Goal: Task Accomplishment & Management: Complete application form

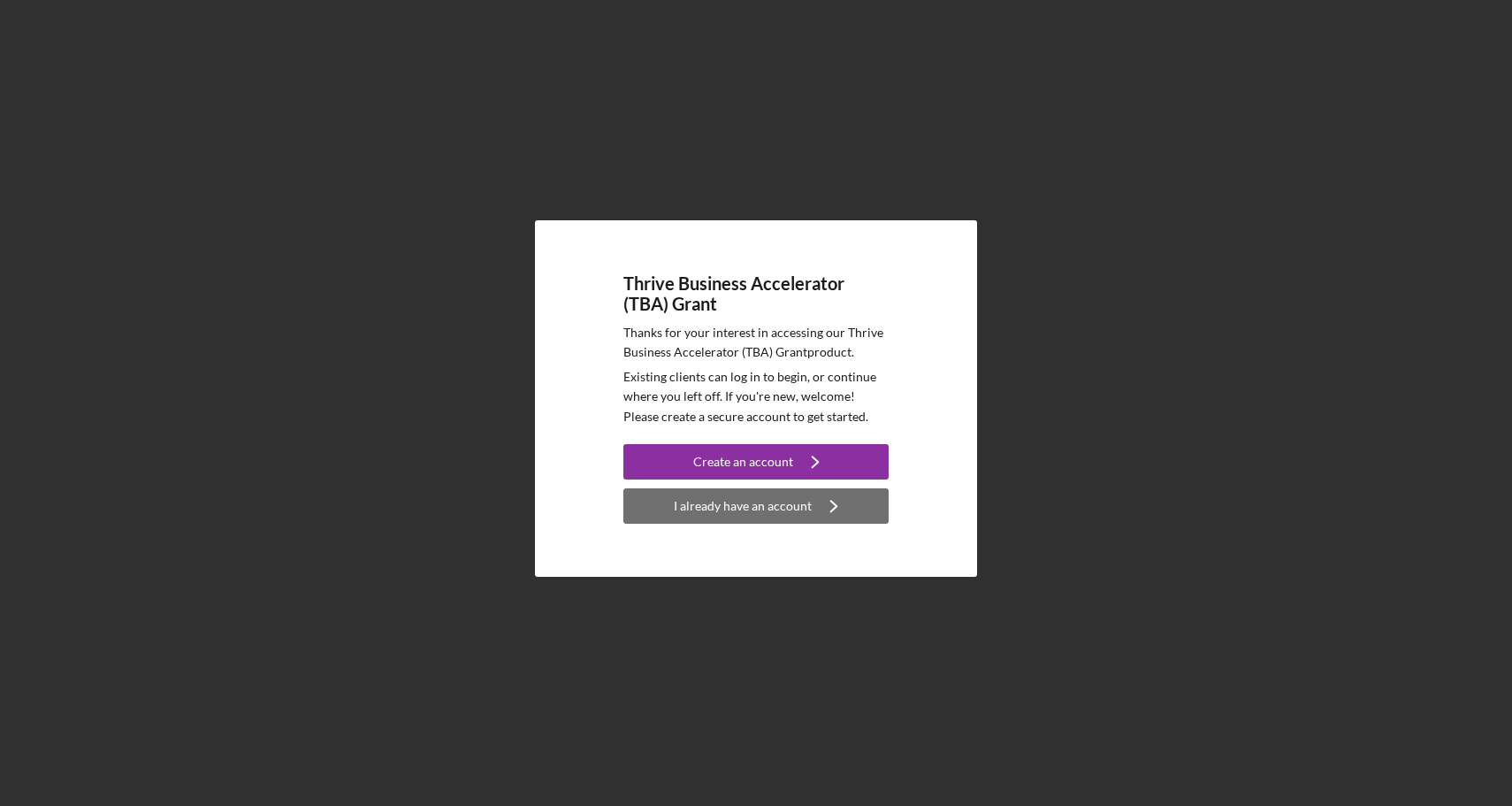
click at [703, 505] on div "I already have an account" at bounding box center [742, 506] width 138 height 36
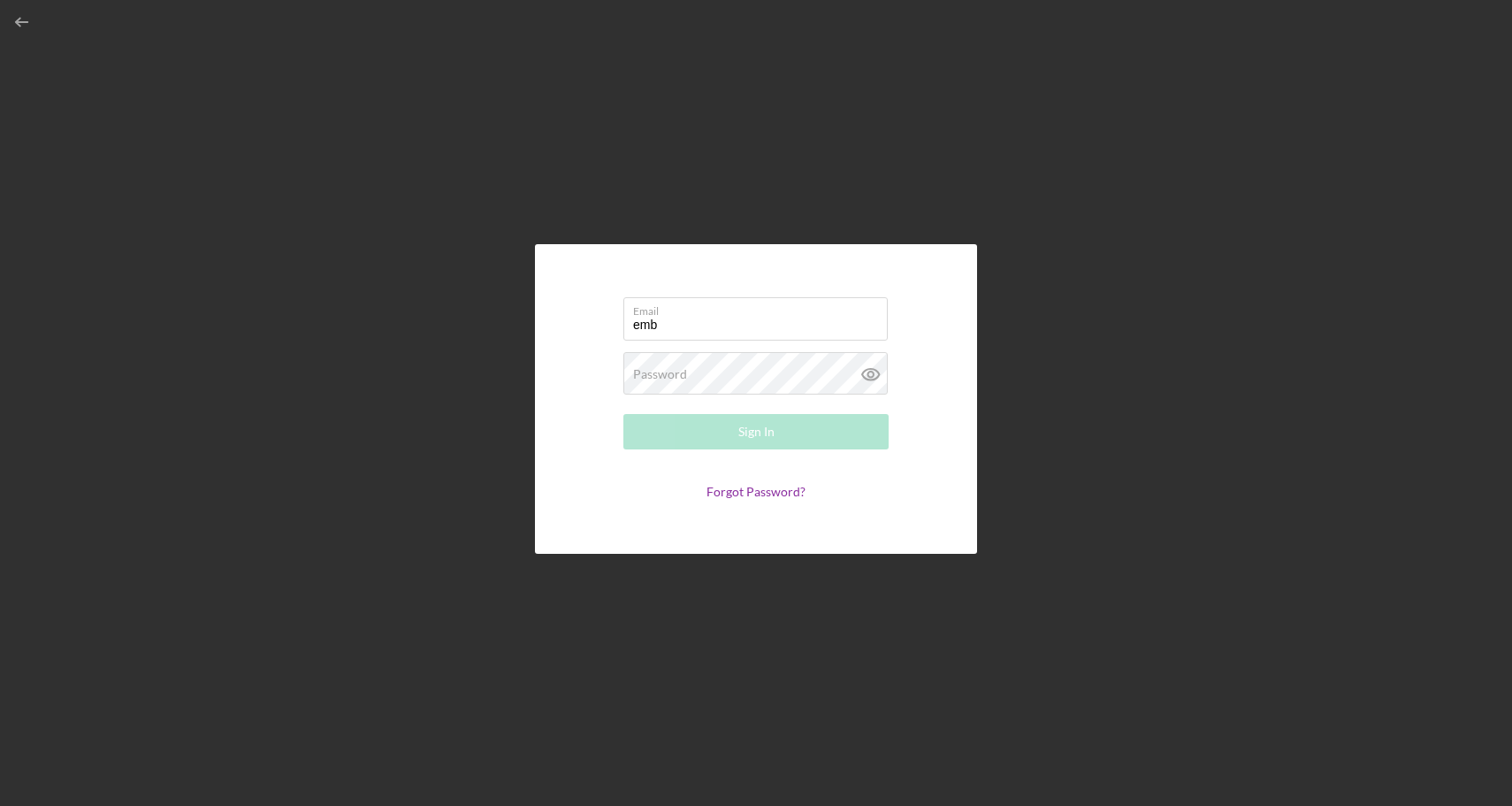
type input "[EMAIL_ADDRESS][DOMAIN_NAME]"
click at [815, 372] on div "Password Required" at bounding box center [756, 374] width 265 height 44
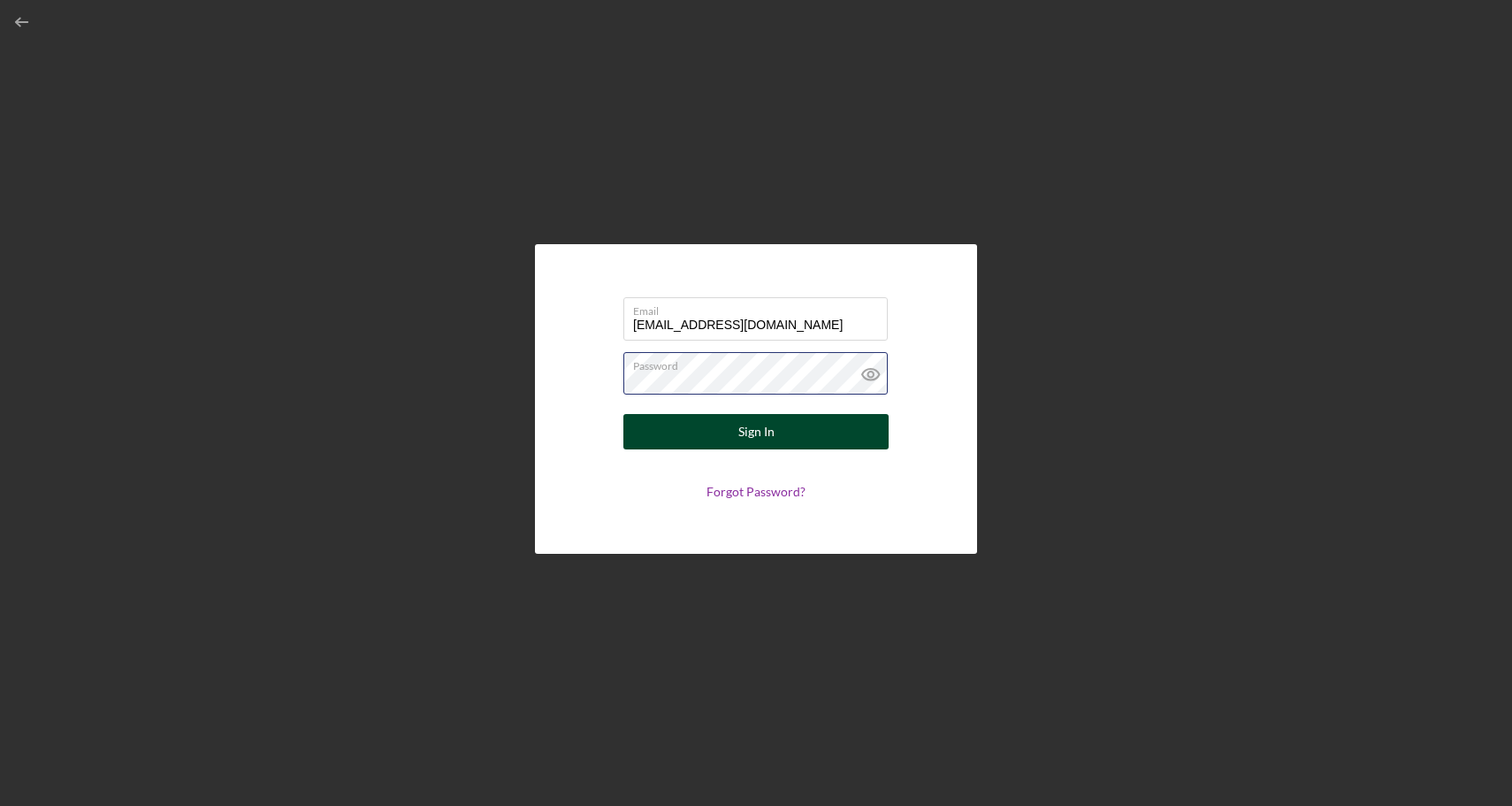
click at [624, 414] on button "Sign In" at bounding box center [756, 432] width 265 height 36
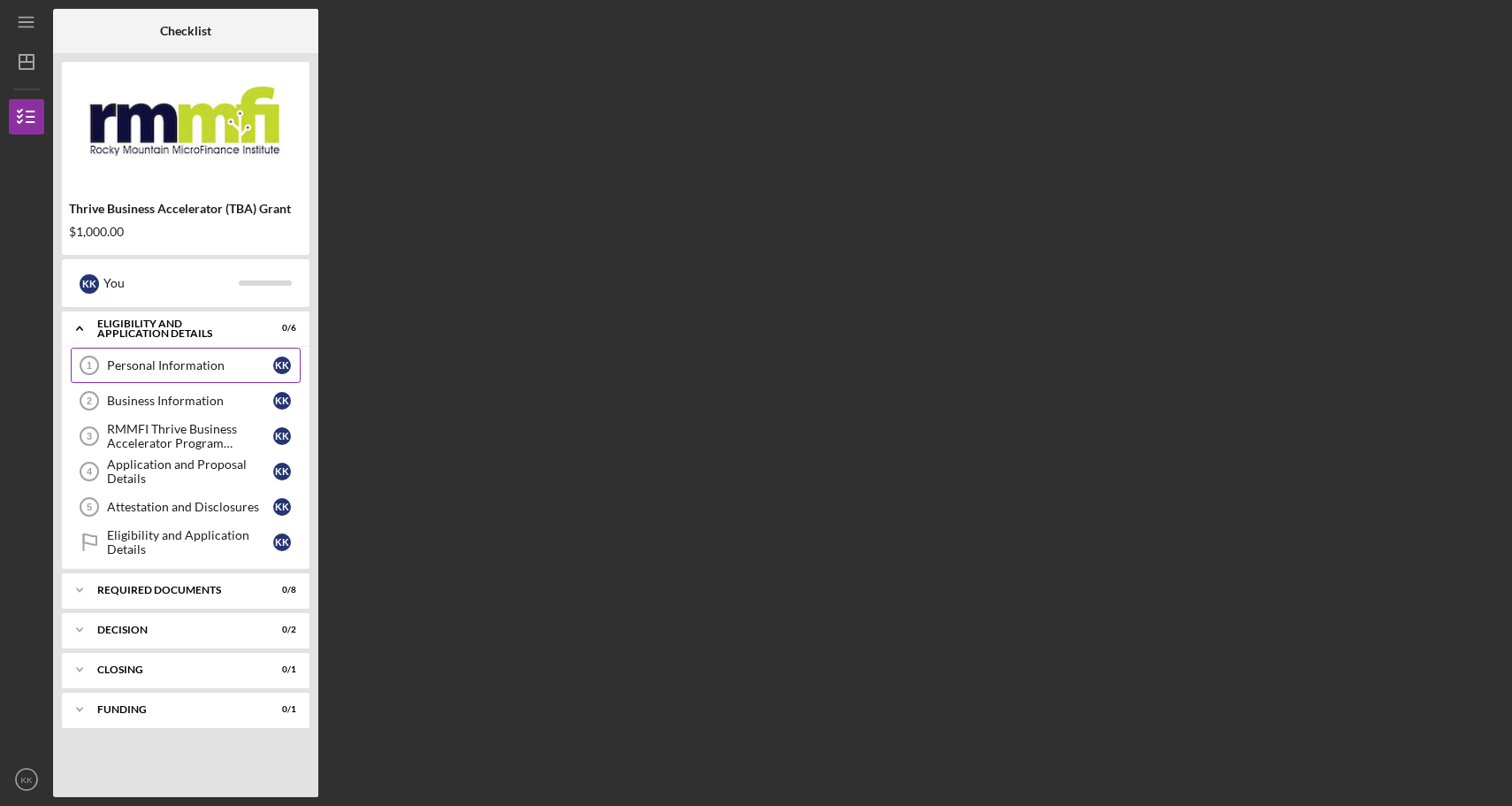
click at [206, 366] on div "Personal Information" at bounding box center [189, 365] width 166 height 14
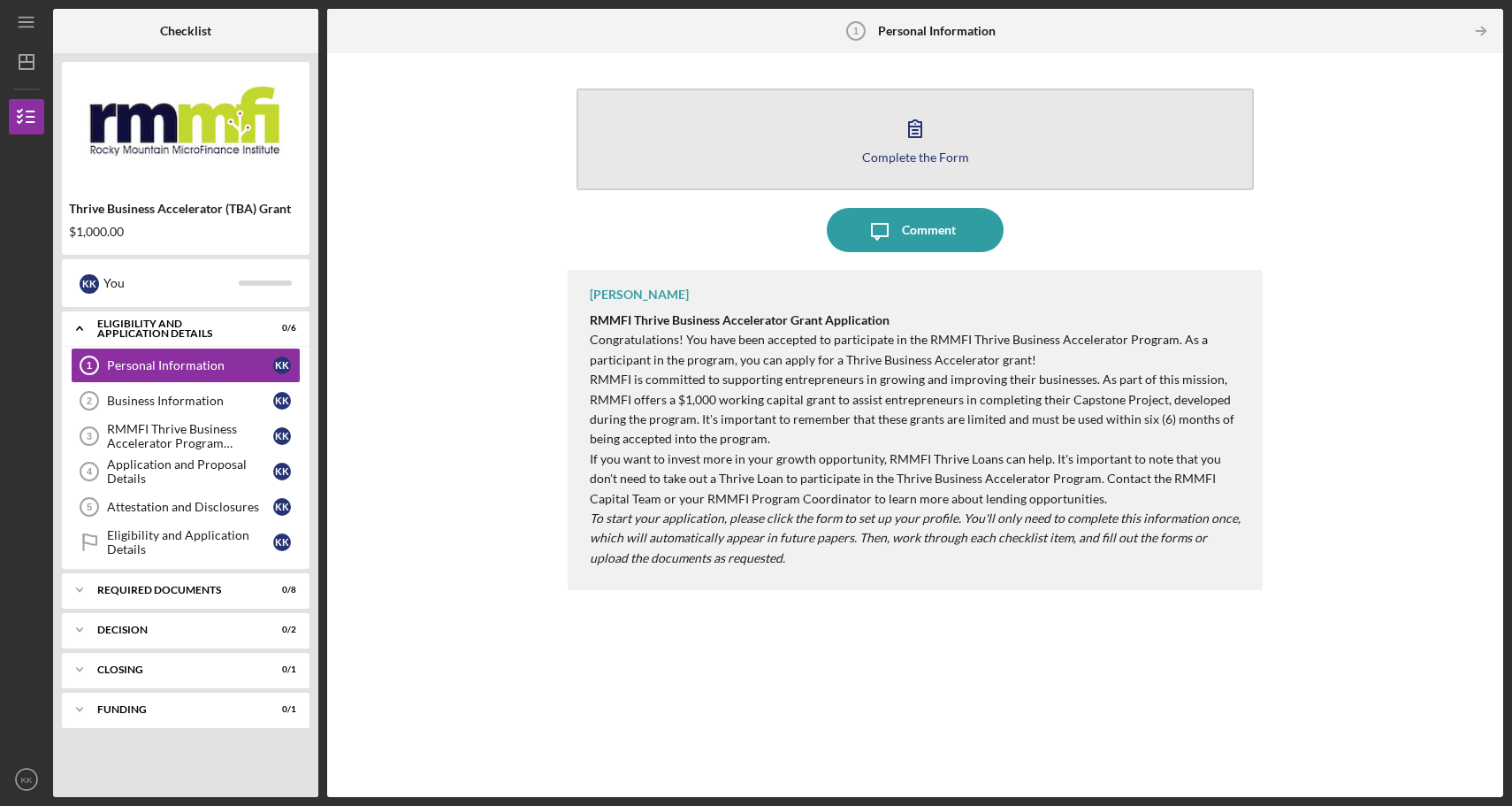
click at [912, 141] on icon "button" at bounding box center [915, 127] width 44 height 44
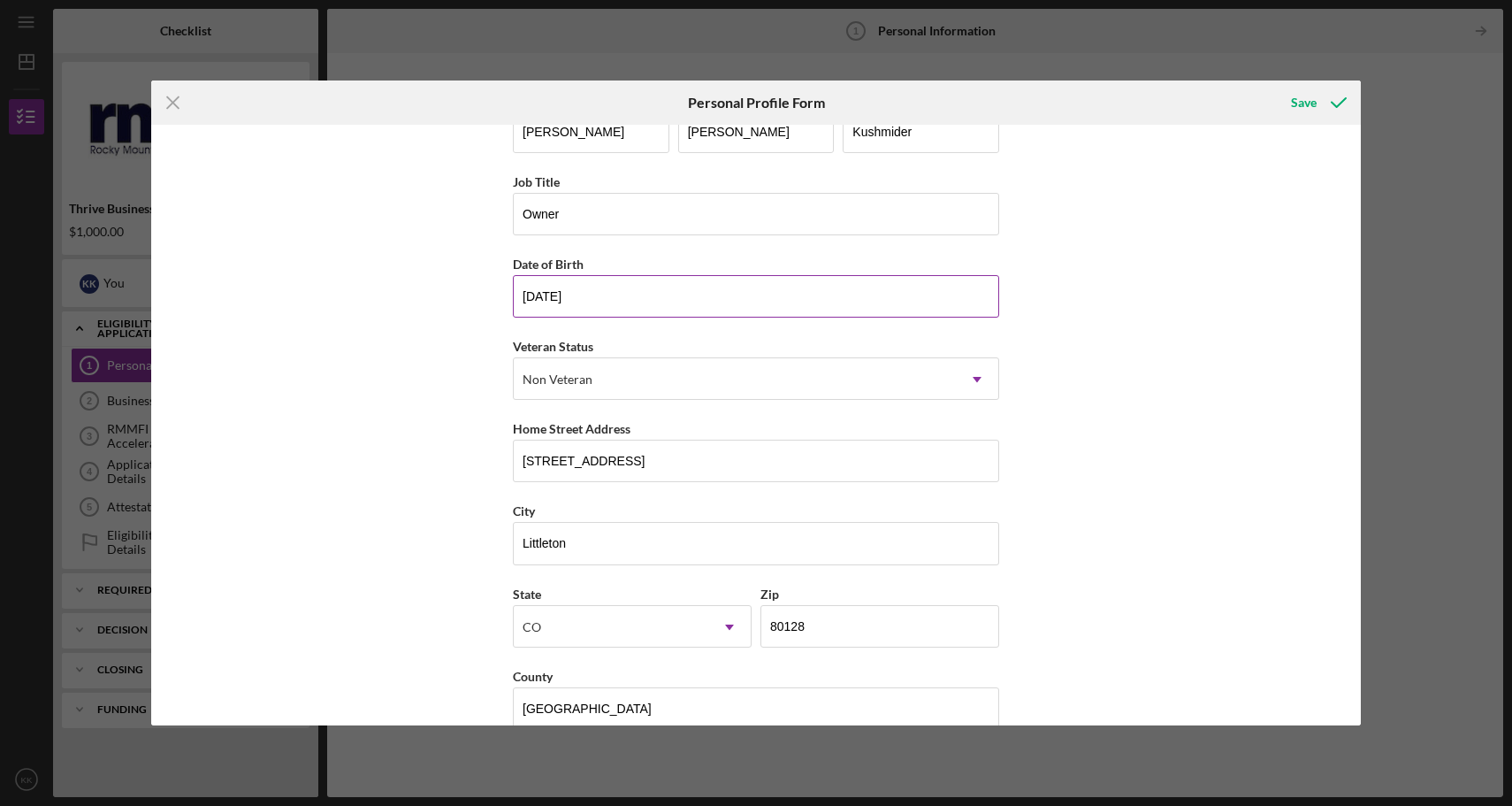
scroll to position [75, 0]
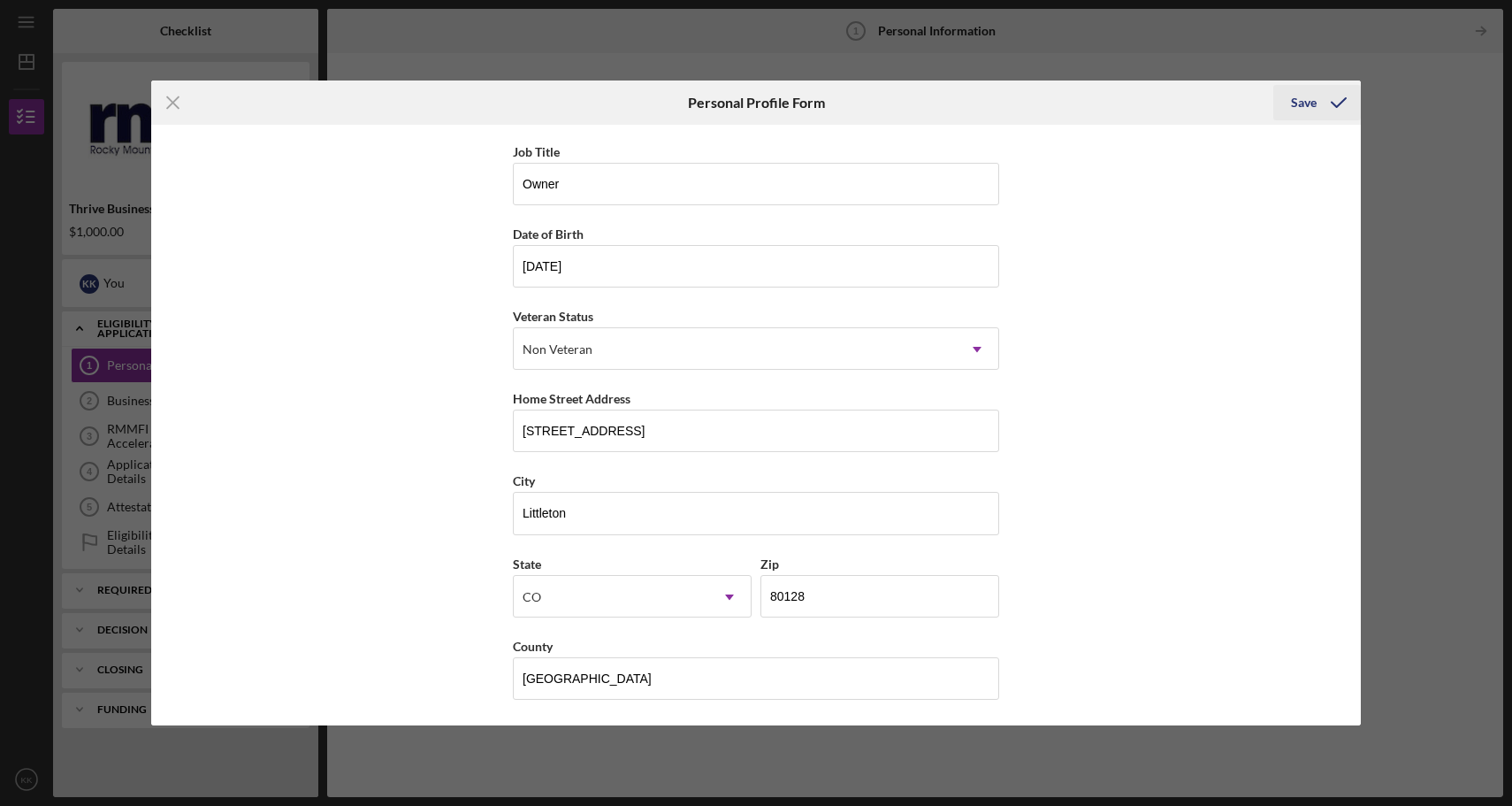
click at [1300, 103] on div "Save" at bounding box center [1303, 103] width 25 height 36
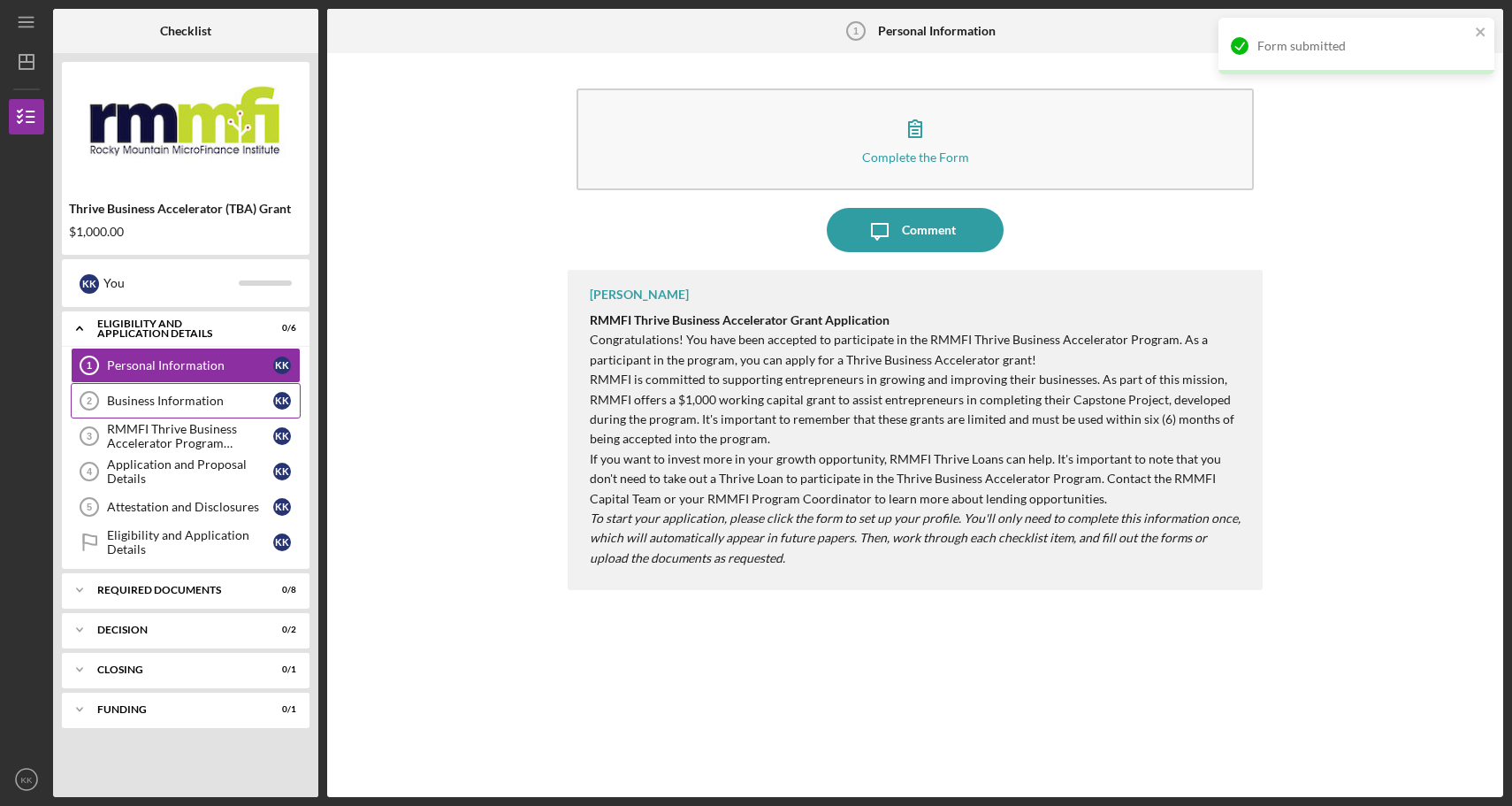
click at [158, 402] on div "Business Information" at bounding box center [189, 400] width 166 height 14
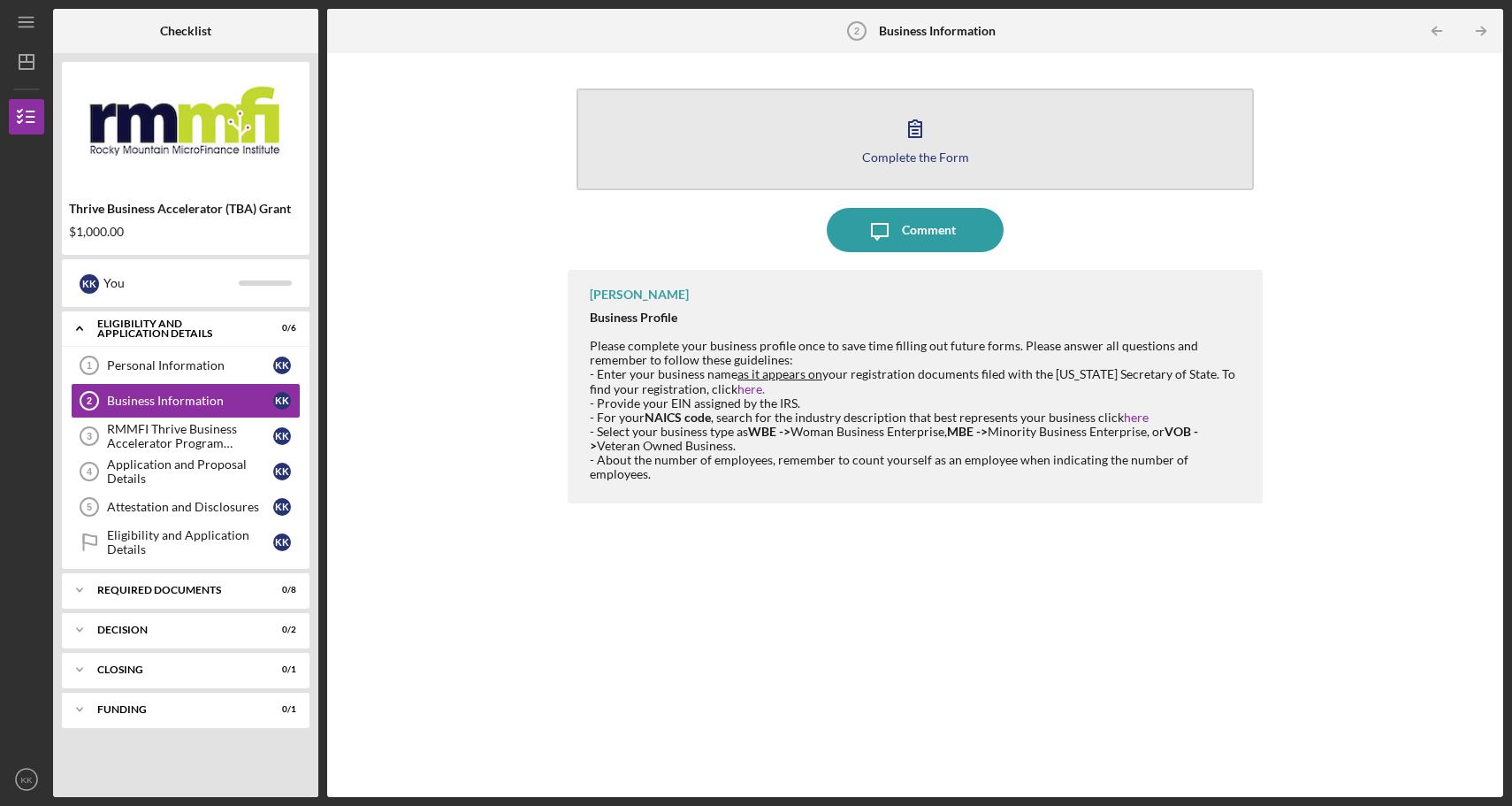
click at [882, 170] on button "Complete the Form Form" at bounding box center [915, 139] width 677 height 102
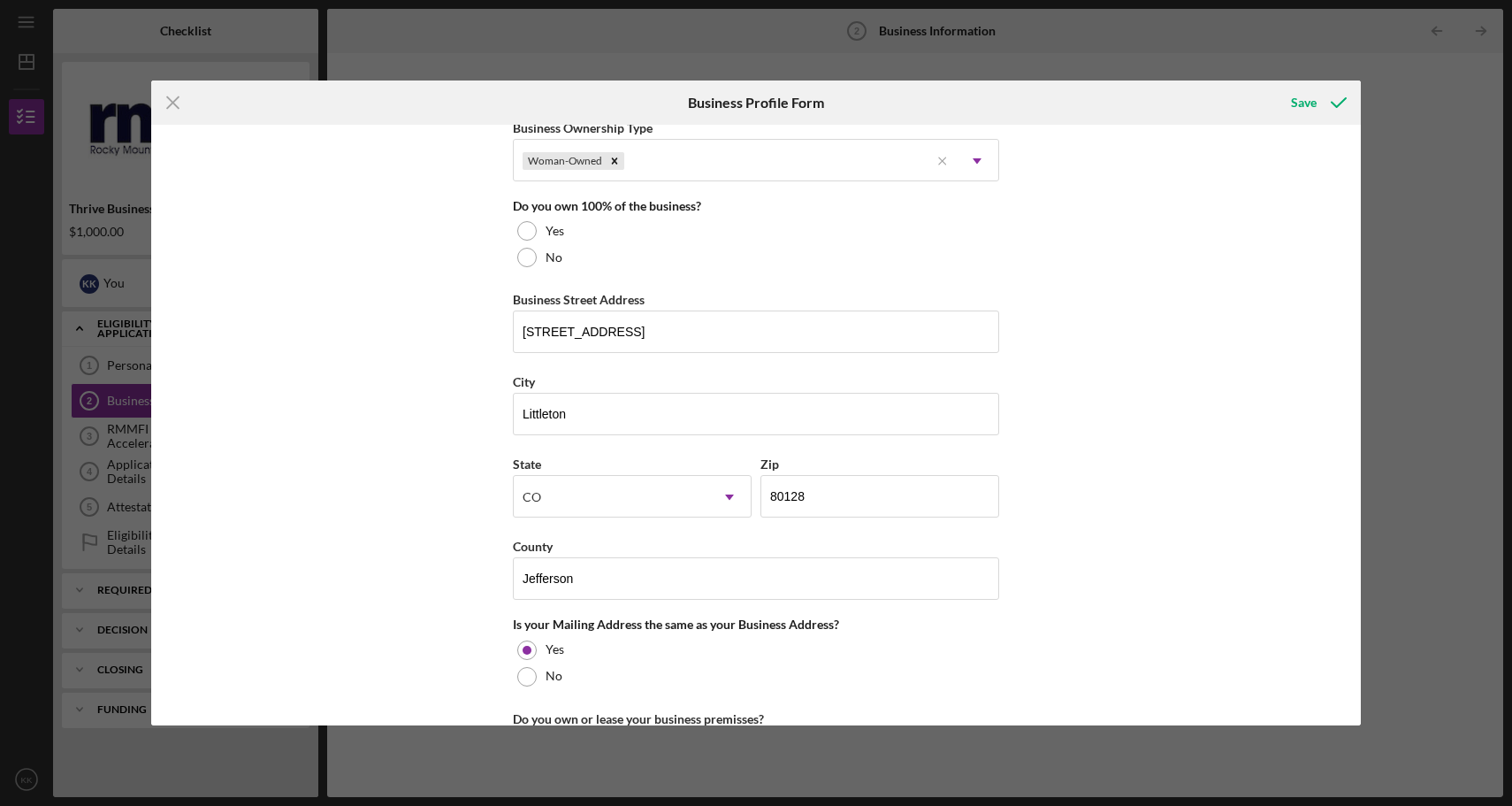
scroll to position [896, 0]
click at [543, 220] on div "Yes" at bounding box center [756, 230] width 486 height 26
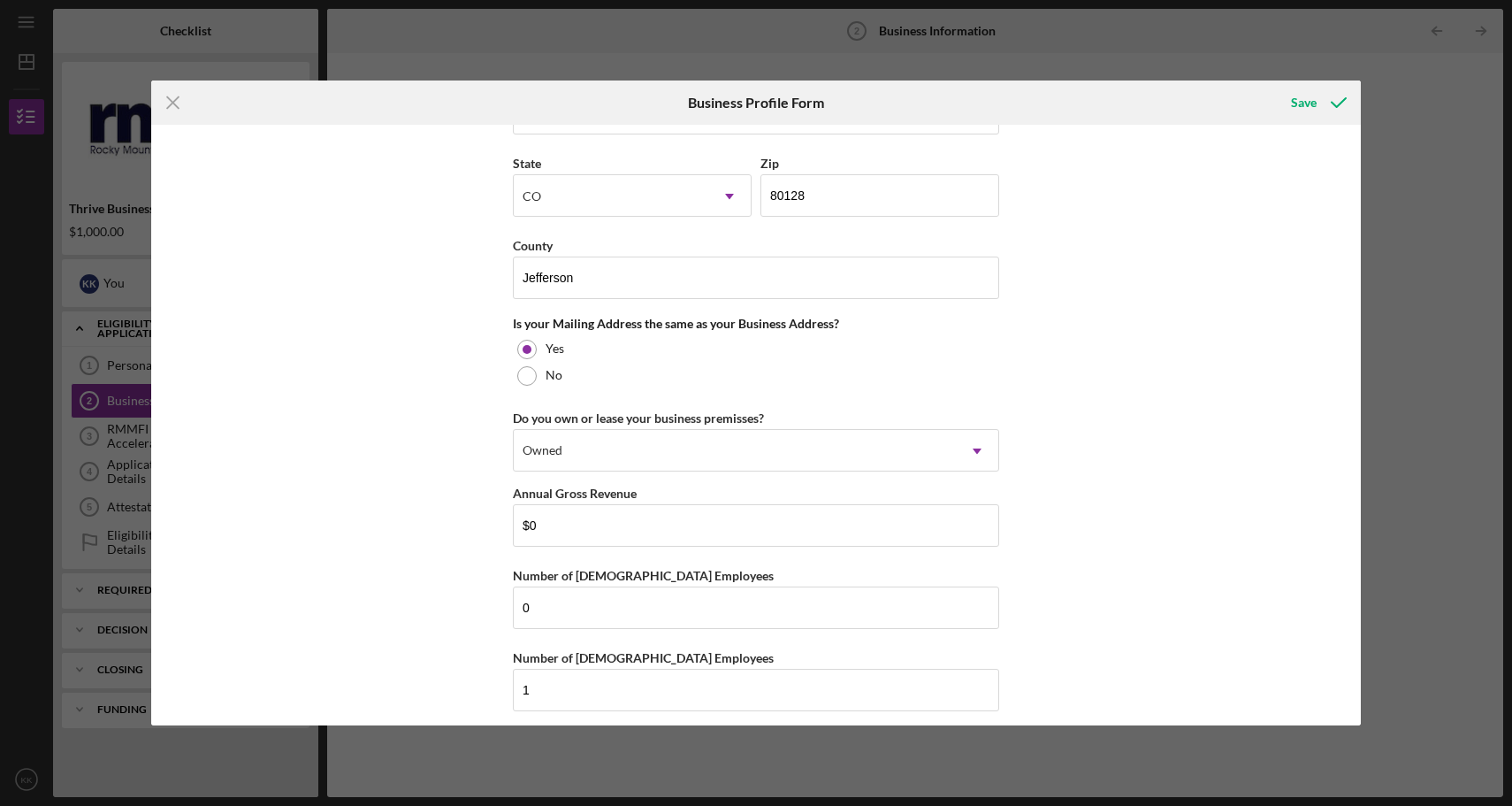
scroll to position [1208, 0]
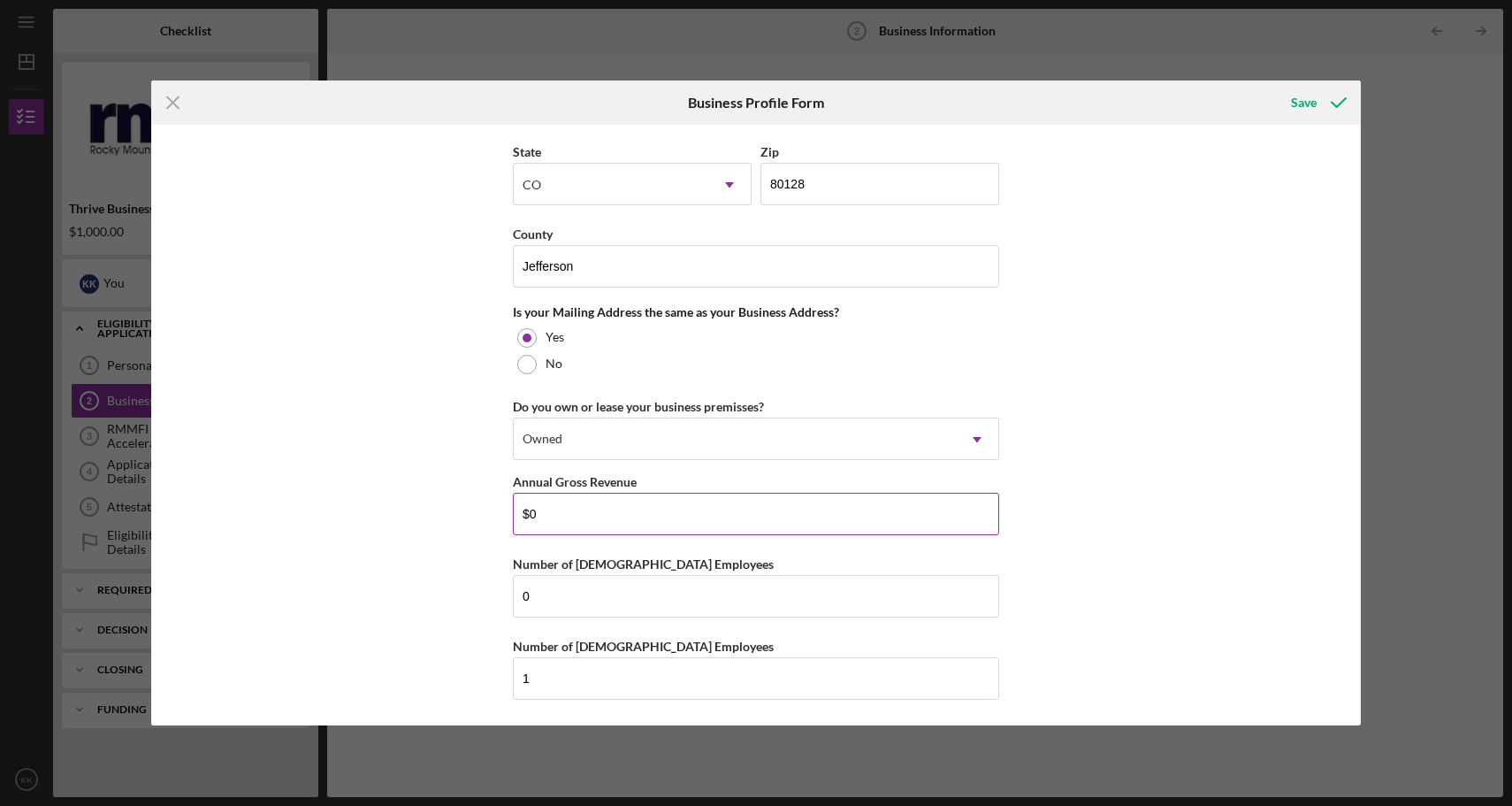
click at [593, 518] on input "$0" at bounding box center [756, 514] width 486 height 42
type input "$1,800"
click at [1303, 102] on div "Save" at bounding box center [1303, 103] width 25 height 36
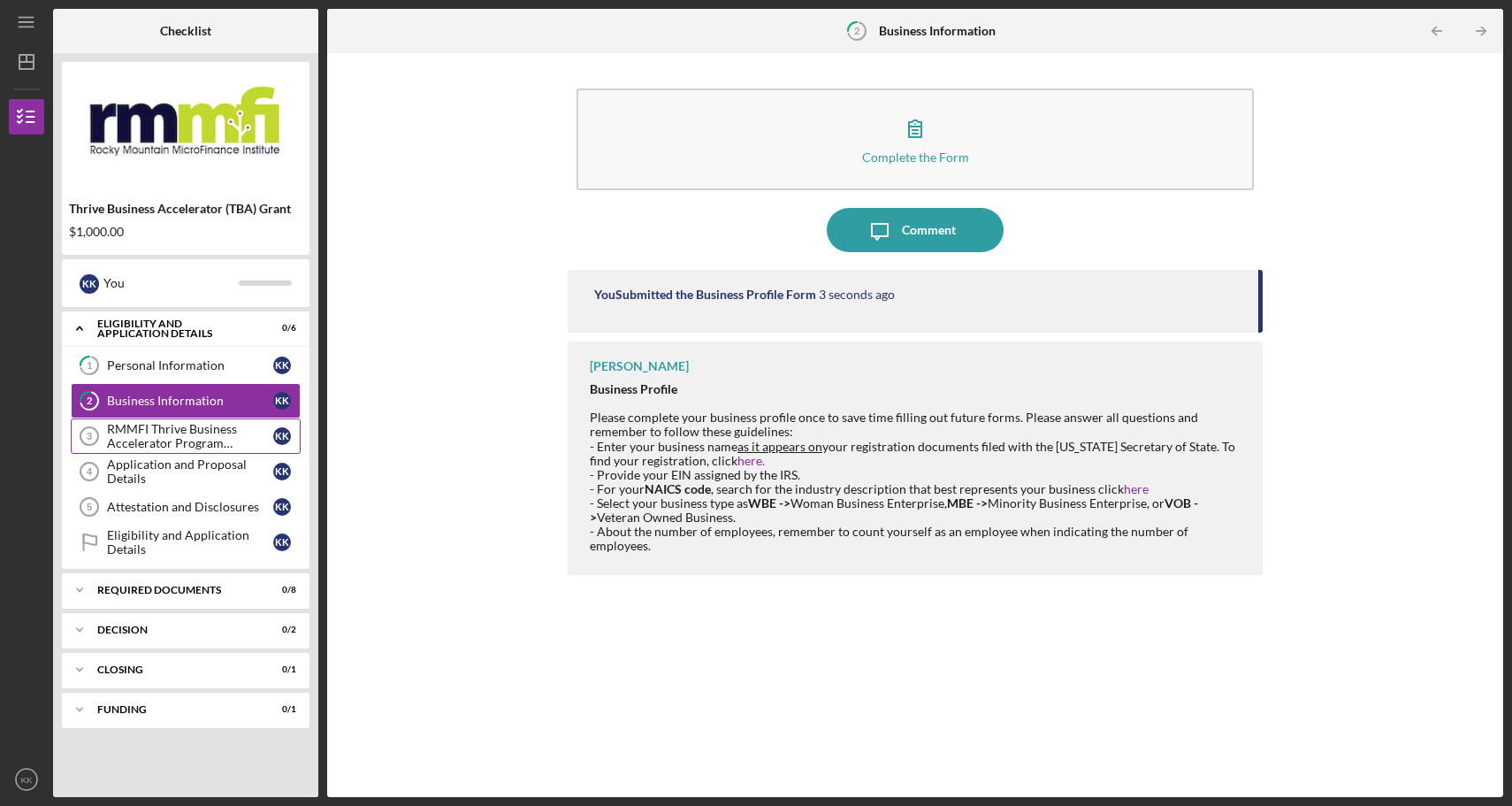
click at [144, 442] on div "RMMFI Thrive Business Accelerator Program Participation" at bounding box center [189, 436] width 166 height 28
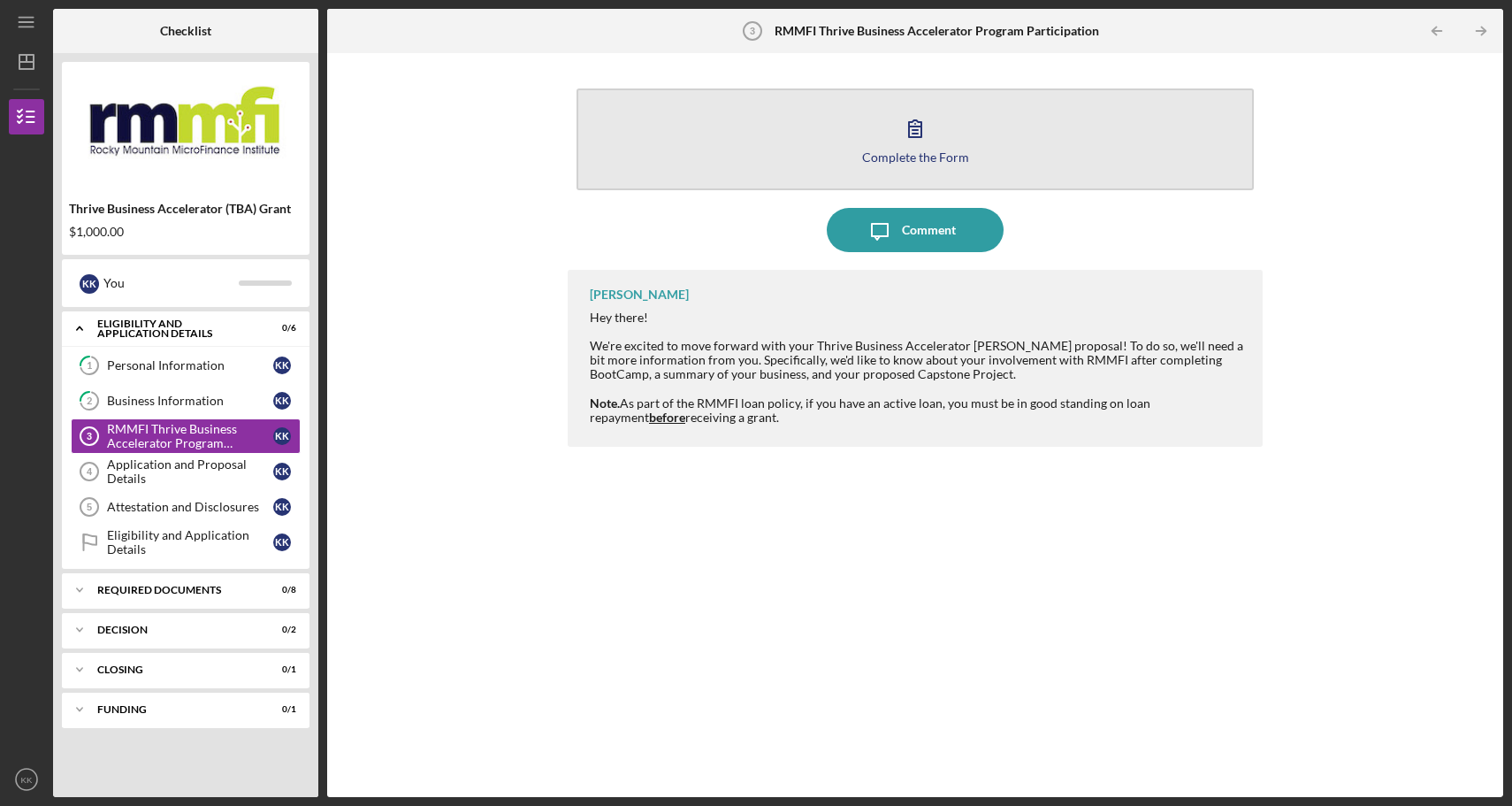
click at [920, 146] on icon "button" at bounding box center [915, 127] width 44 height 44
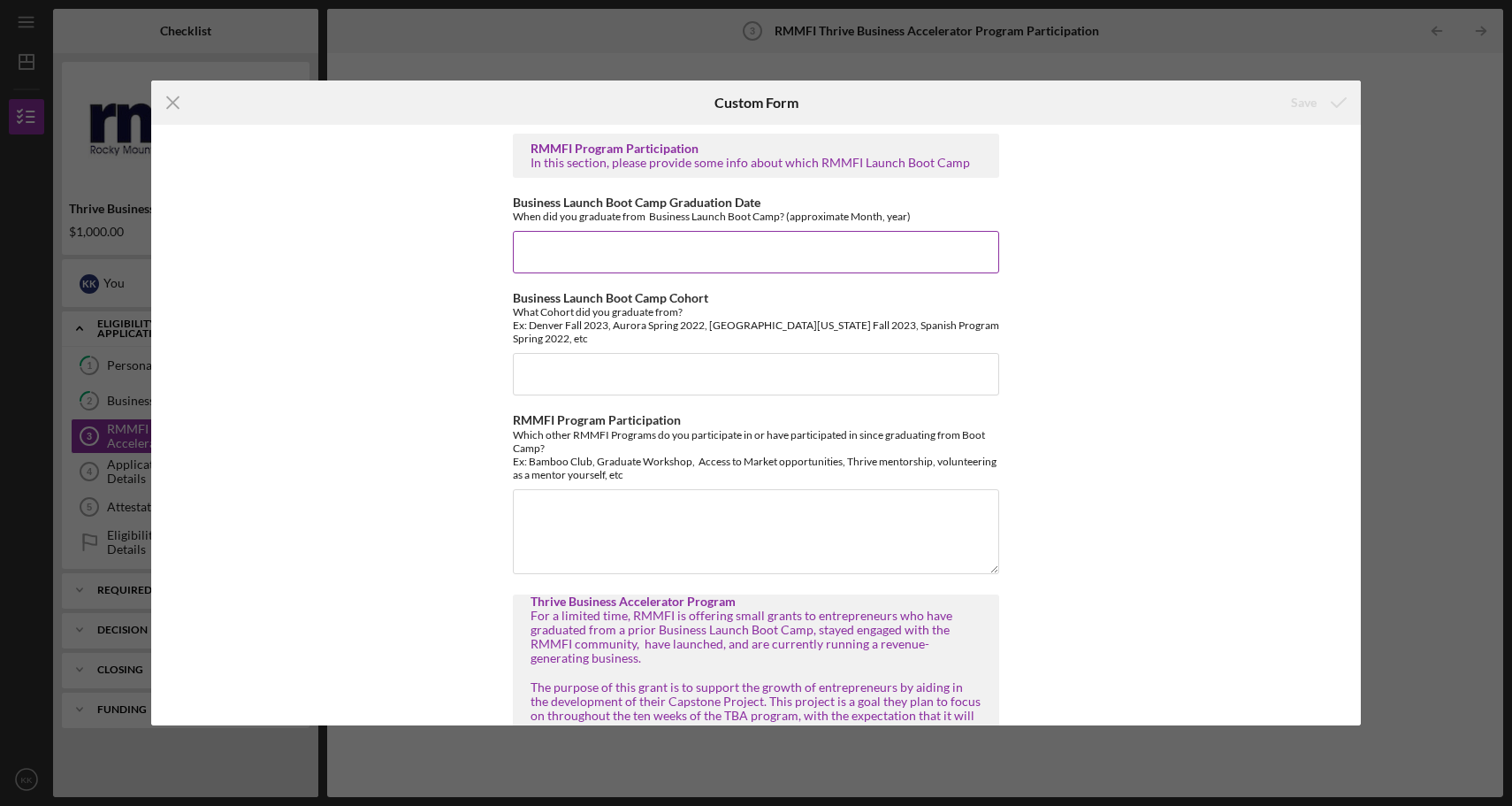
click at [688, 246] on input "Business Launch Boot Camp Graduation Date" at bounding box center [756, 251] width 486 height 42
type input "[DATE]"
click at [612, 364] on input "Business Launch Boot Camp Cohort" at bounding box center [756, 374] width 486 height 42
click at [561, 361] on input "[GEOGRAPHIC_DATA] 2024" at bounding box center [756, 374] width 486 height 42
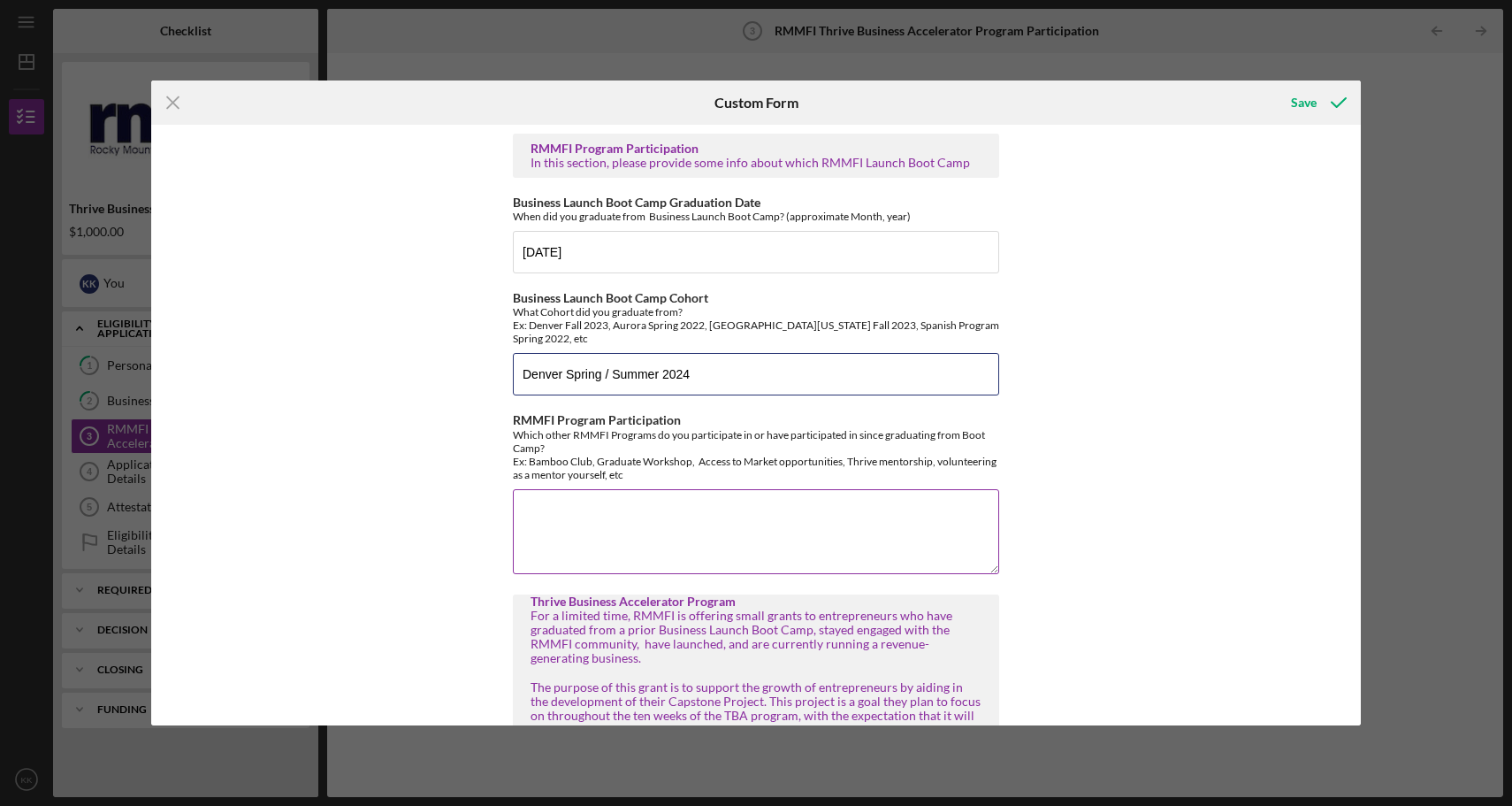
type input "Denver Spring / Summer 2024"
click at [572, 501] on textarea "RMMFI Program Participation" at bounding box center [756, 531] width 486 height 85
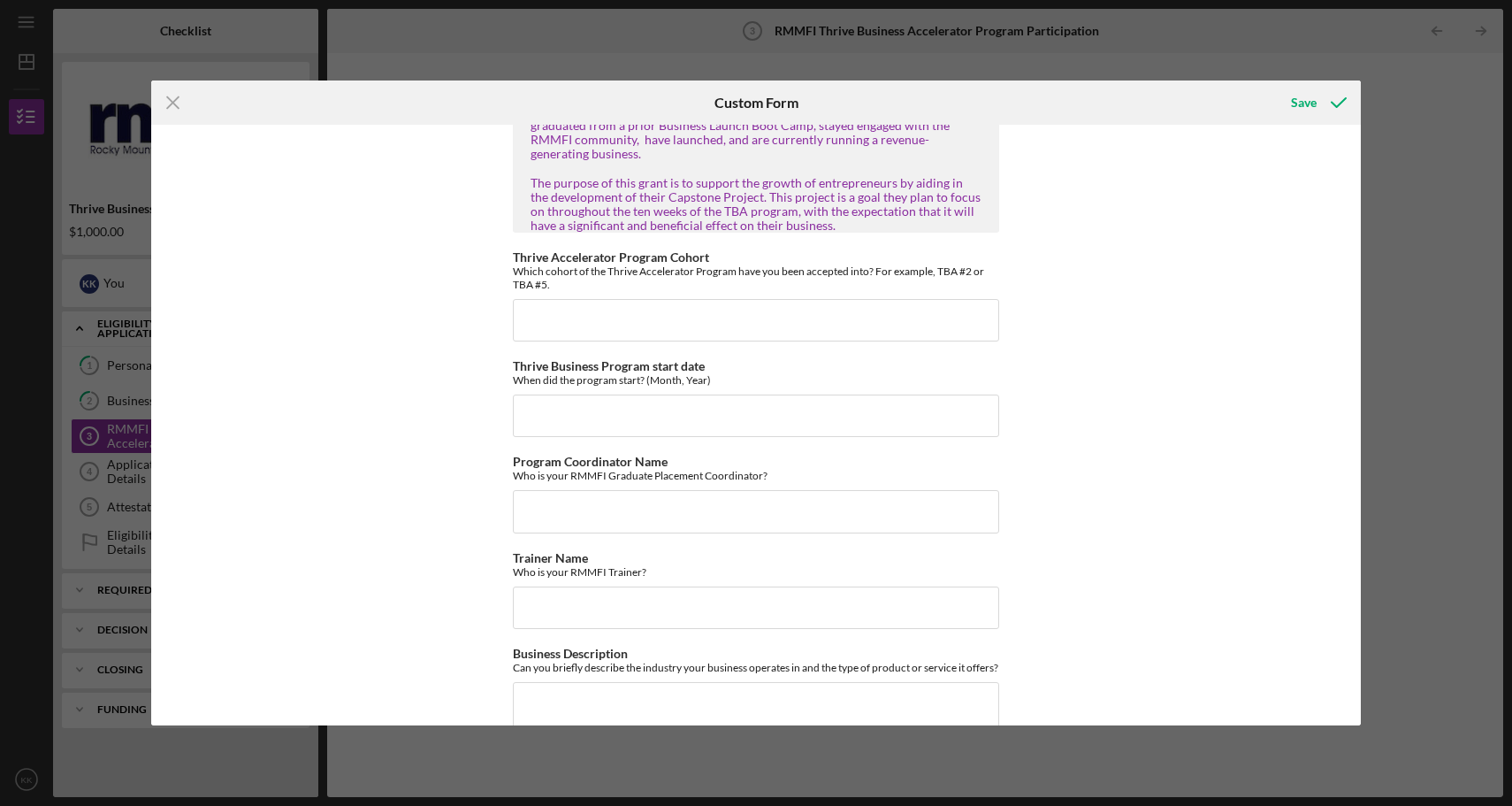
scroll to position [506, 0]
type textarea "I've attended a workshop and am now in the Thrive program."
click at [640, 301] on input "Thrive Accelerator Program Cohort" at bounding box center [756, 318] width 486 height 42
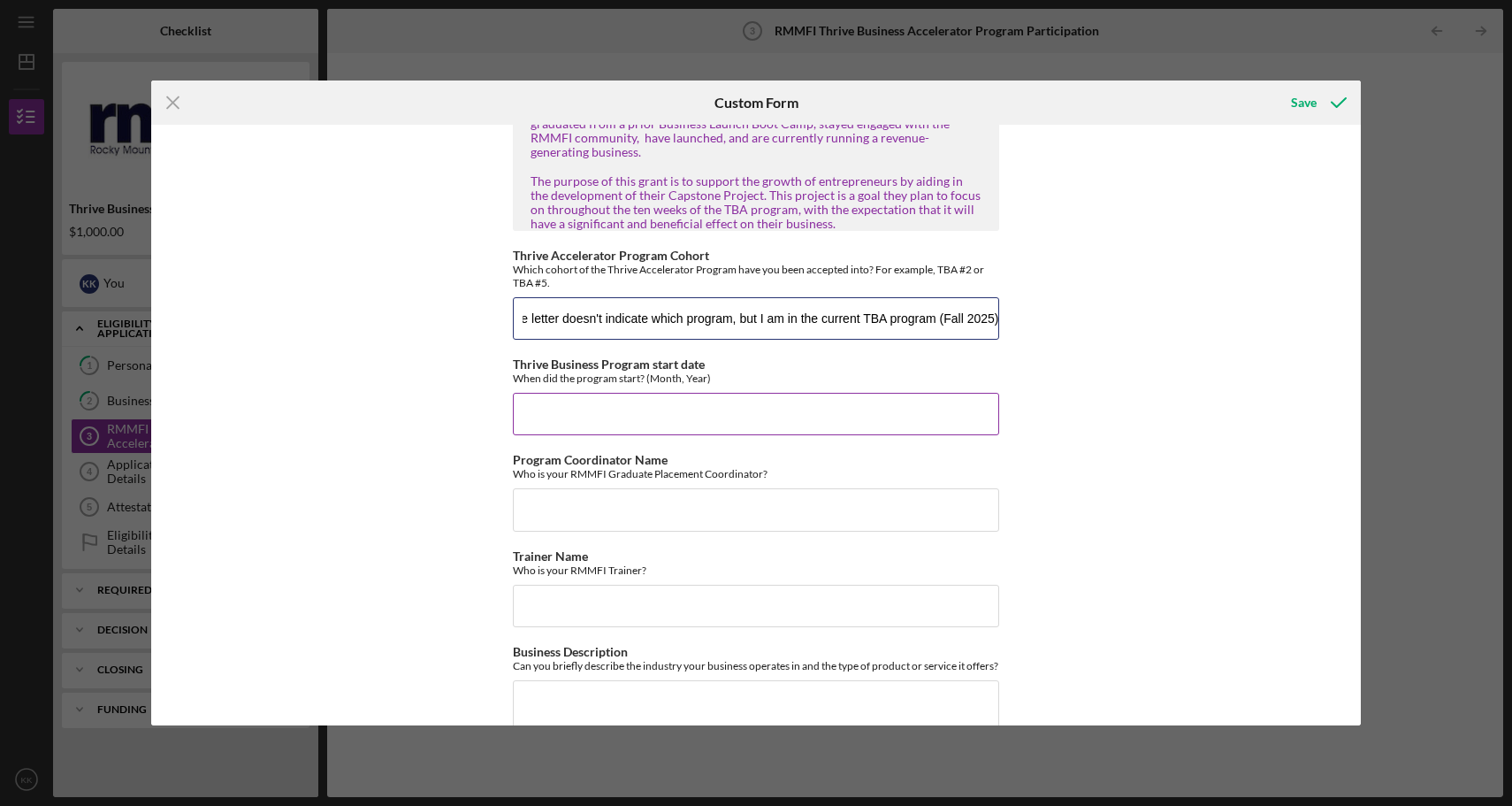
type input "My acceptance letter doesn't indicate which program, but I am in the current TB…"
click at [555, 394] on input "Thrive Business Program start date" at bounding box center [756, 413] width 486 height 42
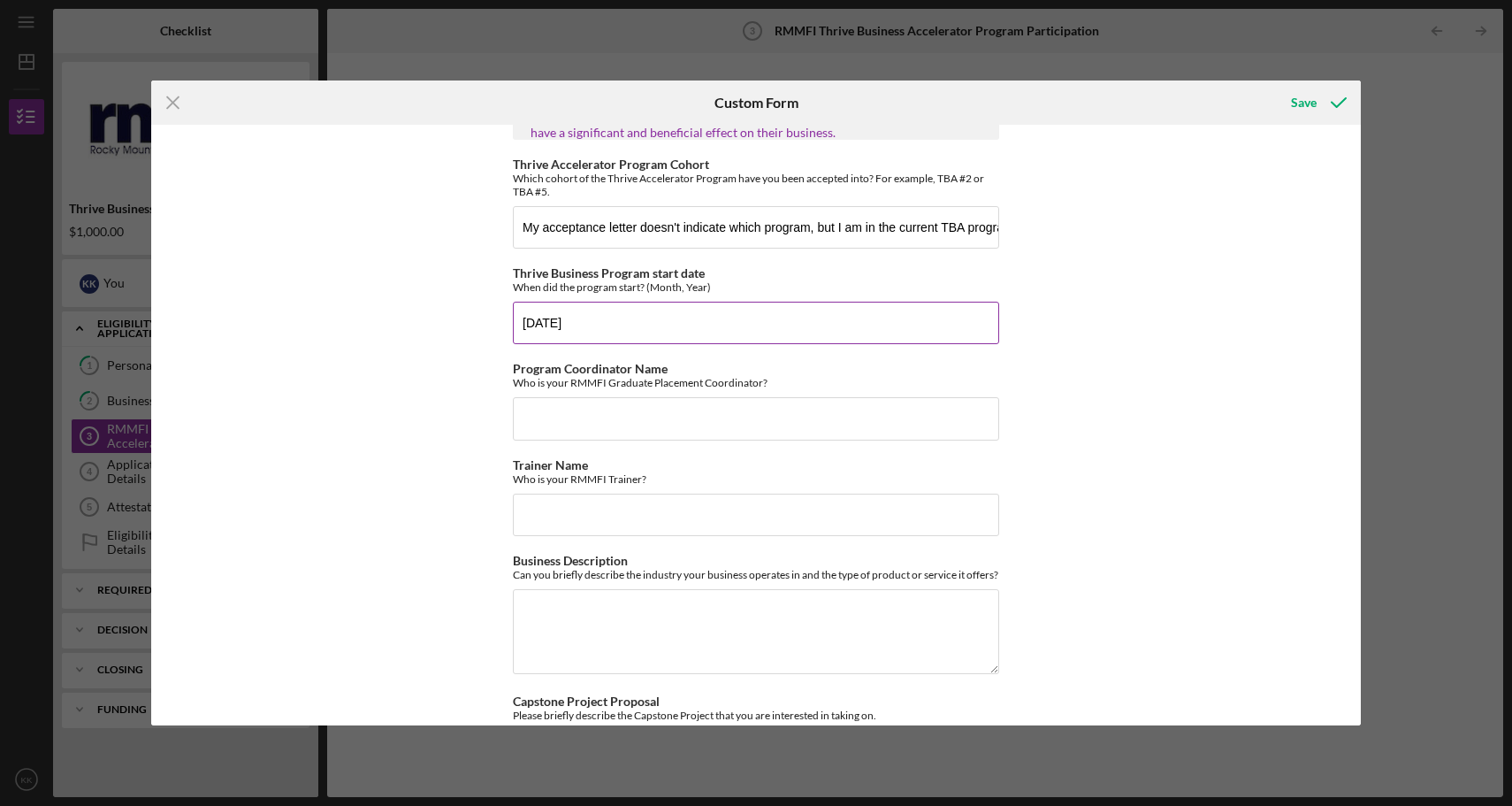
scroll to position [628, 0]
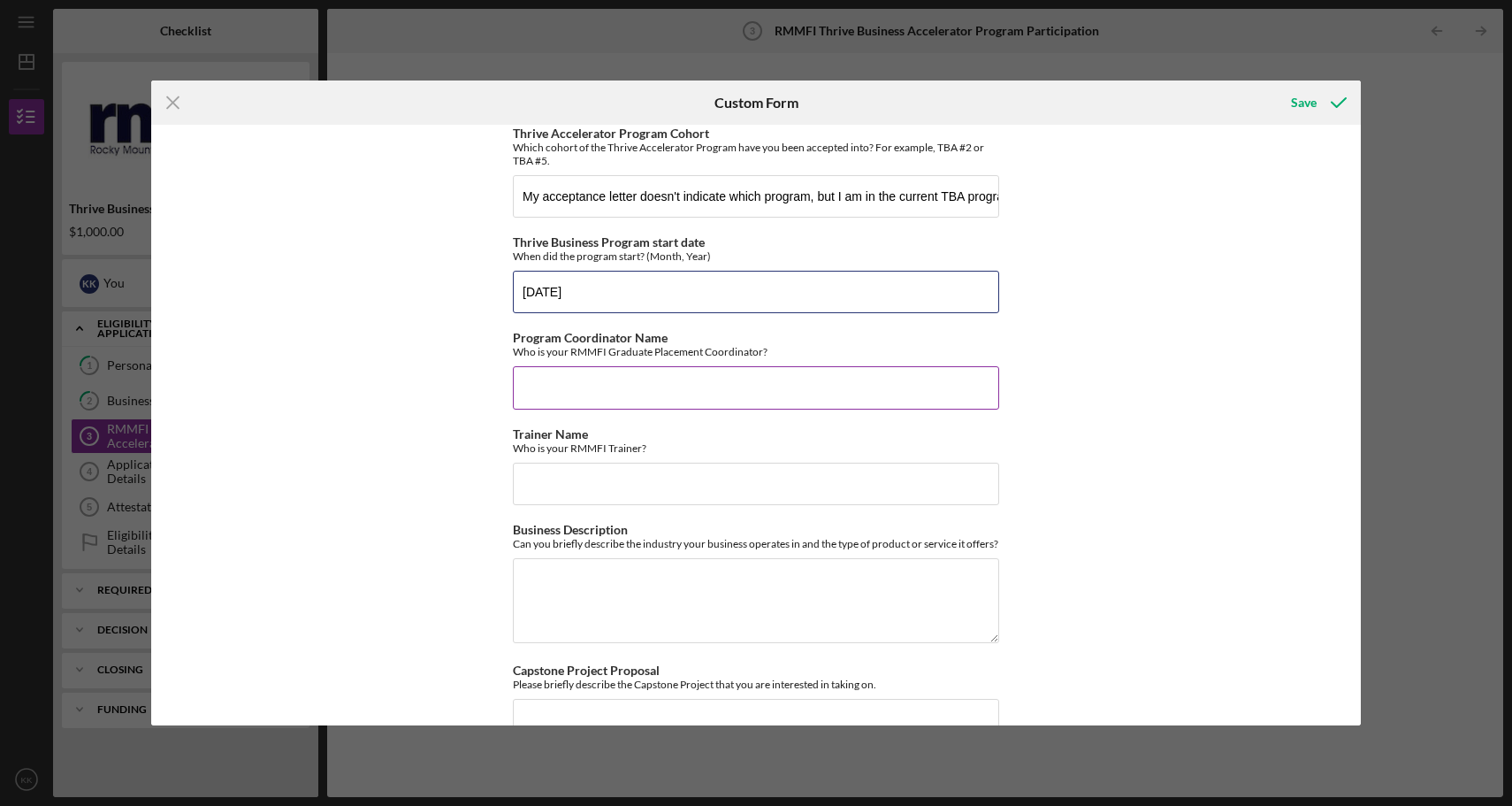
type input "[DATE]"
click at [542, 375] on input "Program Coordinator Name" at bounding box center [756, 387] width 486 height 42
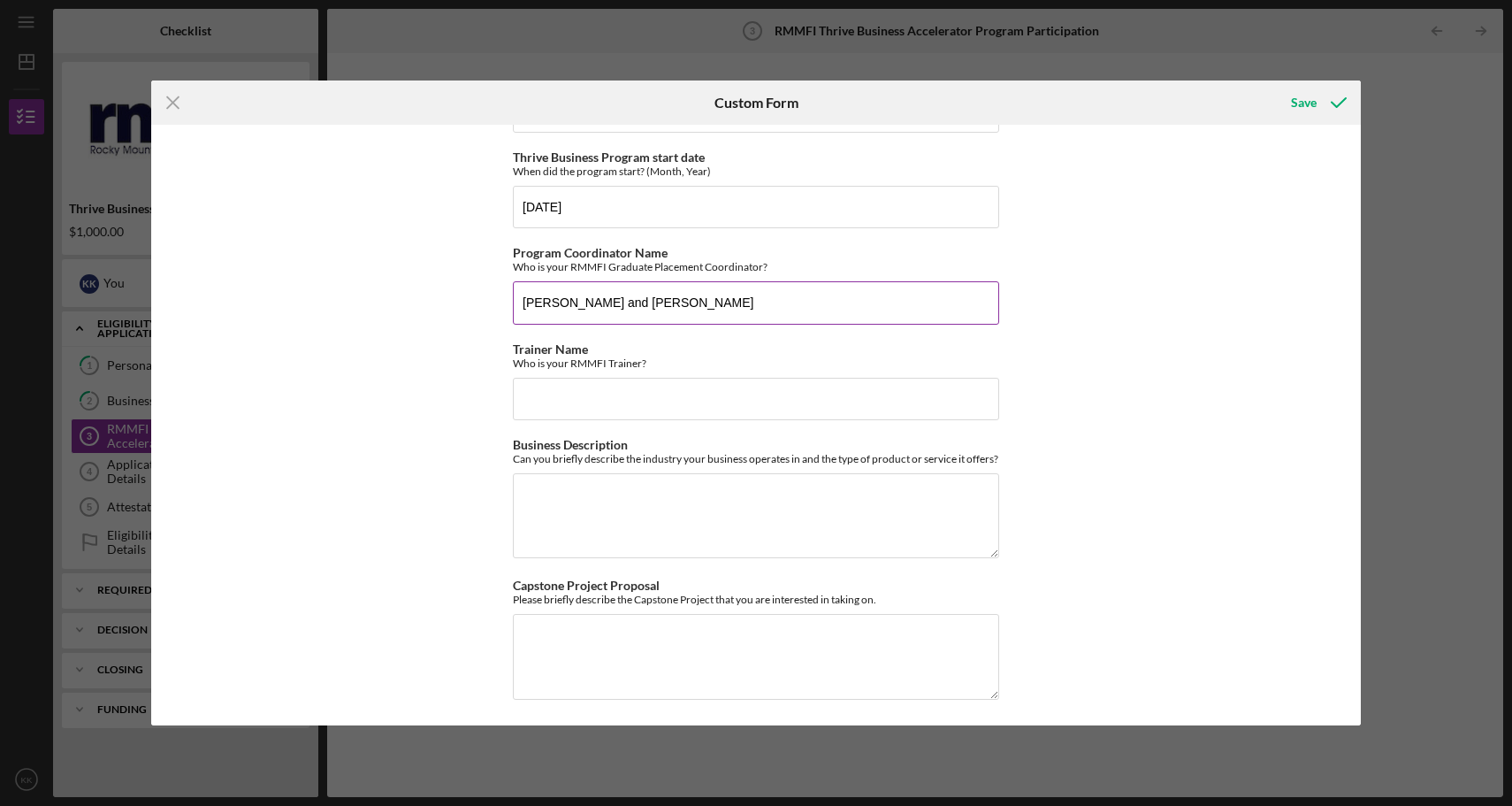
scroll to position [715, 0]
drag, startPoint x: 654, startPoint y: 284, endPoint x: 556, endPoint y: 284, distance: 98.0
click at [556, 284] on input "[PERSON_NAME] and [PERSON_NAME]" at bounding box center [756, 300] width 486 height 42
type input "[PERSON_NAME]"
click at [562, 379] on input "Trainer Name" at bounding box center [756, 396] width 486 height 42
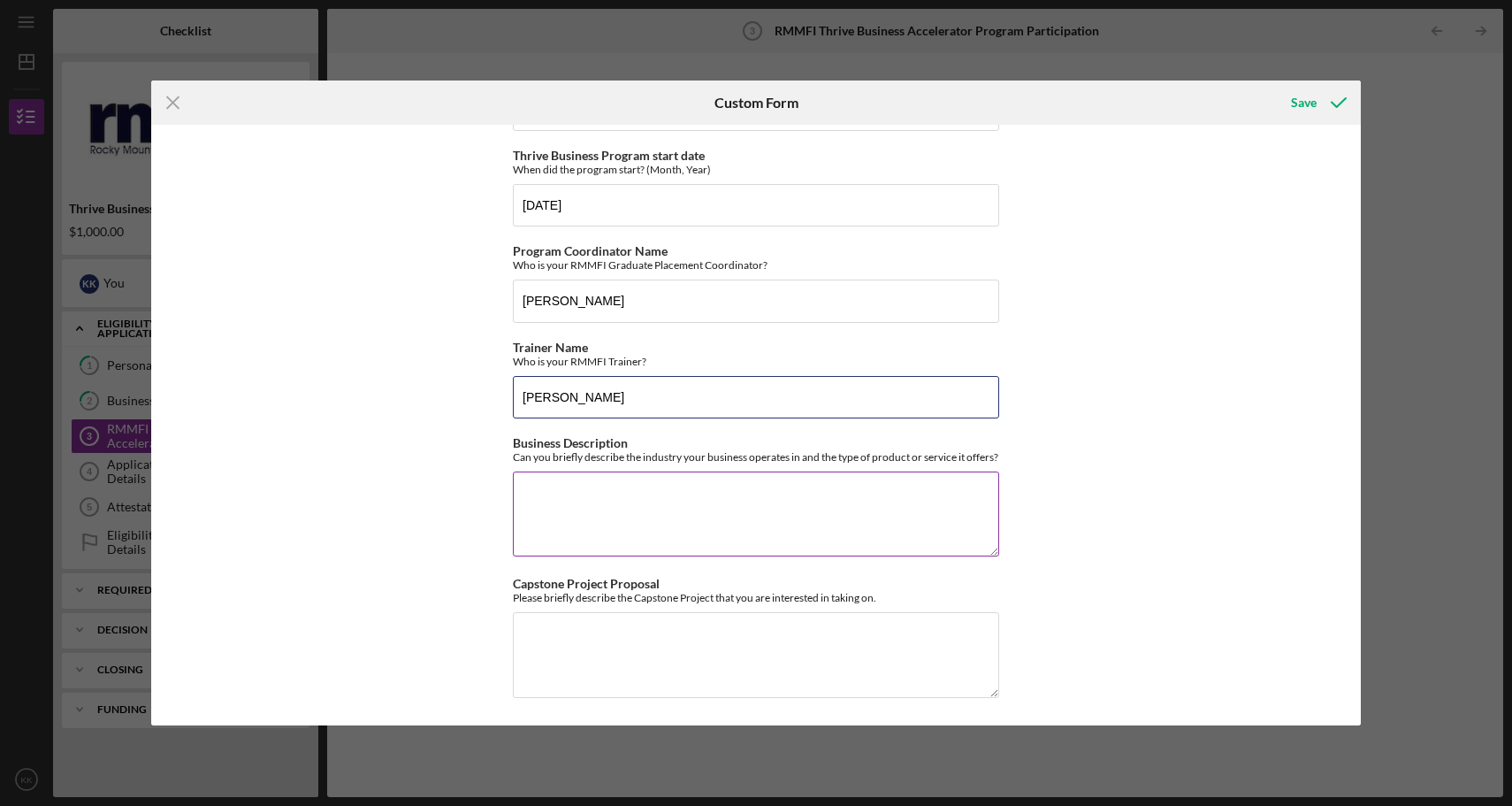
type input "[PERSON_NAME]"
click at [573, 484] on textarea "Business Description" at bounding box center [756, 514] width 486 height 85
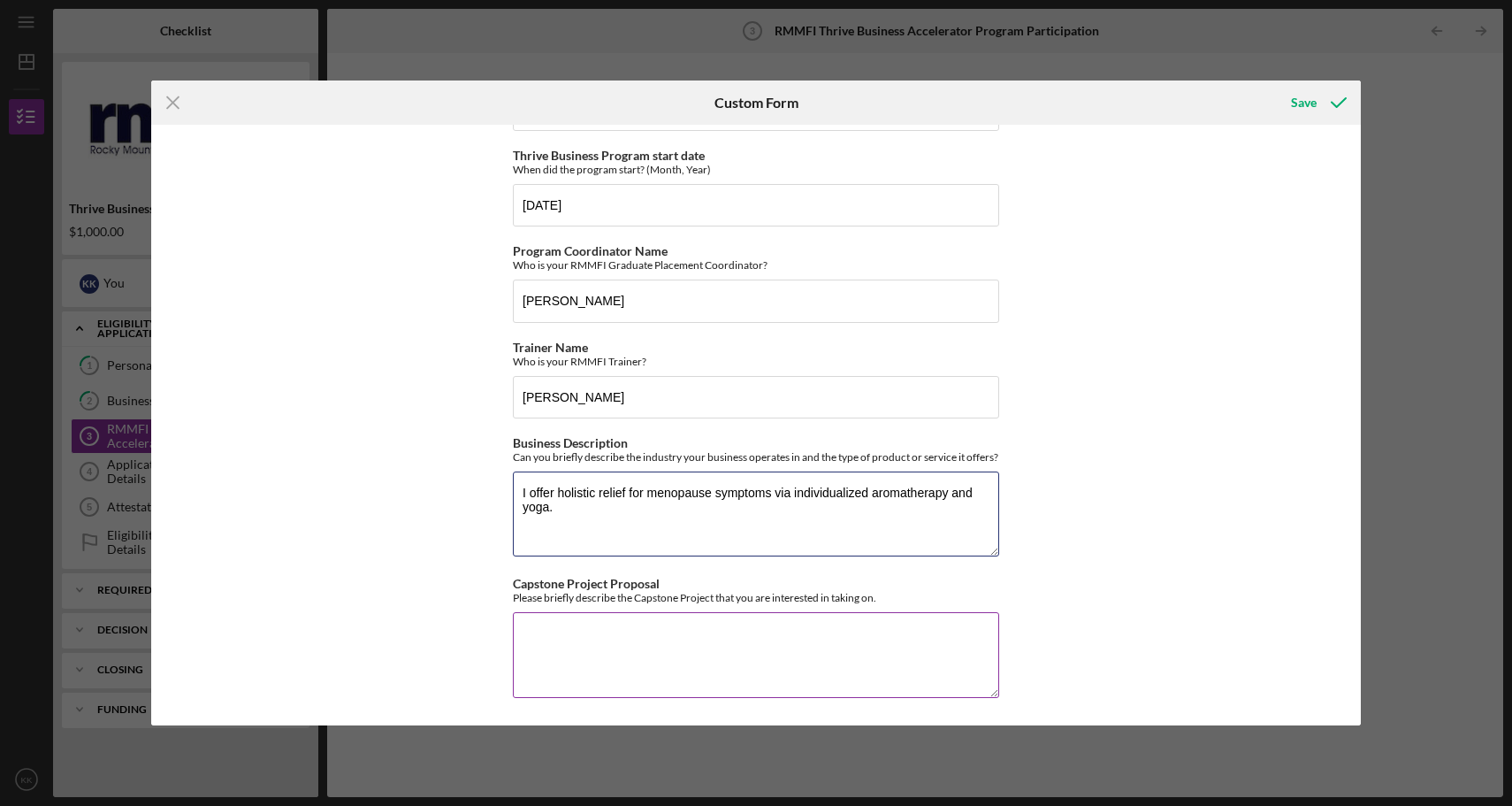
type textarea "I offer holistic relief for menopause symptoms via individualized aromatherapy …"
click at [583, 645] on textarea "Capstone Project Proposal" at bounding box center [756, 654] width 486 height 85
drag, startPoint x: 670, startPoint y: 651, endPoint x: 503, endPoint y: 620, distance: 169.9
click at [503, 620] on div "RMMFI Program Participation In this section, please provide some info about whi…" at bounding box center [755, 425] width 1209 height 601
paste textarea "n collaboration with my mentor, the Capstone project I am taking on is to creat…"
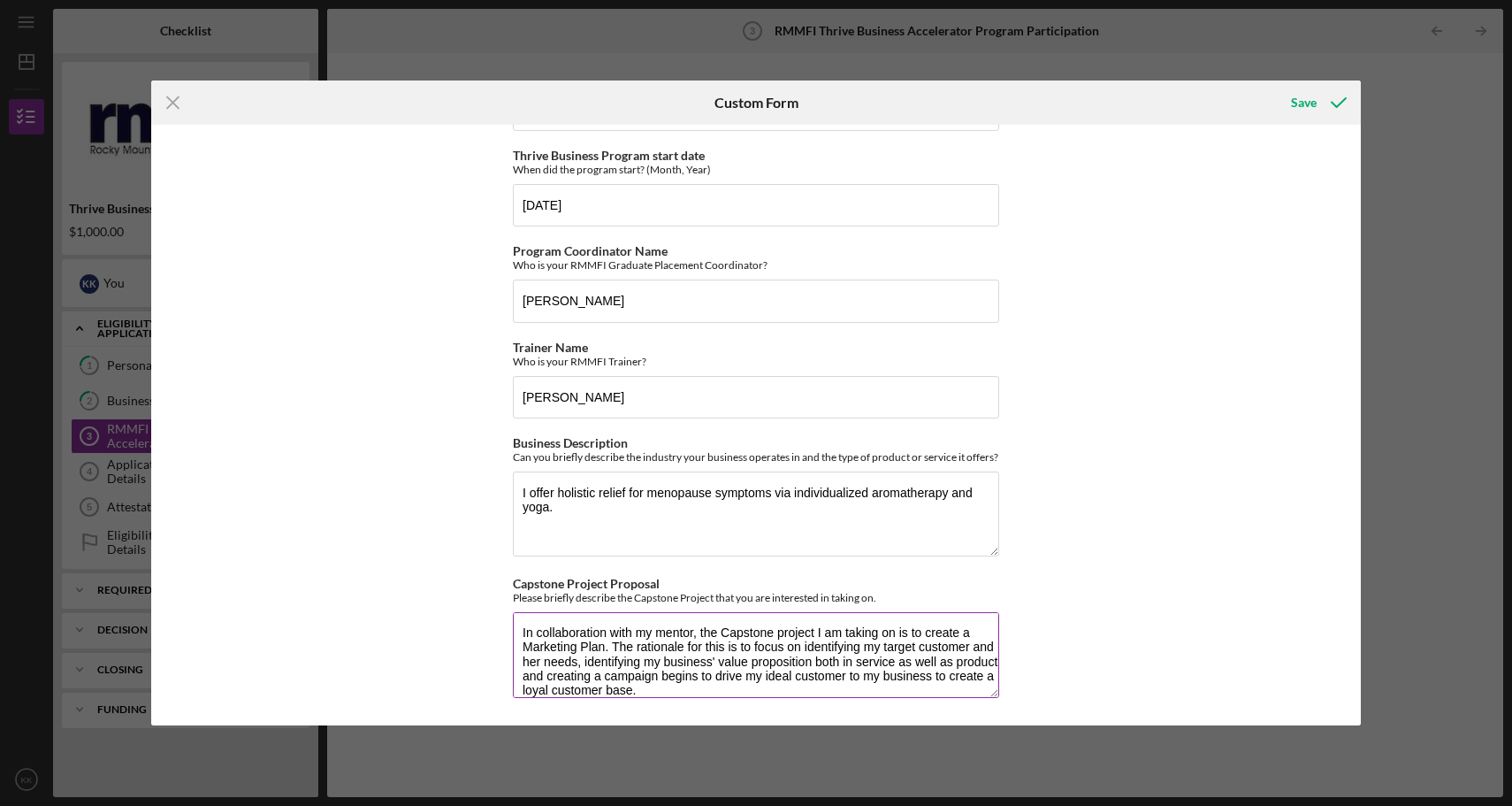
scroll to position [14, 0]
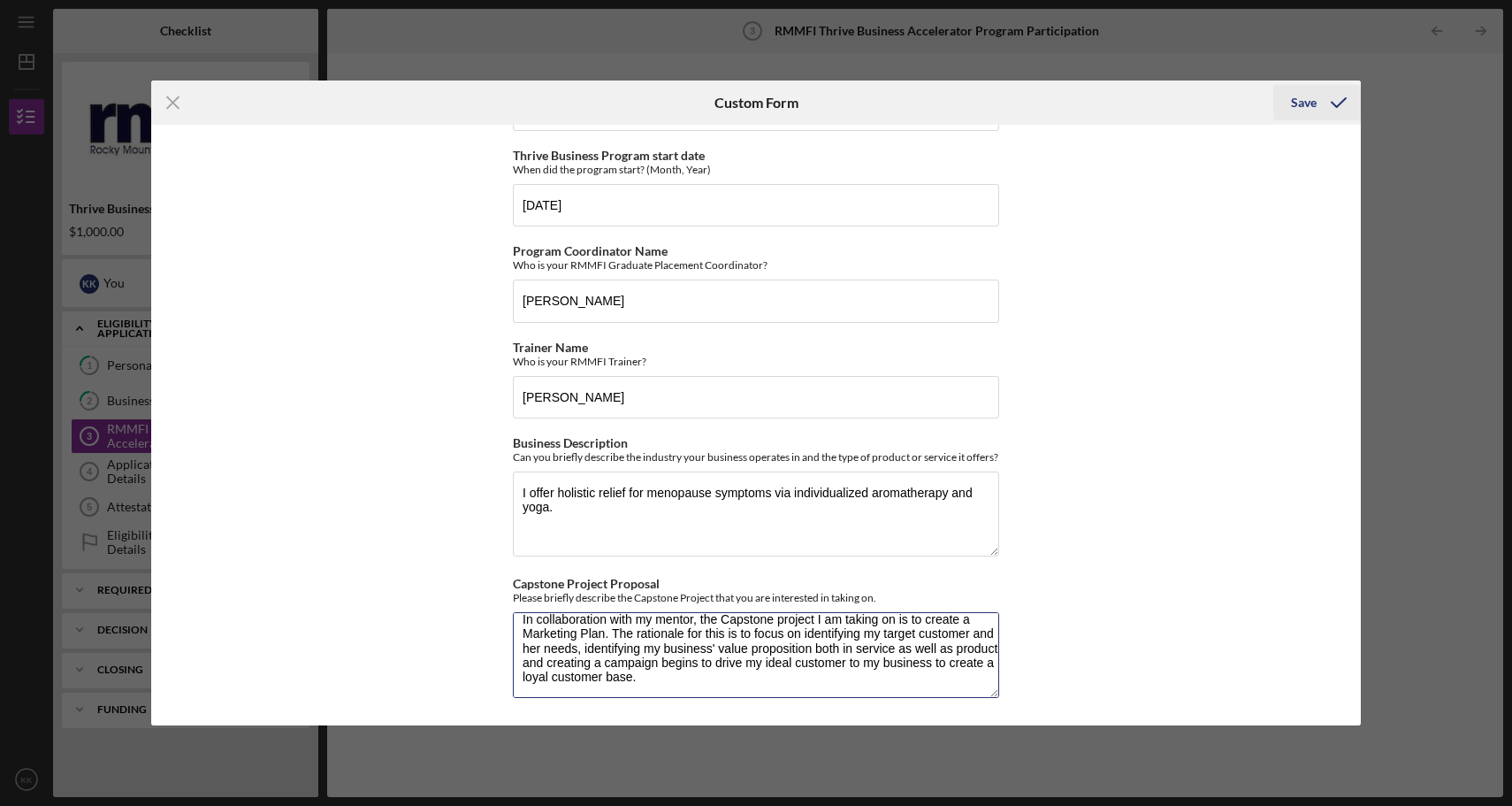
type textarea "In collaboration with my mentor, the Capstone project I am taking on is to crea…"
click at [1296, 109] on div "Save" at bounding box center [1303, 103] width 25 height 36
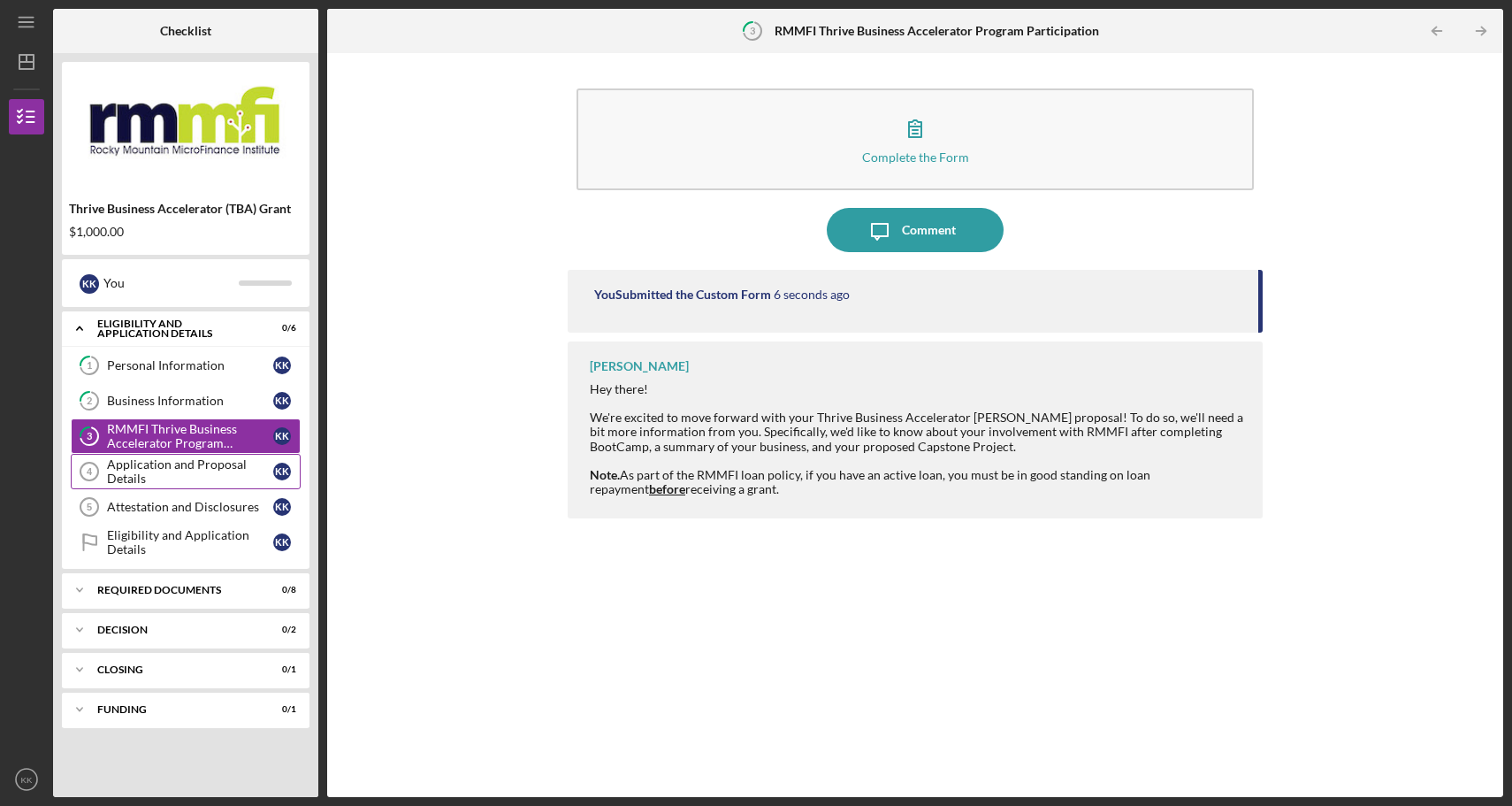
click at [214, 466] on div "Application and Proposal Details" at bounding box center [189, 471] width 166 height 28
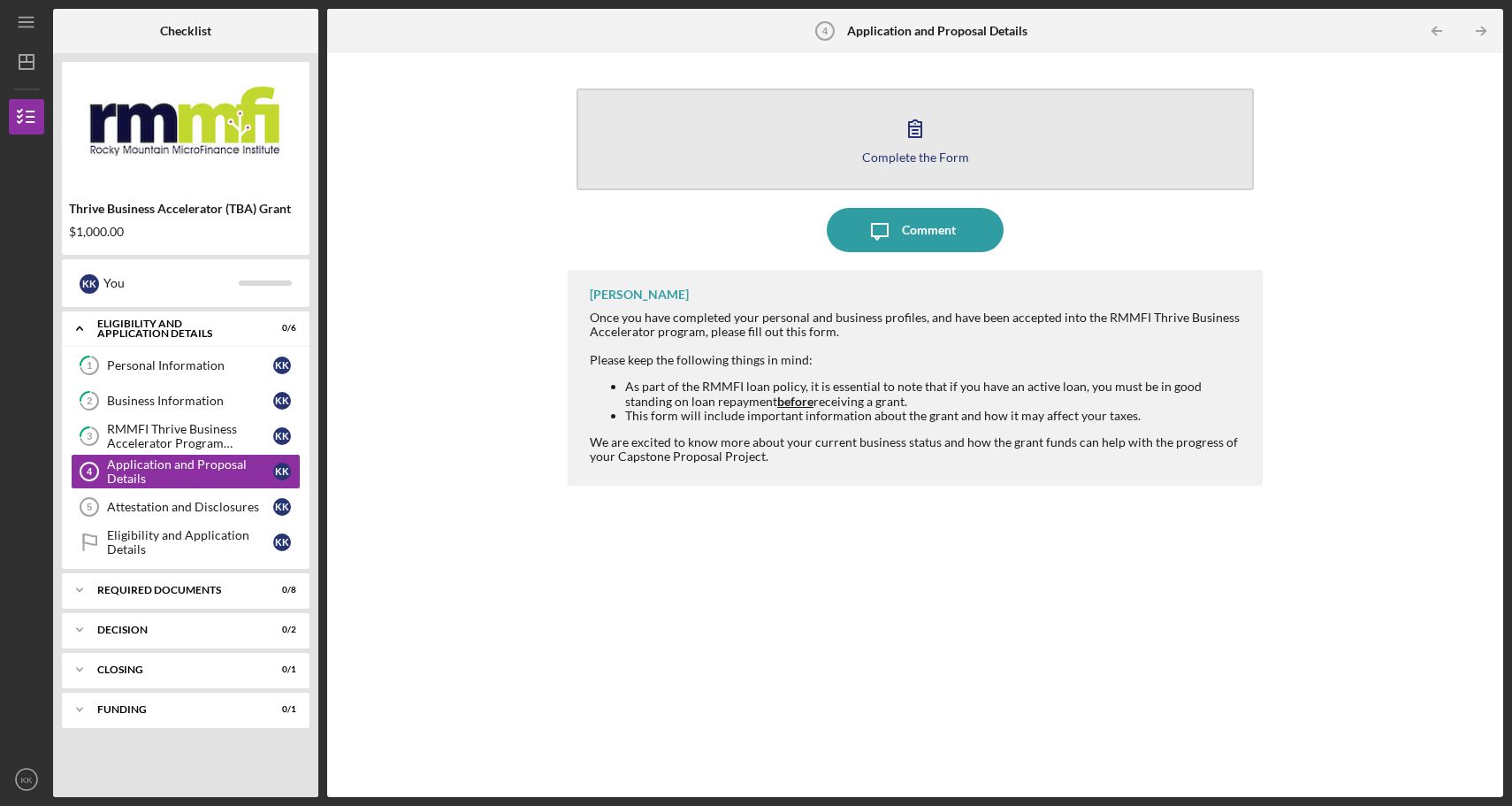
click at [910, 141] on icon "button" at bounding box center [915, 127] width 44 height 44
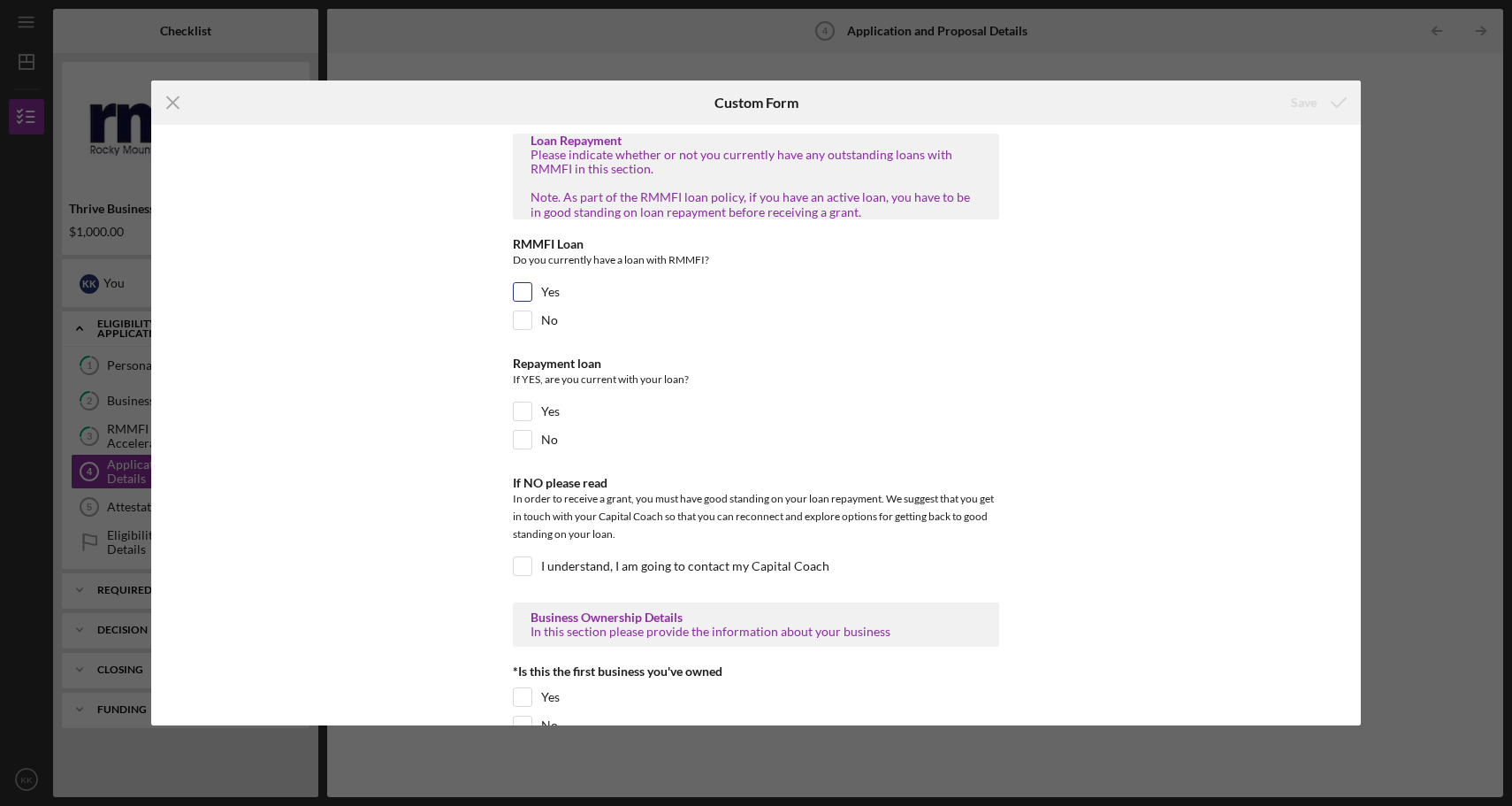
click at [518, 290] on input "Yes" at bounding box center [523, 291] width 18 height 18
checkbox input "true"
click at [526, 411] on input "Yes" at bounding box center [523, 411] width 18 height 18
checkbox input "true"
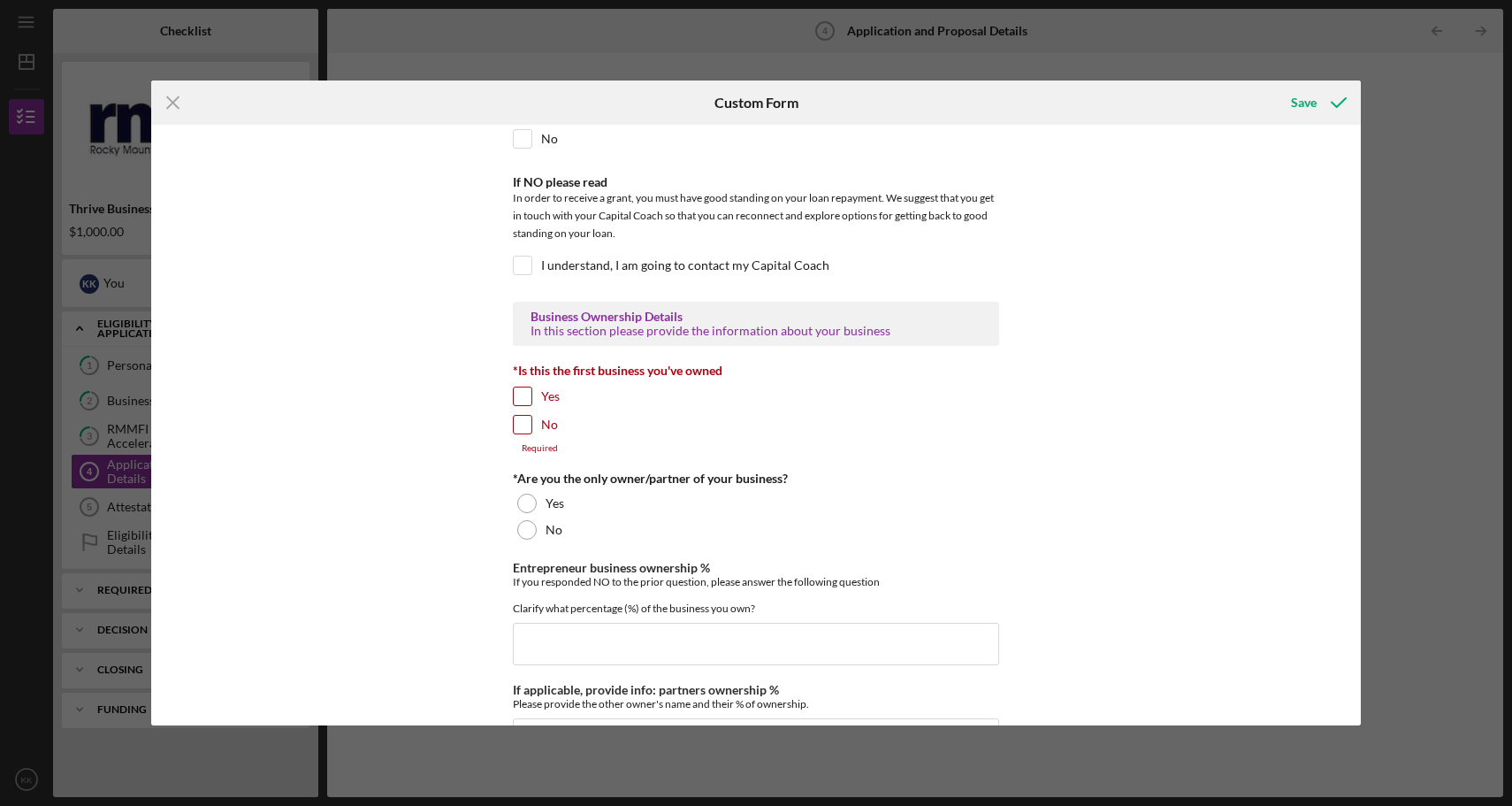
scroll to position [307, 0]
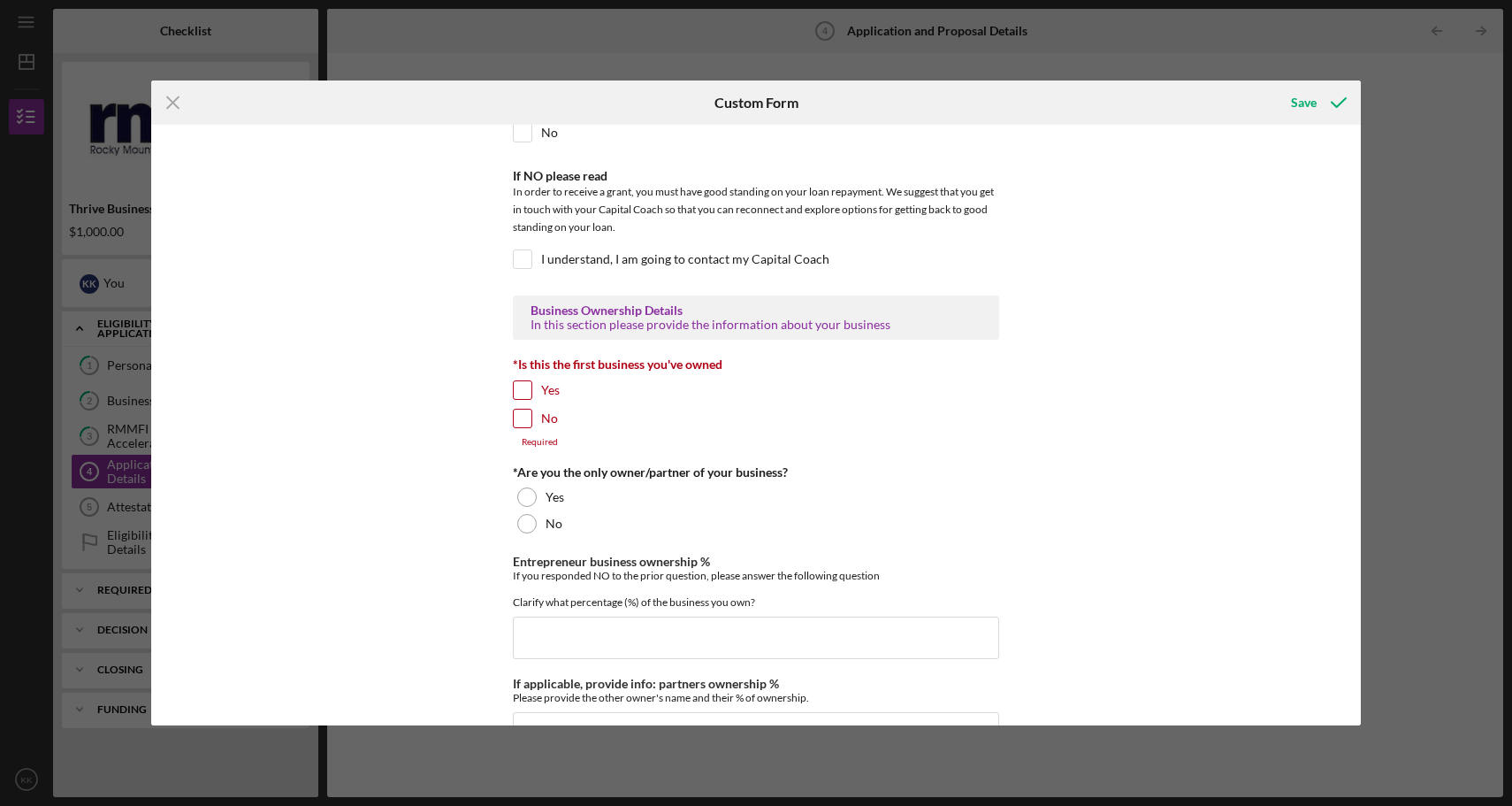
click at [520, 384] on input "Yes" at bounding box center [523, 390] width 18 height 18
checkbox input "true"
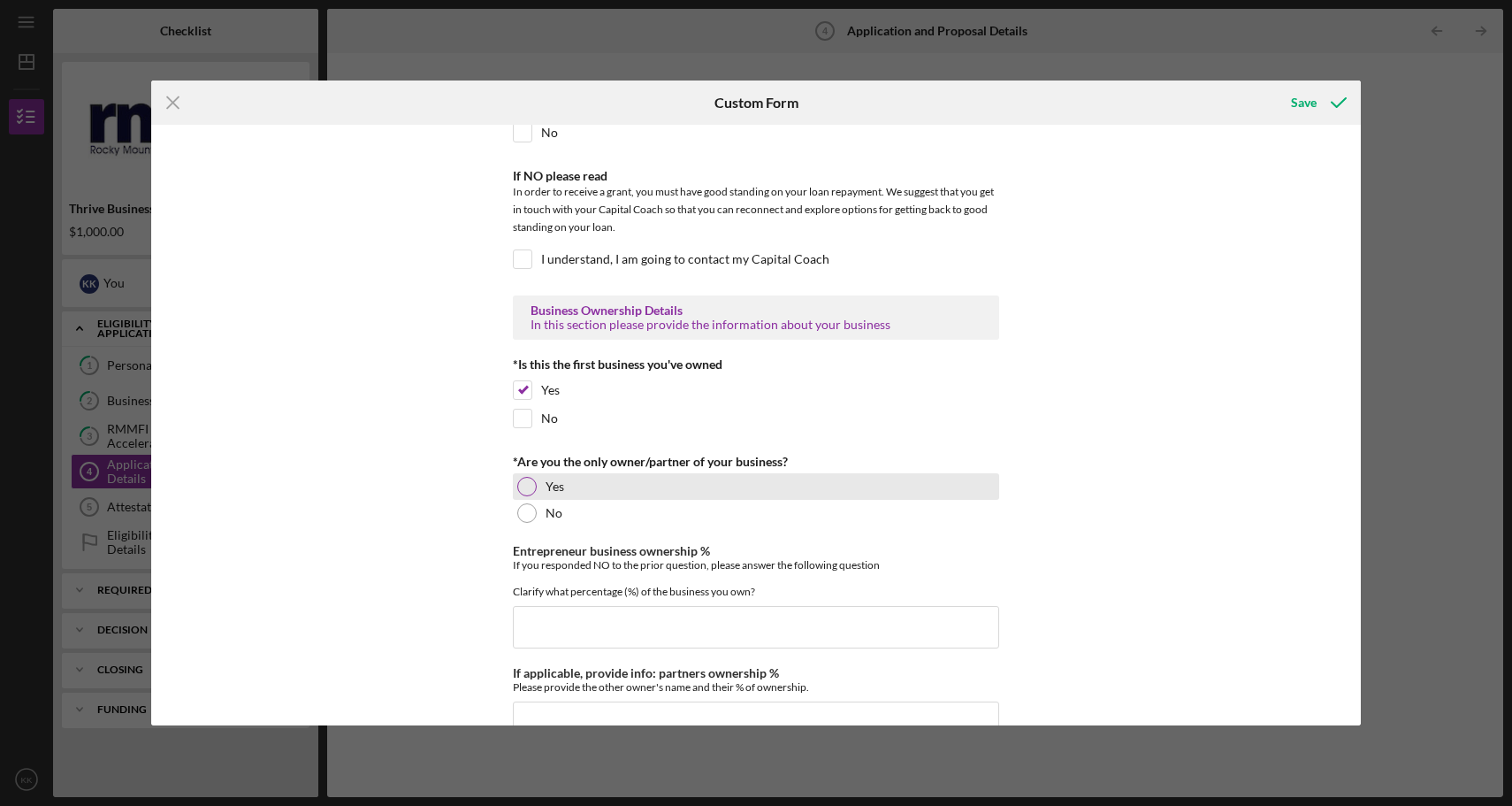
click at [523, 485] on div at bounding box center [526, 486] width 20 height 20
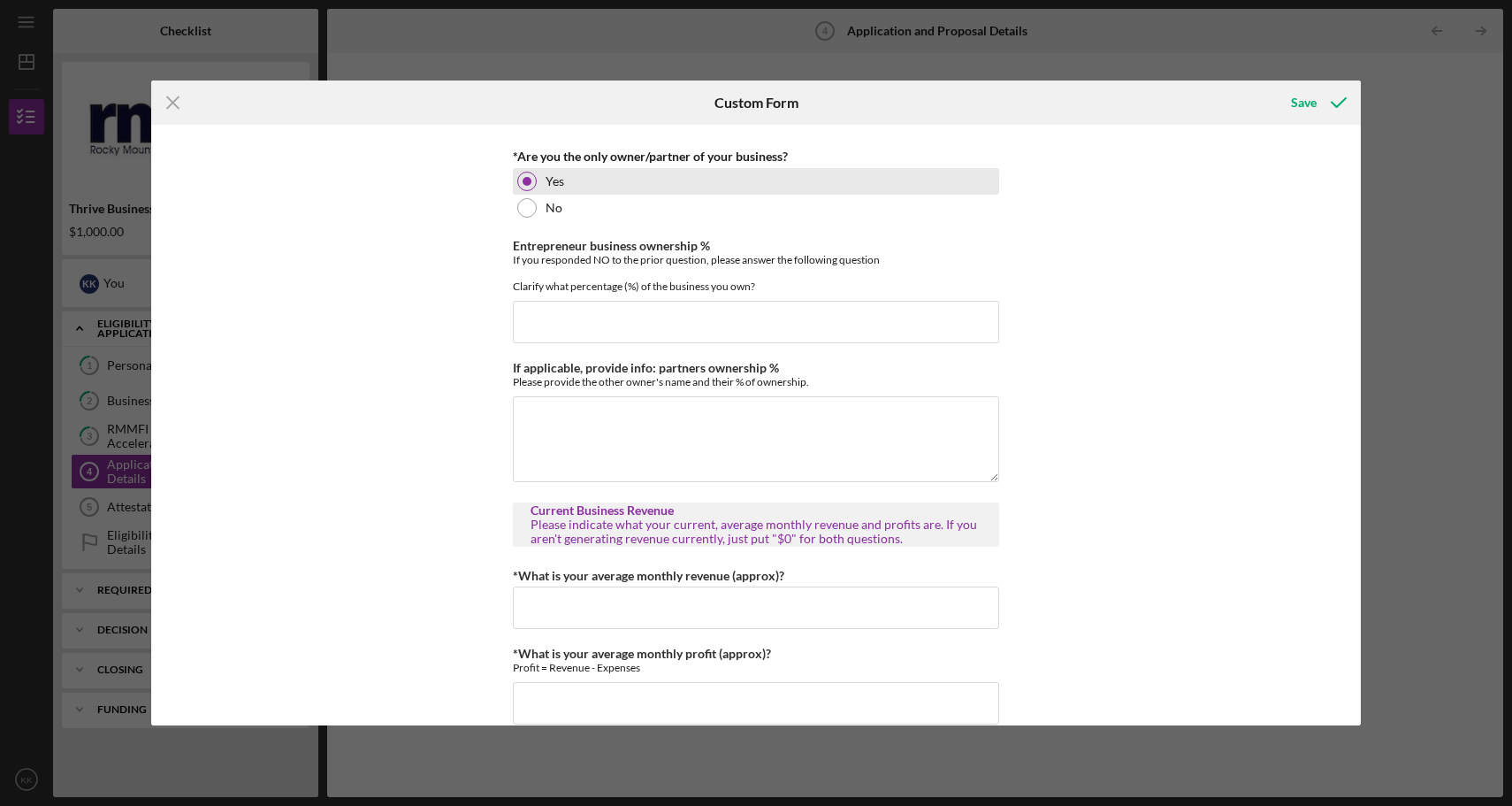
scroll to position [618, 0]
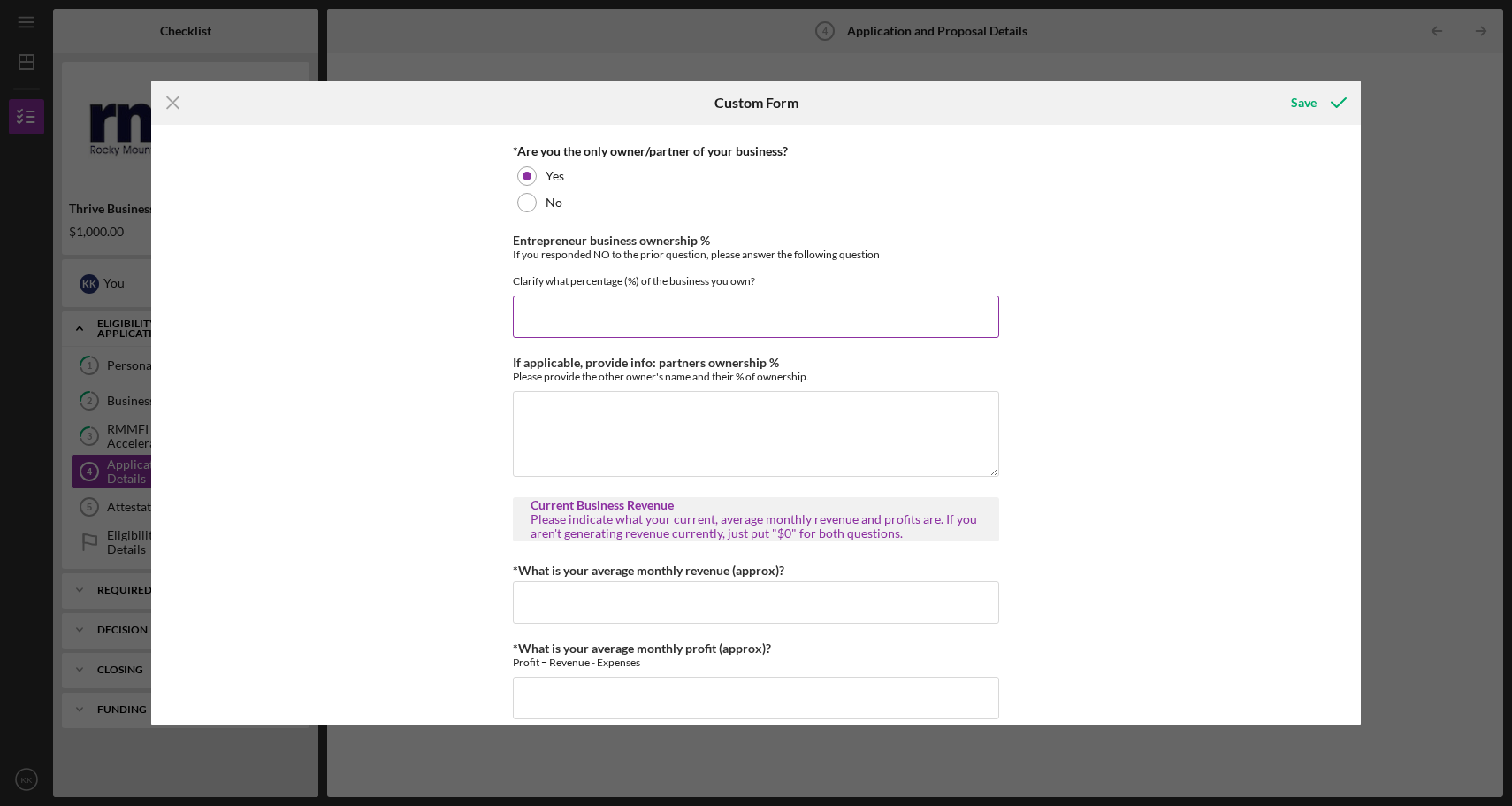
click at [547, 331] on input "Entrepreneur business ownership %" at bounding box center [756, 316] width 486 height 42
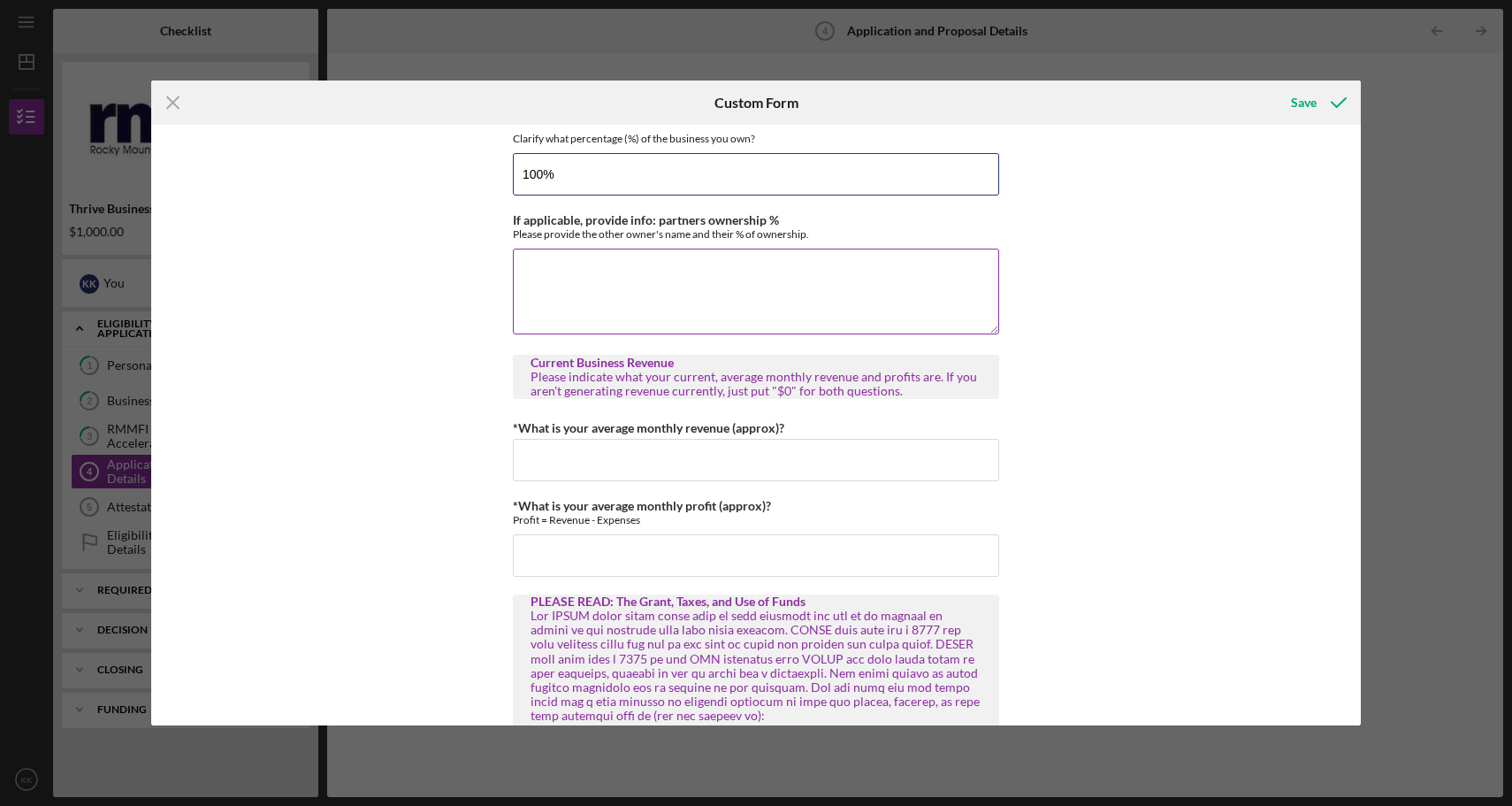
scroll to position [768, 0]
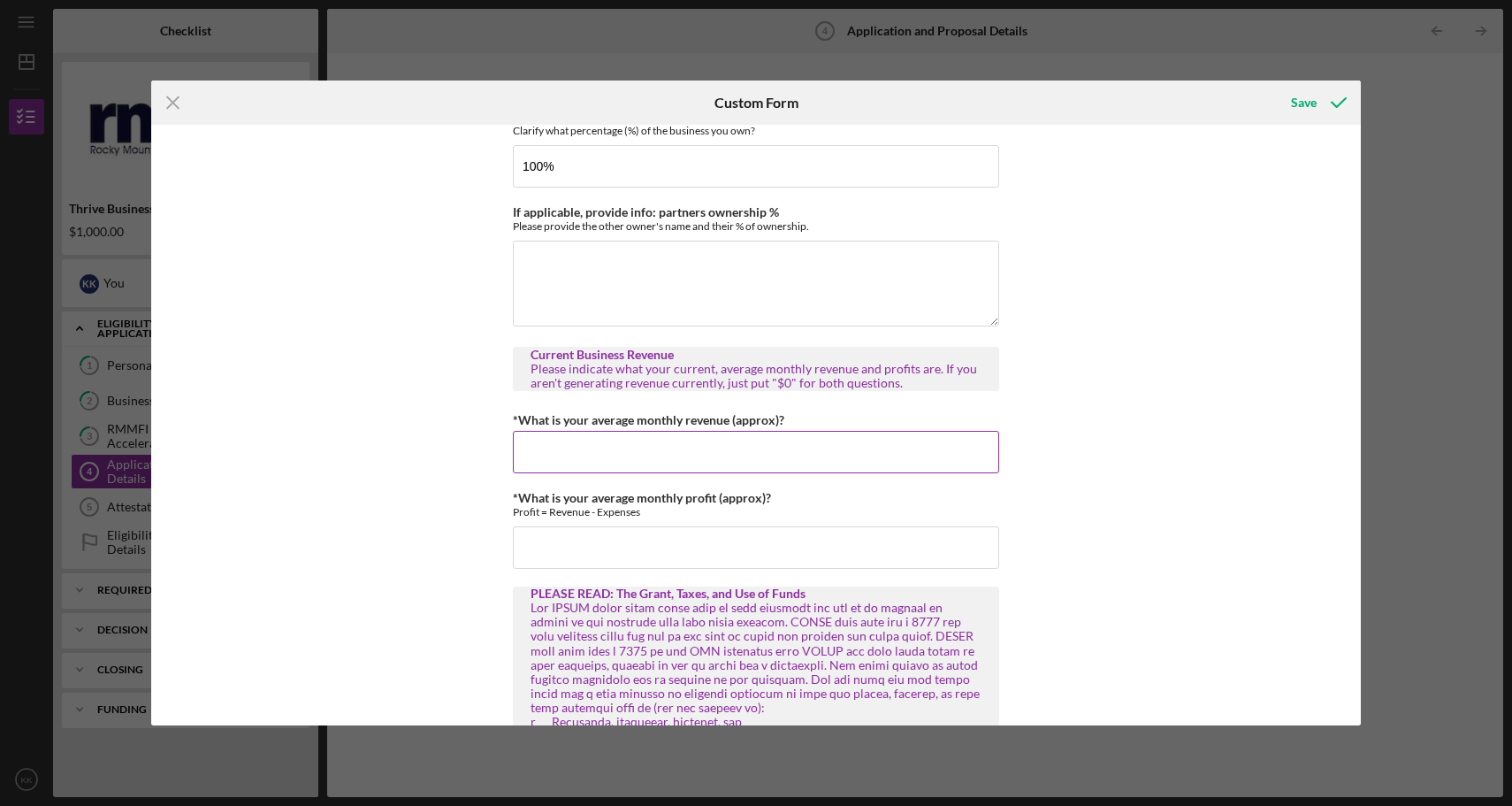
type input "100.00000%"
click at [738, 452] on input "*What is your average monthly revenue (approx)?" at bounding box center [756, 452] width 486 height 42
type input "$360"
click at [592, 560] on input "*What is your average monthly profit (approx)?" at bounding box center [756, 547] width 486 height 42
click at [601, 540] on input "*What is your average monthly profit (approx)?" at bounding box center [756, 547] width 486 height 42
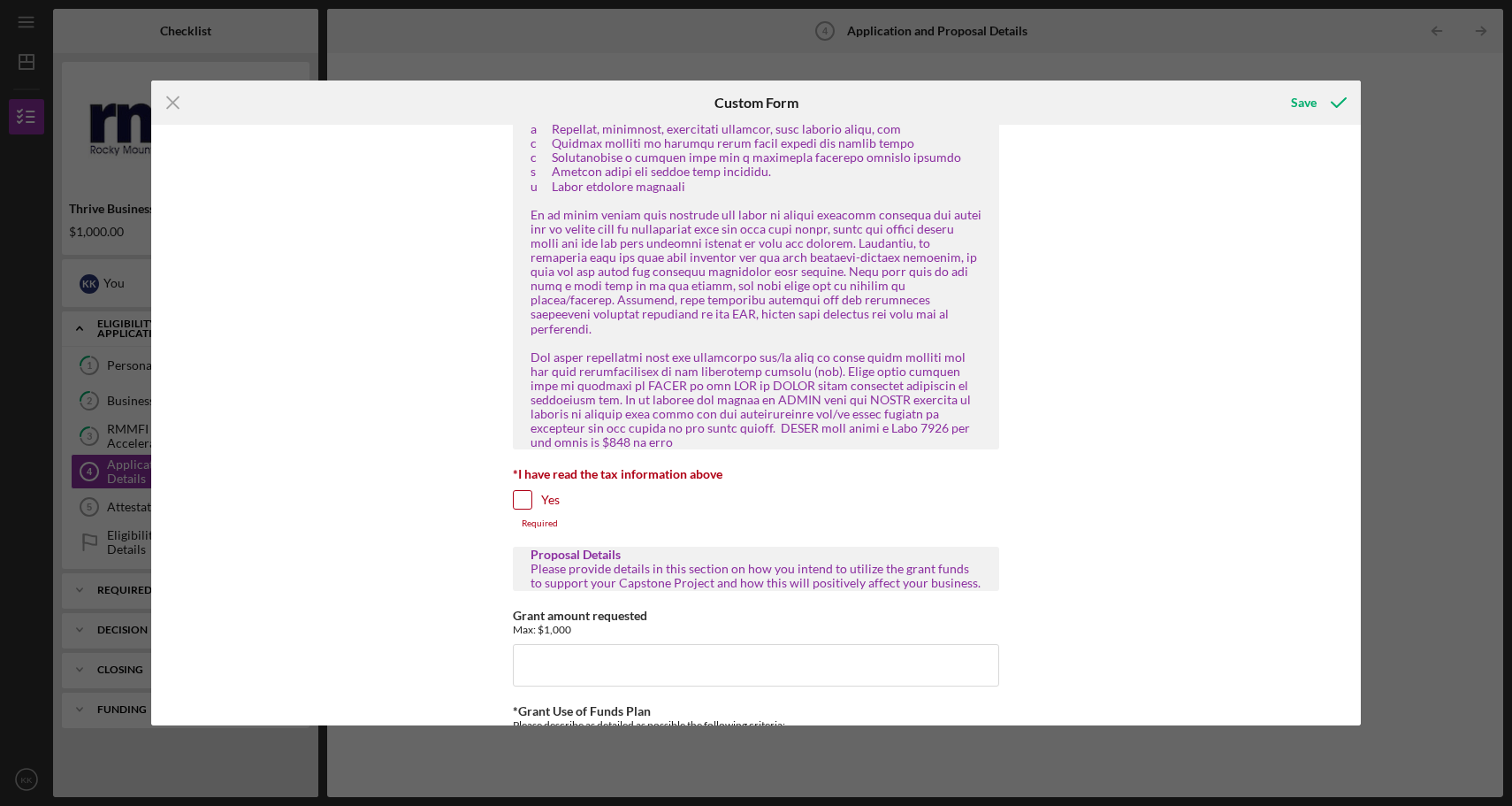
scroll to position [1393, 0]
type input "$-500"
click at [519, 486] on div "Yes" at bounding box center [756, 500] width 486 height 28
click at [526, 487] on input "Yes" at bounding box center [523, 496] width 18 height 18
checkbox input "true"
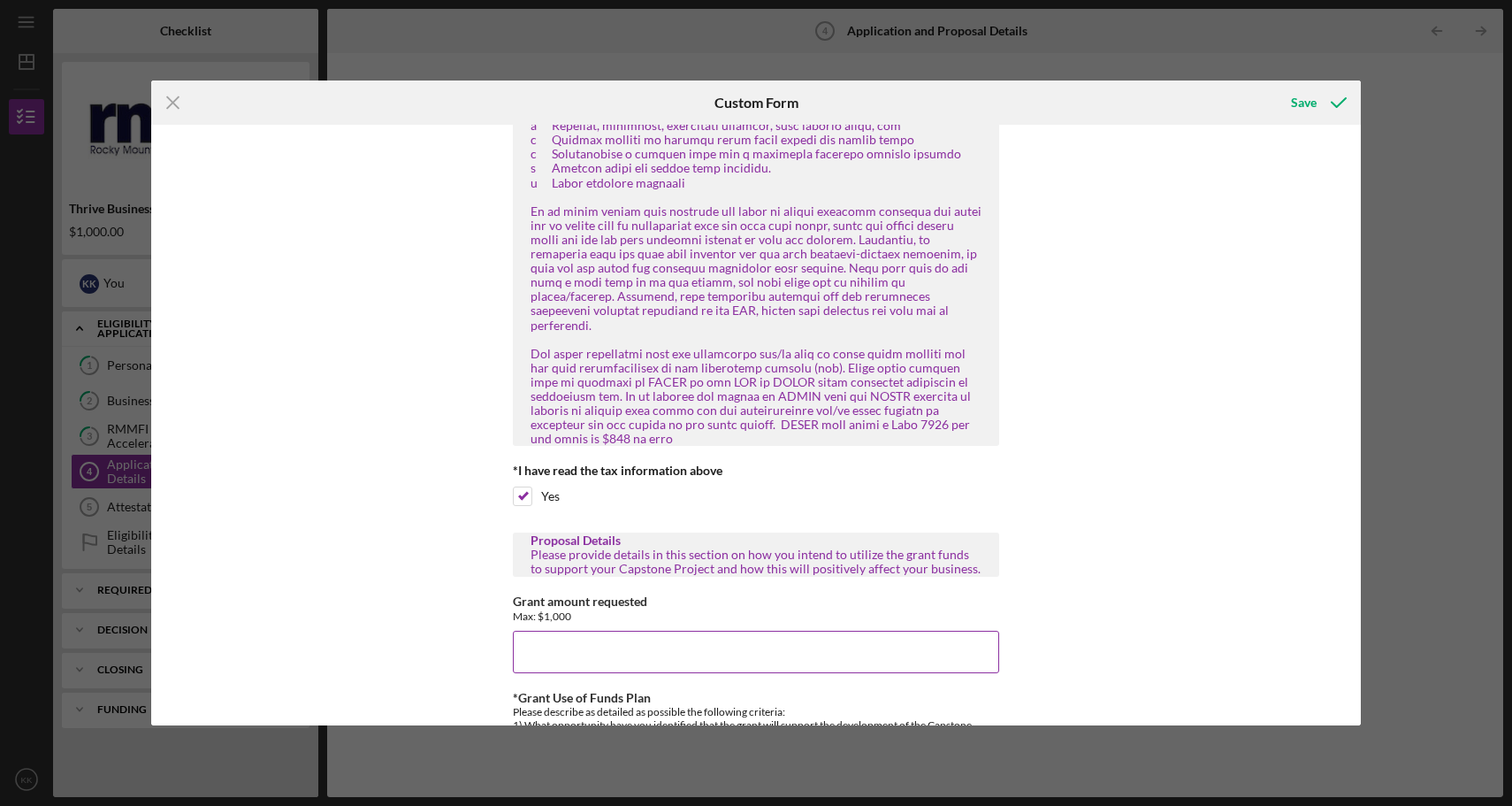
click at [557, 631] on input "Grant amount requested" at bounding box center [756, 651] width 486 height 42
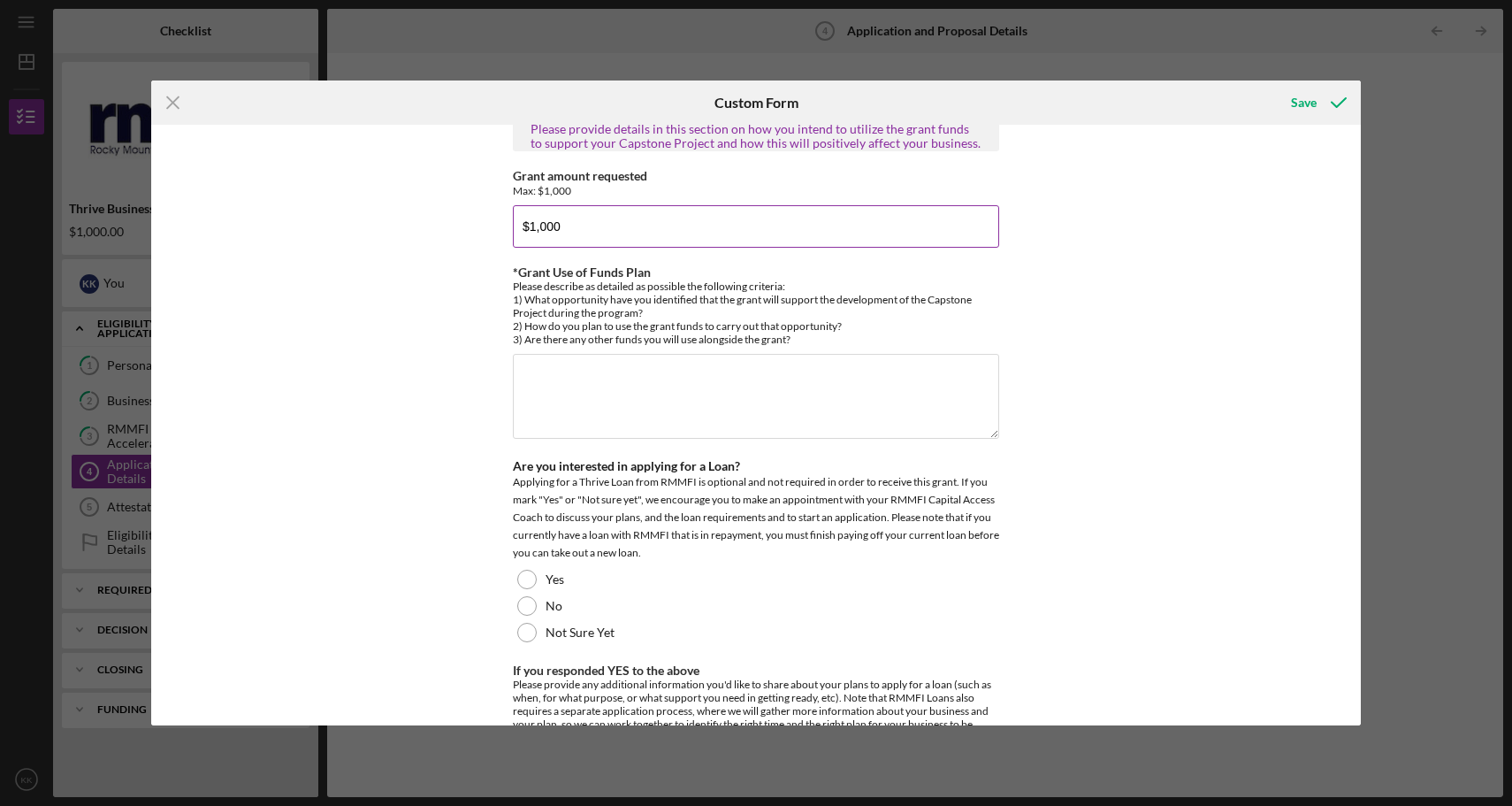
scroll to position [1822, 0]
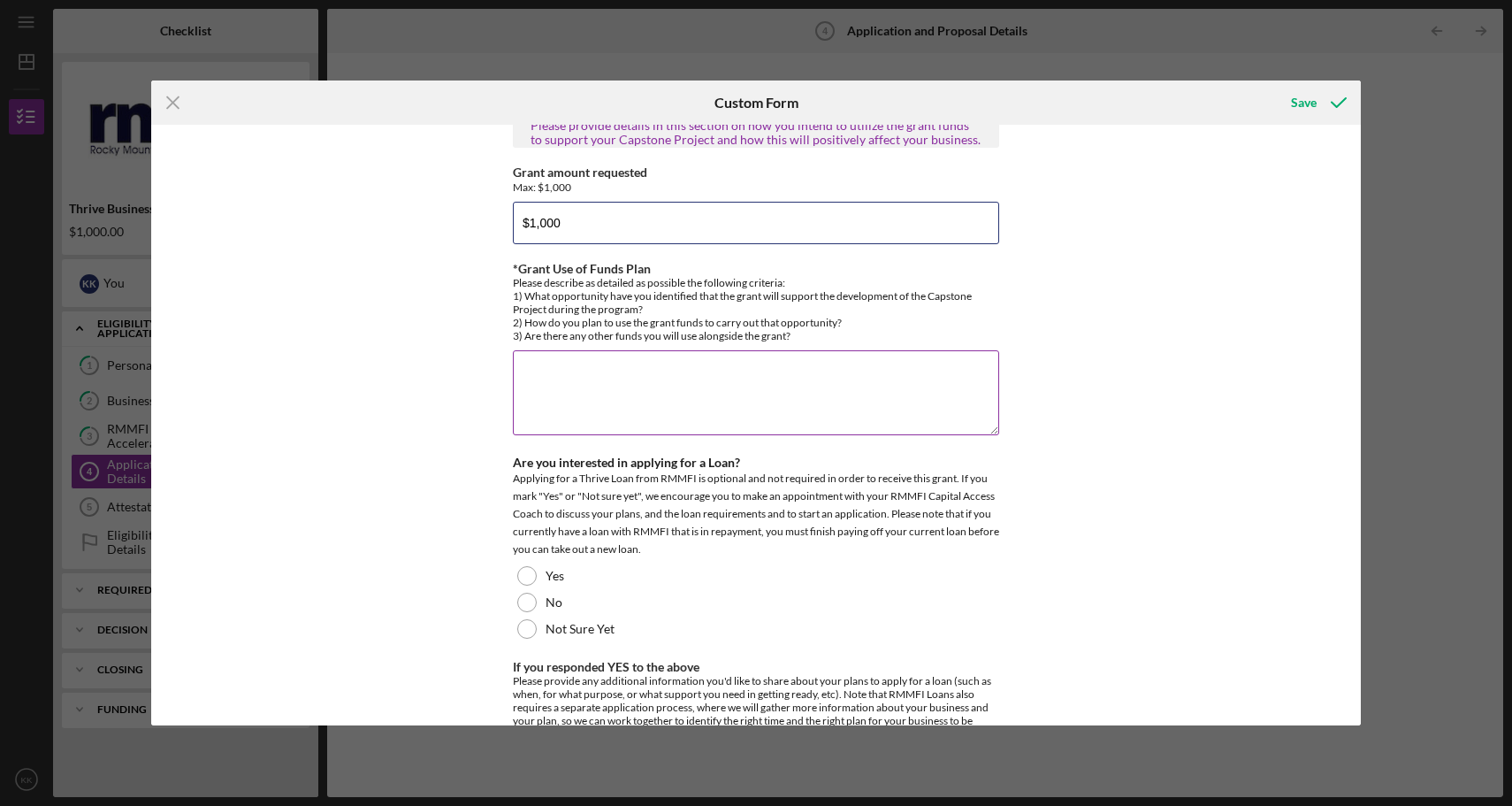
type input "$1,000"
click at [582, 364] on textarea "*Grant Use of Funds Plan" at bounding box center [756, 393] width 486 height 85
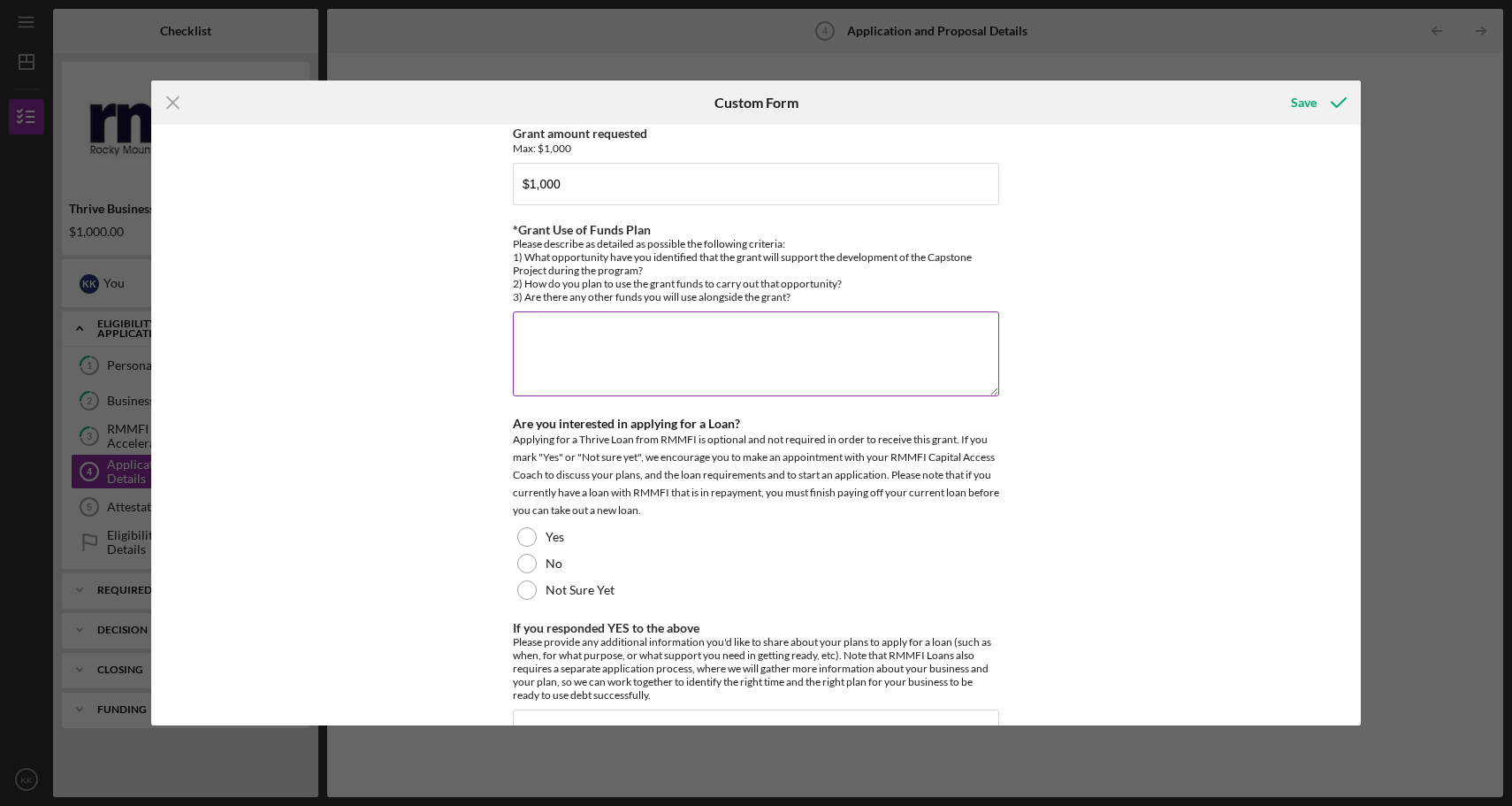
scroll to position [1862, 0]
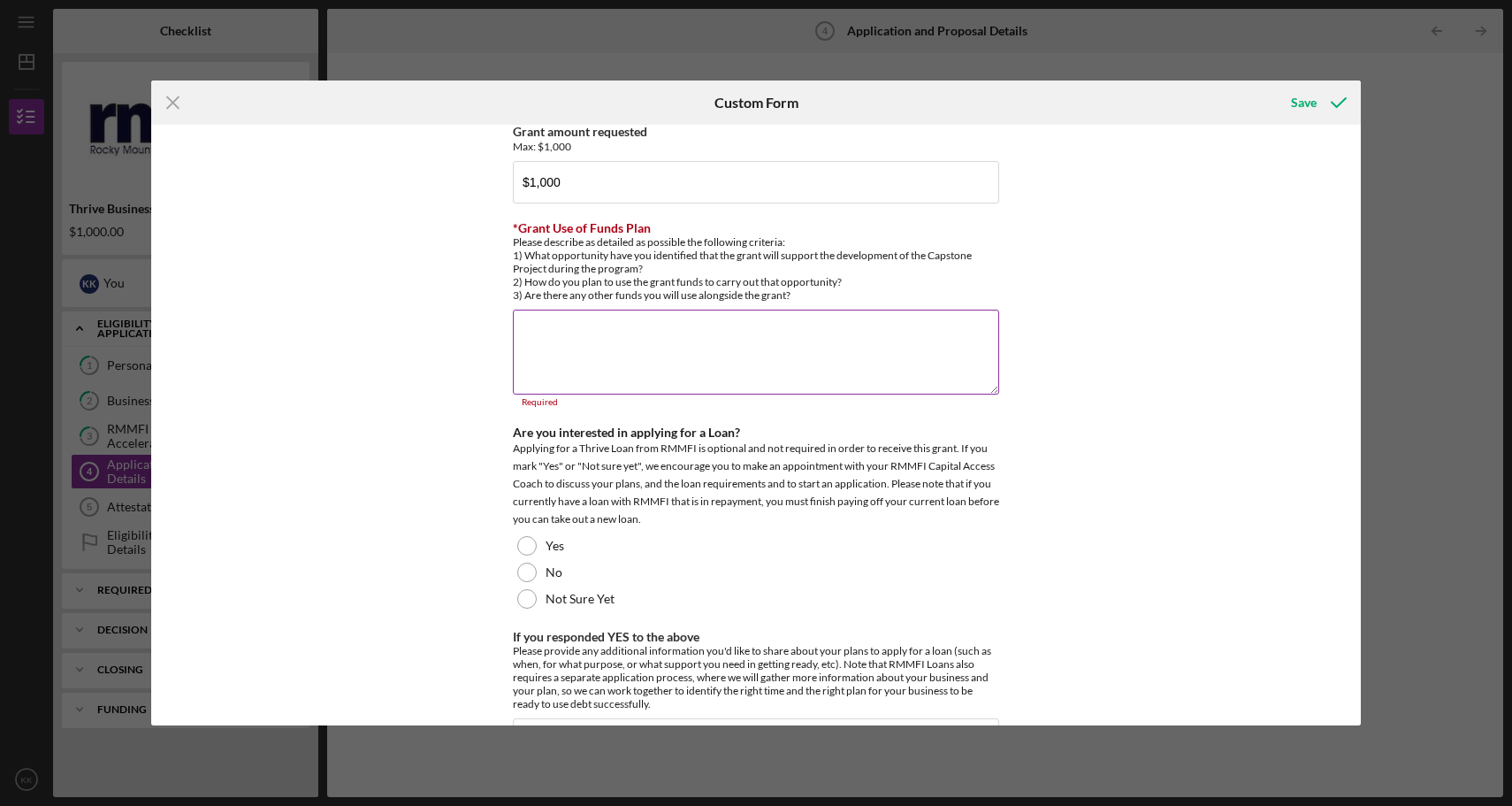
click at [605, 319] on textarea "*Grant Use of Funds Plan" at bounding box center [756, 351] width 486 height 85
paste textarea "Conduct Market Research Obtain at least 30-50 survey responses from target cust…"
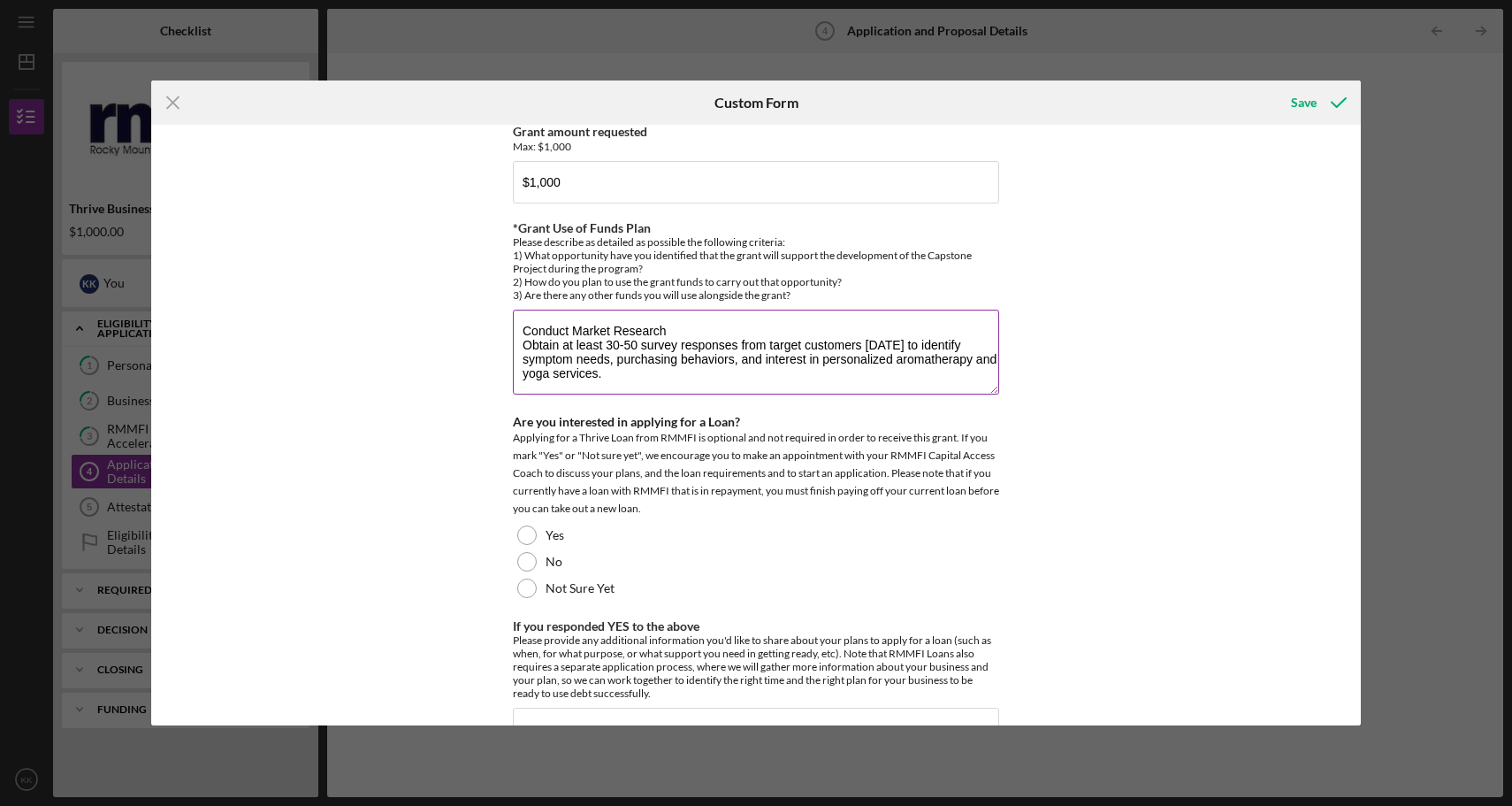
scroll to position [15, 0]
click at [621, 356] on textarea "Conduct Market Research Obtain at least 30-50 survey responses from target cust…" at bounding box center [756, 351] width 486 height 85
paste textarea "Finalize a seasonal content calendar (social media, newsletters, product launch…"
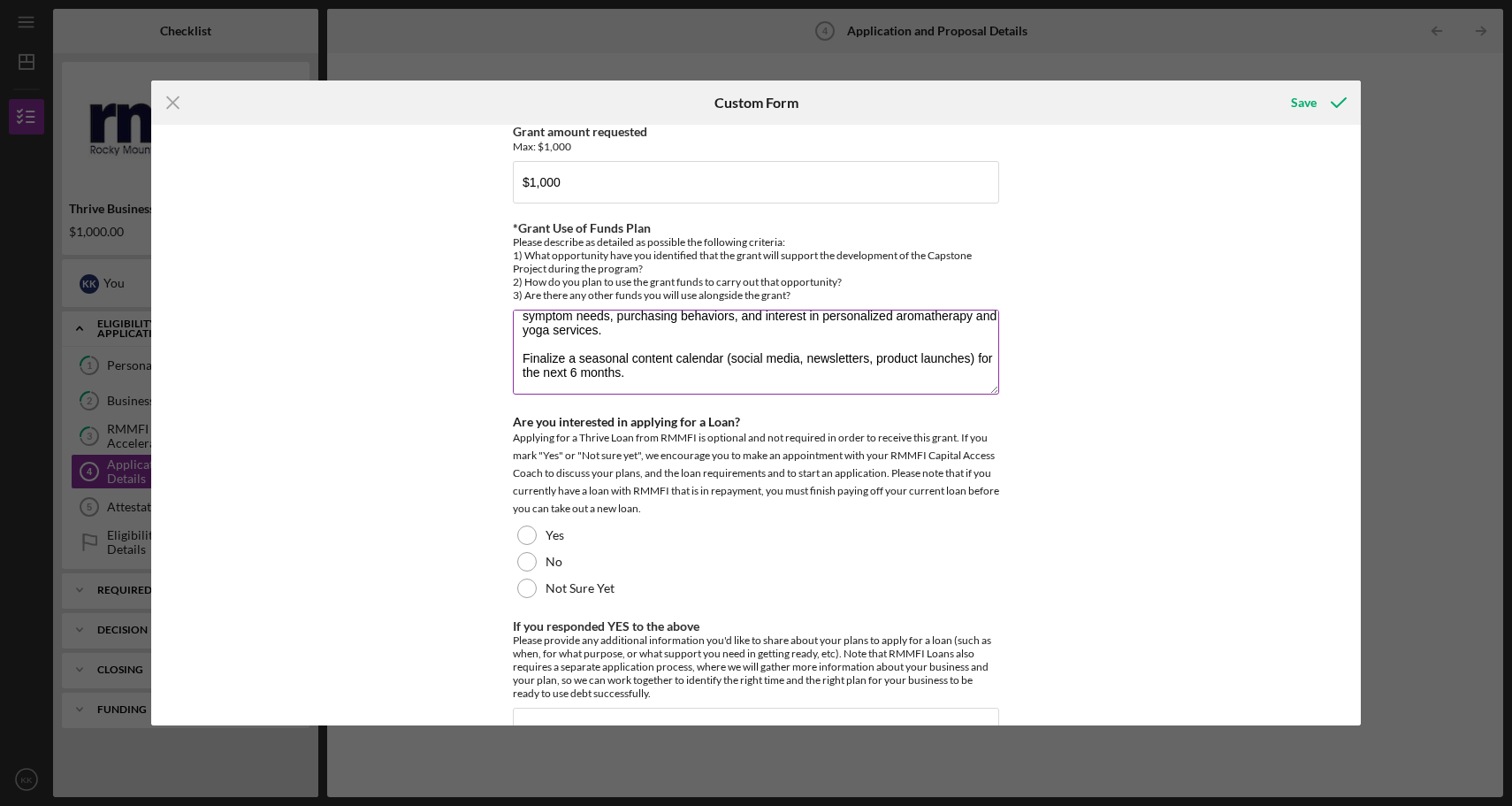
scroll to position [57, 0]
paste textarea "Increase social media engagement (likes, comments, shares, saves) by 20% in the…"
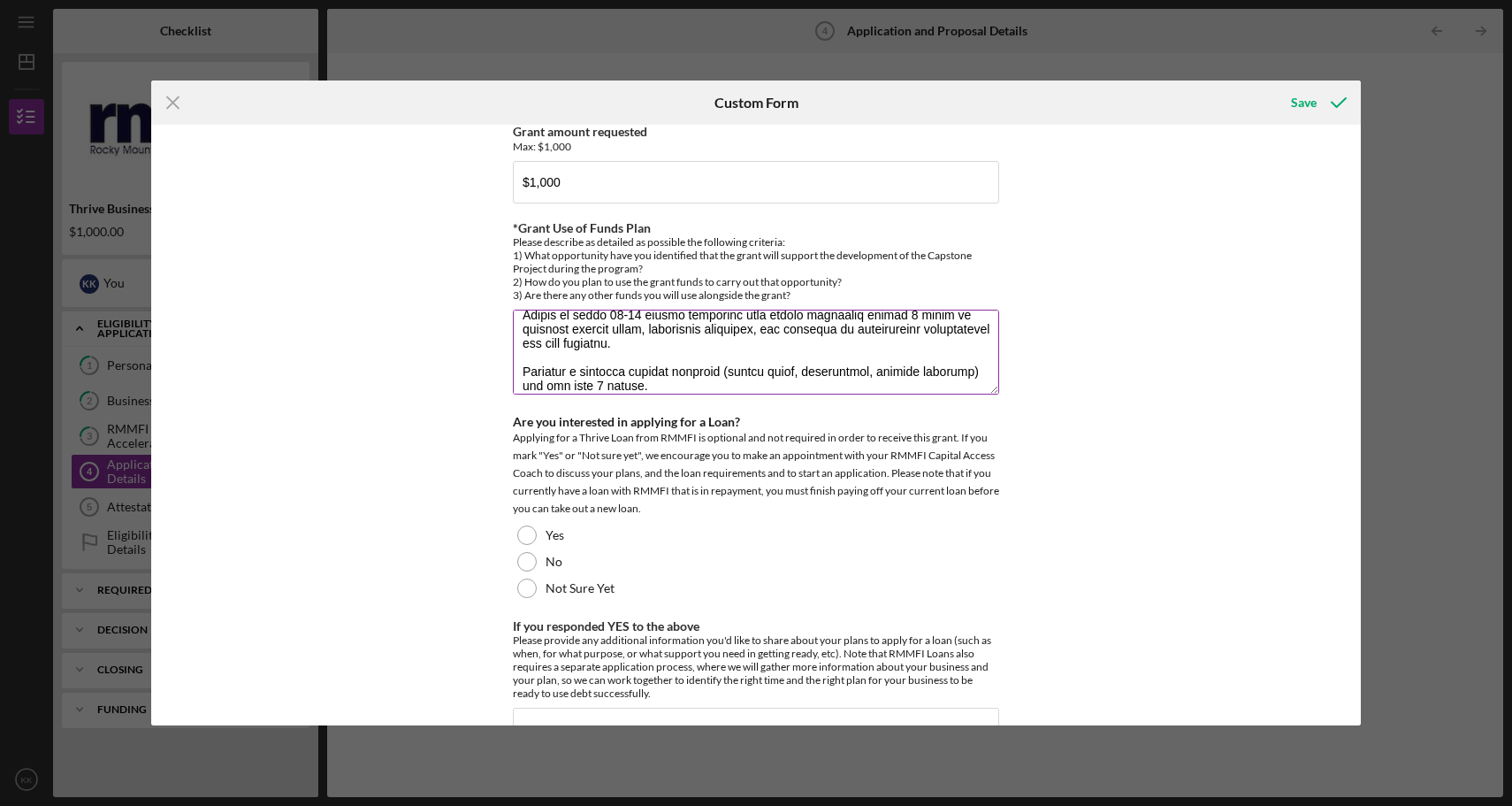
scroll to position [0, 0]
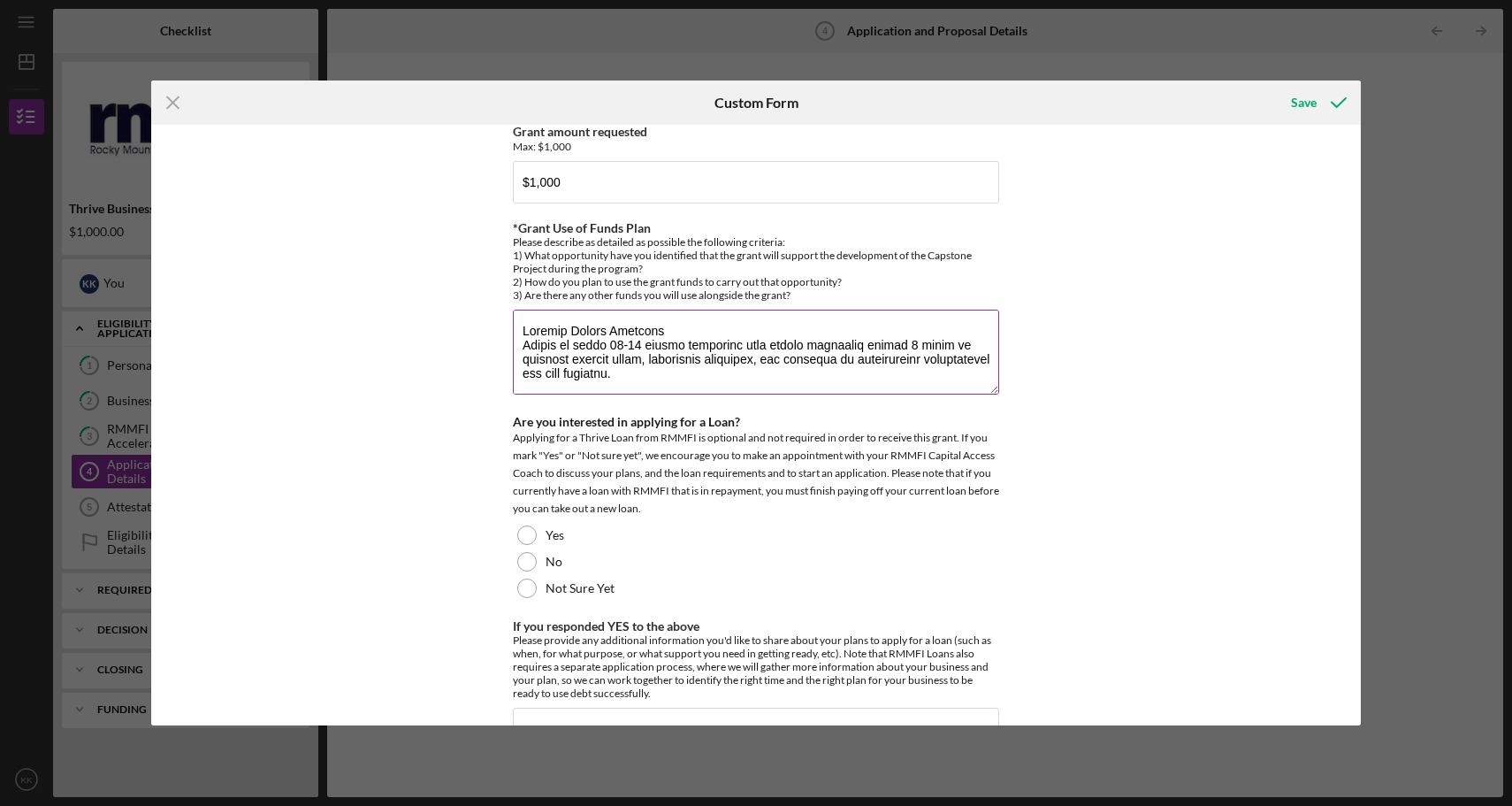
click at [670, 309] on textarea "*Grant Use of Funds Plan" at bounding box center [756, 351] width 486 height 85
drag, startPoint x: 669, startPoint y: 306, endPoint x: 513, endPoint y: 298, distance: 156.2
click at [513, 309] on textarea "*Grant Use of Funds Plan" at bounding box center [756, 351] width 486 height 85
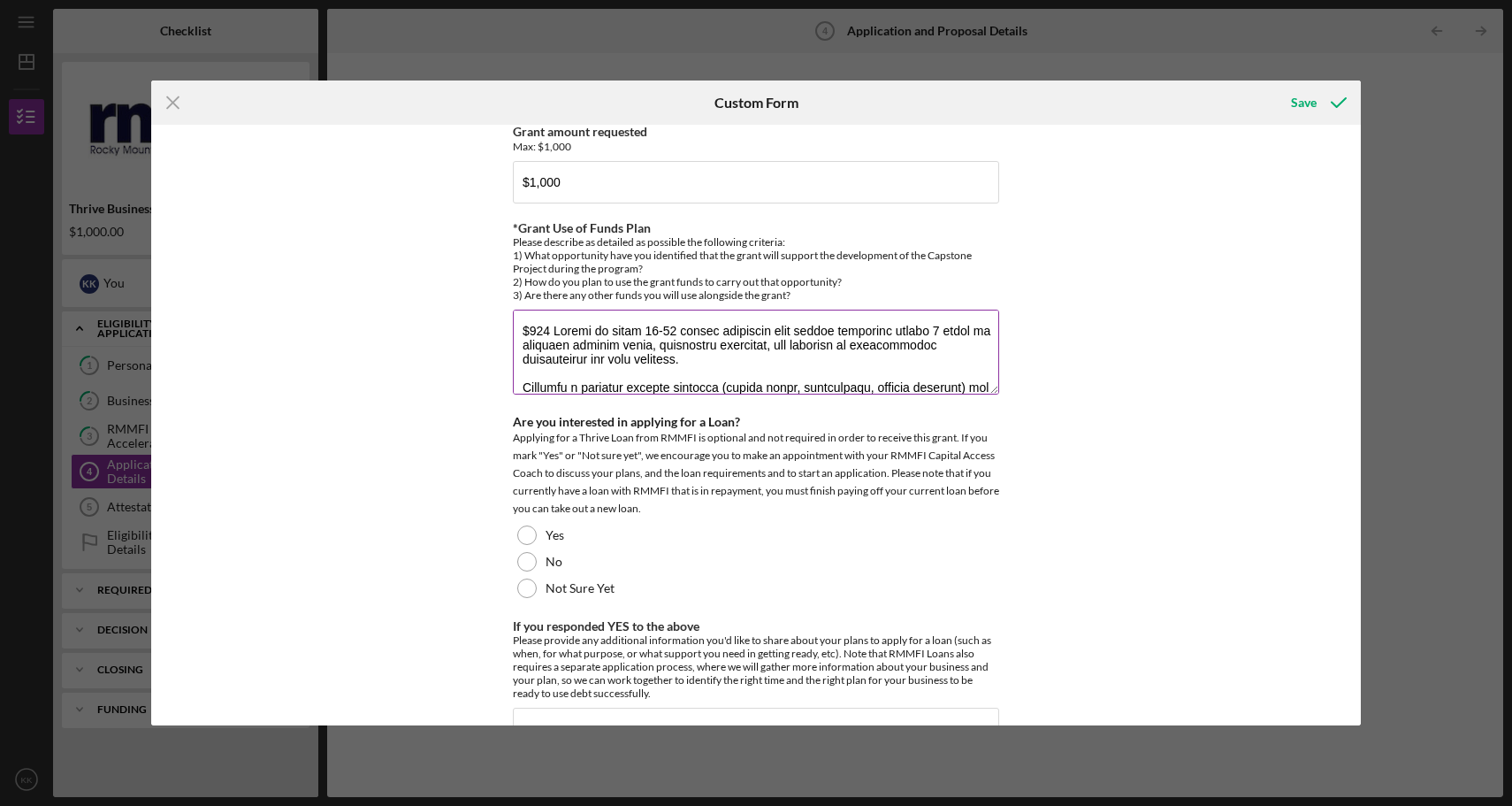
click at [730, 333] on textarea "*Grant Use of Funds Plan" at bounding box center [756, 351] width 486 height 85
click at [551, 309] on textarea "*Grant Use of Funds Plan" at bounding box center [756, 351] width 486 height 85
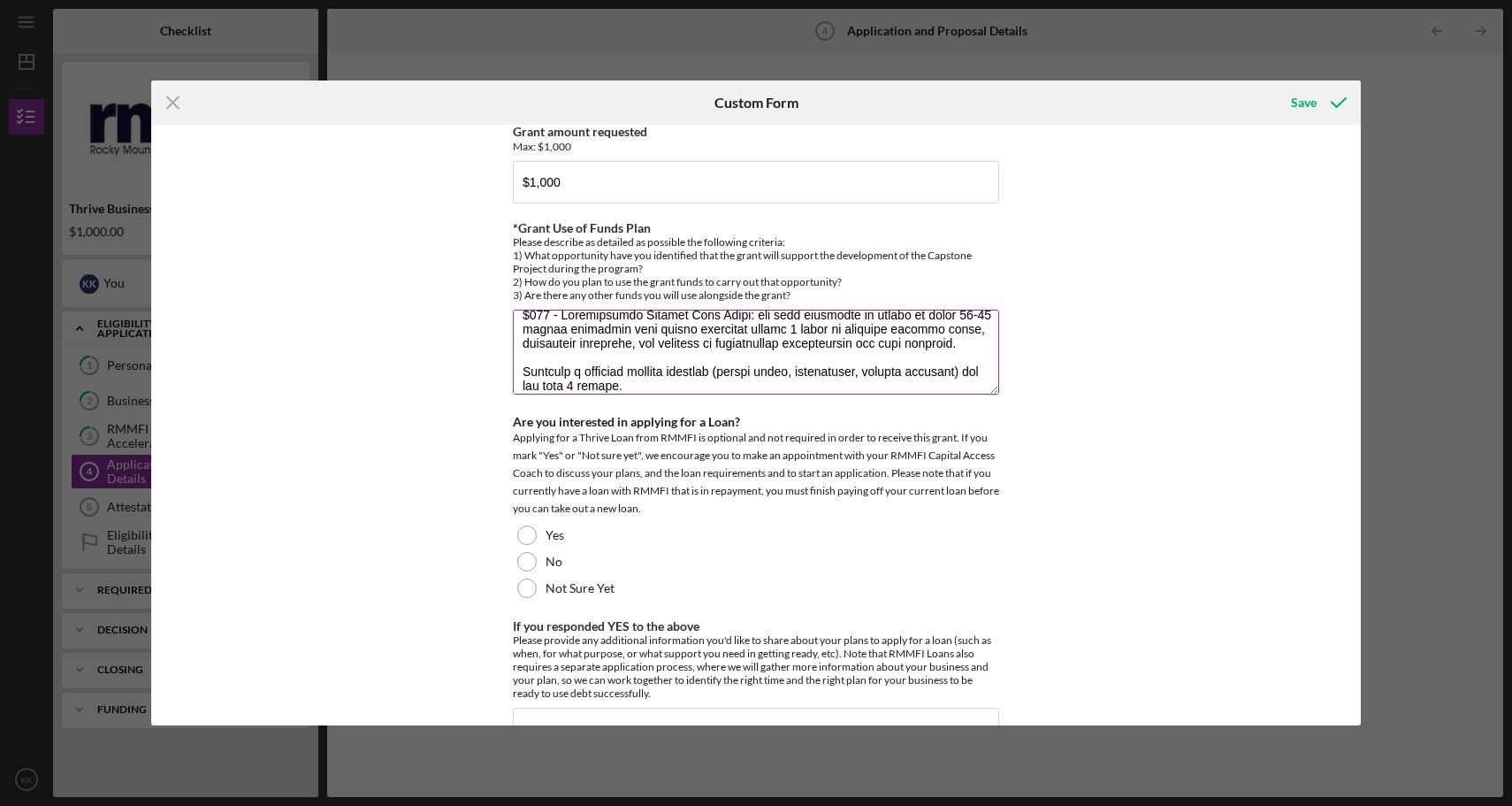
scroll to position [13, 0]
click at [517, 346] on textarea "*Grant Use of Funds Plan" at bounding box center [756, 351] width 486 height 85
click at [651, 362] on textarea "*Grant Use of Funds Plan" at bounding box center [756, 351] width 486 height 85
click at [518, 353] on textarea "*Grant Use of Funds Plan" at bounding box center [756, 351] width 486 height 85
click at [516, 344] on textarea "*Grant Use of Funds Plan" at bounding box center [756, 351] width 486 height 85
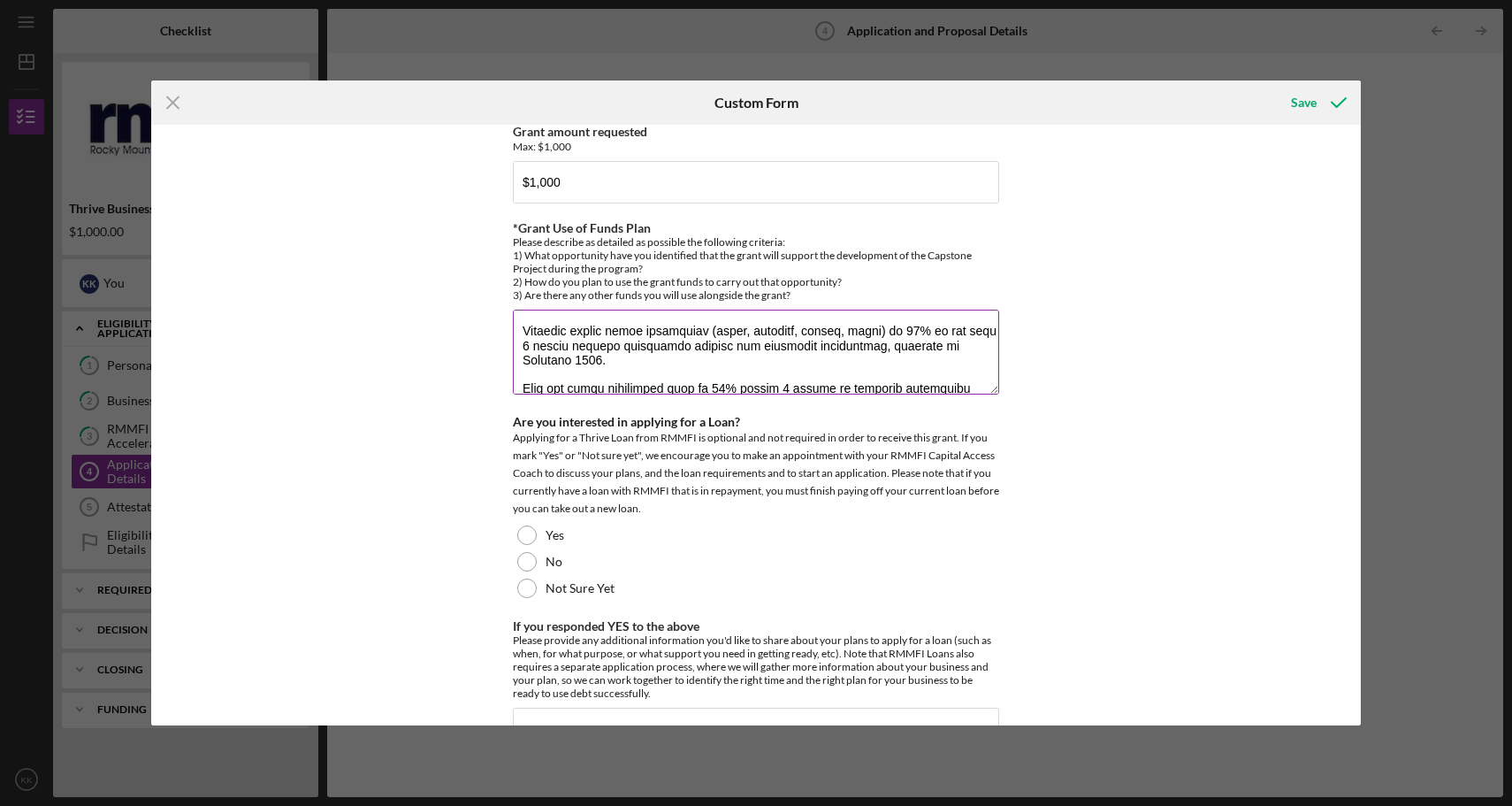
scroll to position [115, 0]
click at [517, 309] on textarea "*Grant Use of Funds Plan" at bounding box center [756, 351] width 486 height 85
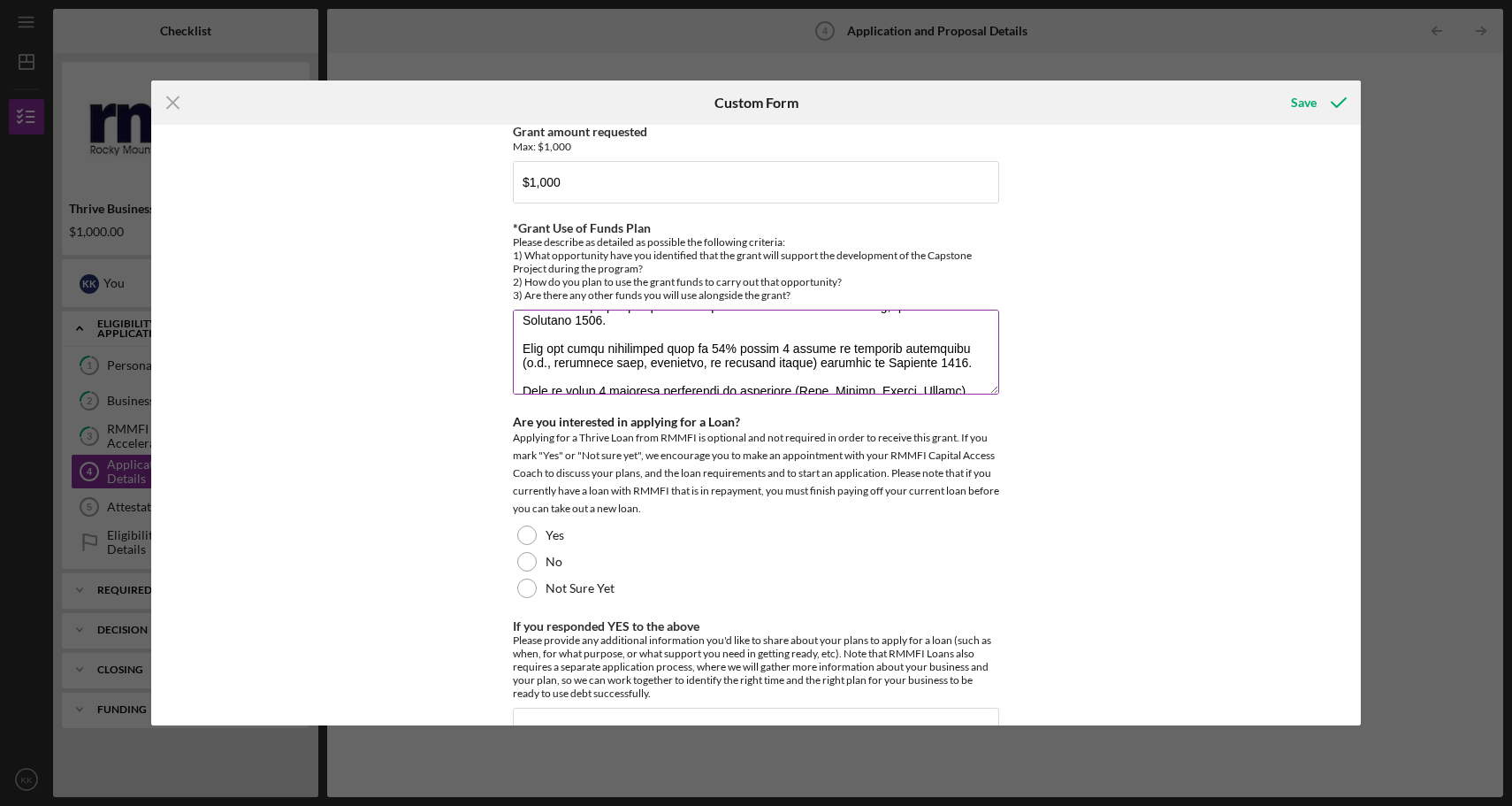
scroll to position [166, 0]
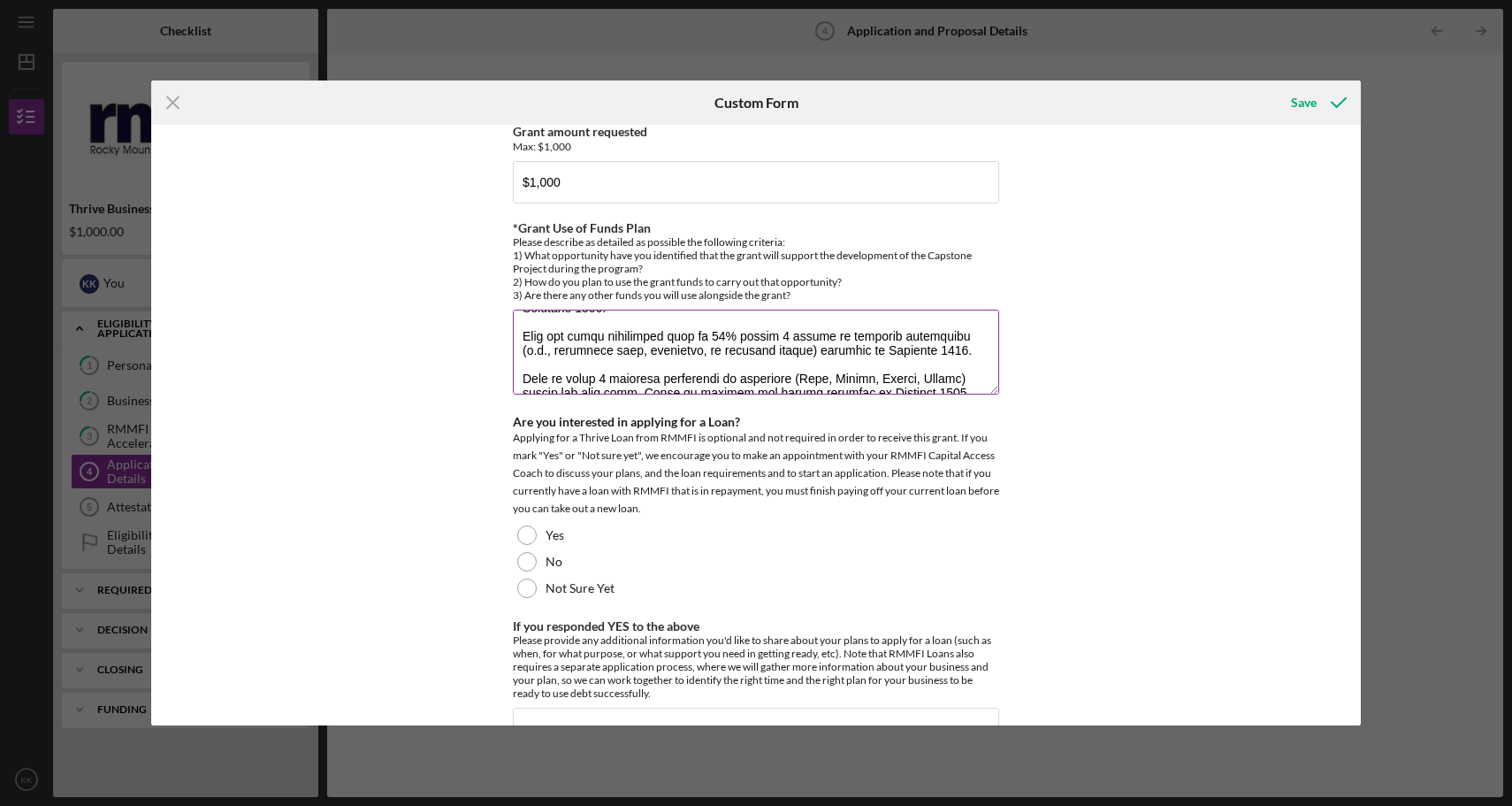
drag, startPoint x: 926, startPoint y: 322, endPoint x: 520, endPoint y: 311, distance: 406.1
click at [520, 311] on textarea "*Grant Use of Funds Plan" at bounding box center [756, 351] width 486 height 85
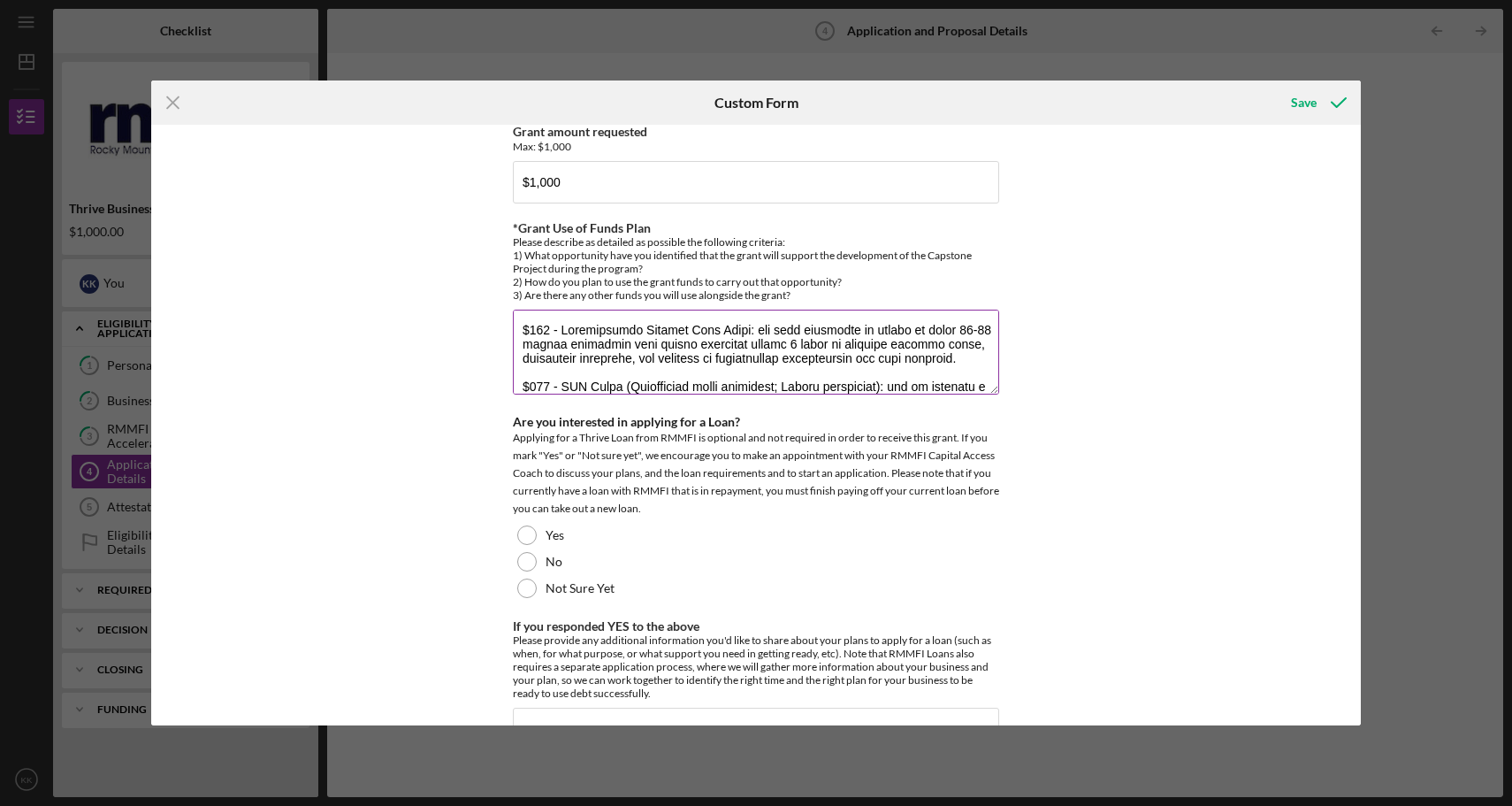
click at [991, 330] on textarea "*Grant Use of Funds Plan" at bounding box center [756, 351] width 486 height 85
click at [681, 313] on textarea "*Grant Use of Funds Plan" at bounding box center [756, 351] width 486 height 85
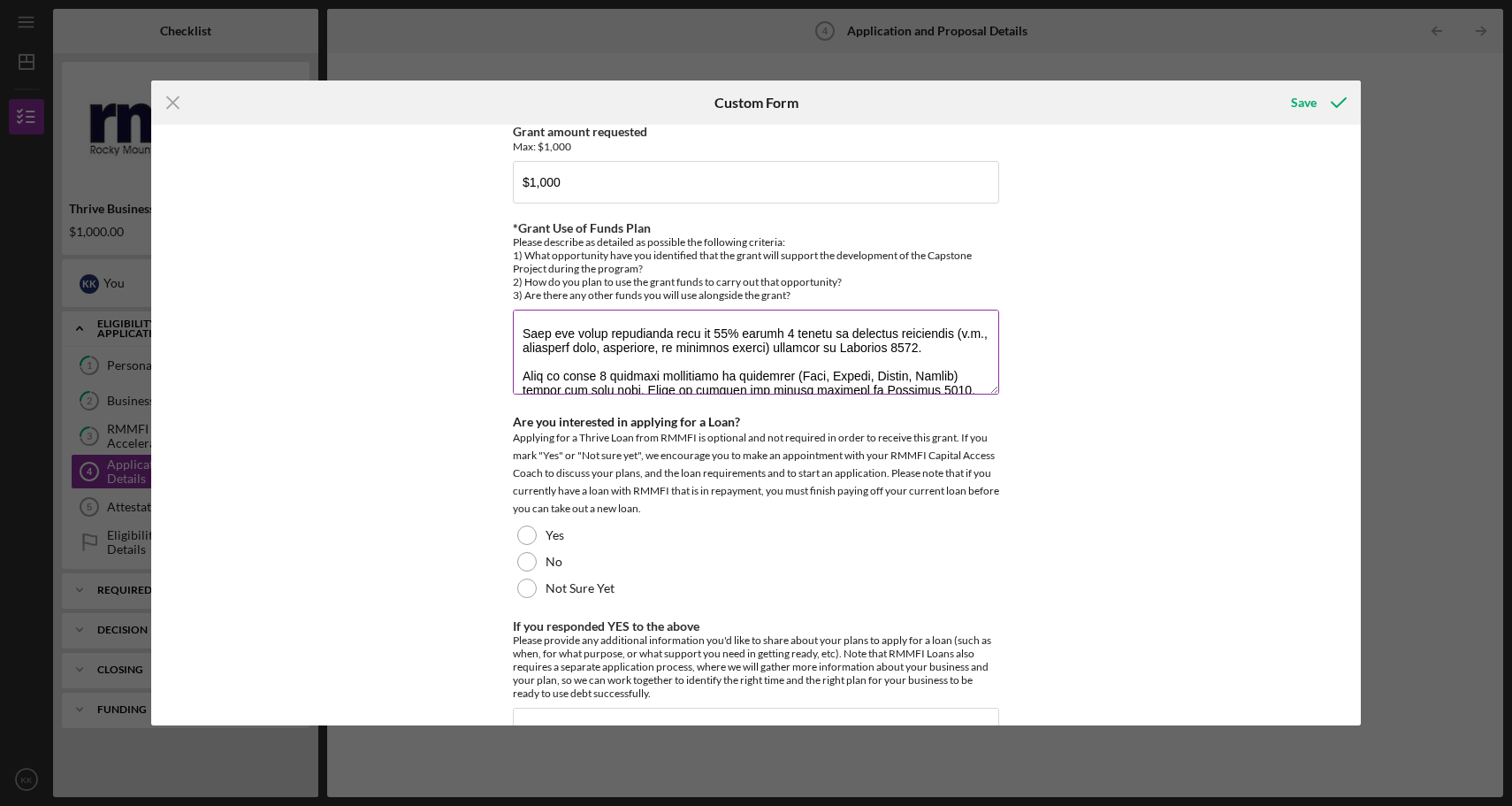
scroll to position [187, 0]
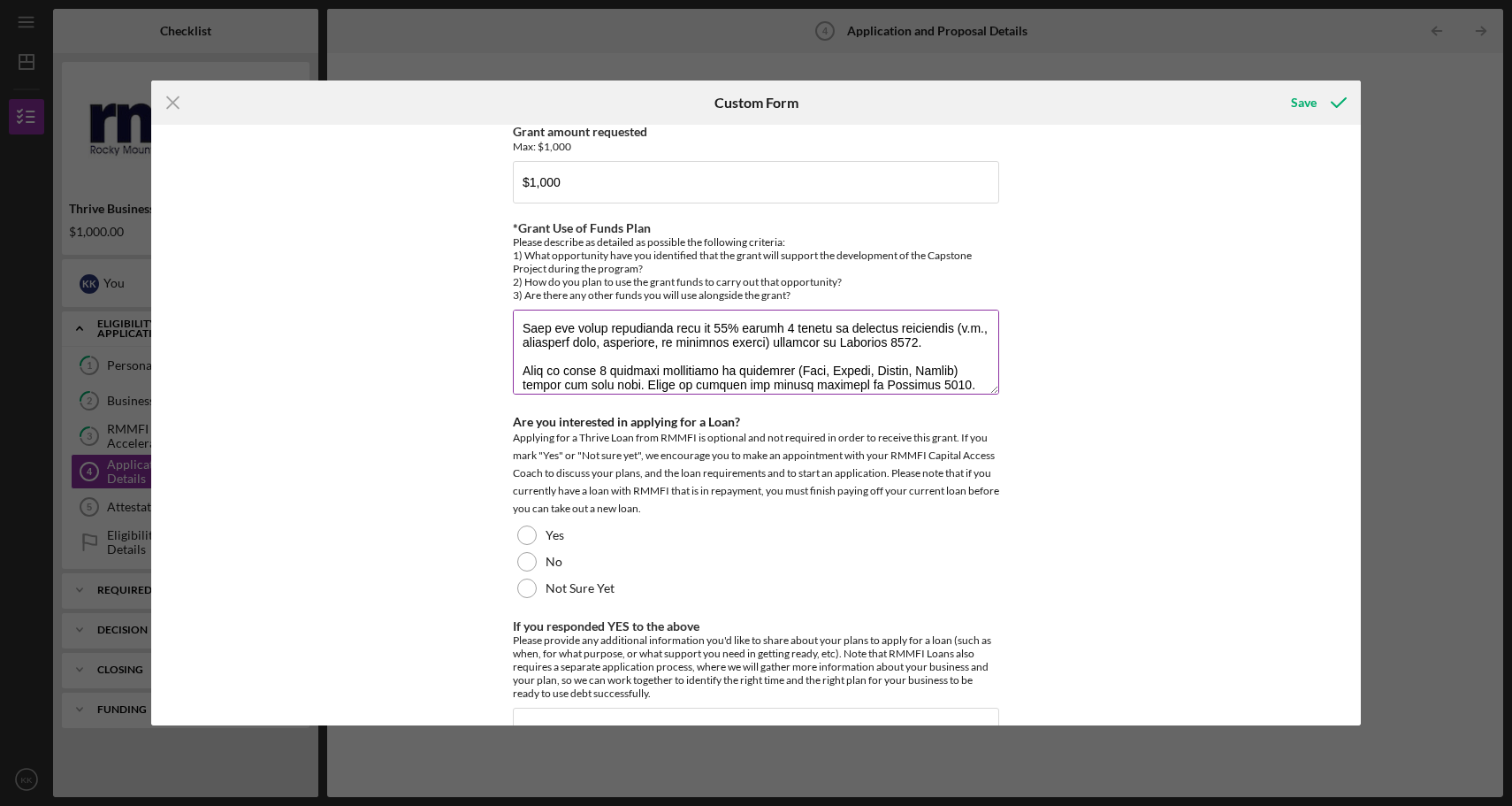
drag, startPoint x: 937, startPoint y: 311, endPoint x: 571, endPoint y: 310, distance: 366.0
click at [577, 310] on textarea "*Grant Use of Funds Plan" at bounding box center [756, 351] width 486 height 85
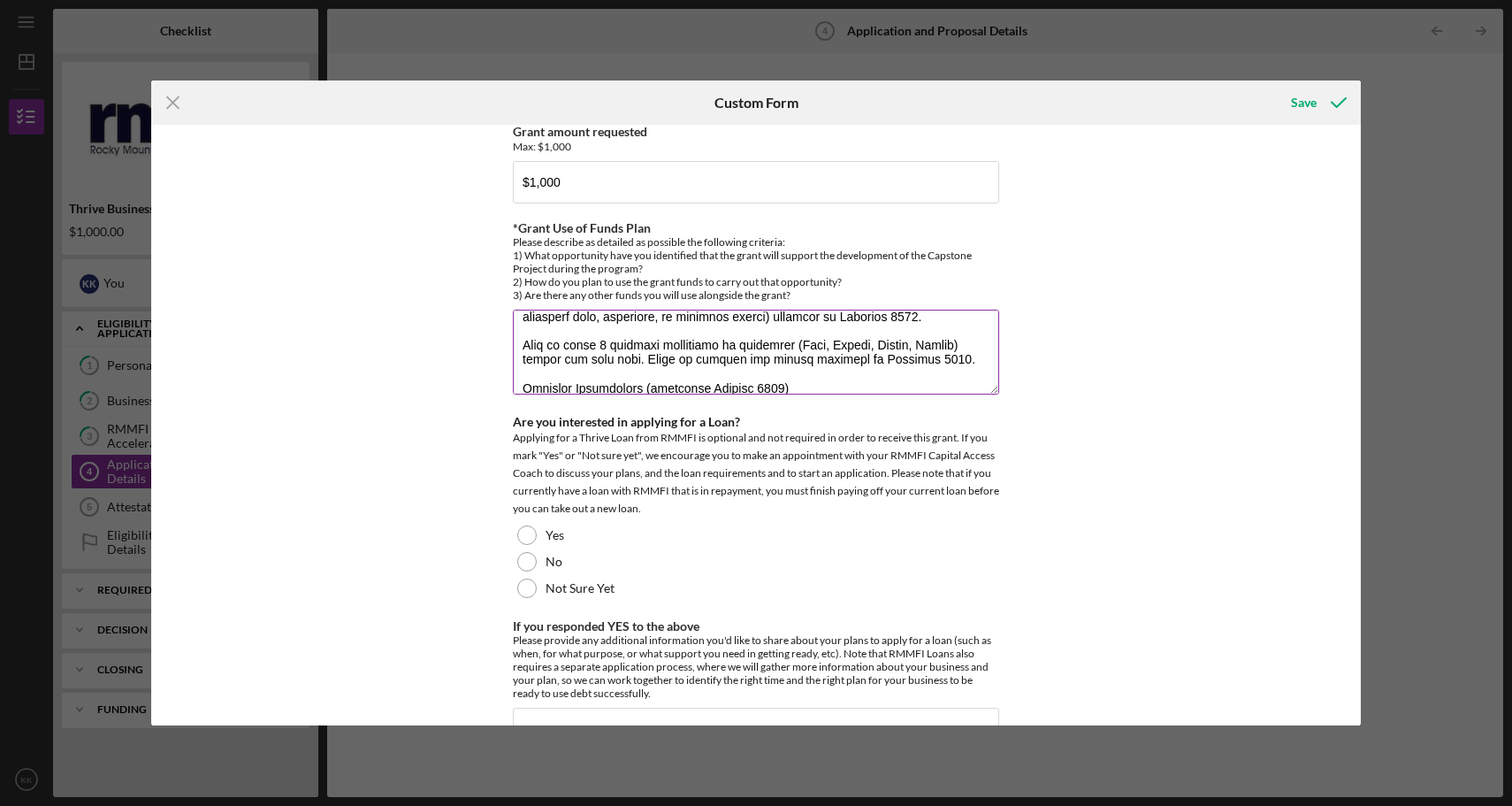
scroll to position [0, 0]
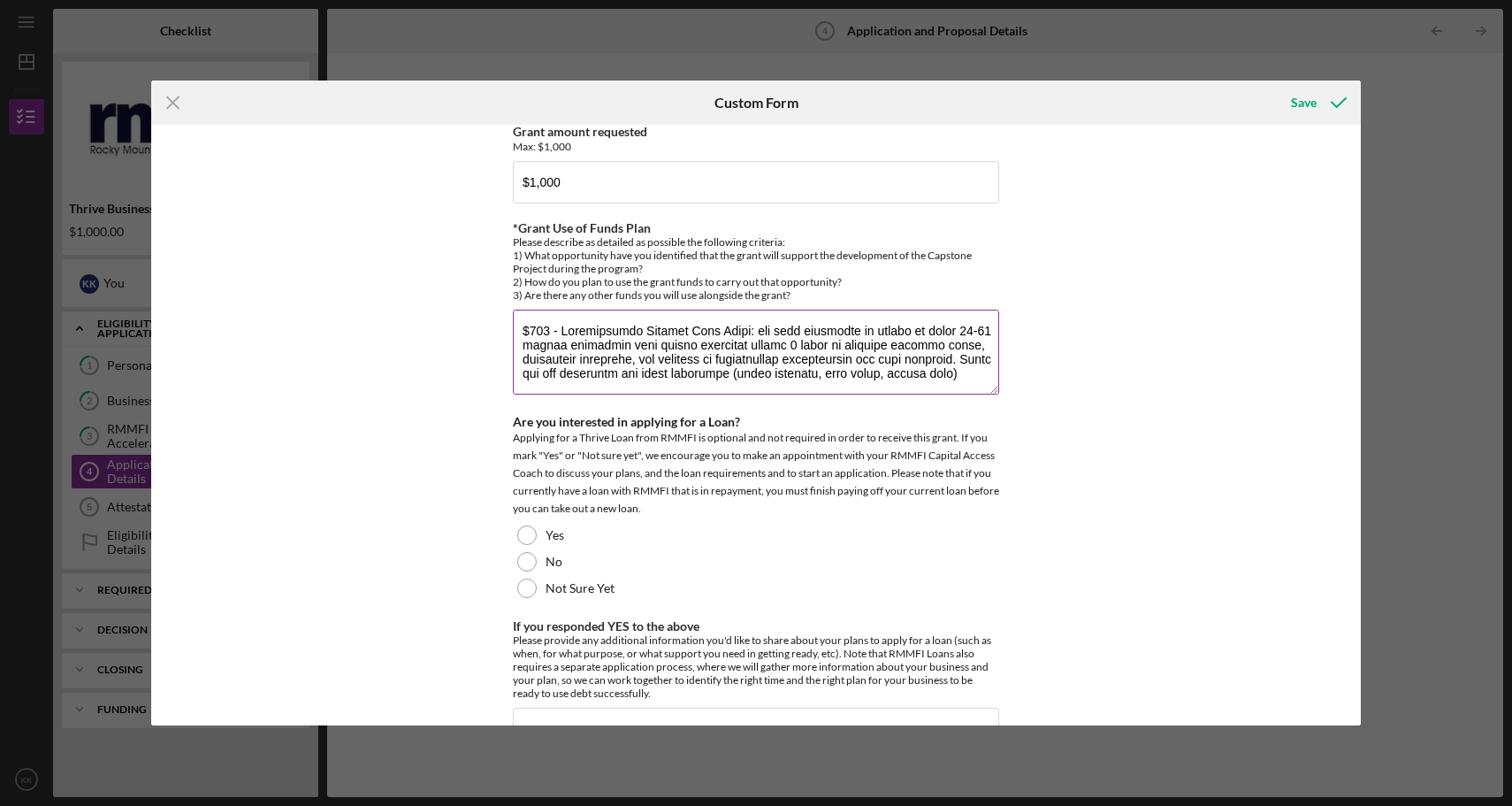
drag, startPoint x: 521, startPoint y: 300, endPoint x: 806, endPoint y: 328, distance: 286.4
click at [806, 328] on textarea "*Grant Use of Funds Plan" at bounding box center [756, 351] width 486 height 85
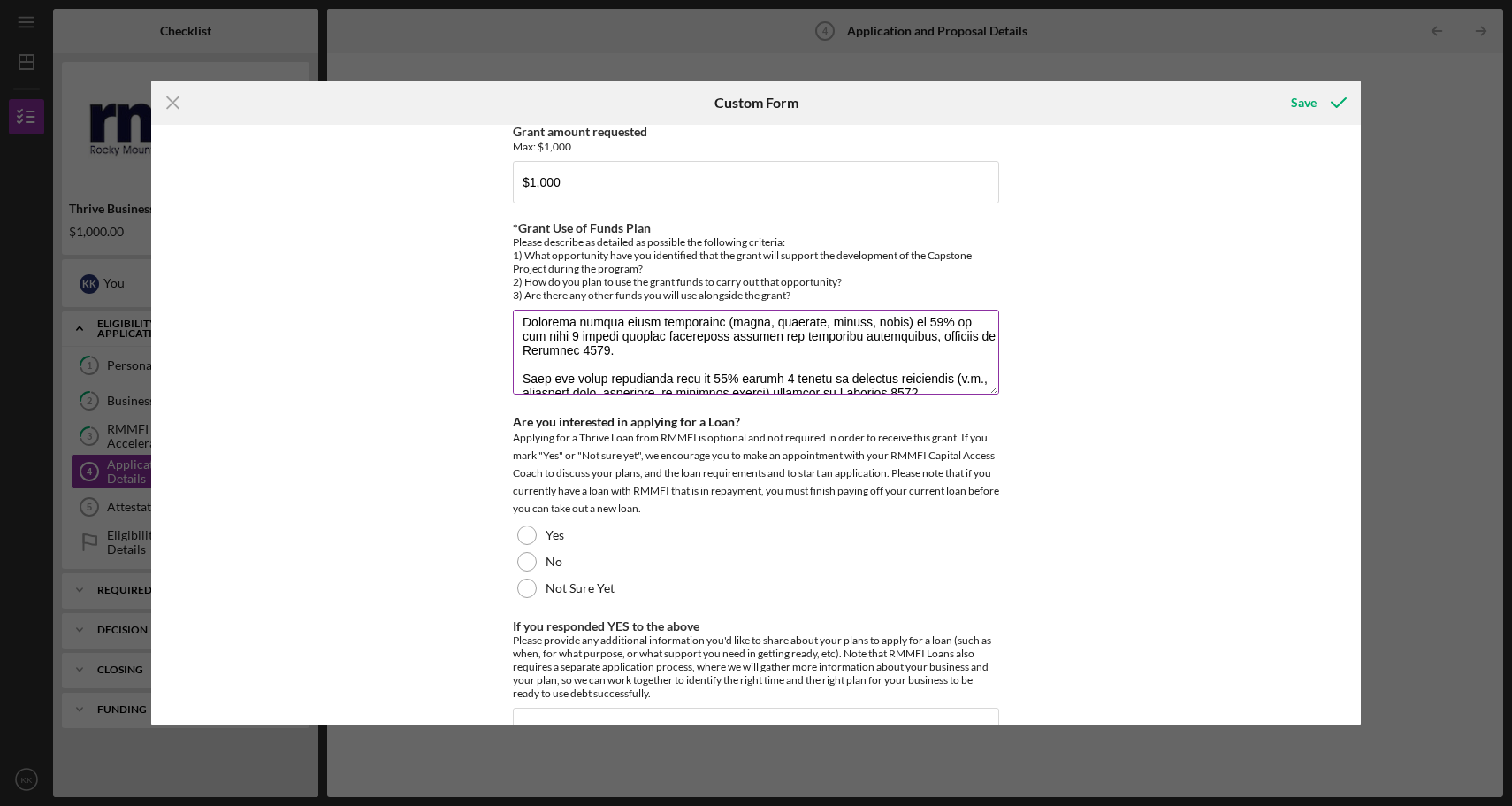
scroll to position [141, 0]
click at [806, 328] on textarea "*Grant Use of Funds Plan" at bounding box center [756, 351] width 486 height 85
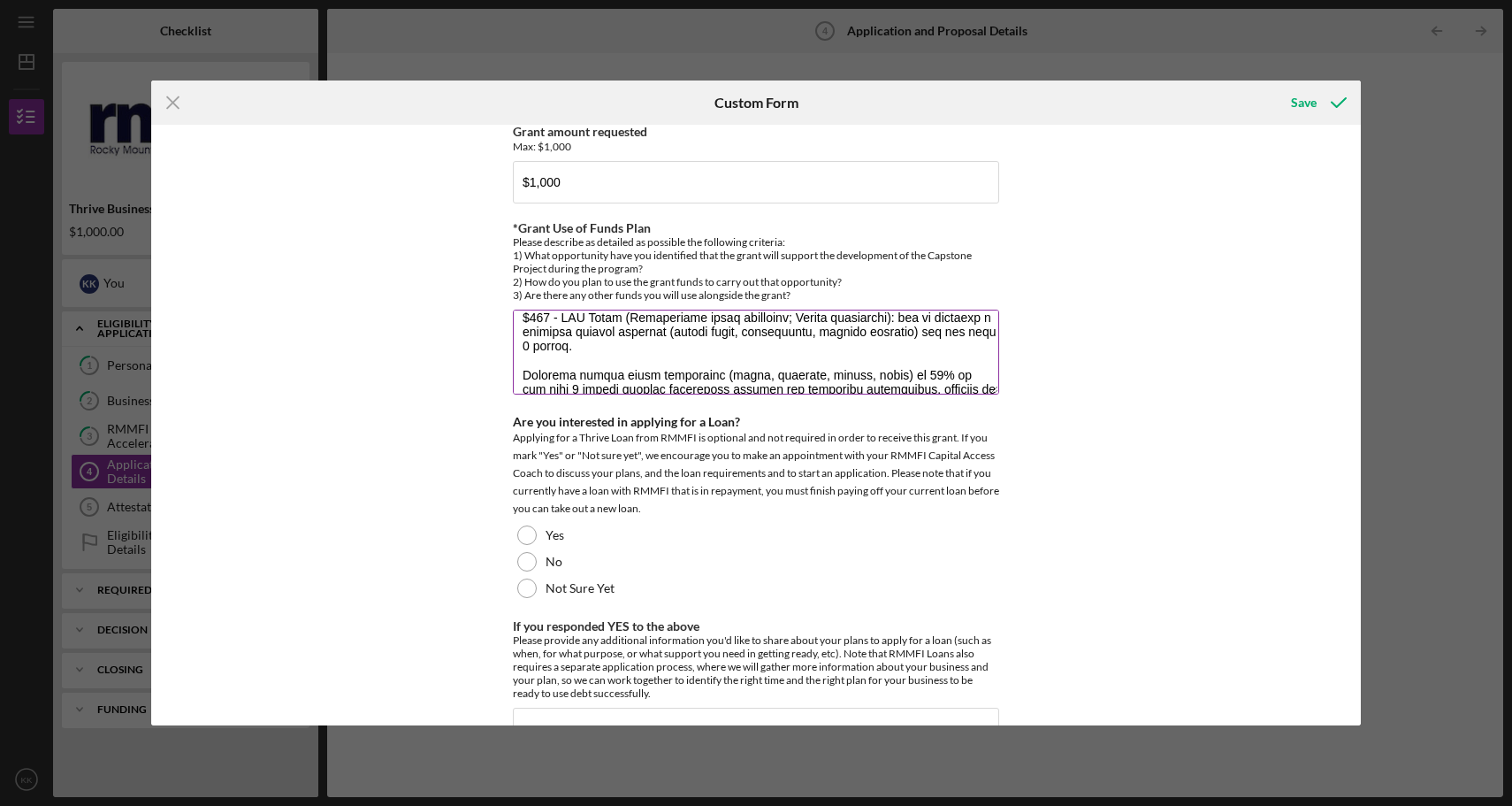
scroll to position [81, 0]
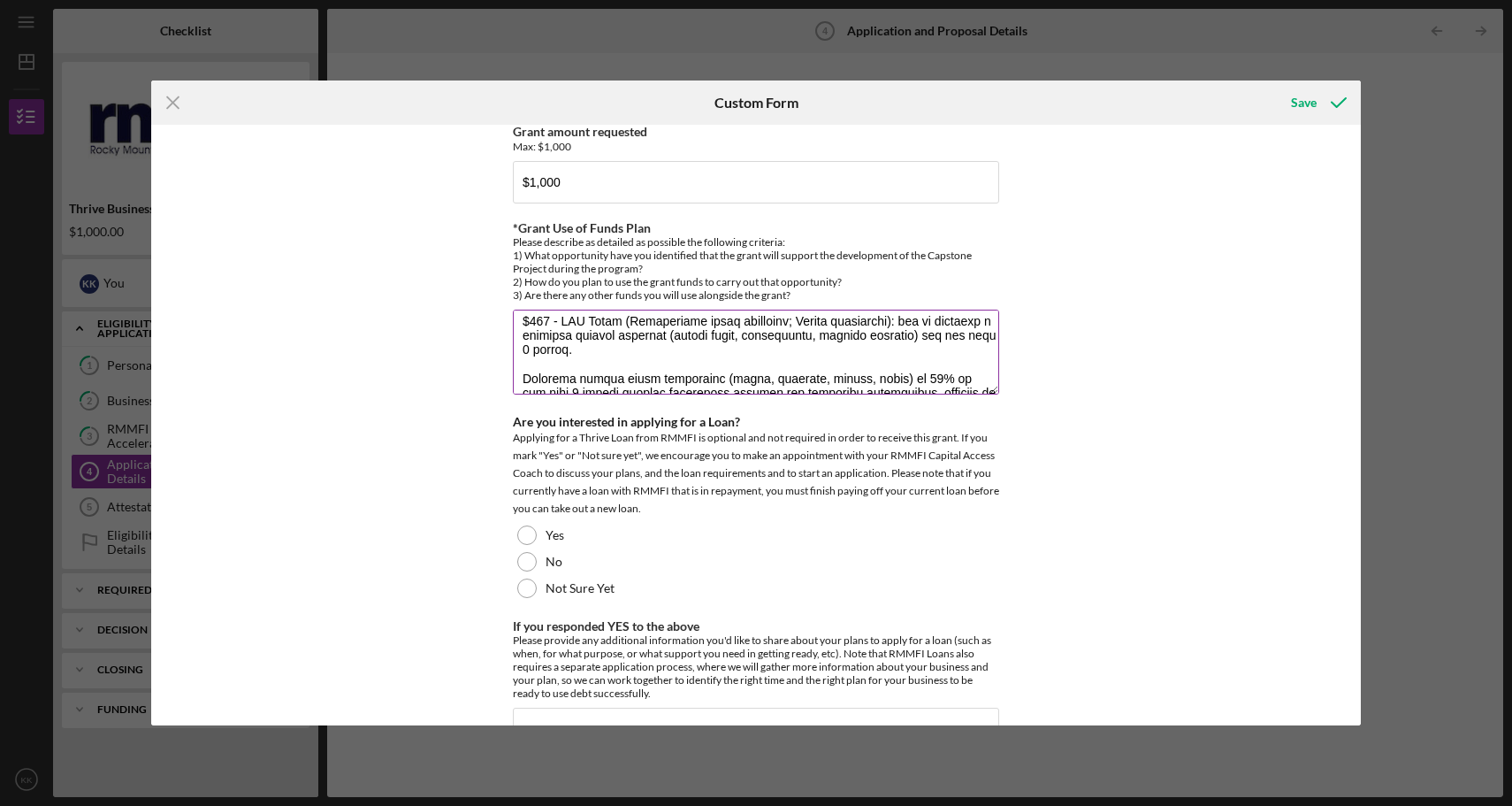
click at [523, 350] on textarea "*Grant Use of Funds Plan" at bounding box center [756, 351] width 486 height 85
drag, startPoint x: 903, startPoint y: 319, endPoint x: 920, endPoint y: 295, distance: 29.4
click at [920, 309] on textarea "*Grant Use of Funds Plan" at bounding box center [756, 351] width 486 height 85
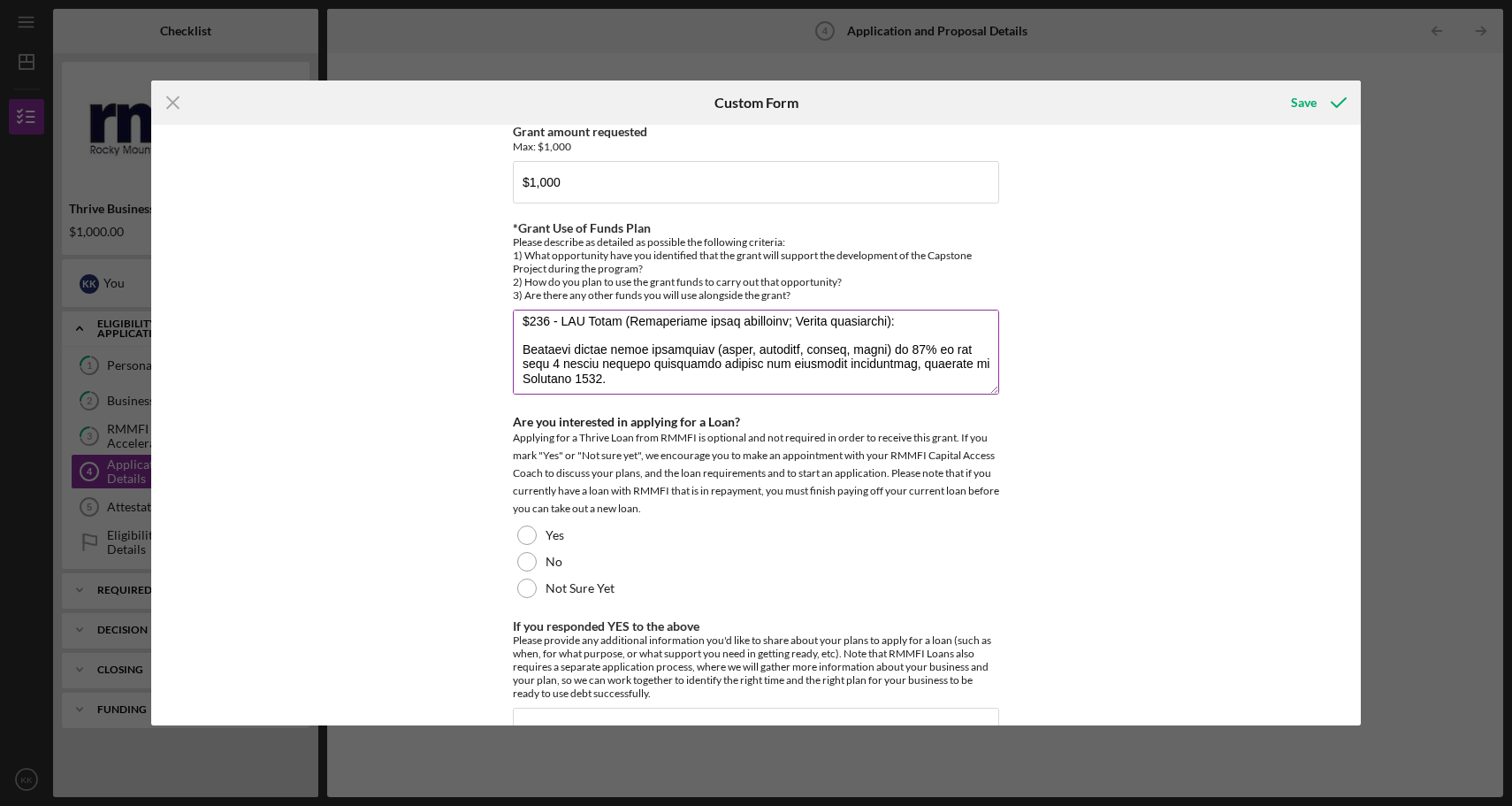
click at [516, 325] on textarea "*Grant Use of Funds Plan" at bounding box center [756, 351] width 486 height 85
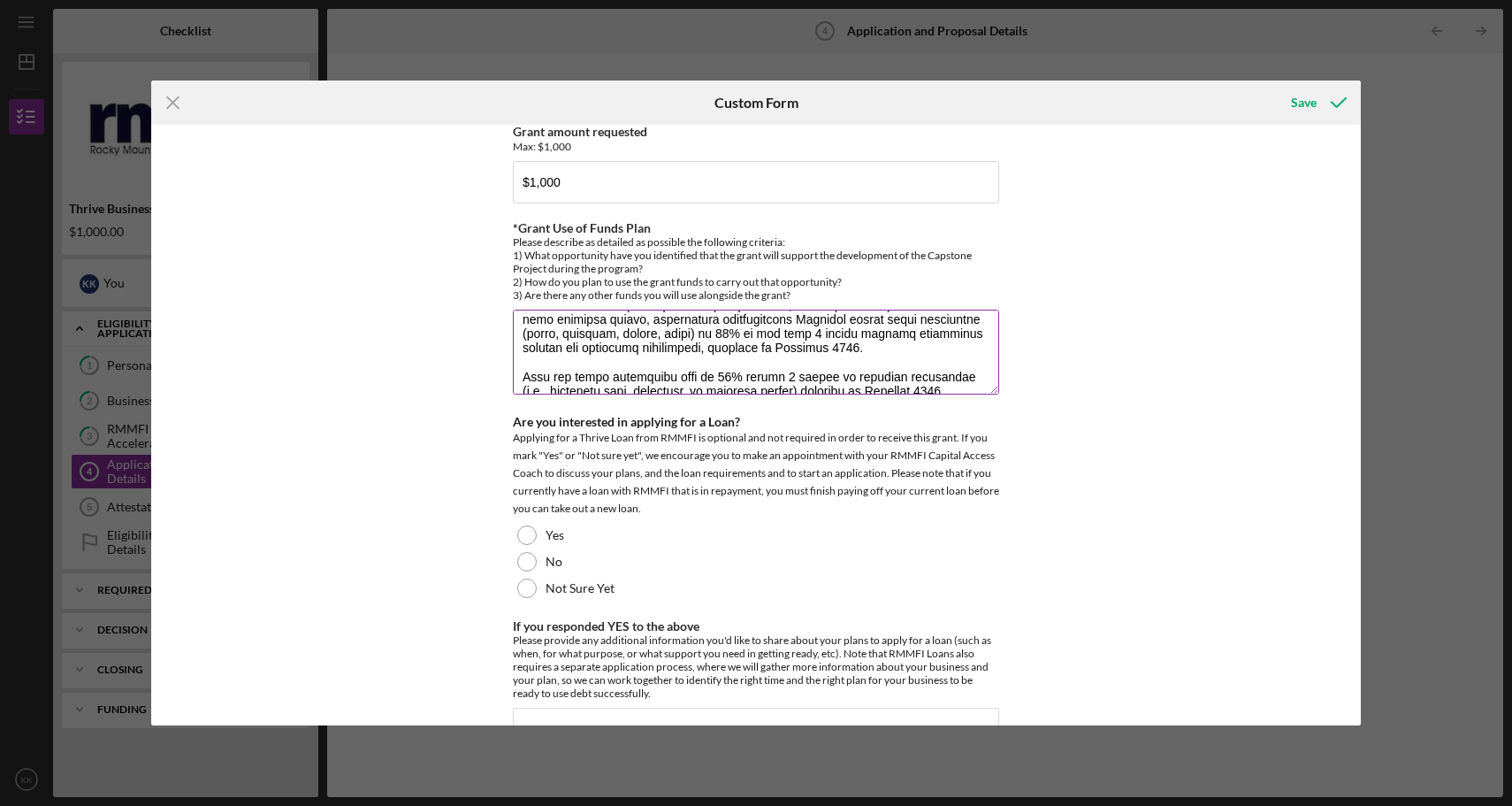
scroll to position [96, 0]
drag, startPoint x: 926, startPoint y: 322, endPoint x: 767, endPoint y: 326, distance: 159.1
click at [767, 326] on textarea "*Grant Use of Funds Plan" at bounding box center [756, 351] width 486 height 85
click at [516, 351] on textarea "*Grant Use of Funds Plan" at bounding box center [756, 351] width 486 height 85
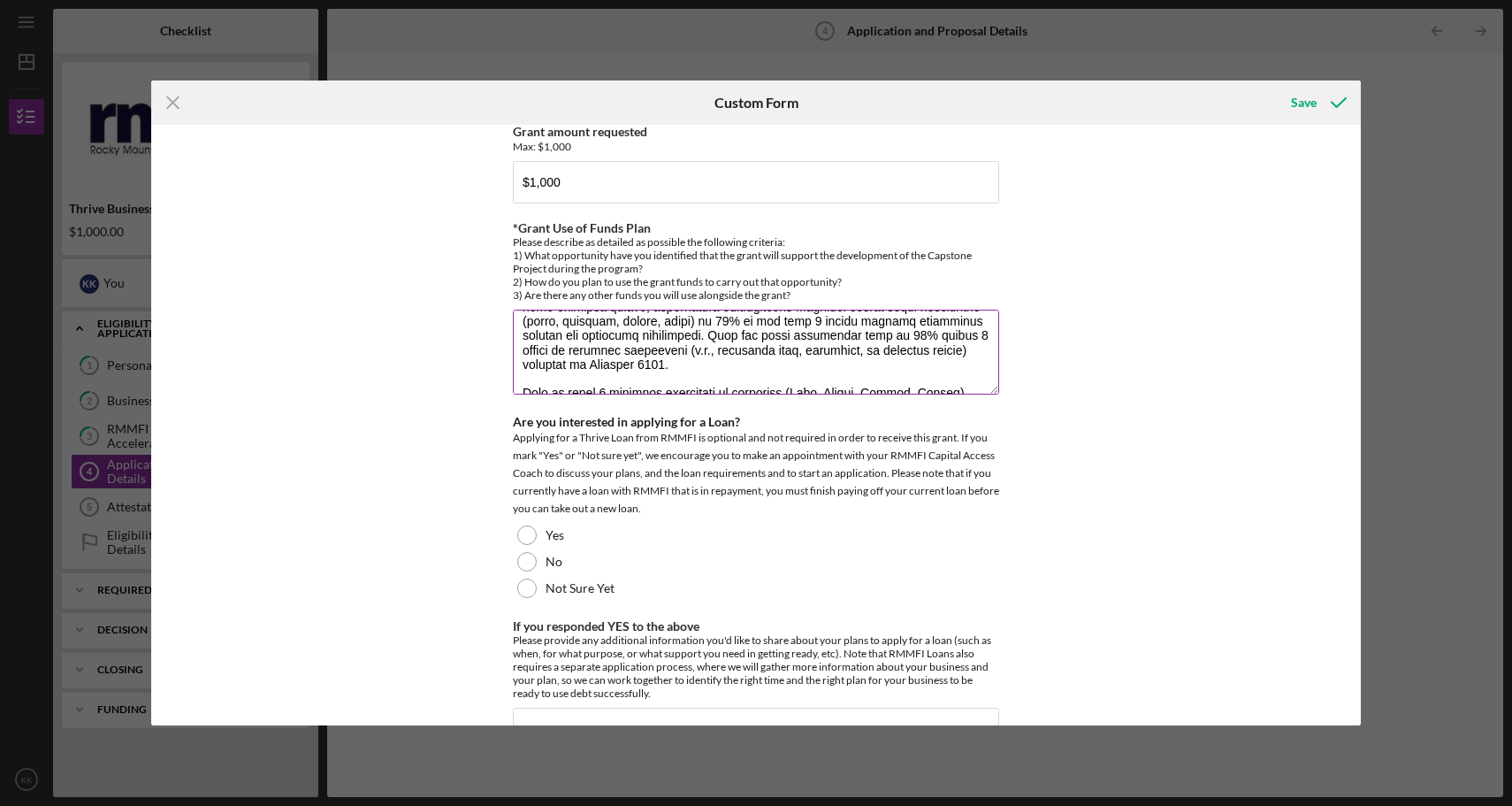
scroll to position [118, 0]
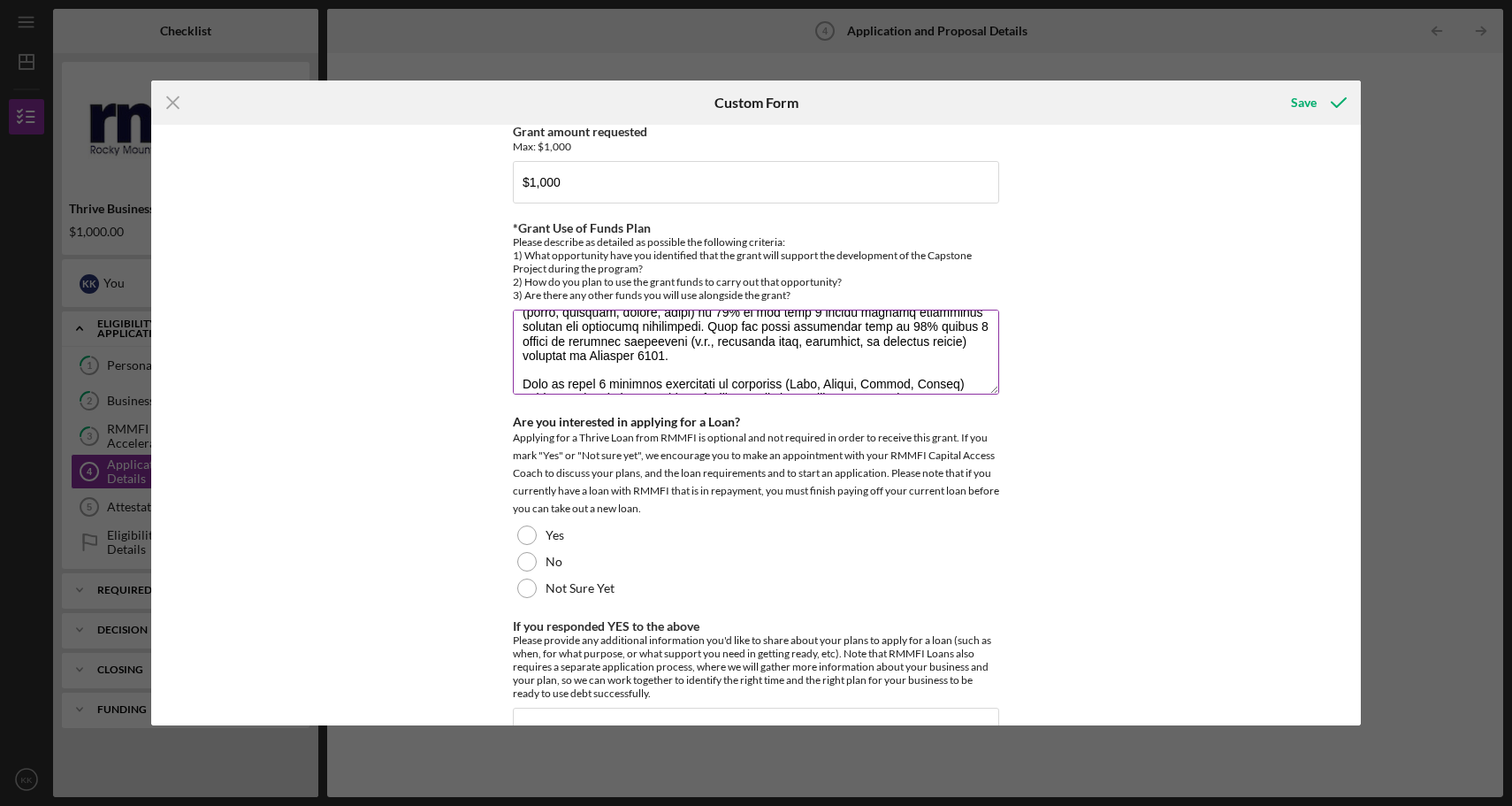
drag, startPoint x: 730, startPoint y: 329, endPoint x: 520, endPoint y: 315, distance: 210.5
click at [520, 315] on textarea "*Grant Use of Funds Plan" at bounding box center [756, 351] width 486 height 85
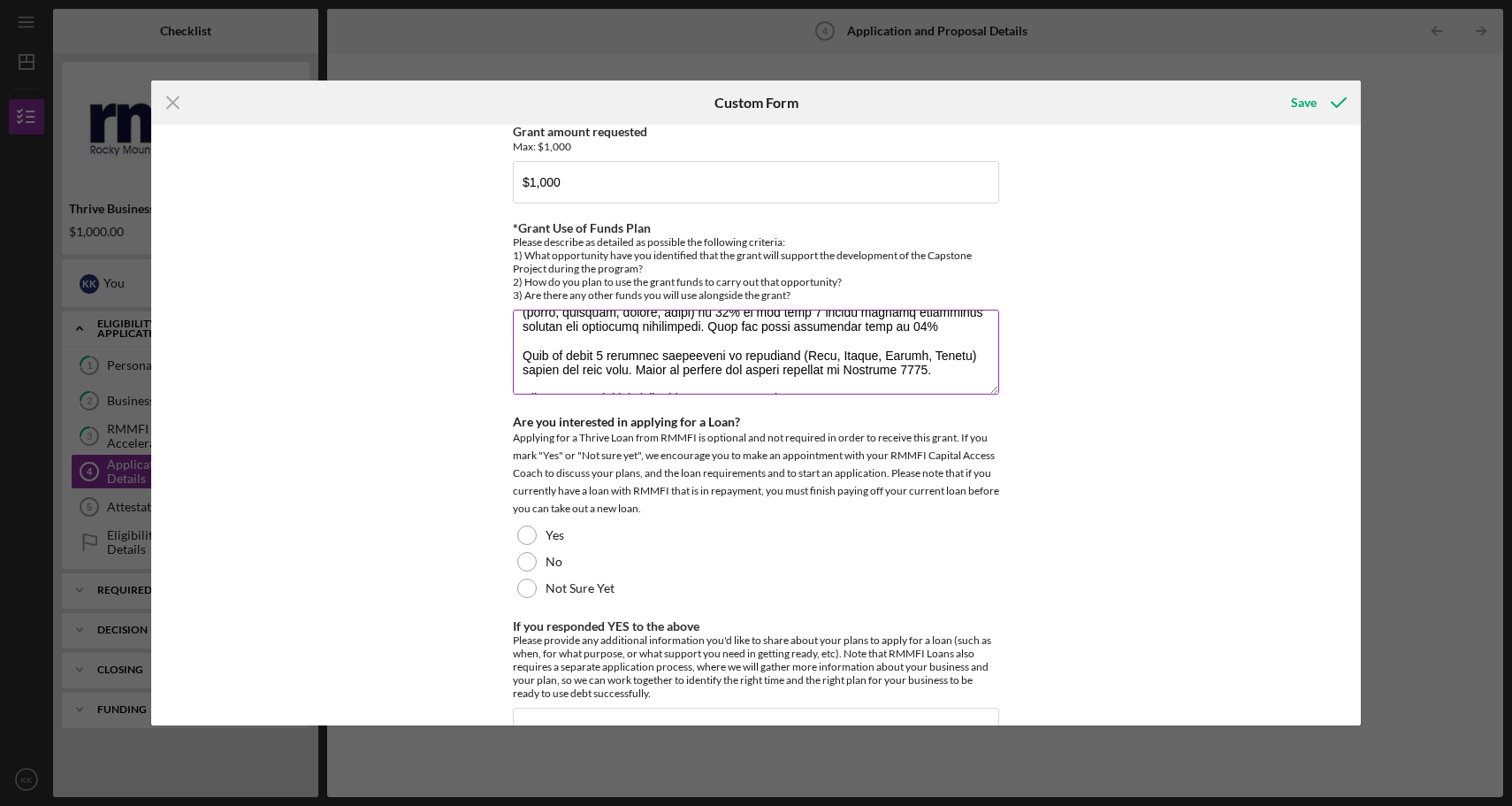
click at [519, 325] on textarea "*Grant Use of Funds Plan" at bounding box center [756, 351] width 486 height 85
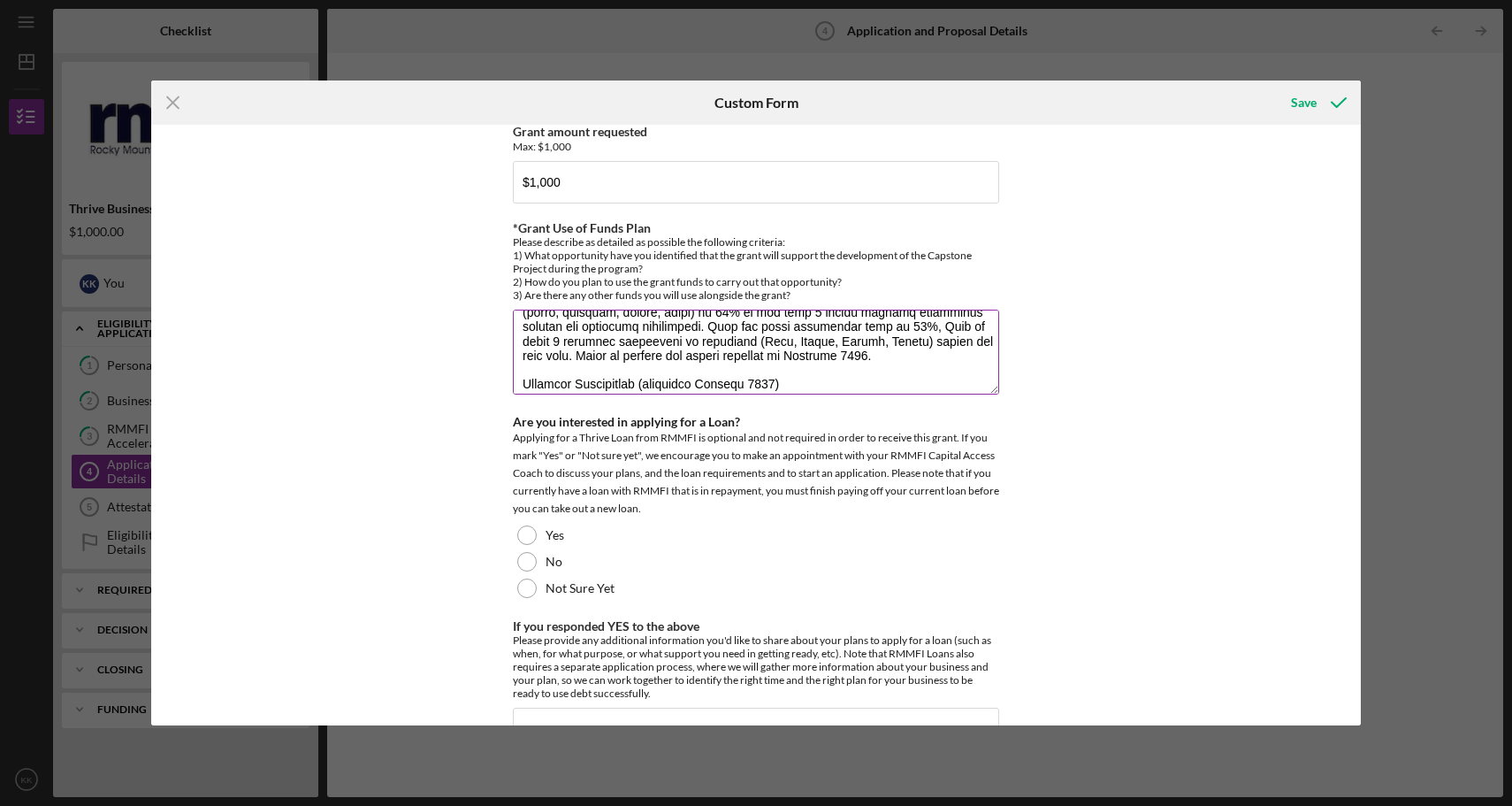
click at [526, 312] on textarea "*Grant Use of Funds Plan" at bounding box center [756, 351] width 486 height 85
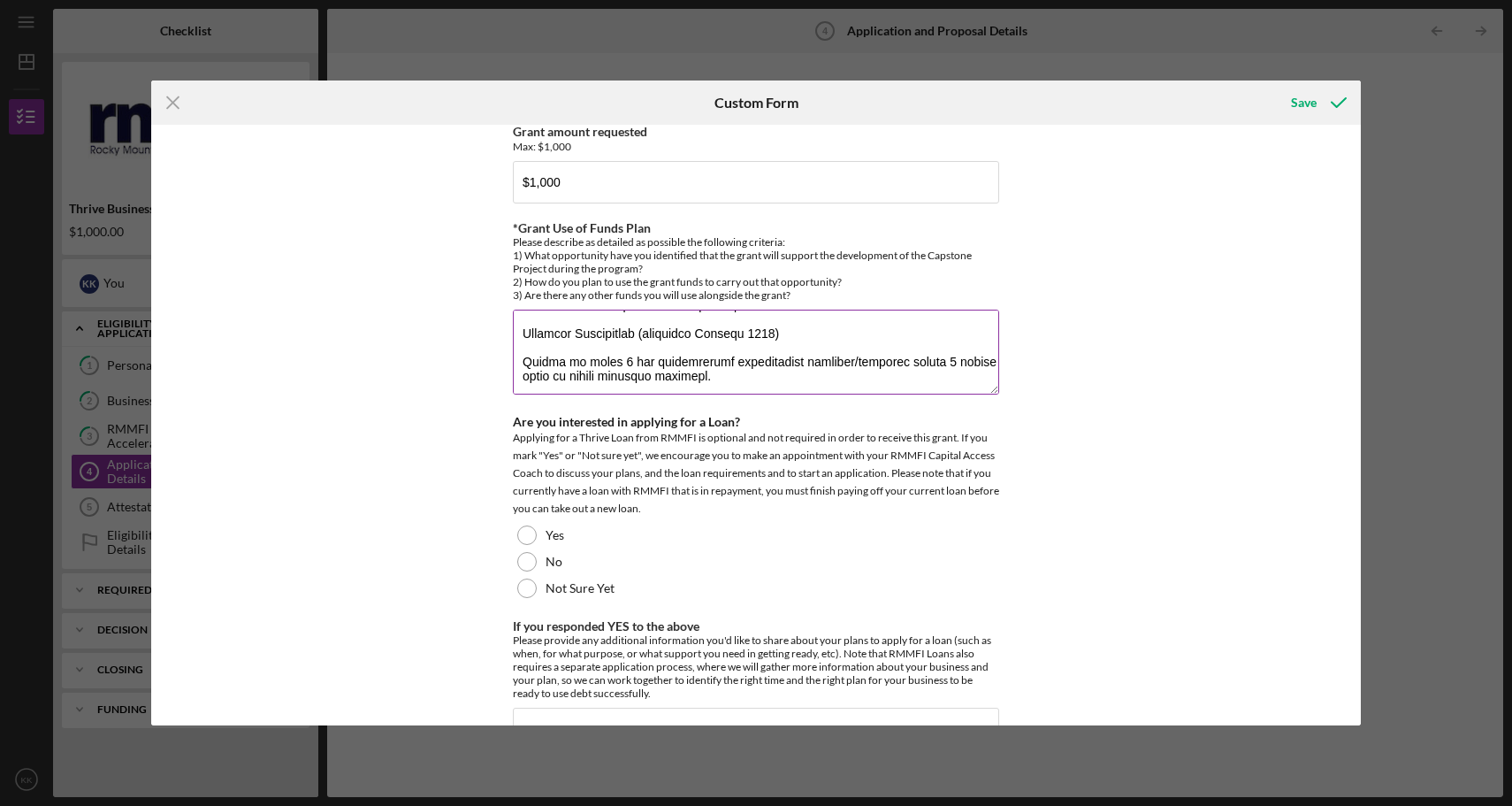
scroll to position [166, 0]
drag, startPoint x: 730, startPoint y: 351, endPoint x: 523, endPoint y: 307, distance: 211.6
click at [523, 309] on textarea "*Grant Use of Funds Plan" at bounding box center [756, 351] width 486 height 85
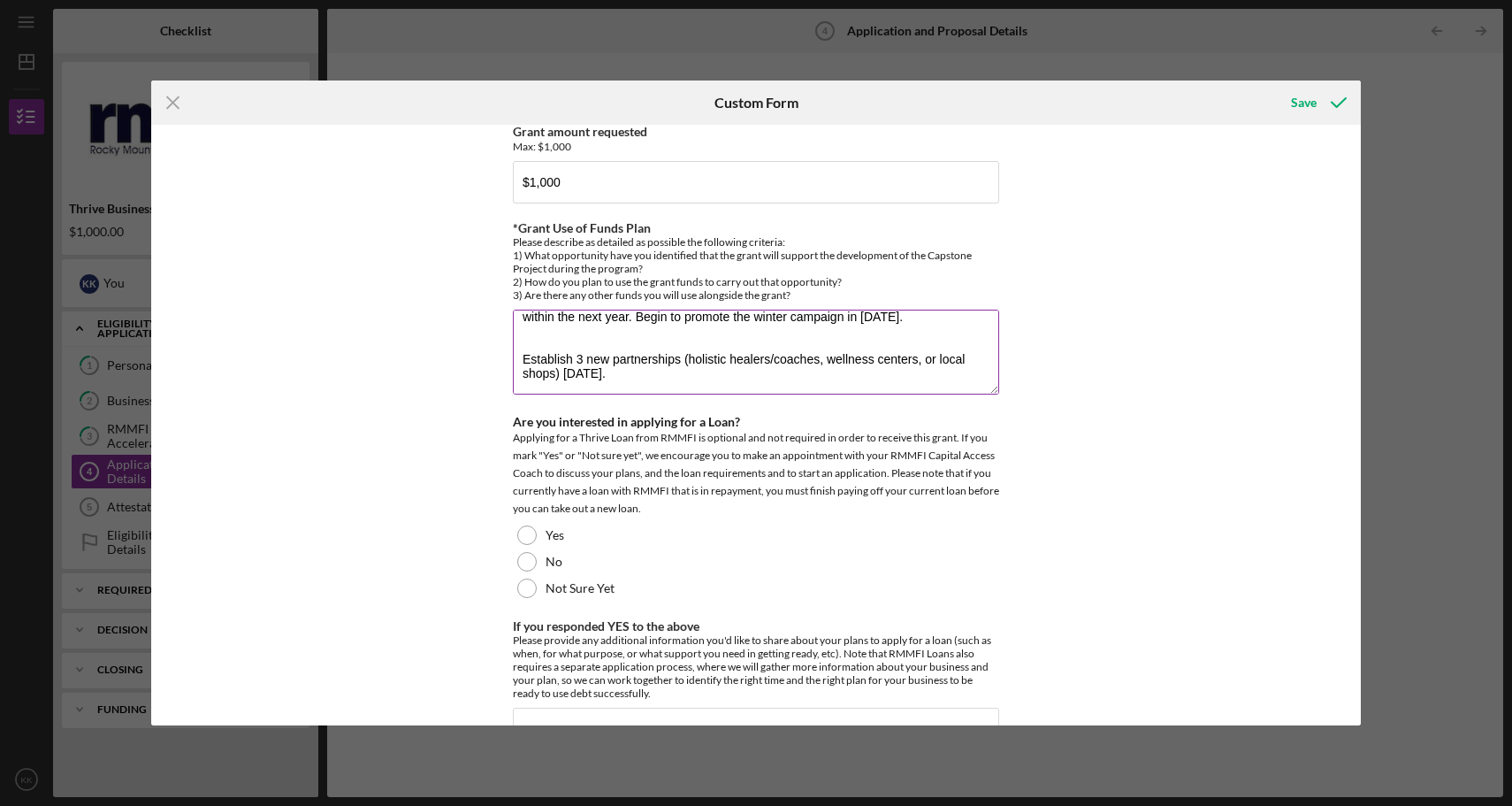
scroll to position [157, 0]
click at [521, 319] on textarea "$250 - Aromatherapy Product Give Aways: use free giveaways to obtain at least 3…" at bounding box center [756, 351] width 486 height 85
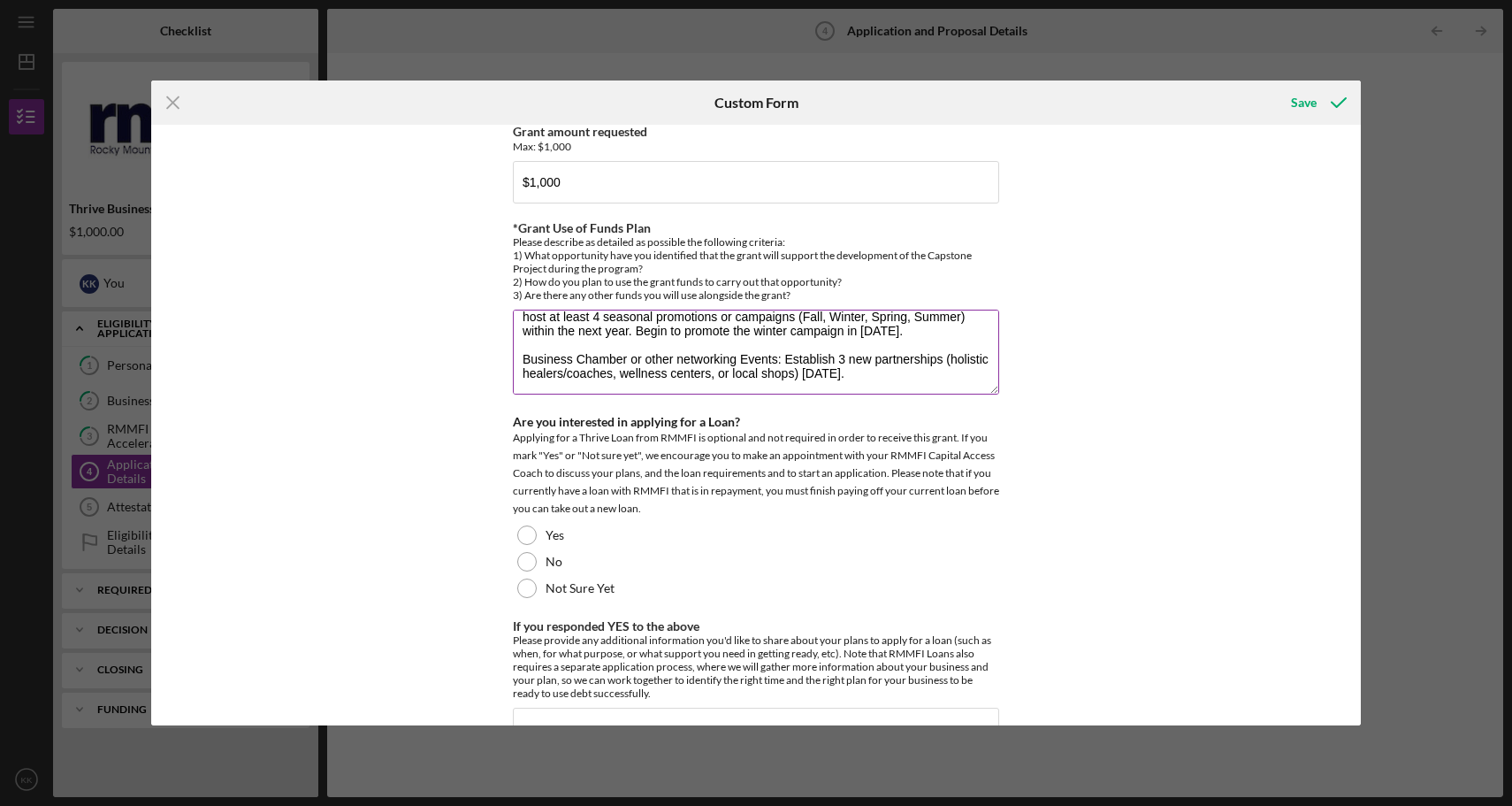
click at [629, 328] on textarea "$250 - Aromatherapy Product Give Aways: use free giveaways to obtain at least 3…" at bounding box center [756, 351] width 486 height 85
click at [521, 310] on textarea "$250 - Aromatherapy Product Give Aways: use free giveaways to obtain at least 3…" at bounding box center [756, 351] width 486 height 85
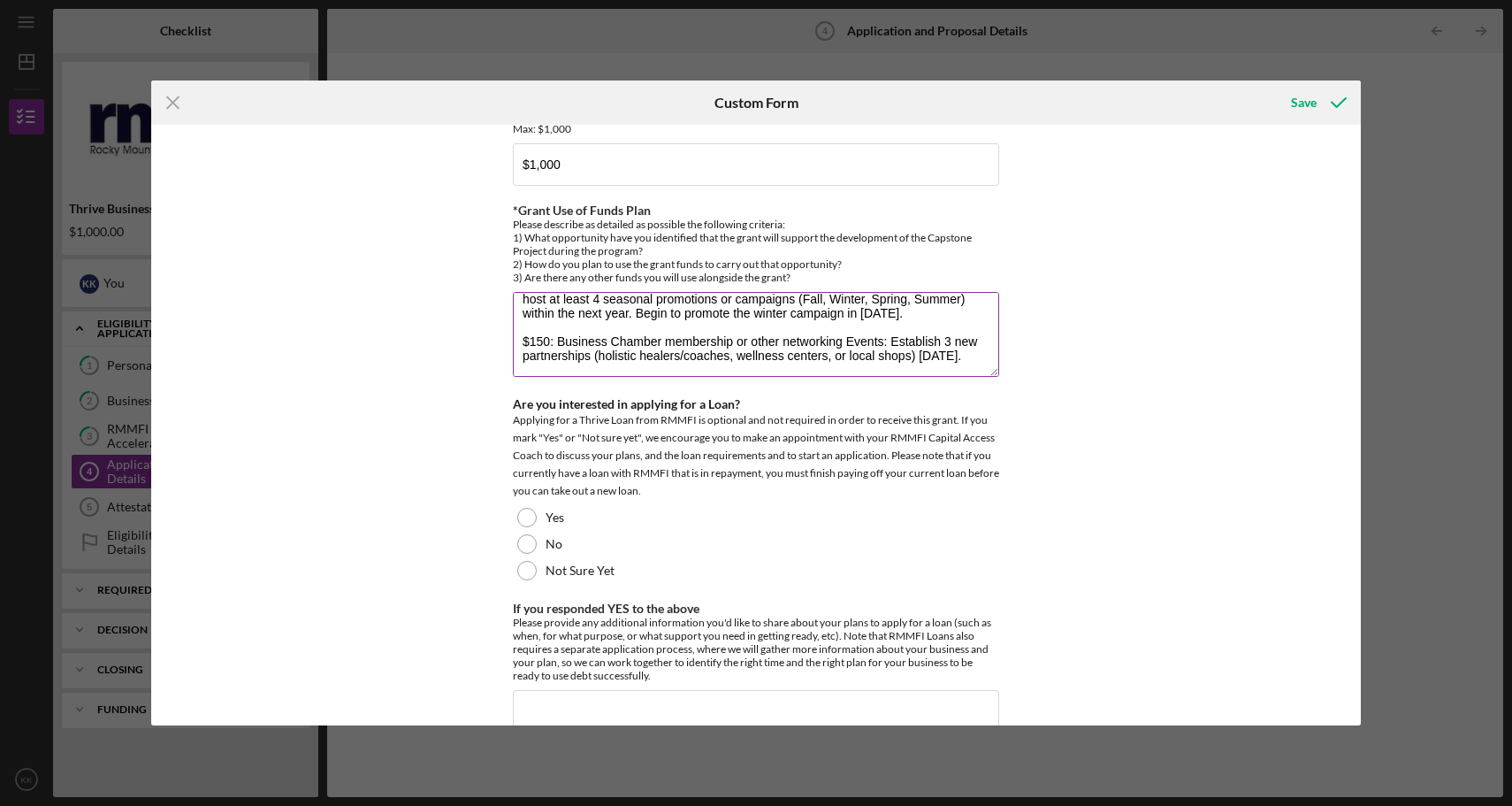
scroll to position [1883, 0]
click at [894, 295] on textarea "$250 - Aromatherapy Product Give Aways: use free giveaways to obtain at least 3…" at bounding box center [756, 332] width 486 height 85
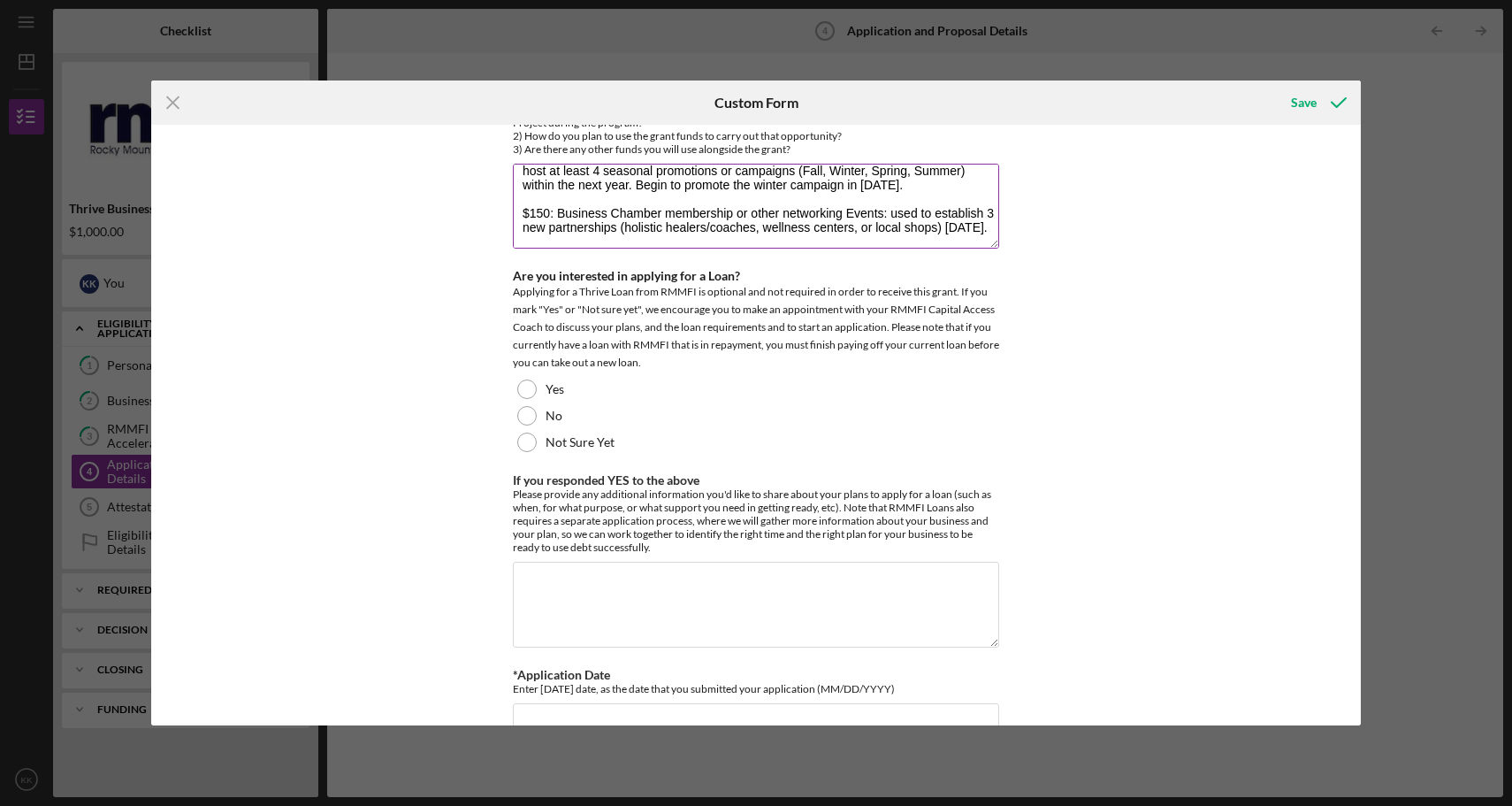
scroll to position [2013, 0]
click at [848, 166] on textarea "$250 - Aromatherapy Product Give Aways: use free giveaways to obtain at least 3…" at bounding box center [756, 202] width 486 height 85
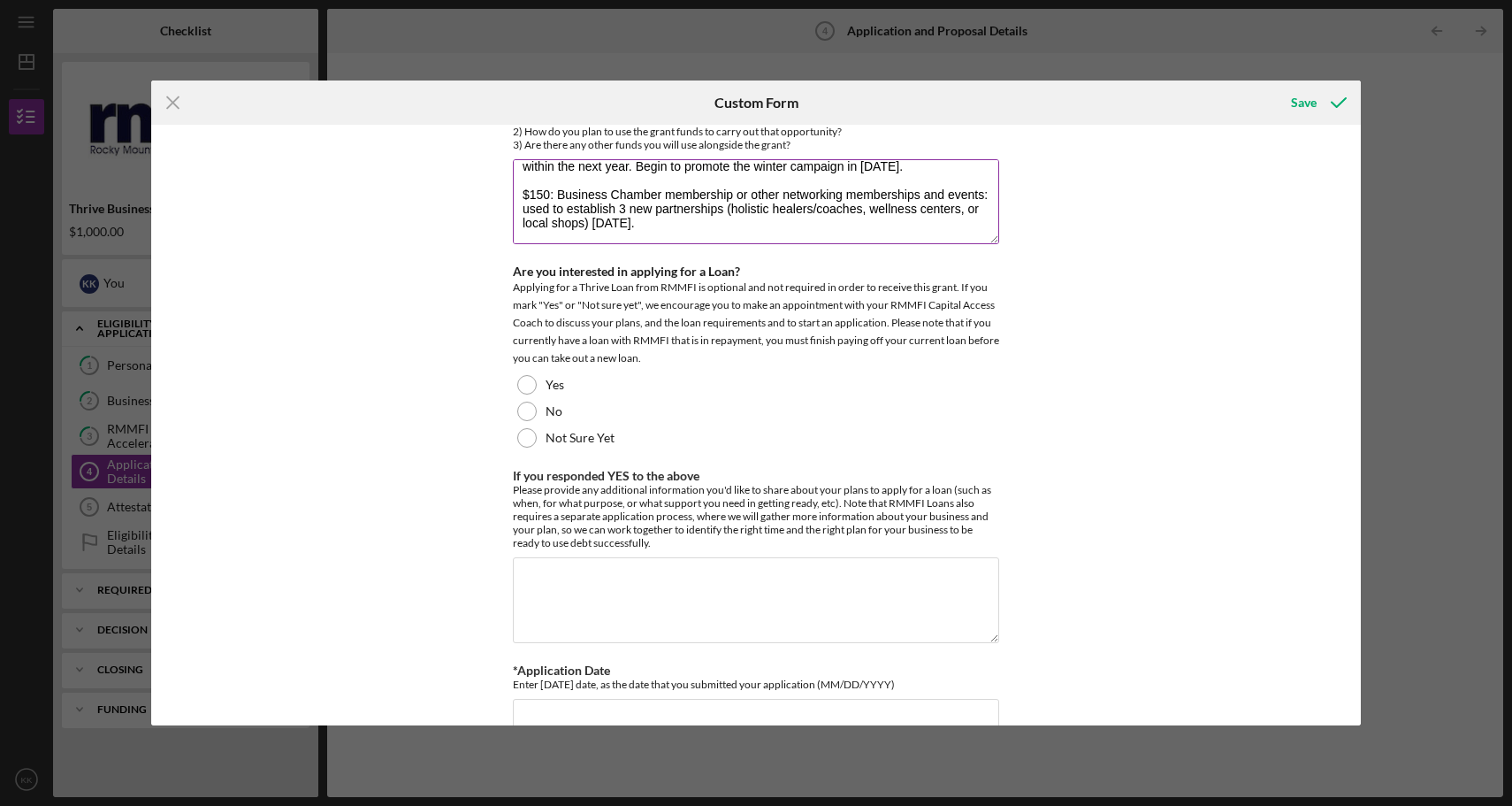
drag, startPoint x: 715, startPoint y: 197, endPoint x: 588, endPoint y: 198, distance: 127.0
click at [588, 198] on textarea "$250 - Aromatherapy Product Give Aways: use free giveaways to obtain at least 3…" at bounding box center [756, 202] width 486 height 85
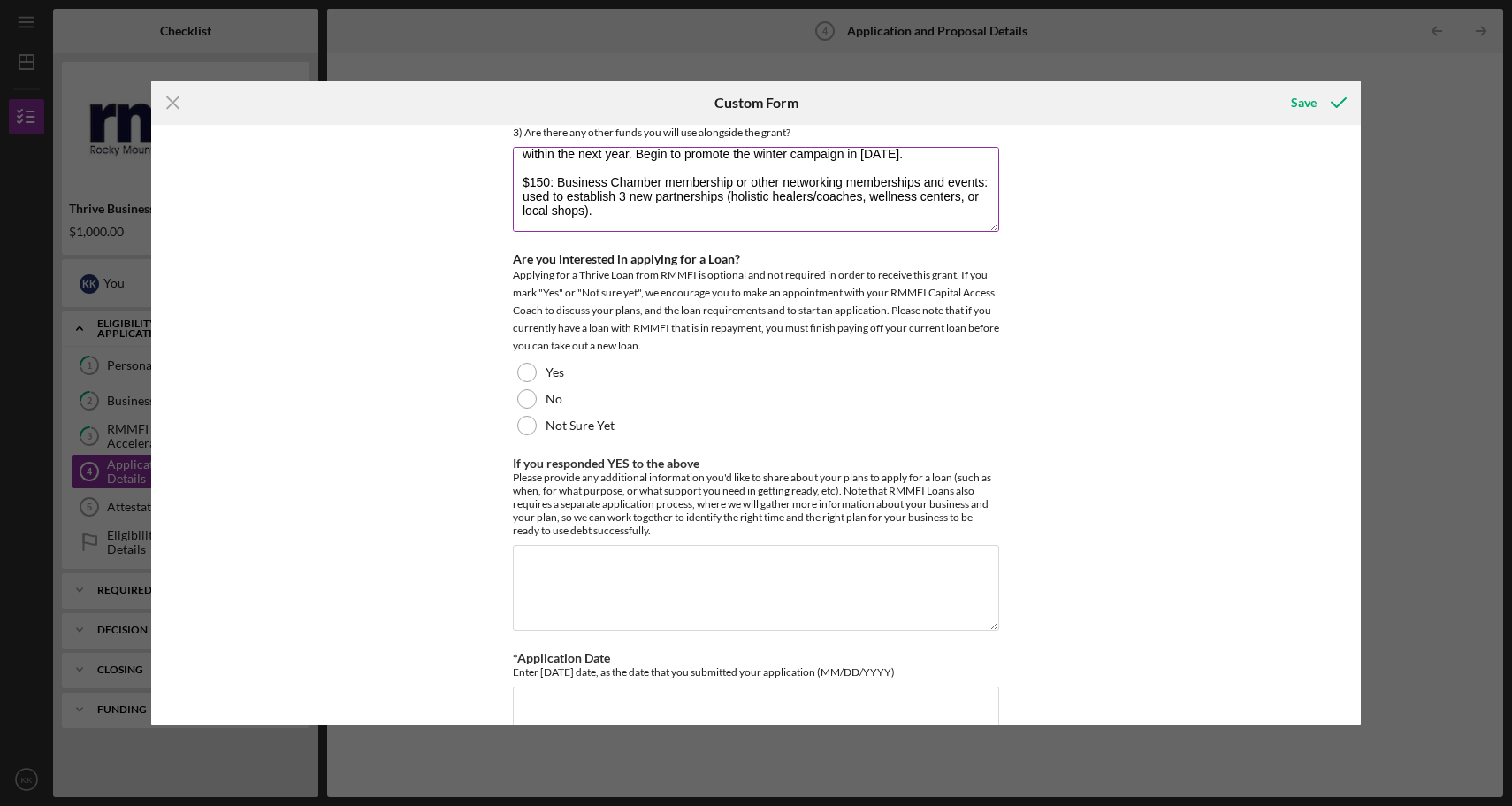
scroll to position [172, 0]
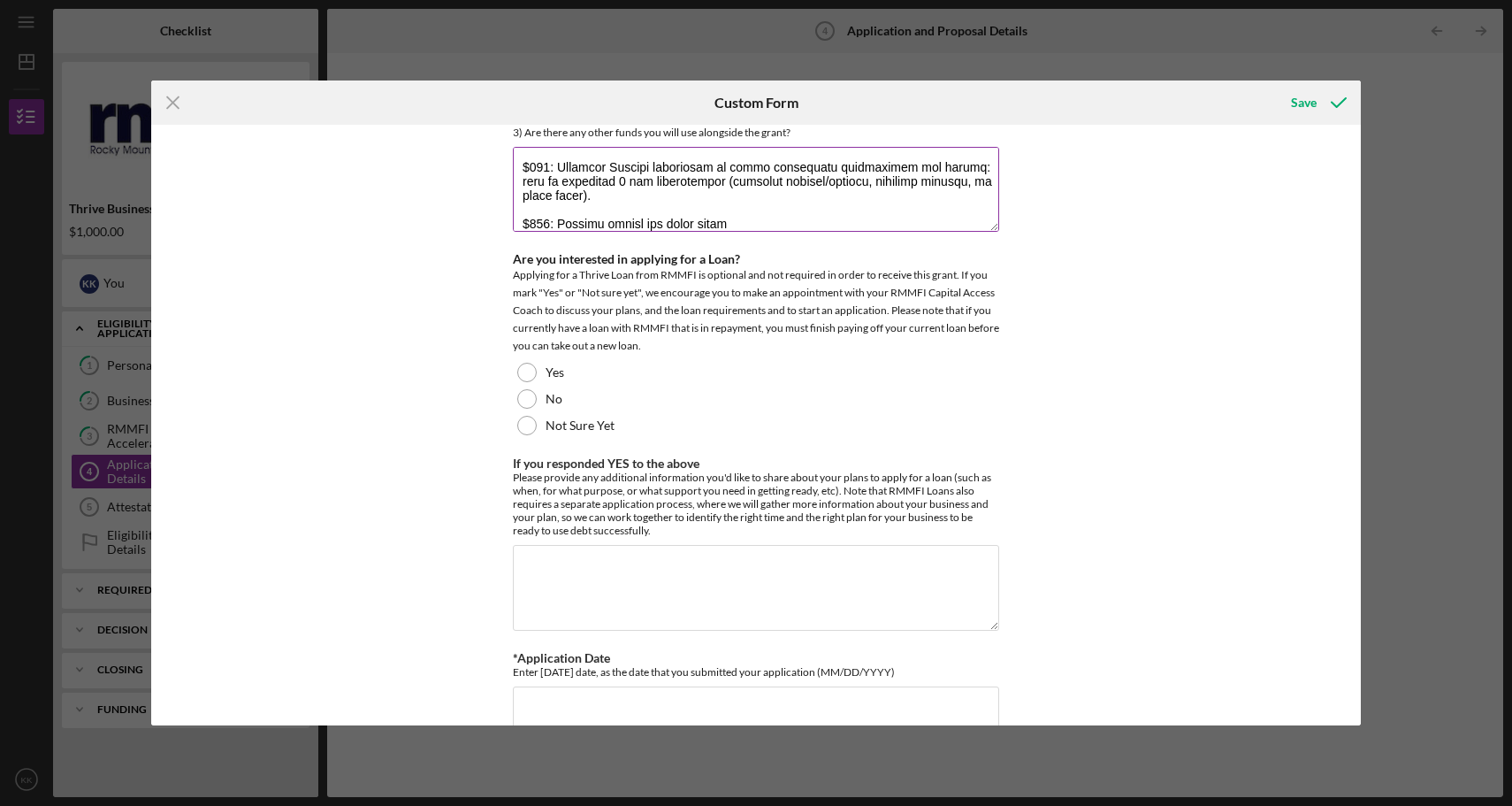
click at [535, 193] on textarea "*Grant Use of Funds Plan" at bounding box center [756, 189] width 486 height 85
click at [736, 197] on textarea "*Grant Use of Funds Plan" at bounding box center [756, 189] width 486 height 85
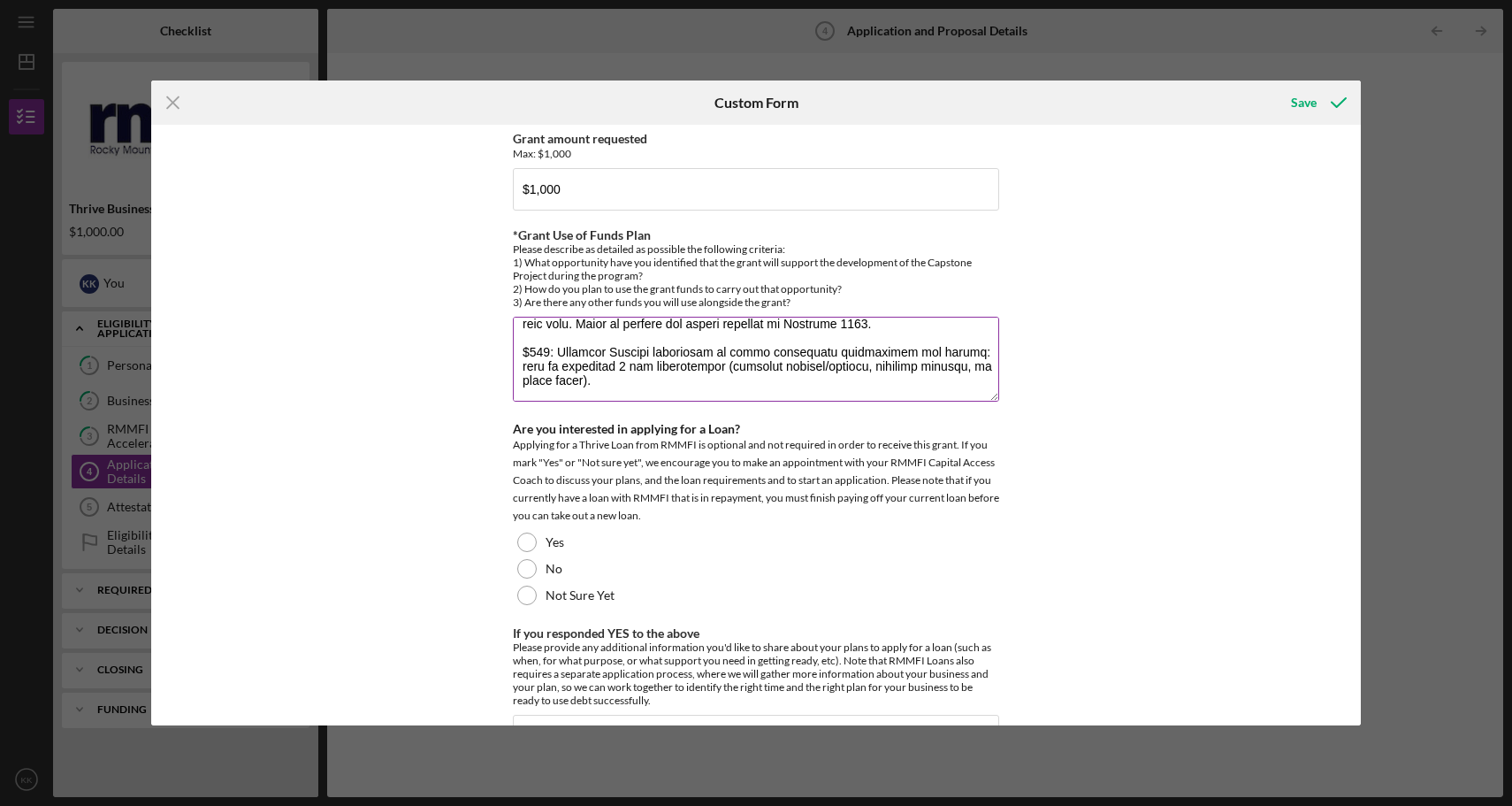
scroll to position [161, 0]
click at [549, 317] on textarea "*Grant Use of Funds Plan" at bounding box center [756, 359] width 486 height 85
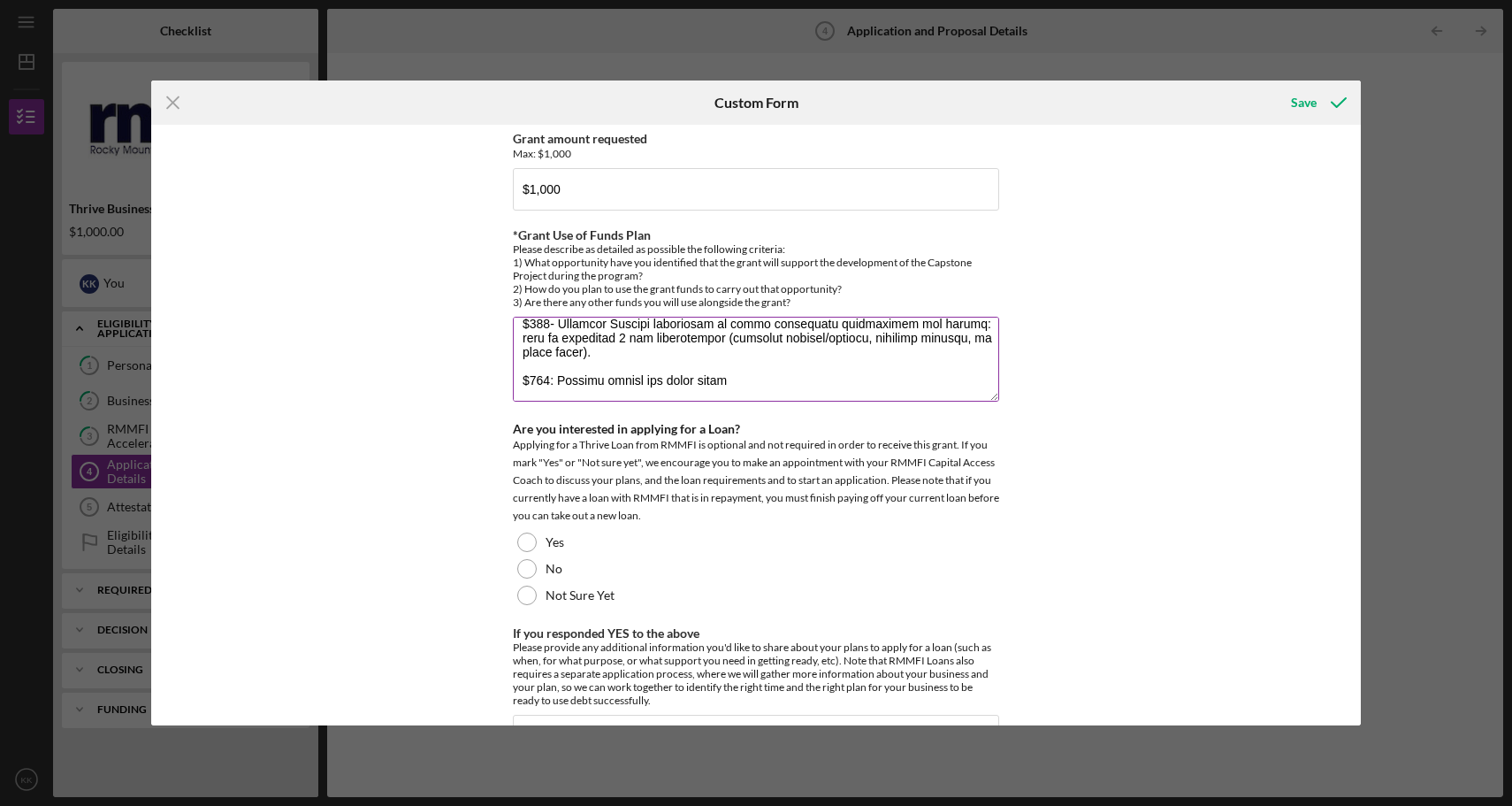
click at [549, 352] on textarea "*Grant Use of Funds Plan" at bounding box center [756, 359] width 486 height 85
click at [736, 357] on textarea "*Grant Use of Funds Plan" at bounding box center [756, 359] width 486 height 85
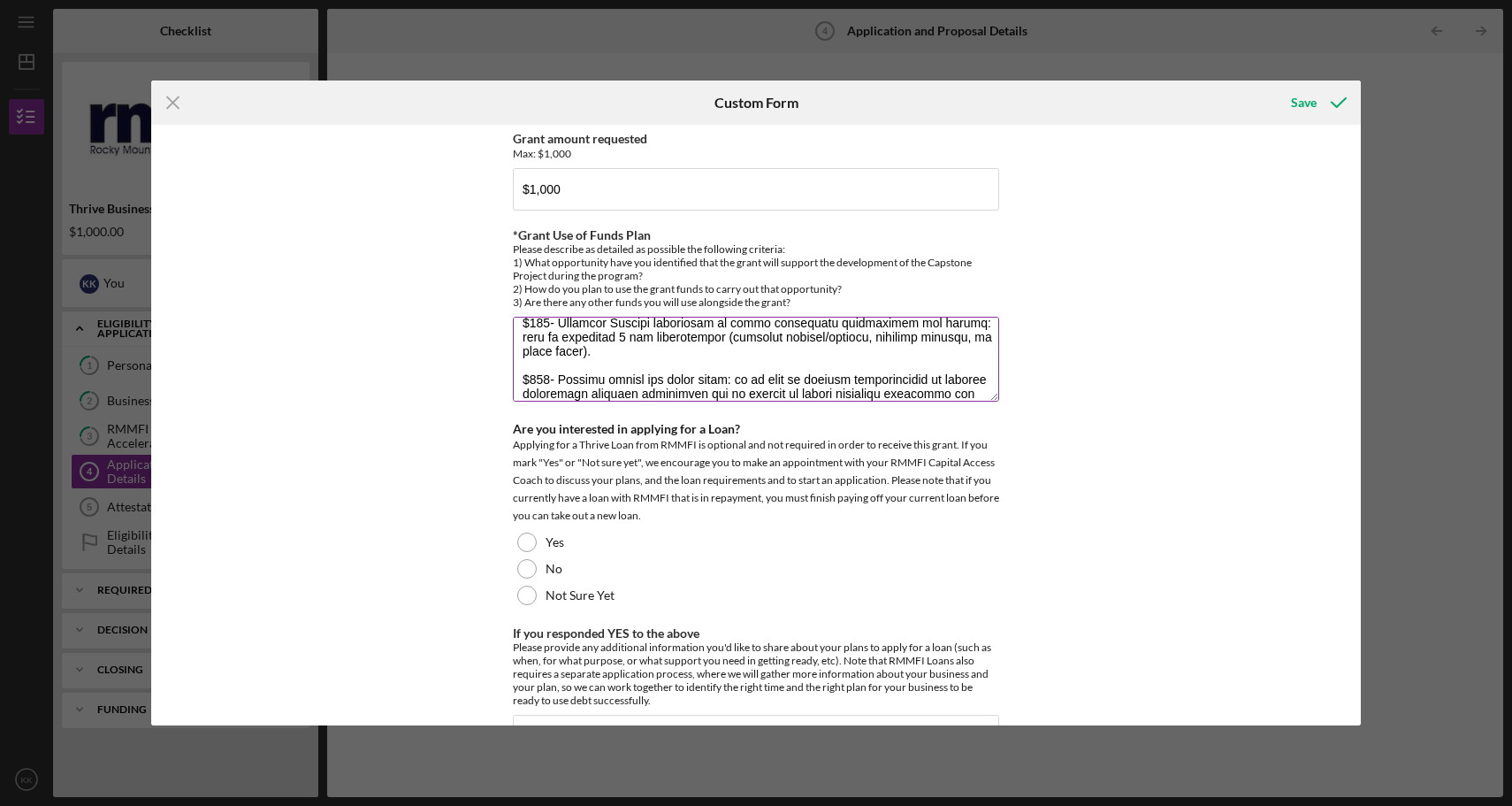
click at [974, 362] on textarea "*Grant Use of Funds Plan" at bounding box center [756, 359] width 486 height 85
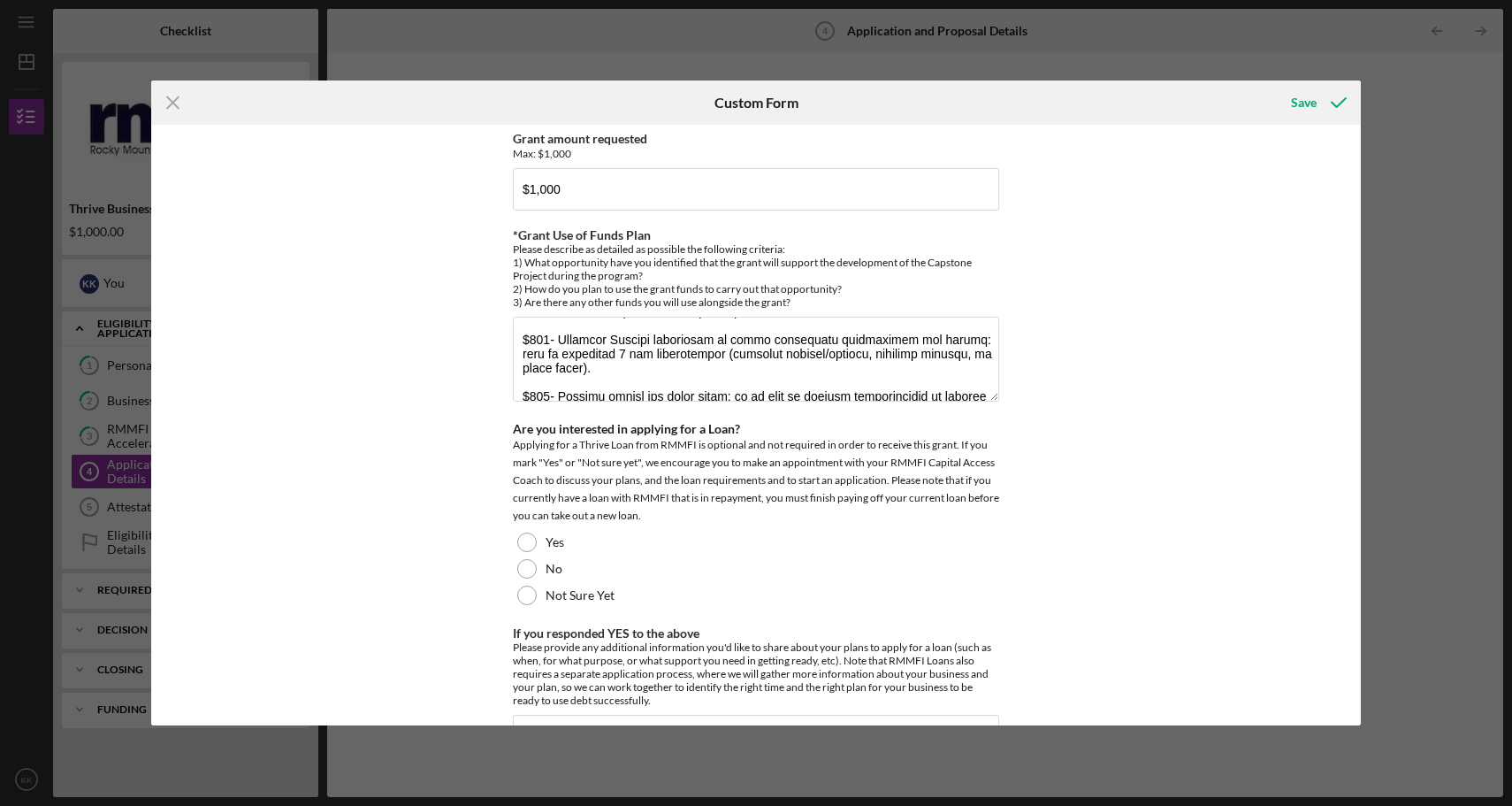
scroll to position [171, 0]
click at [530, 364] on textarea "*Grant Use of Funds Plan" at bounding box center [756, 359] width 486 height 85
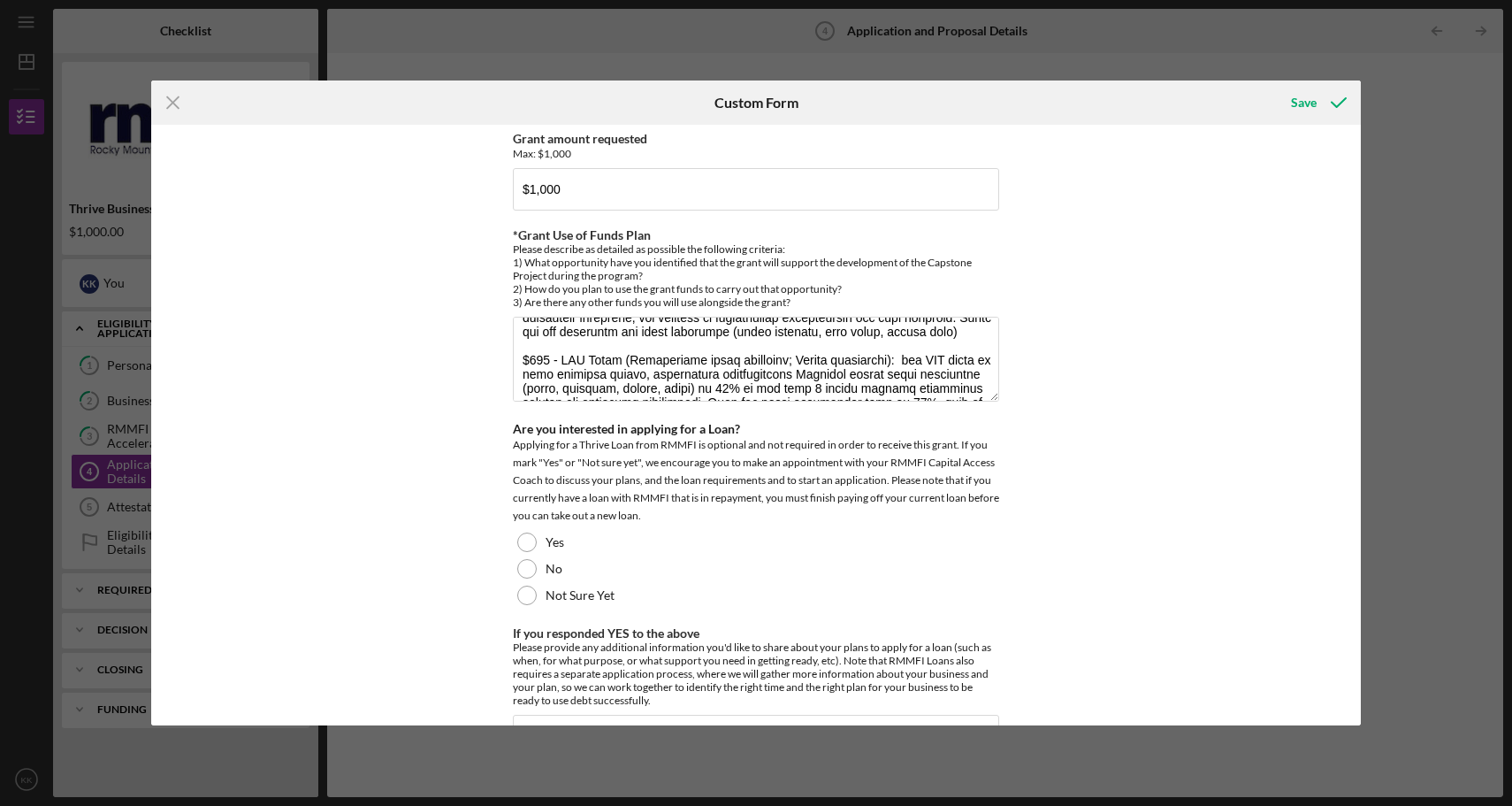
scroll to position [71, 0]
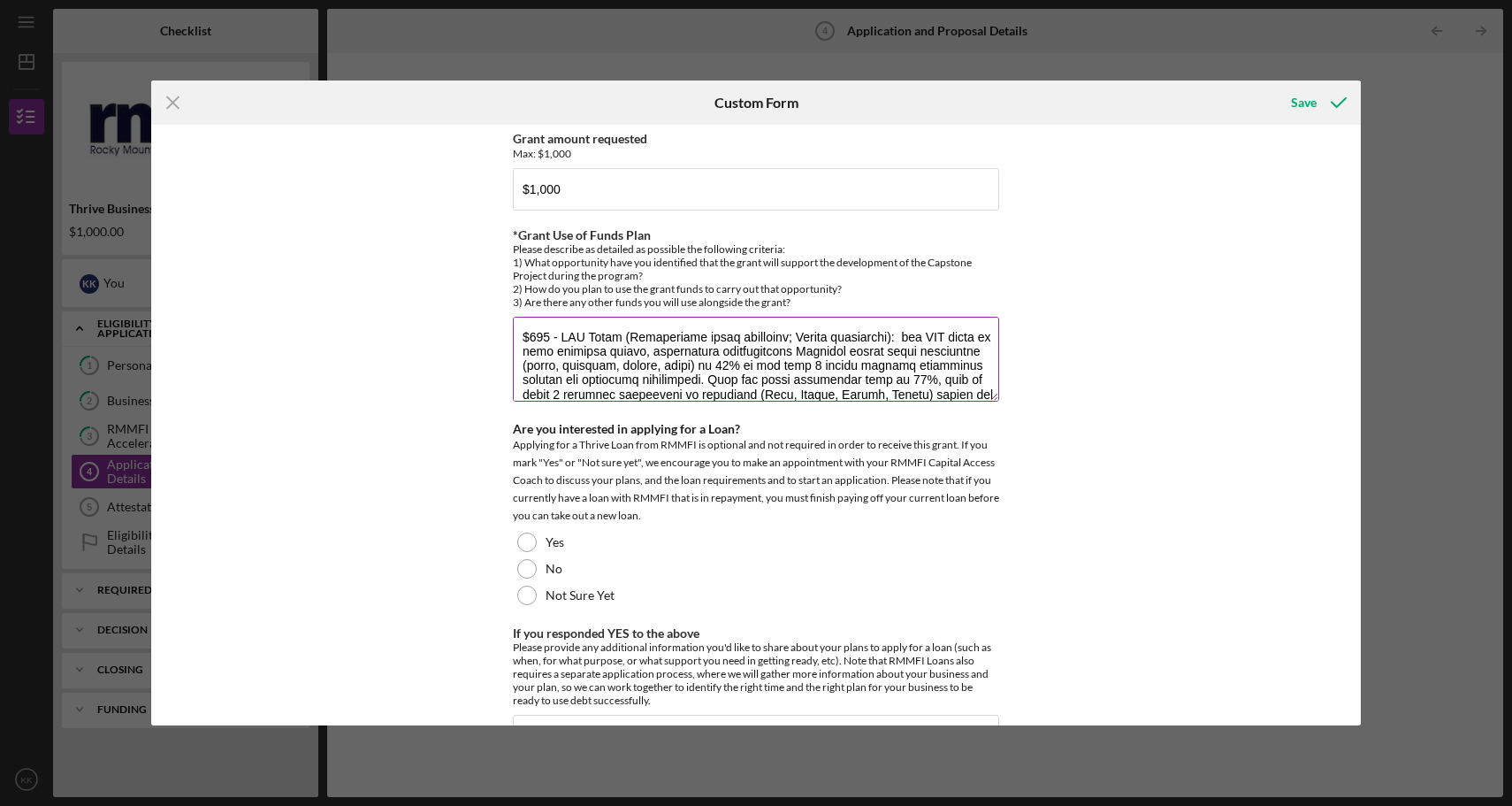
click at [539, 317] on textarea "*Grant Use of Funds Plan" at bounding box center [756, 359] width 486 height 85
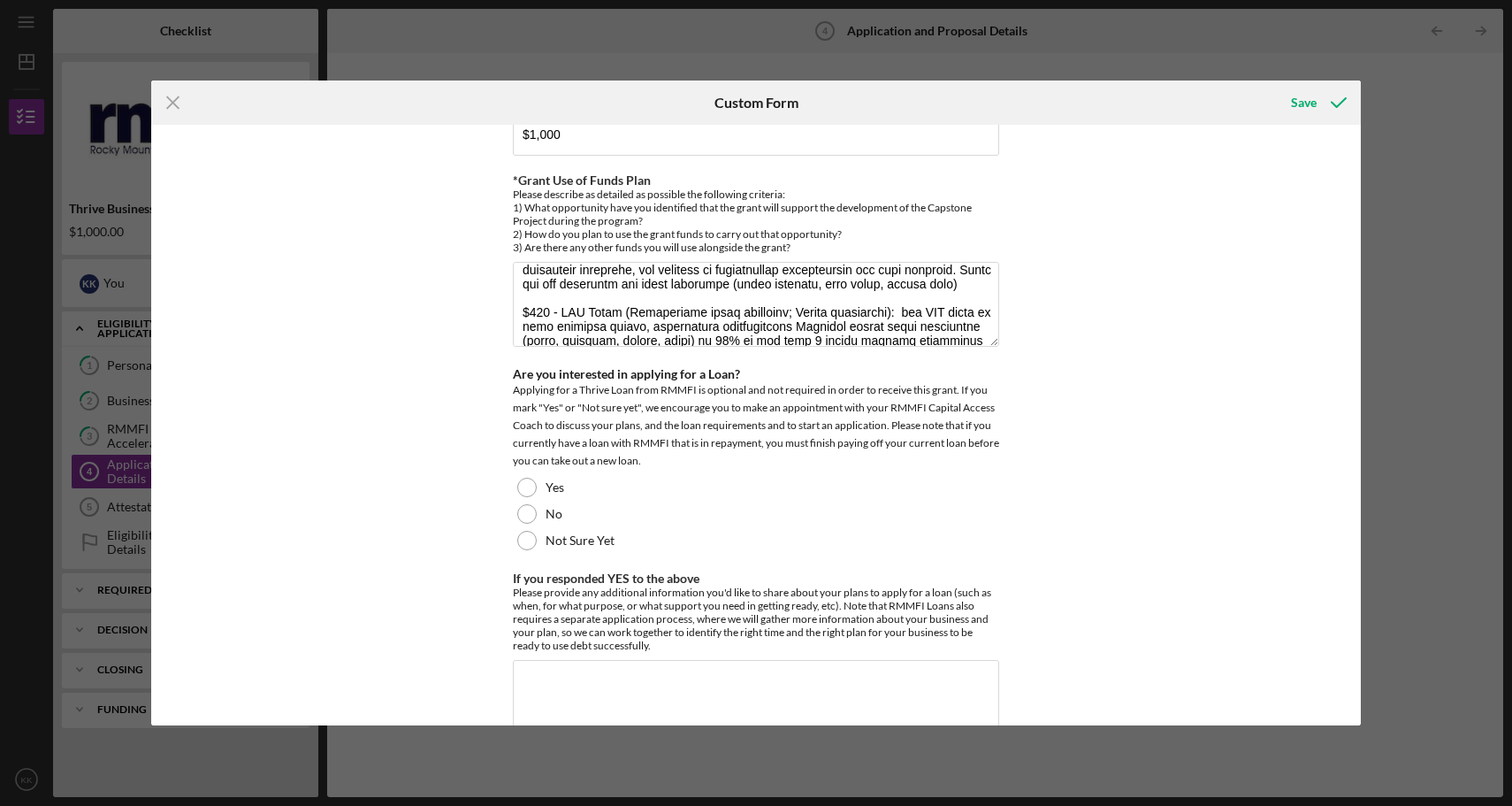
scroll to position [0, 0]
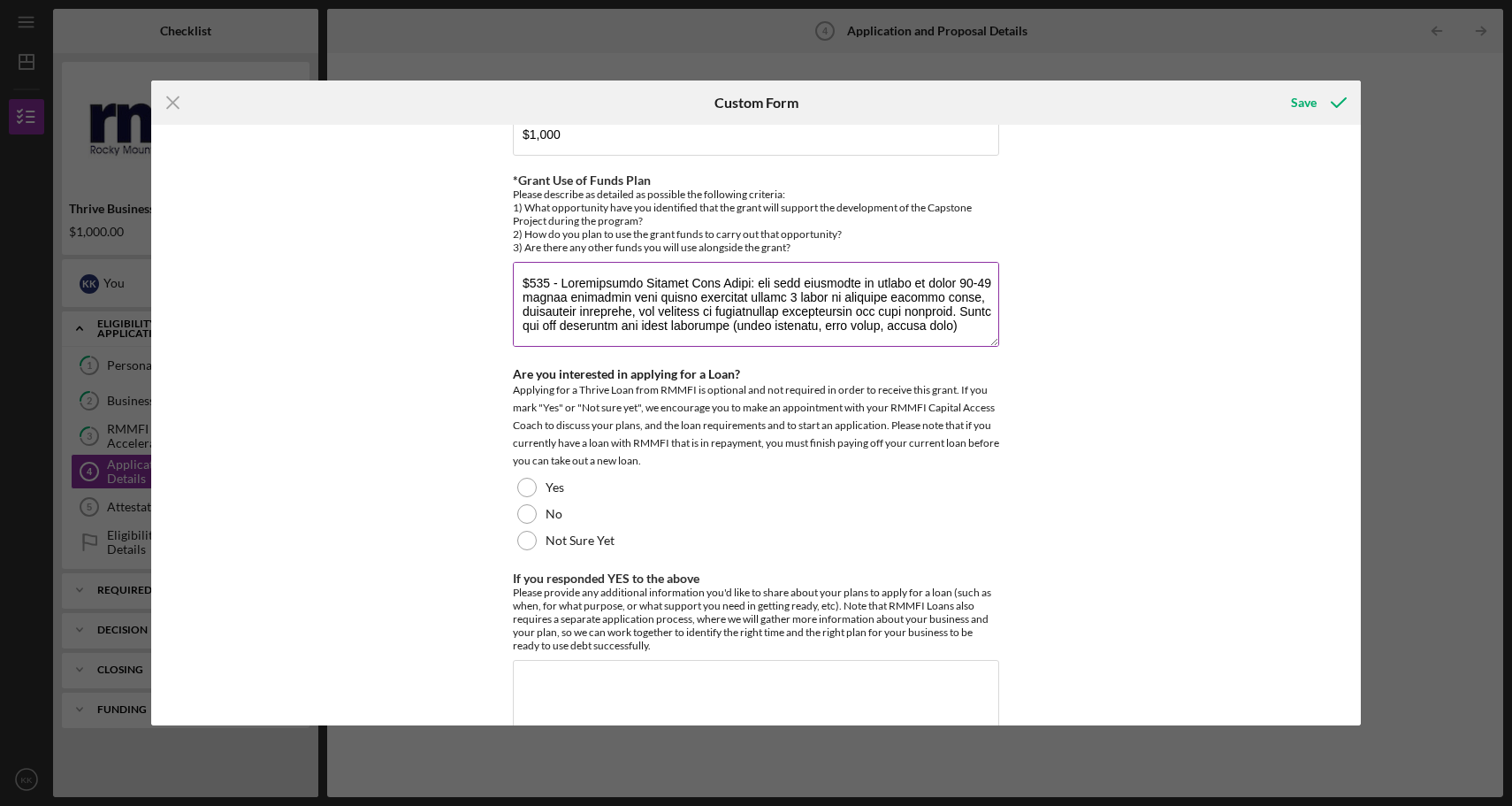
click at [542, 261] on textarea "*Grant Use of Funds Plan" at bounding box center [756, 304] width 486 height 85
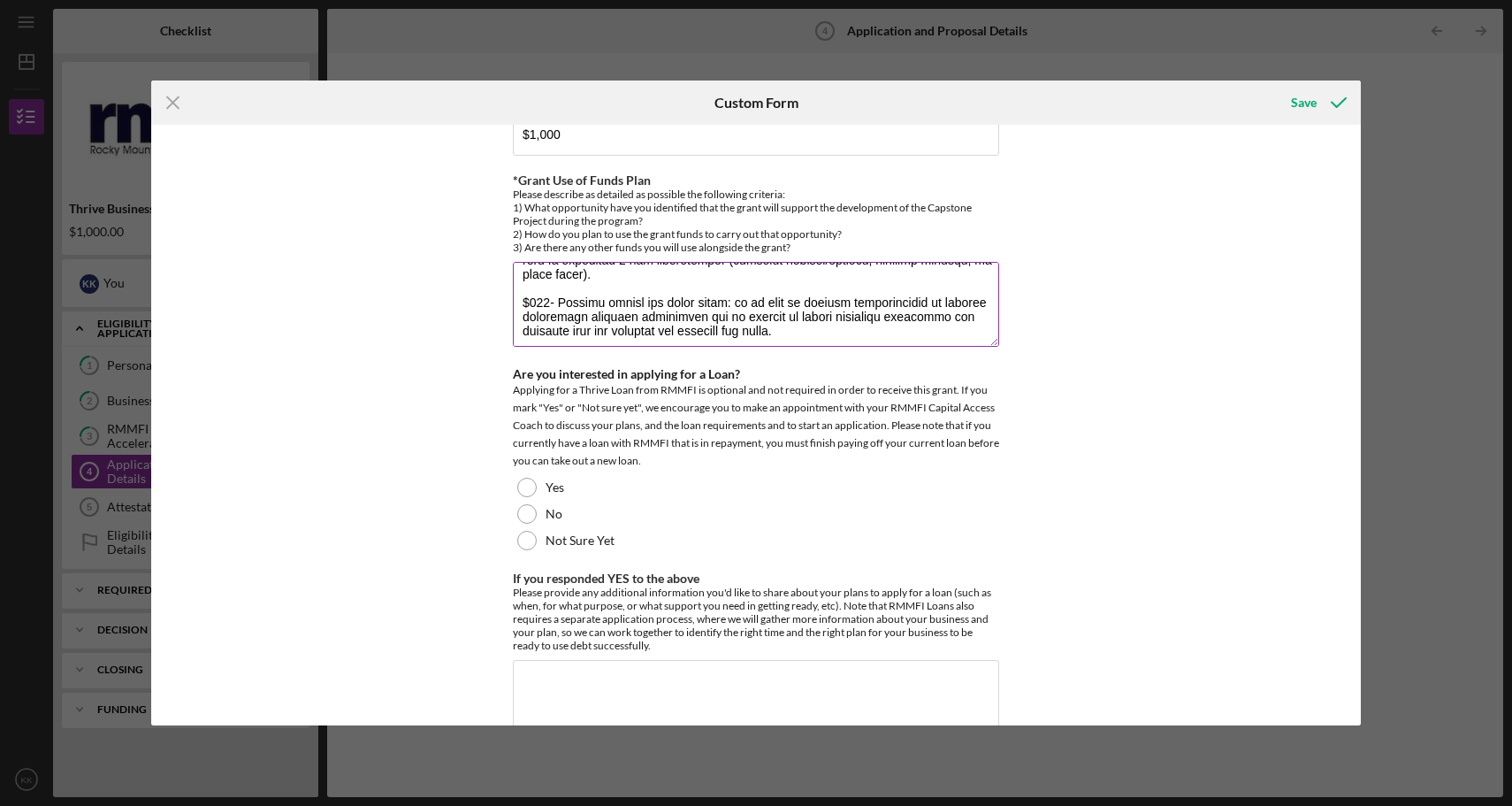
scroll to position [214, 0]
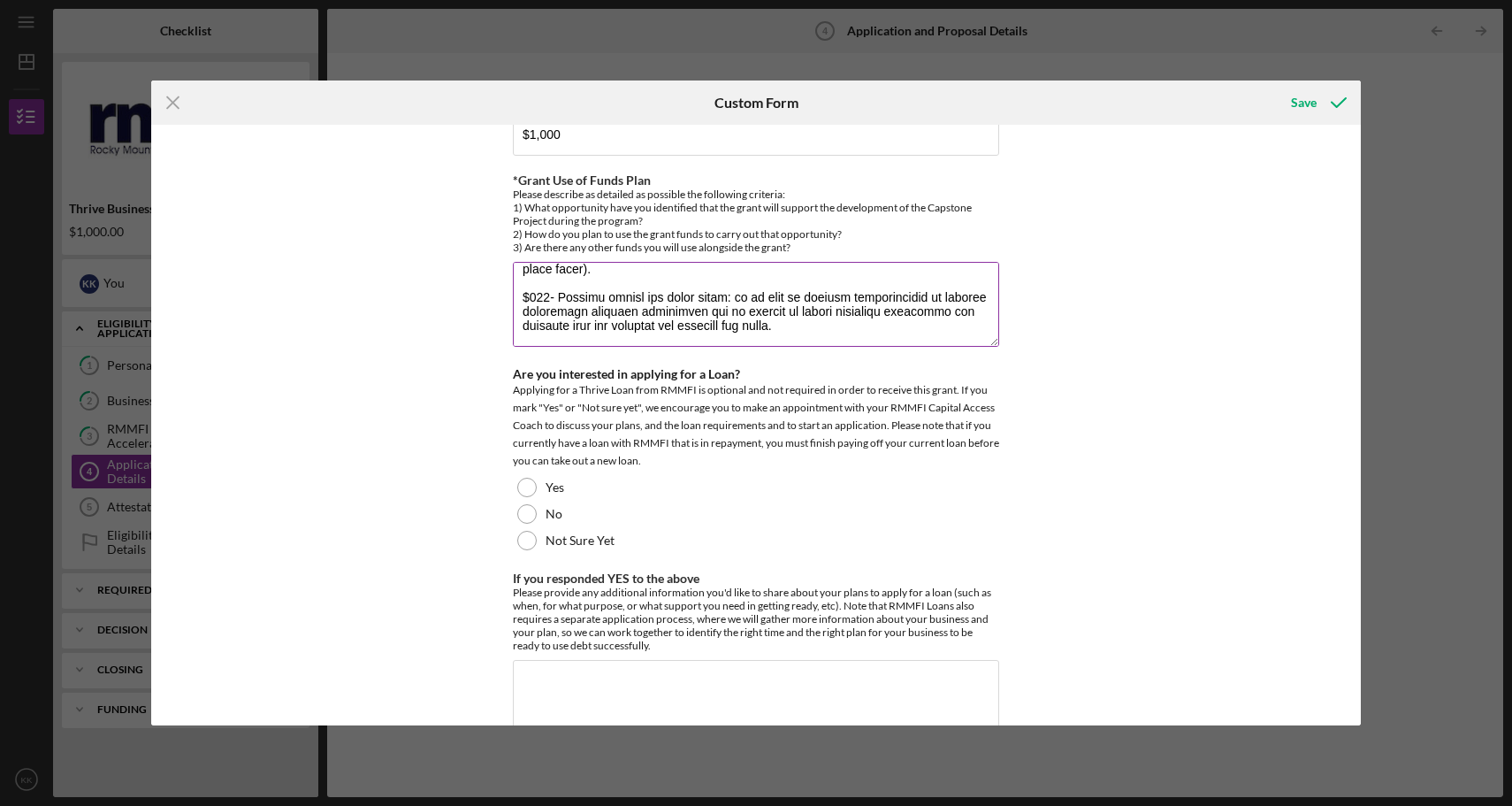
click at [914, 303] on textarea "*Grant Use of Funds Plan" at bounding box center [756, 304] width 486 height 85
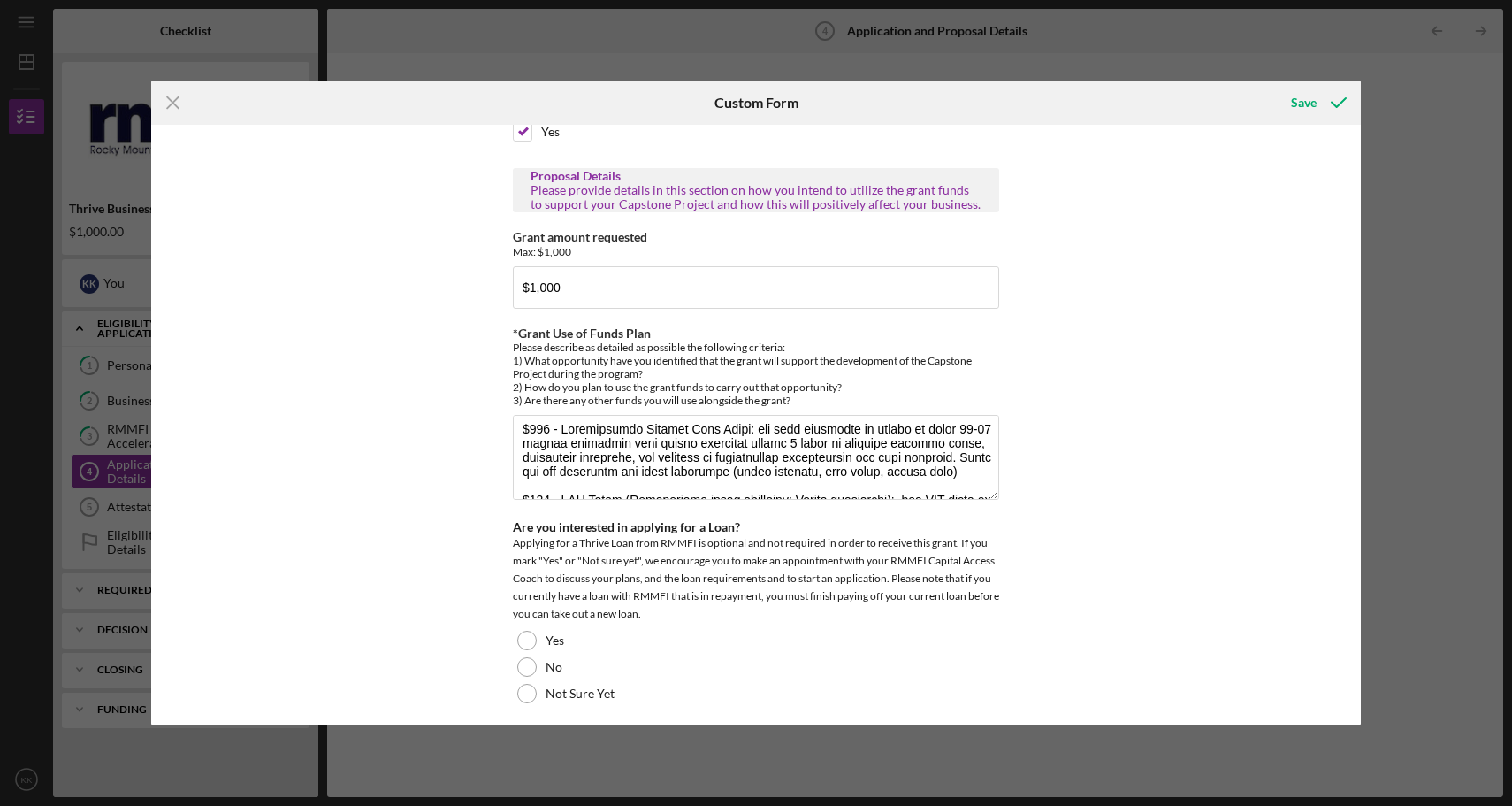
scroll to position [0, 0]
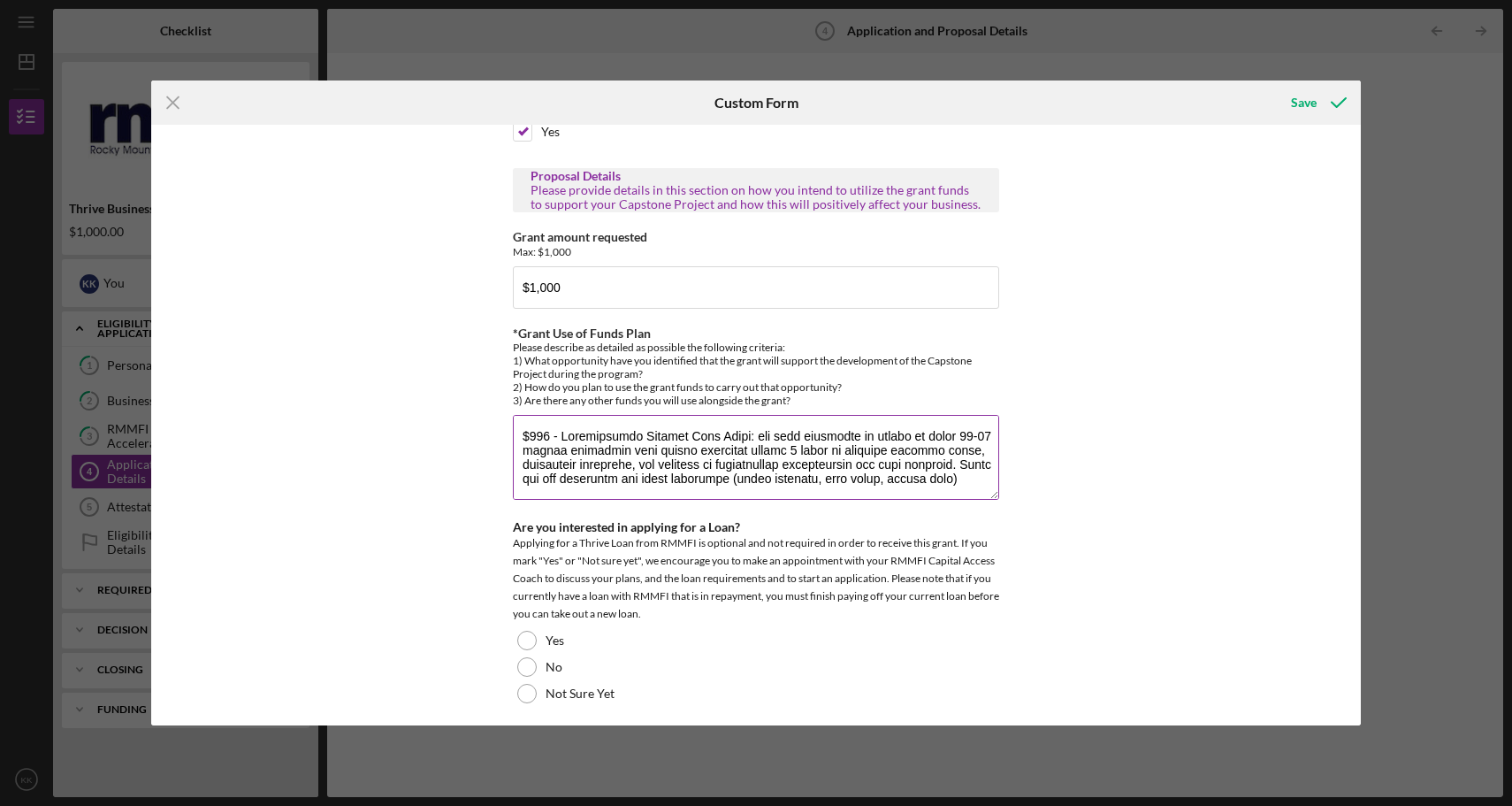
drag, startPoint x: 986, startPoint y: 435, endPoint x: 745, endPoint y: 424, distance: 241.3
click at [745, 424] on textarea "*Grant Use of Funds Plan" at bounding box center [756, 457] width 486 height 85
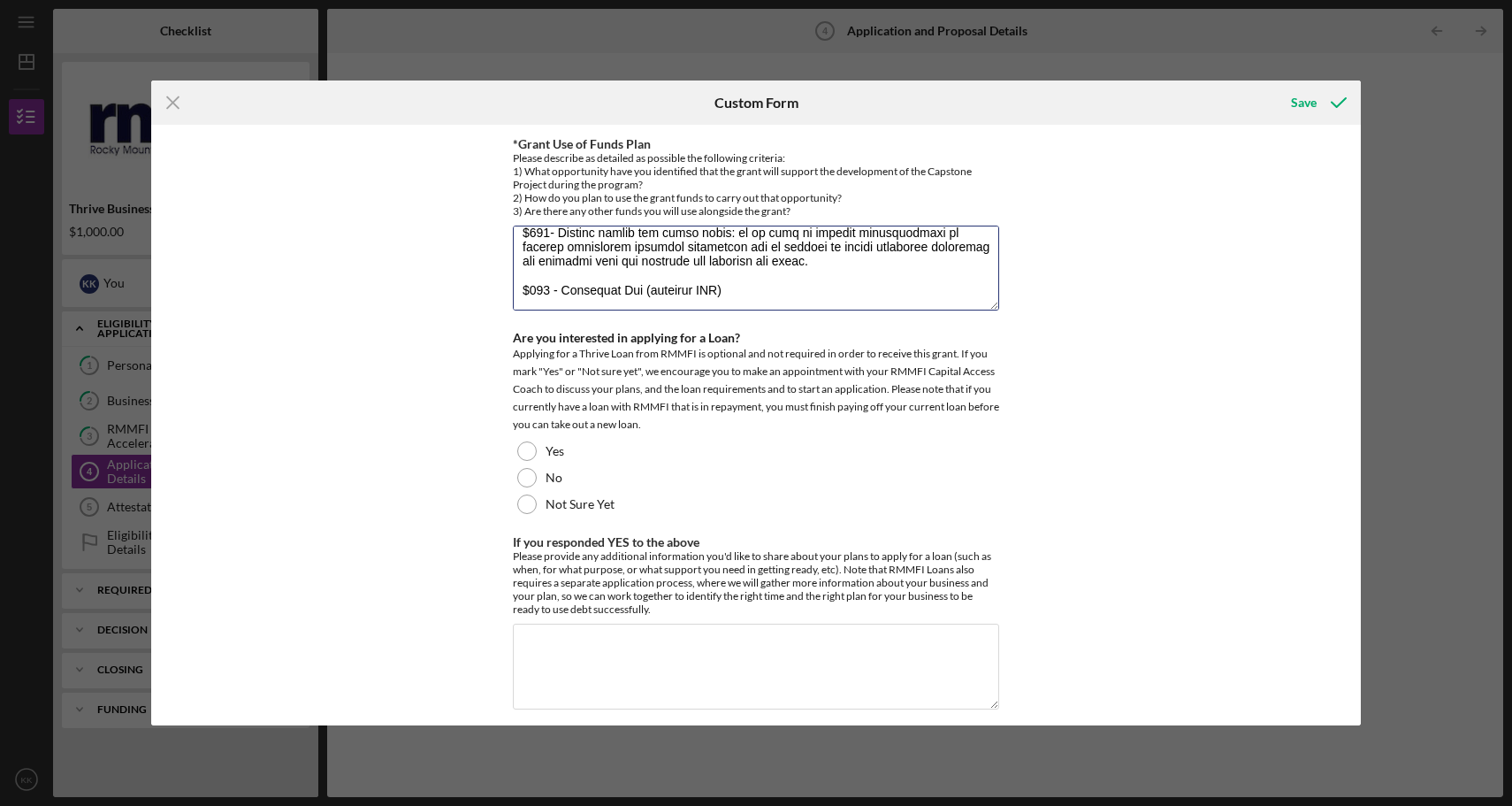
scroll to position [1949, 0]
type textarea "$200 - Aromatherapy Product Give Aways: use free giveaways to obtain at least 3…"
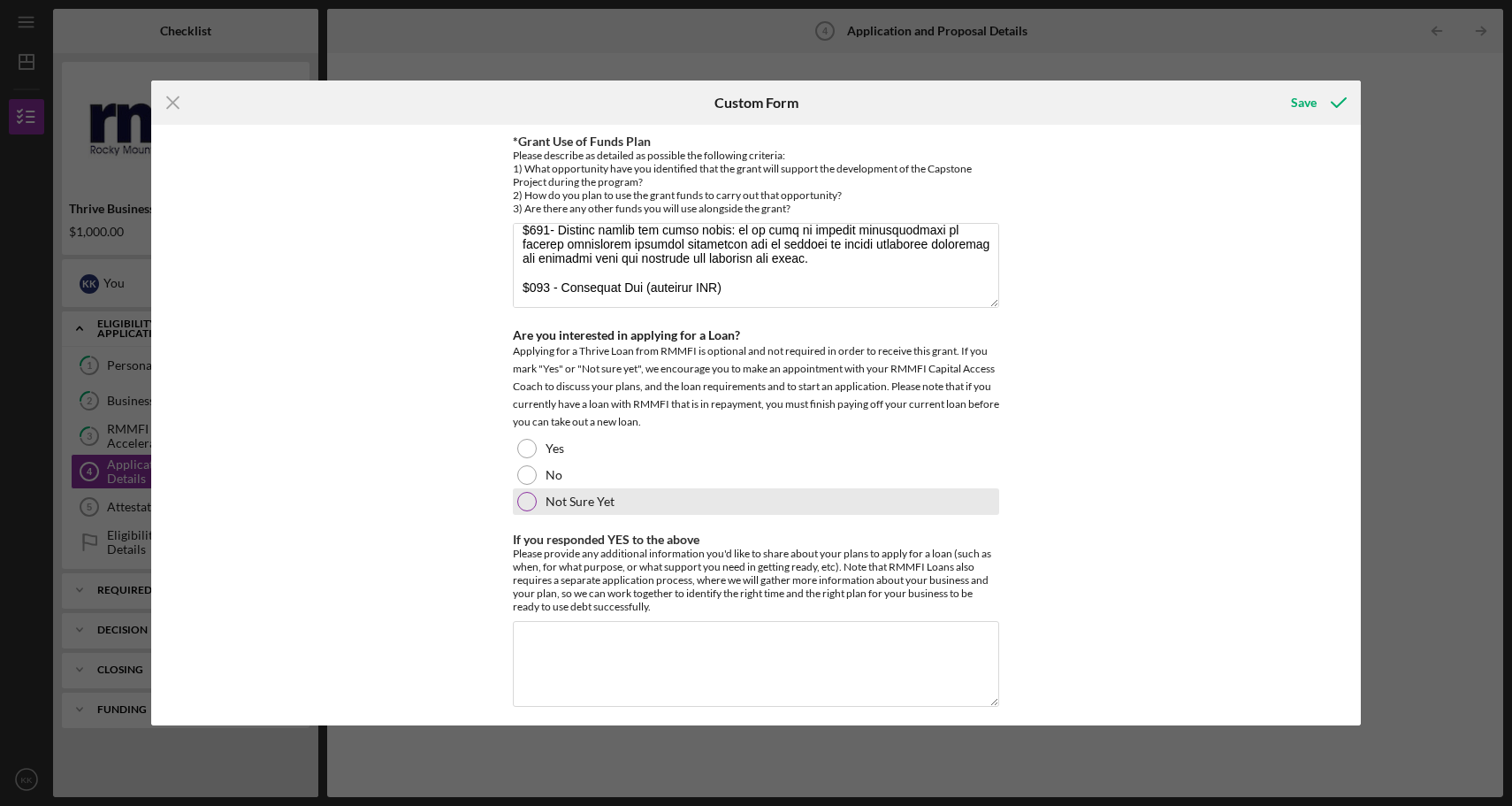
click at [521, 492] on div at bounding box center [526, 501] width 20 height 20
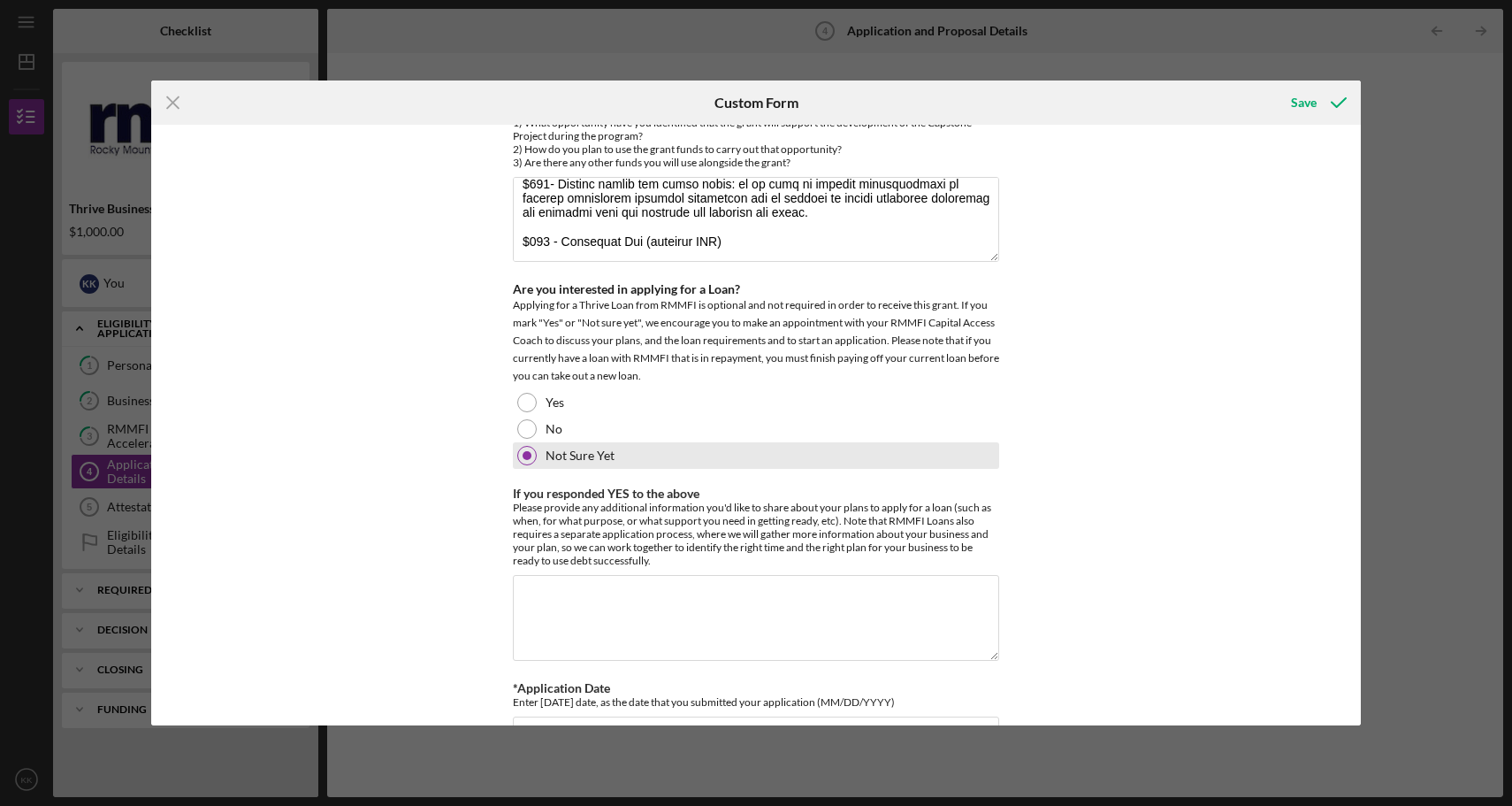
scroll to position [2025, 0]
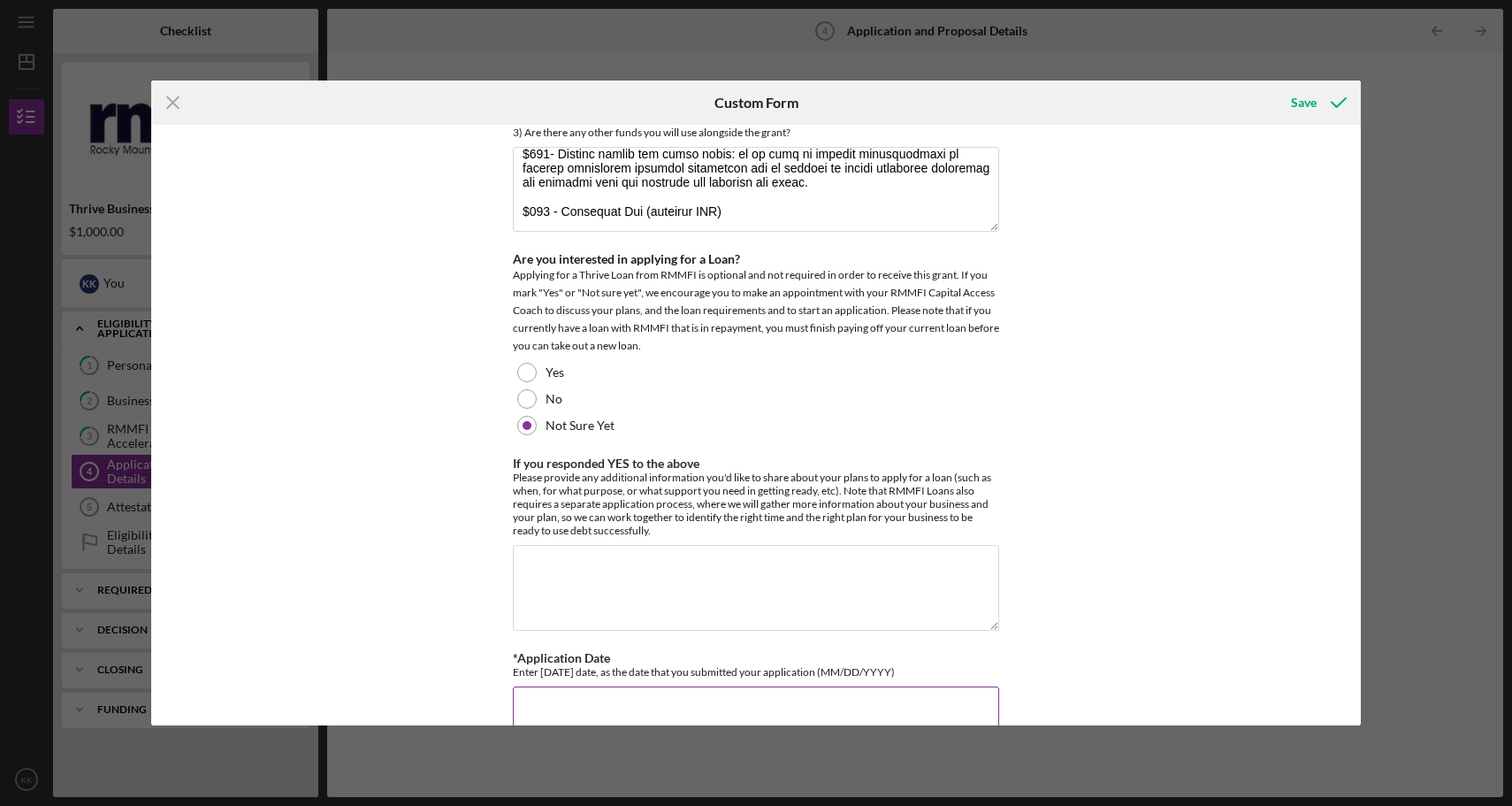
click at [602, 687] on input "*Application Date" at bounding box center [756, 708] width 486 height 42
type input "0"
type input "[DATE]"
click at [1314, 116] on div "Save" at bounding box center [1303, 103] width 25 height 36
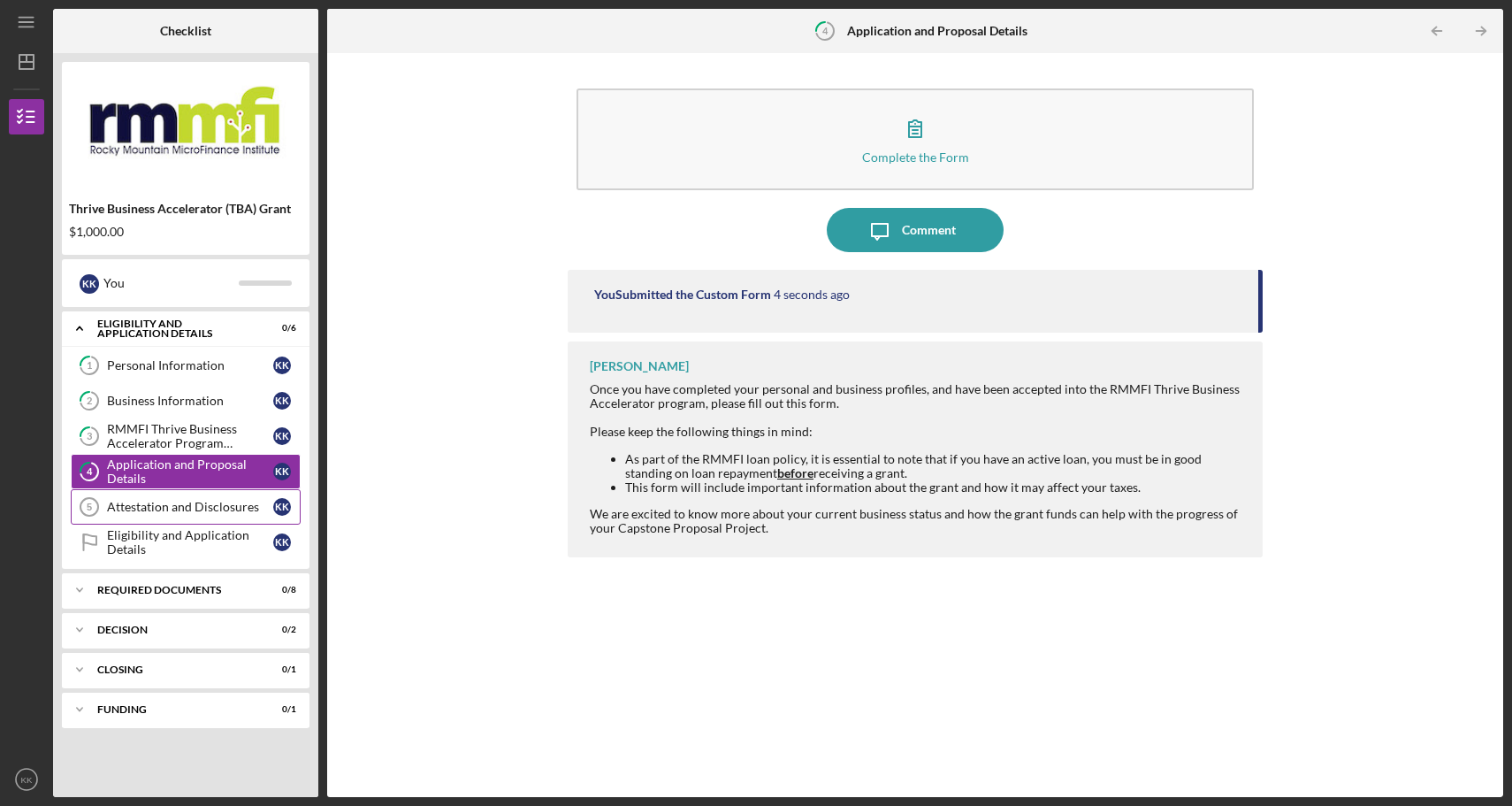
click at [177, 506] on div "Attestation and Disclosures" at bounding box center [189, 506] width 166 height 14
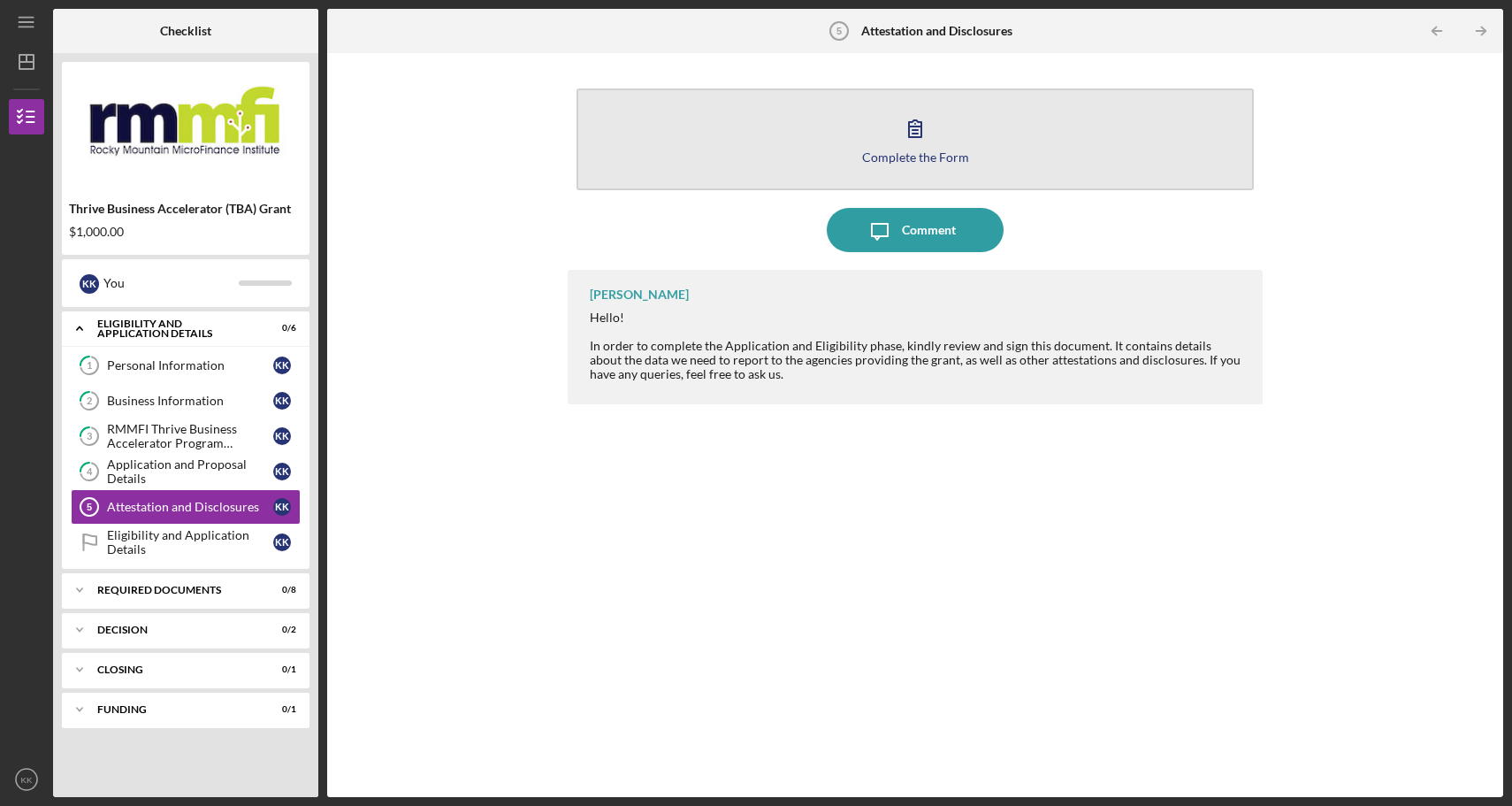
click at [906, 148] on icon "button" at bounding box center [915, 127] width 44 height 44
click at [912, 136] on icon "button" at bounding box center [915, 128] width 12 height 17
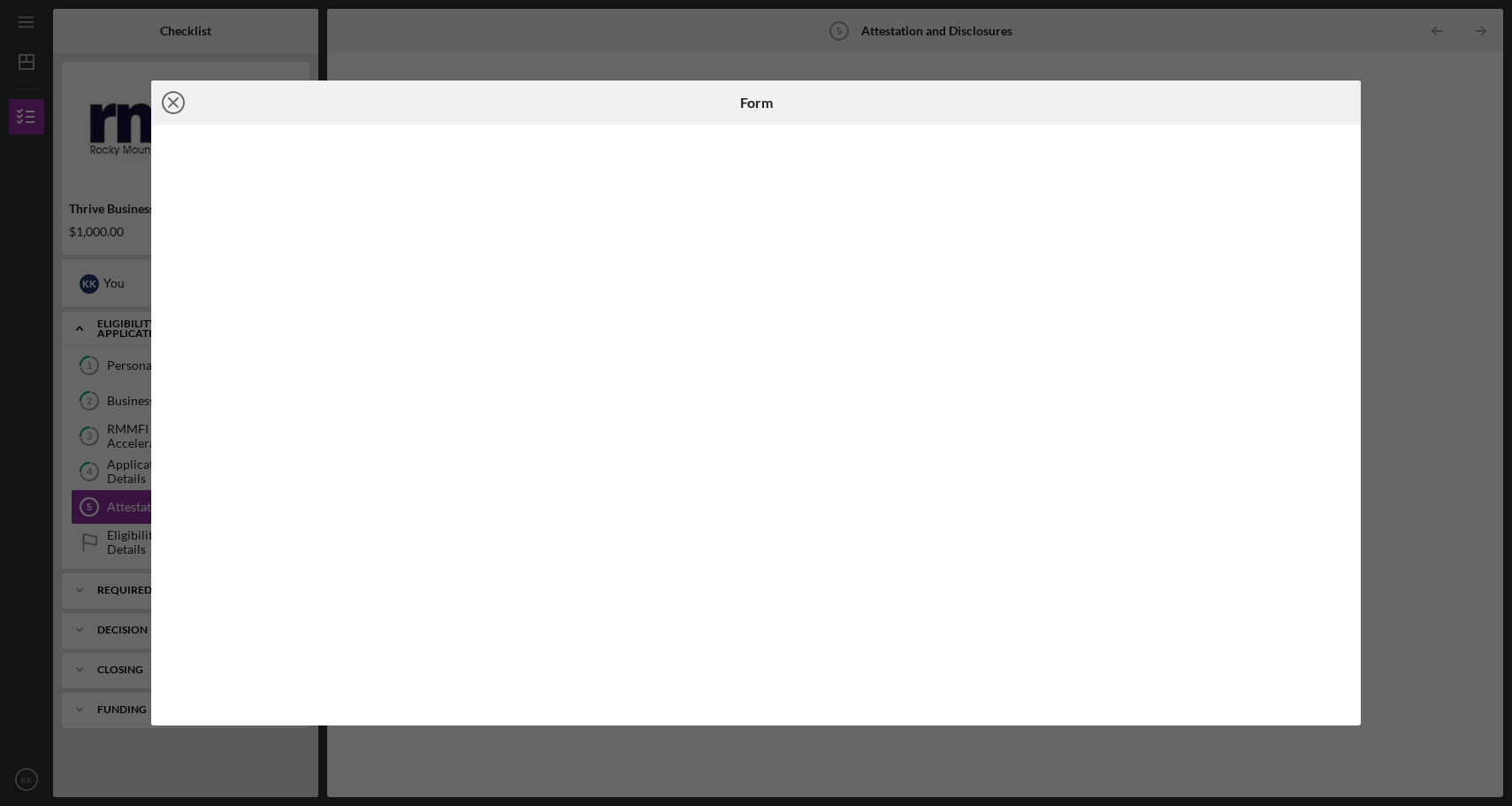
click at [171, 101] on line at bounding box center [172, 102] width 8 height 8
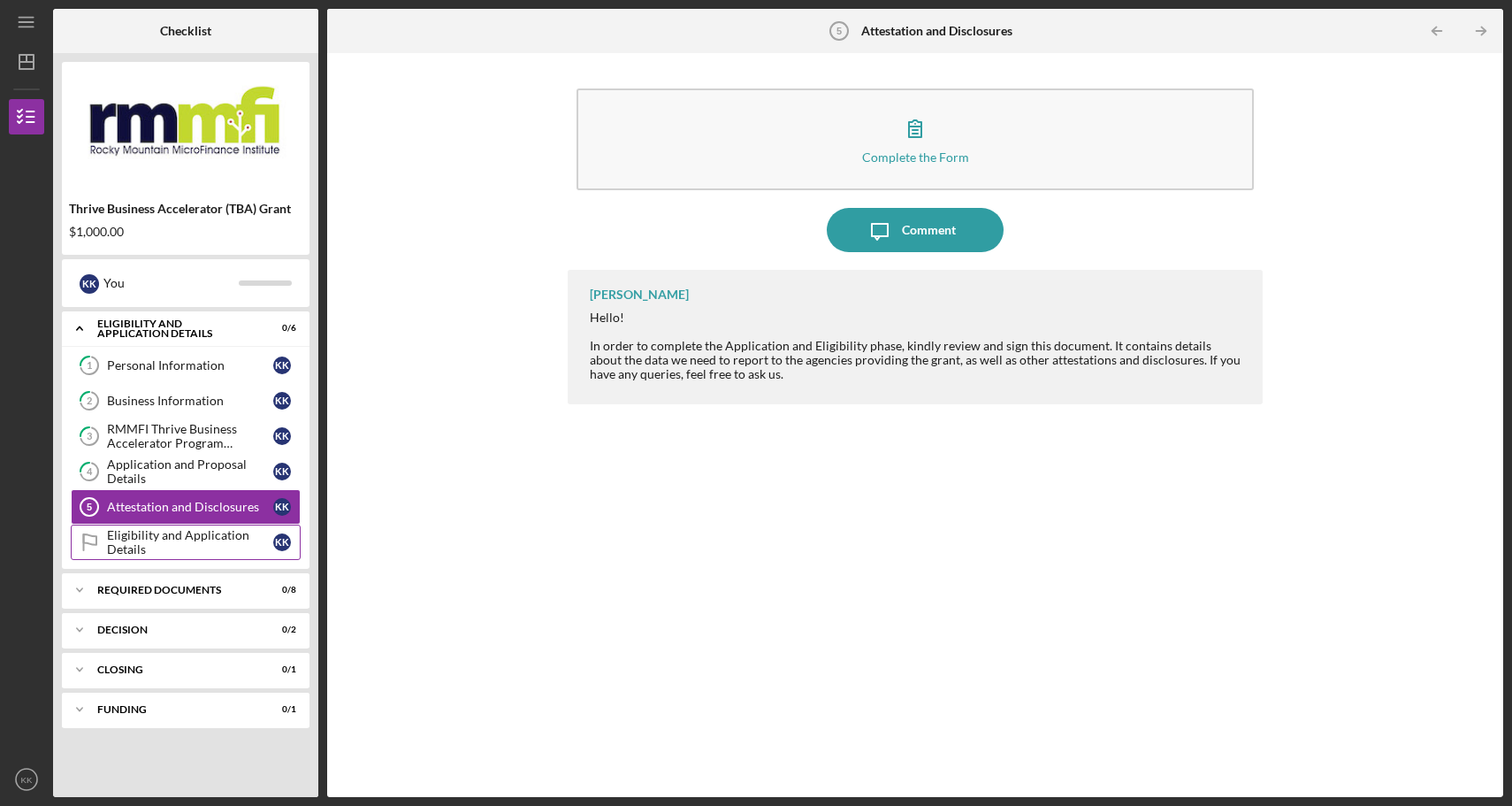
click at [162, 545] on div "Eligibility and Application Details" at bounding box center [189, 543] width 166 height 28
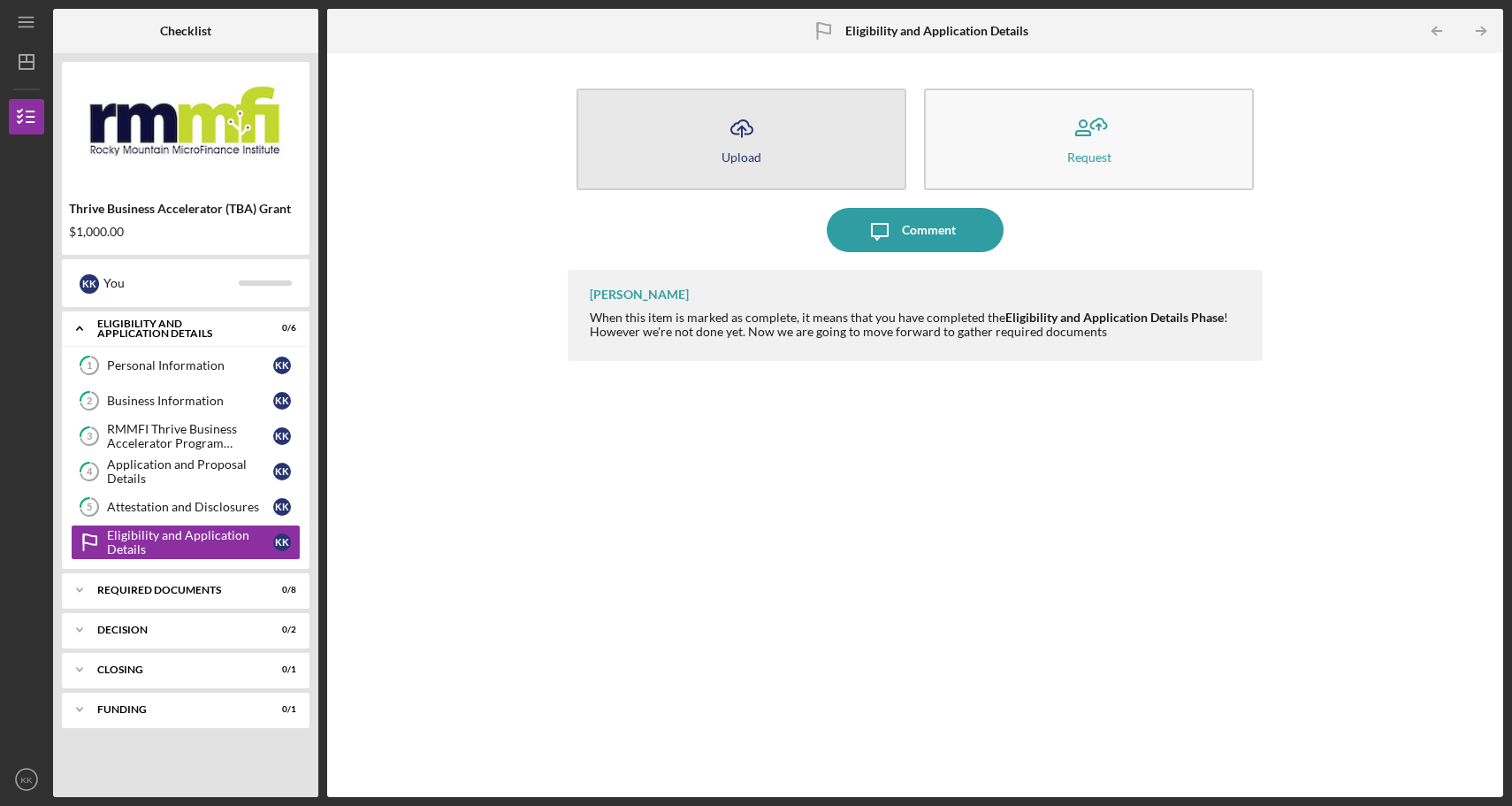
click at [736, 137] on icon "Icon/Upload" at bounding box center [741, 127] width 44 height 44
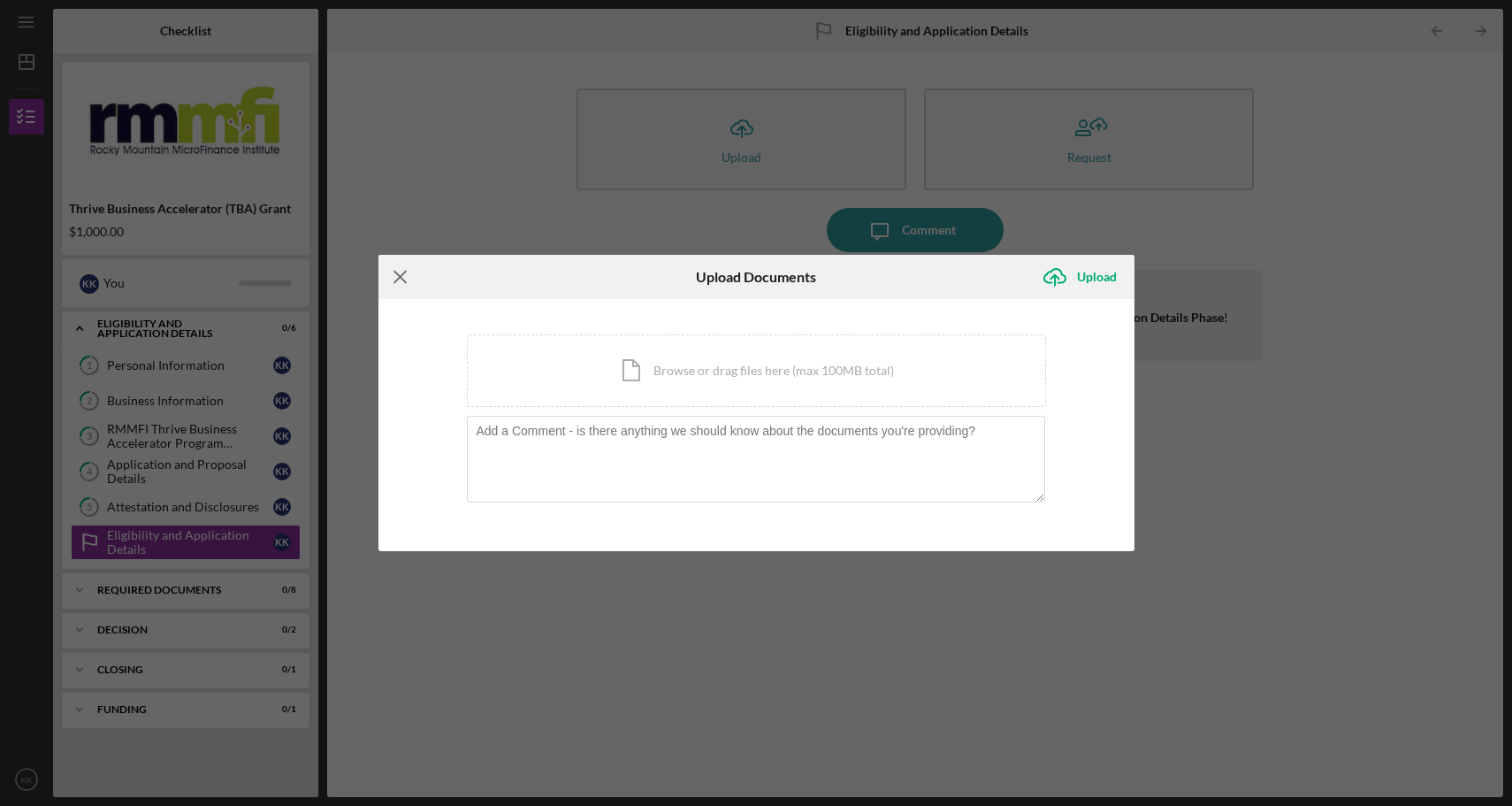
click at [403, 278] on icon "Icon/Menu Close" at bounding box center [400, 276] width 44 height 44
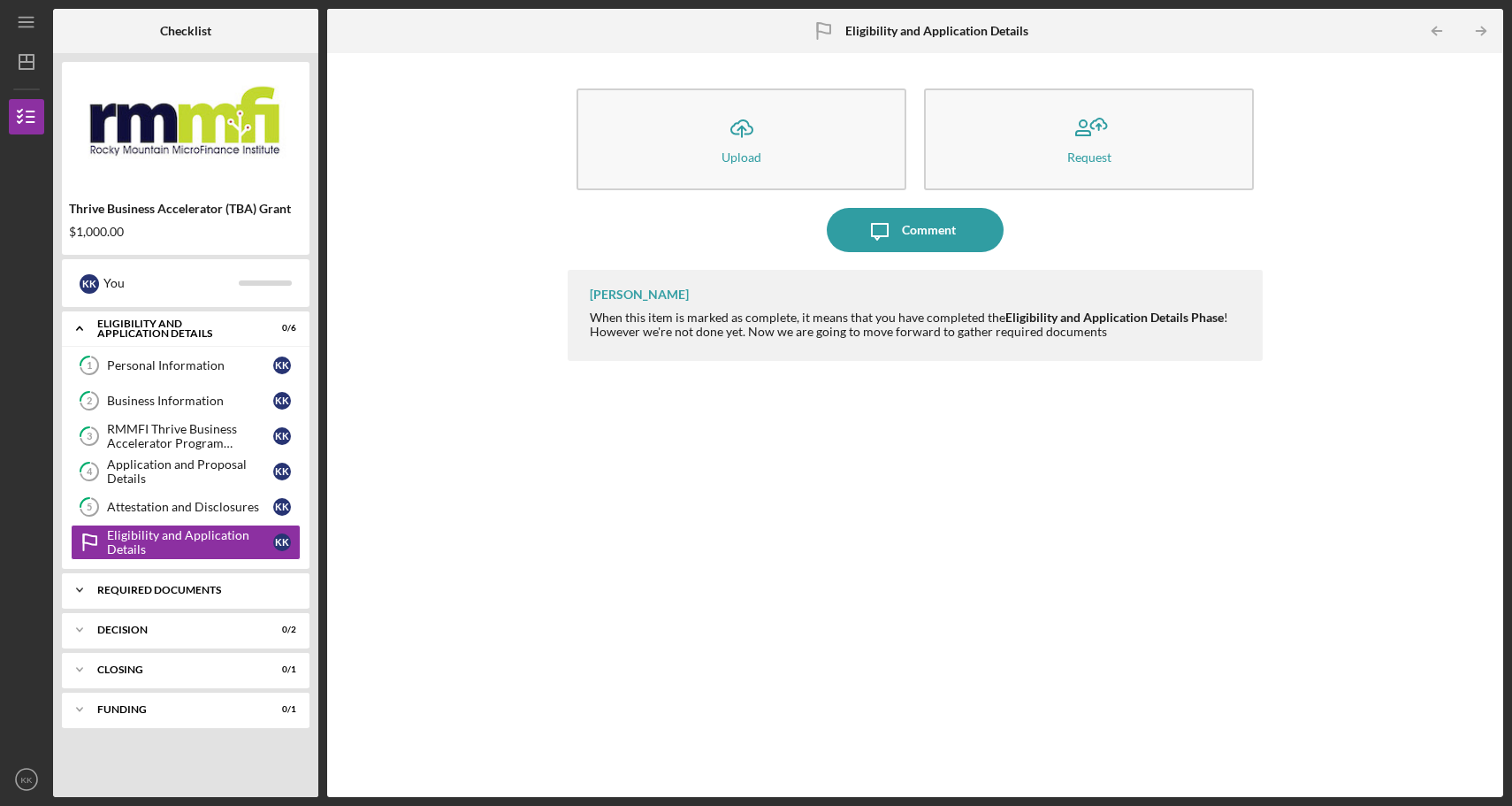
click at [151, 593] on div "REQUIRED DOCUMENTS" at bounding box center [192, 590] width 190 height 10
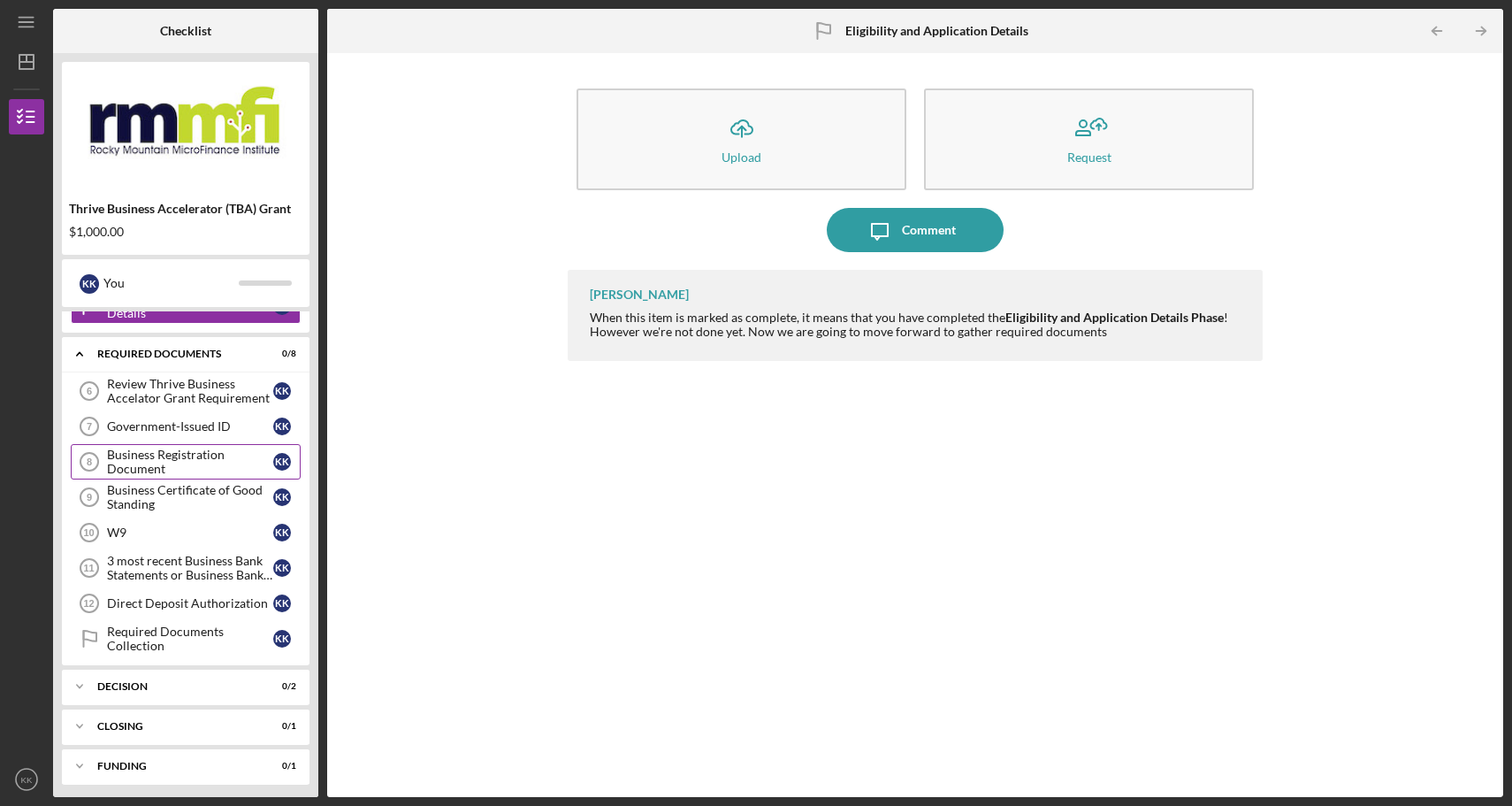
scroll to position [242, 0]
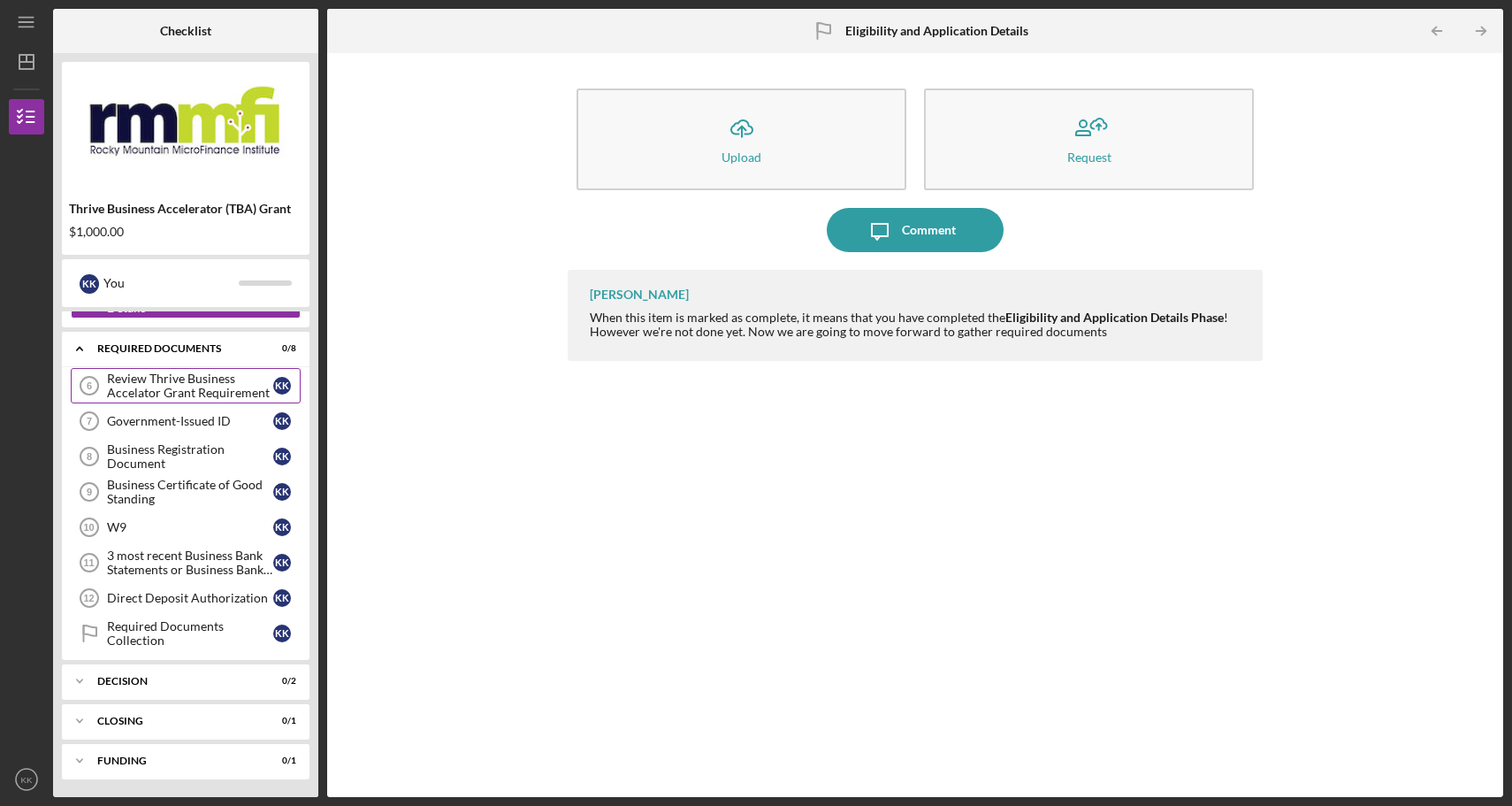
click at [167, 392] on div "Review Thrive Business Accelator Grant Requirement" at bounding box center [189, 386] width 166 height 28
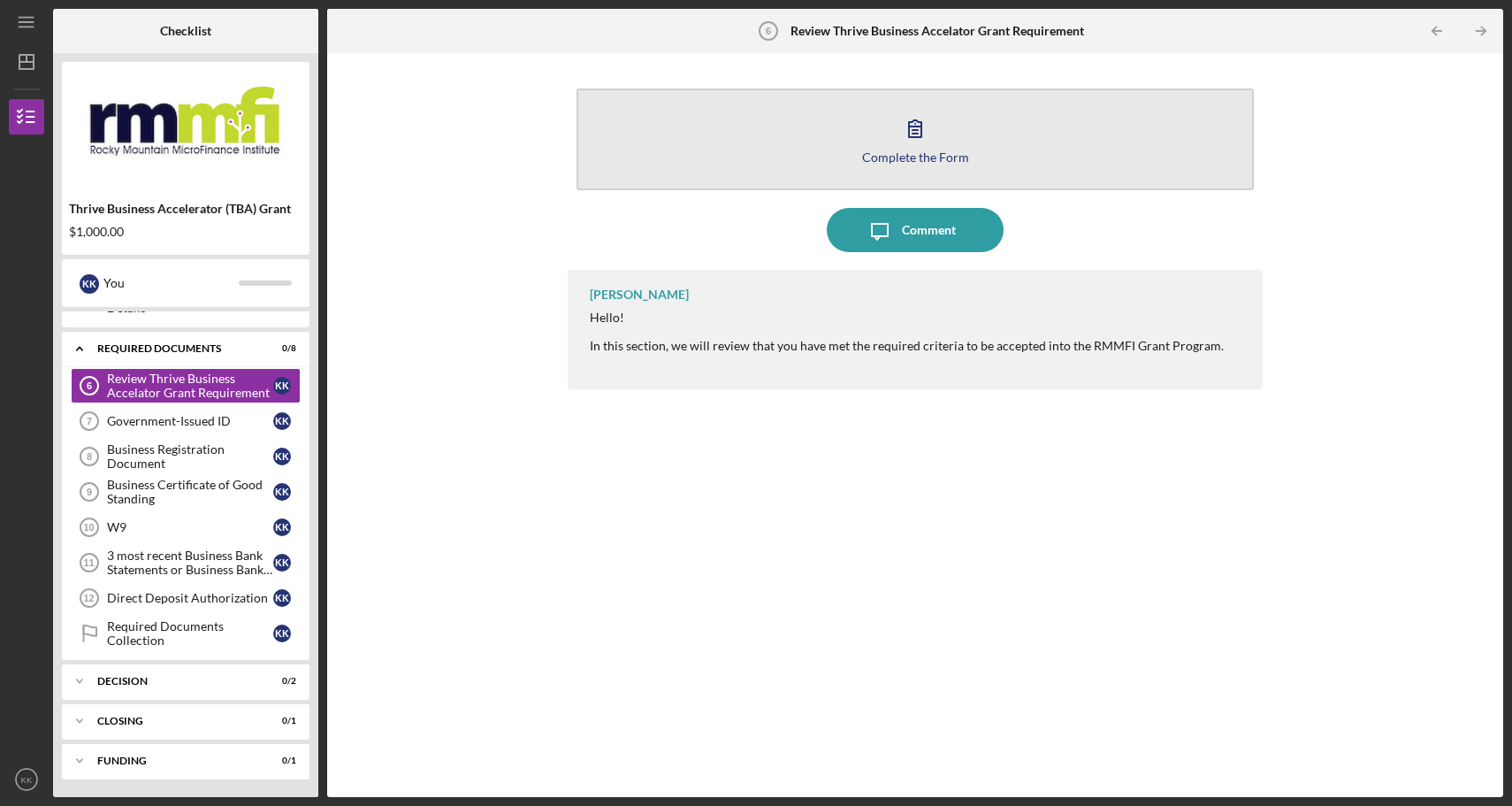
click at [915, 134] on icon "button" at bounding box center [915, 128] width 12 height 17
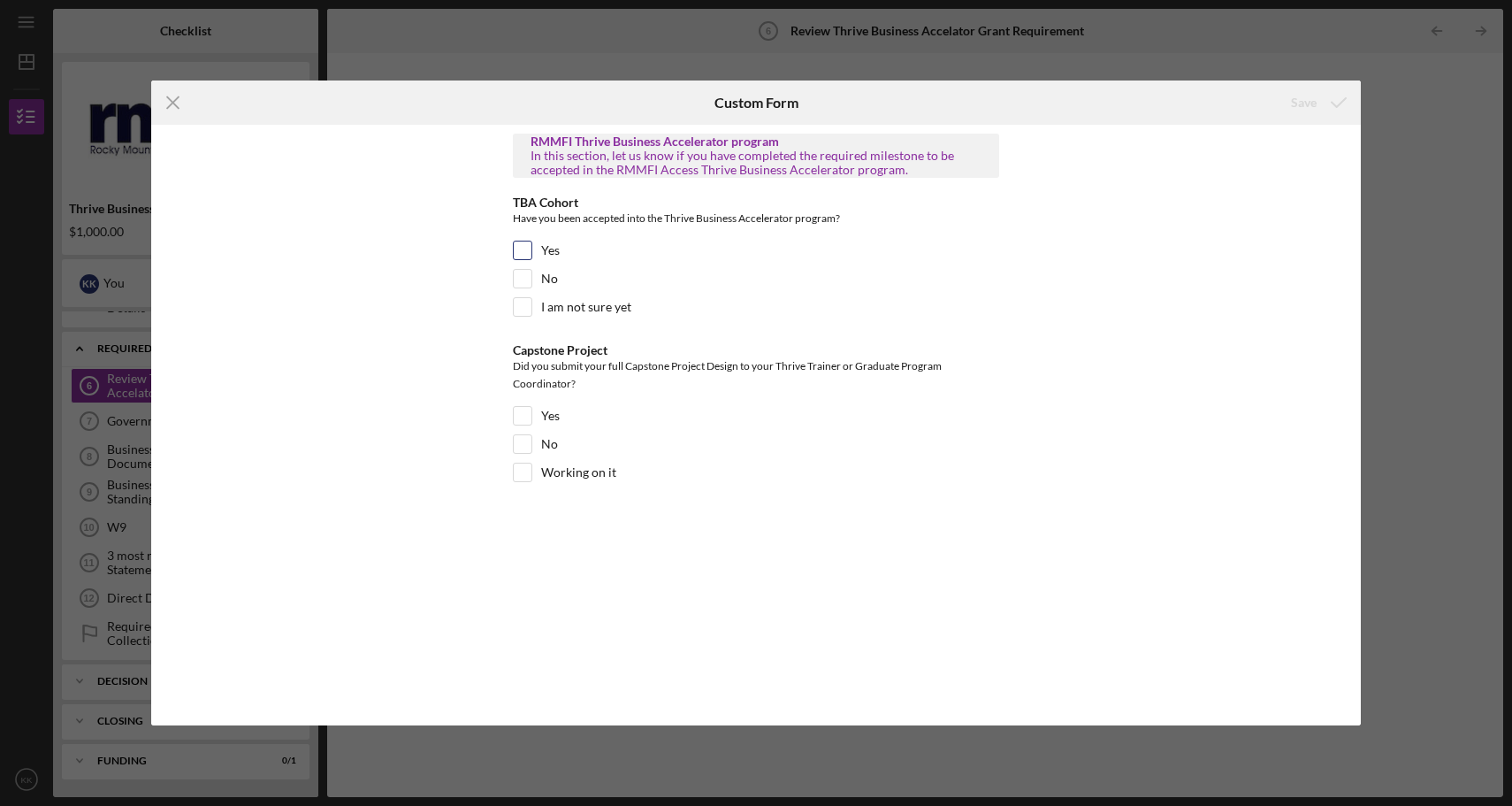
click at [524, 246] on input "Yes" at bounding box center [523, 250] width 18 height 18
checkbox input "true"
click at [528, 401] on div "Capstone Project Did you submit your full Capstone Project Design to your Thriv…" at bounding box center [756, 417] width 486 height 148
click at [527, 414] on input "Yes" at bounding box center [523, 415] width 18 height 18
checkbox input "true"
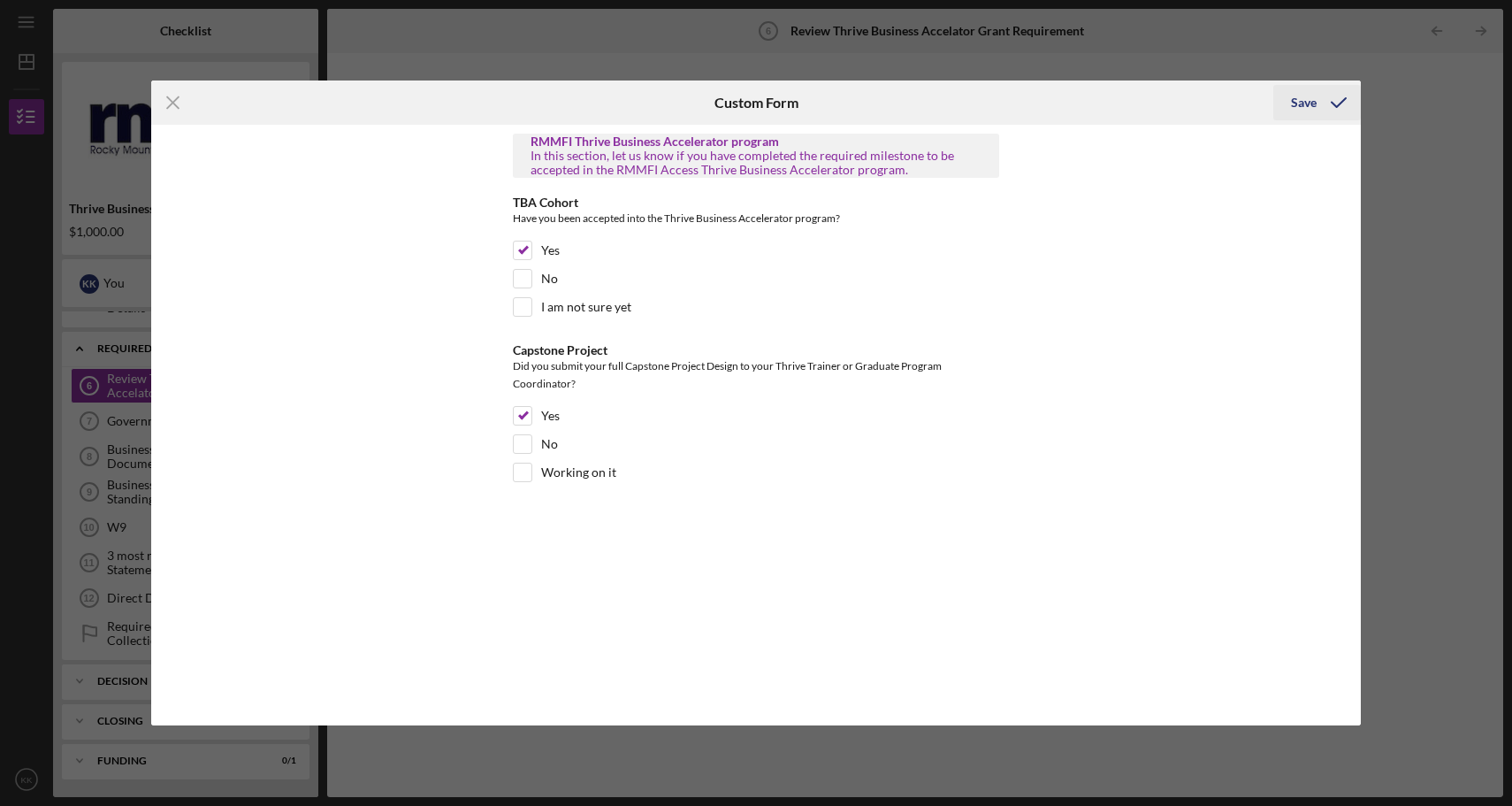
click at [1302, 106] on div "Save" at bounding box center [1303, 103] width 25 height 36
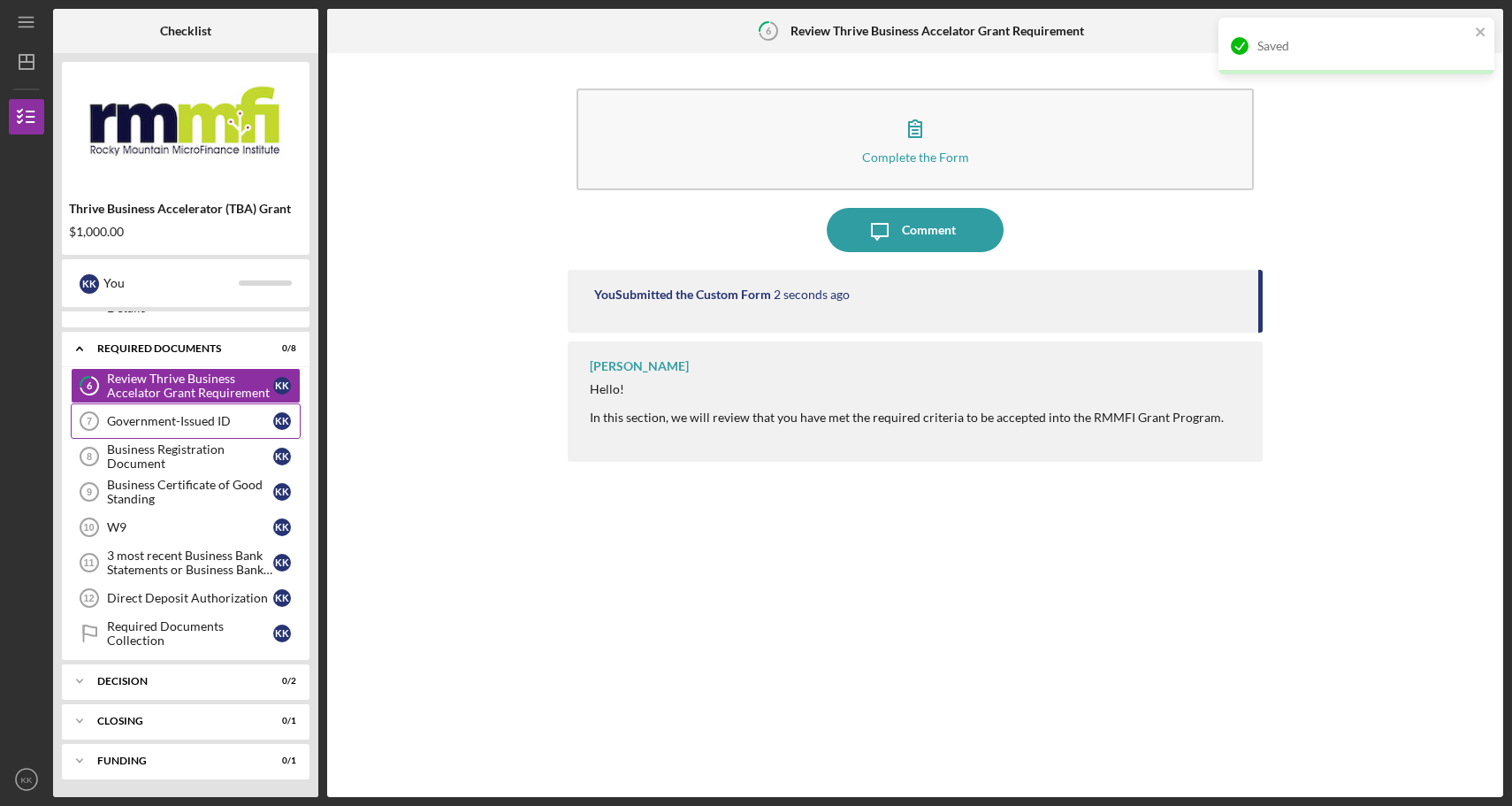
click at [188, 431] on link "Government-Issued ID 7 Government-Issued ID K K" at bounding box center [185, 421] width 230 height 36
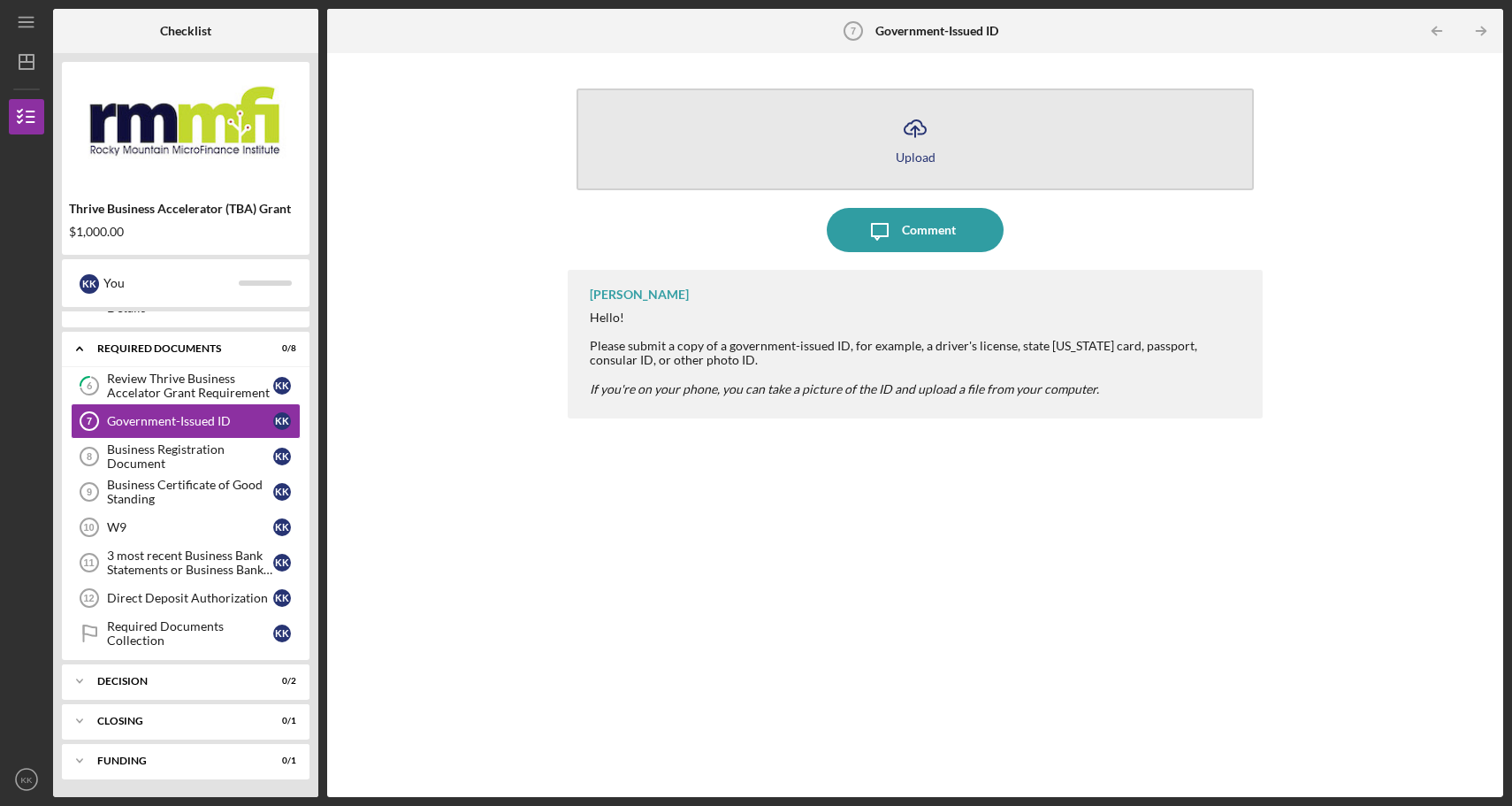
click at [917, 142] on icon "Icon/Upload" at bounding box center [915, 127] width 44 height 44
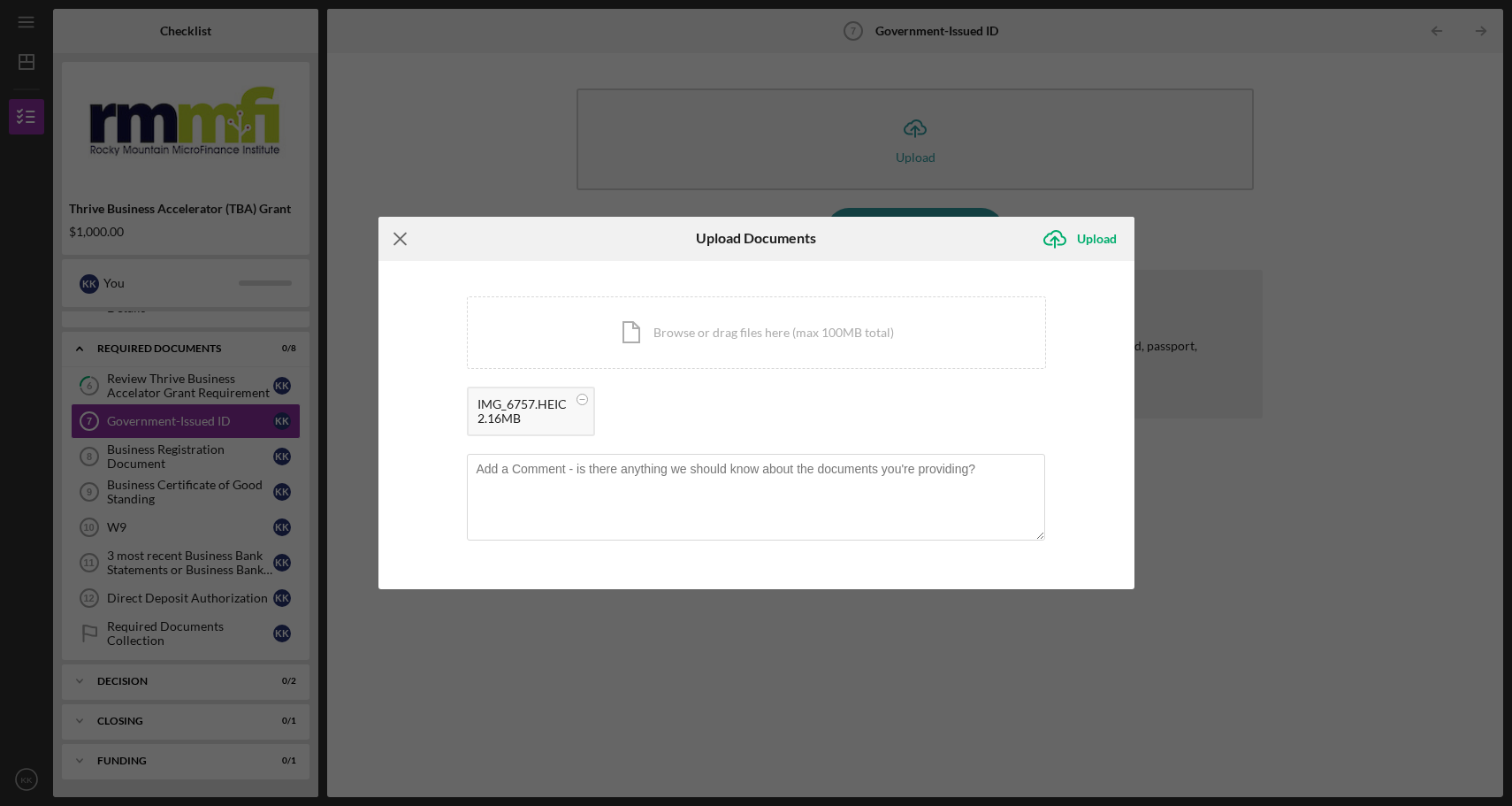
click at [401, 243] on icon "Icon/Menu Close" at bounding box center [400, 238] width 44 height 44
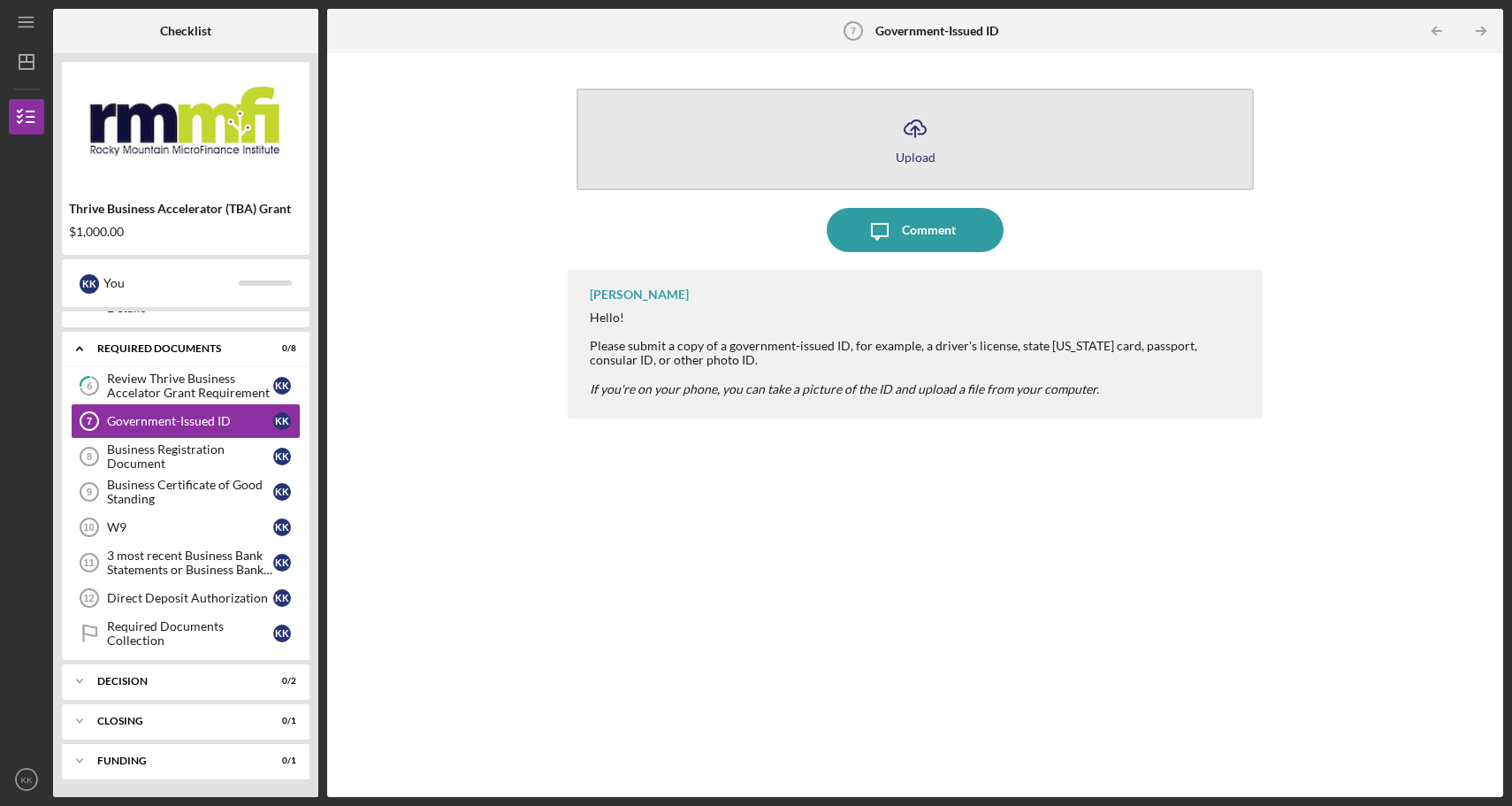
click at [924, 127] on icon "Icon/Upload" at bounding box center [915, 127] width 44 height 44
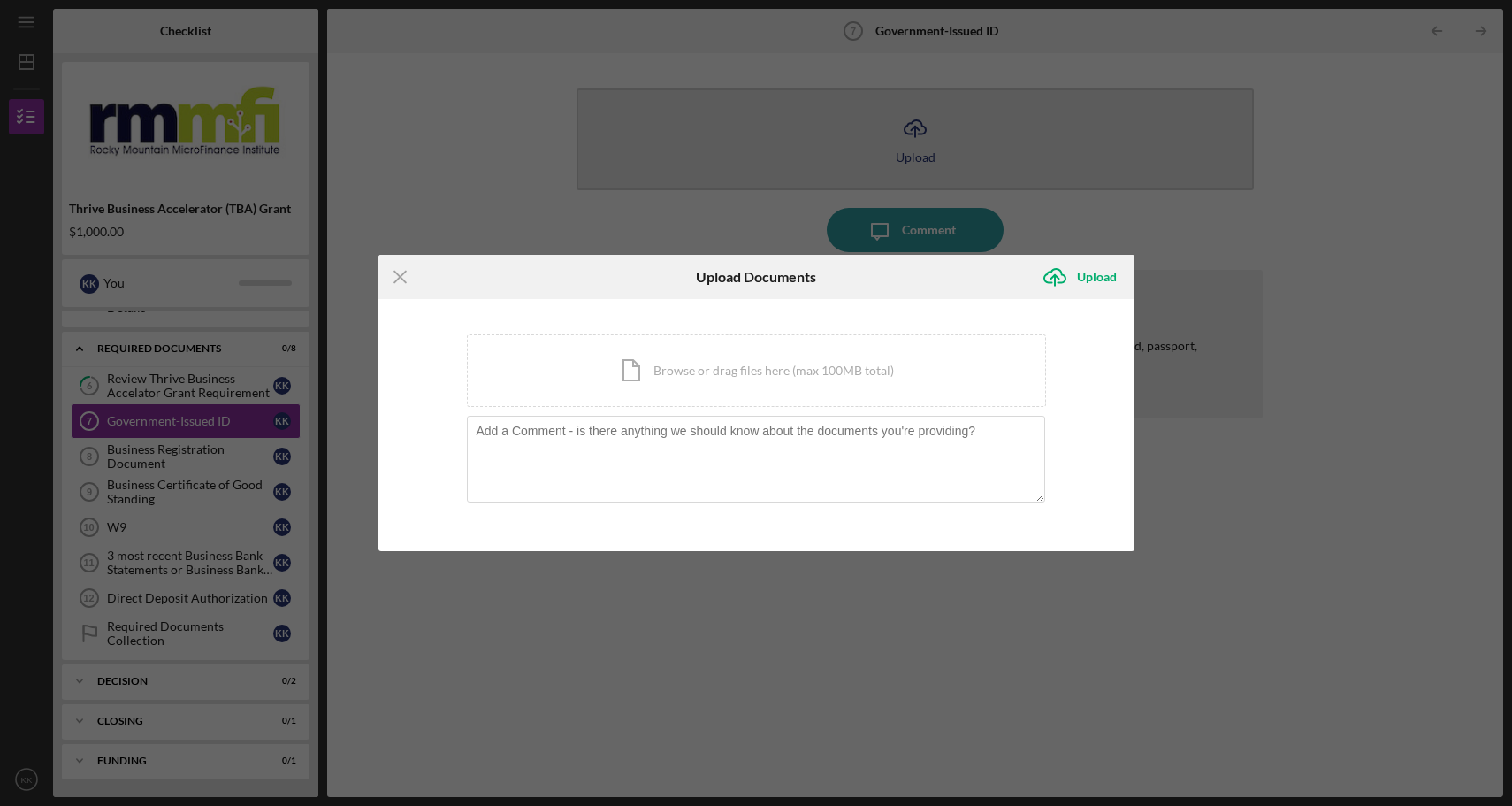
click at [924, 127] on body "Icon/Menu Government-Issued ID 7 Government-Issued ID Checklist Thrive Business…" at bounding box center [756, 403] width 1512 height 806
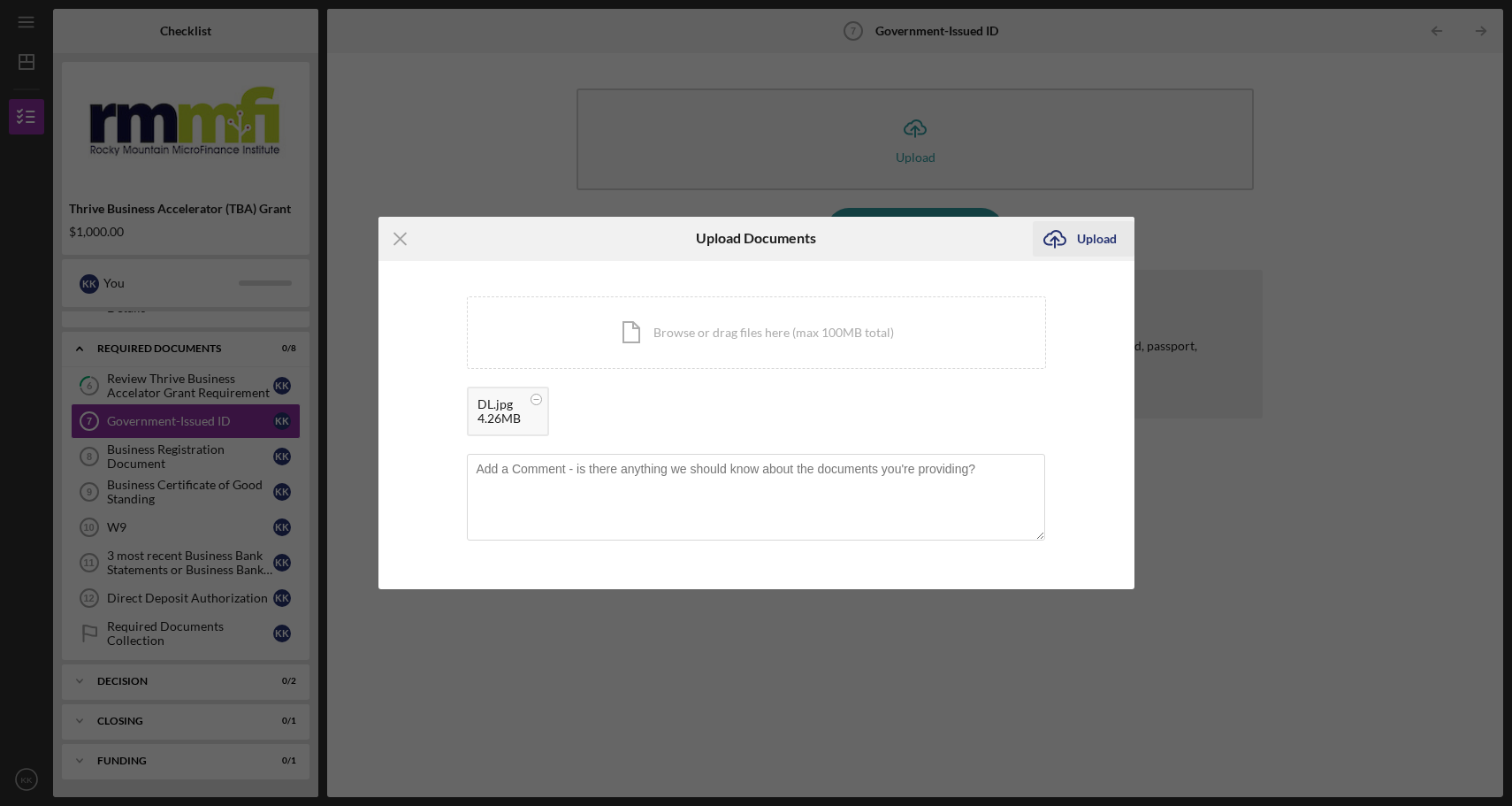
click at [1097, 236] on div "Upload" at bounding box center [1097, 239] width 39 height 36
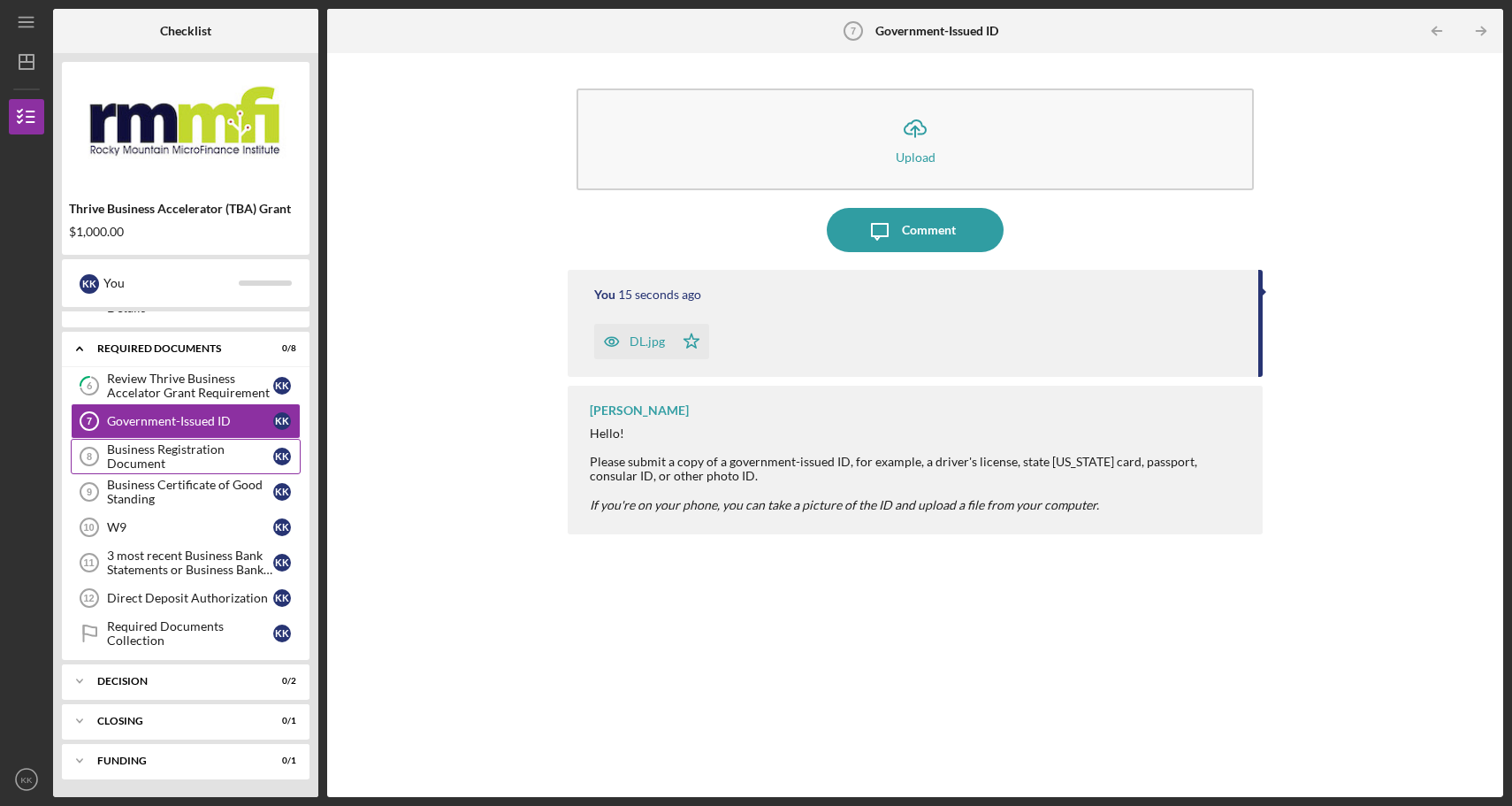
click at [174, 457] on div "Business Registration Document" at bounding box center [189, 456] width 166 height 28
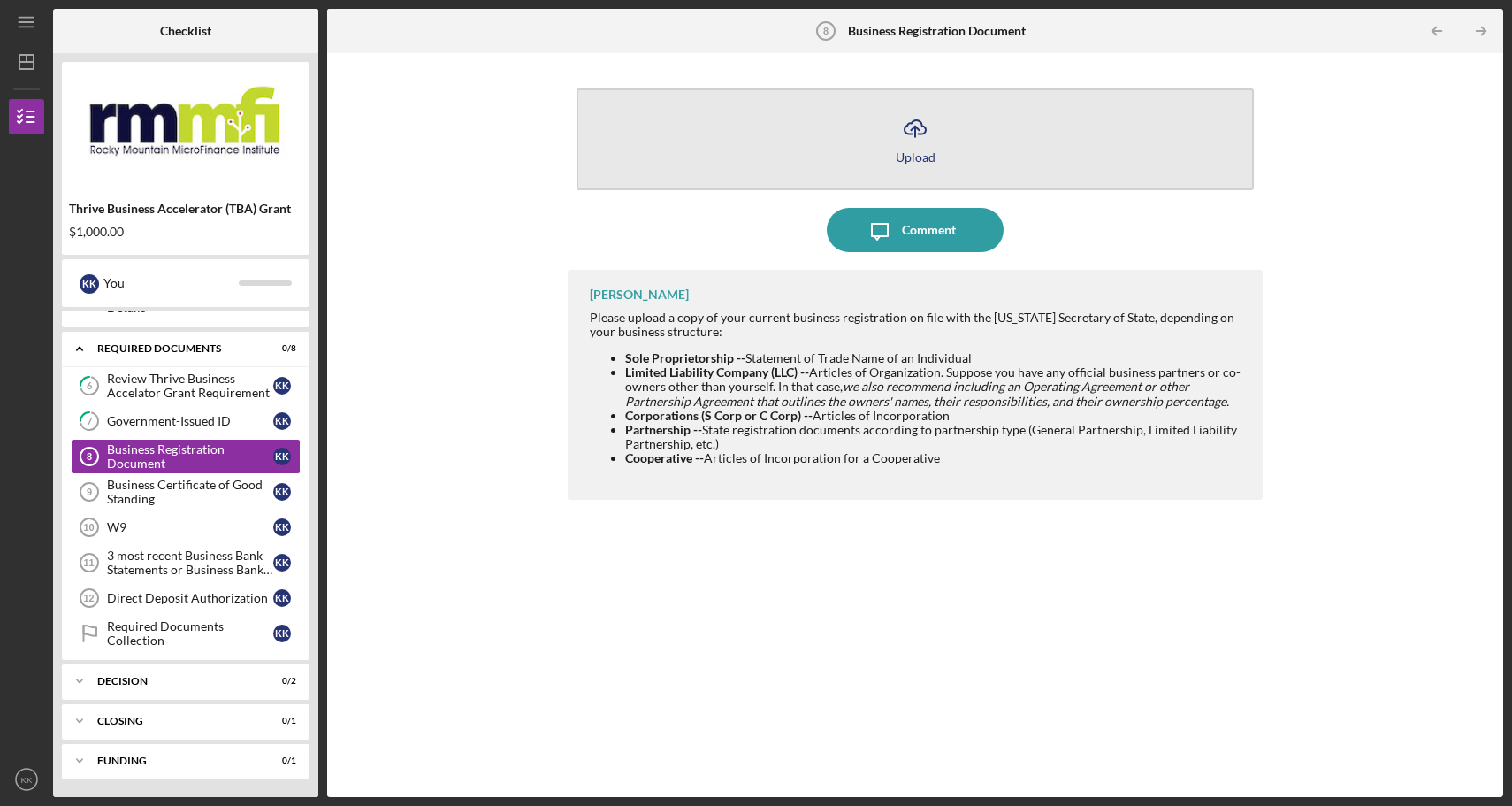
click at [917, 141] on icon "Icon/Upload" at bounding box center [915, 127] width 44 height 44
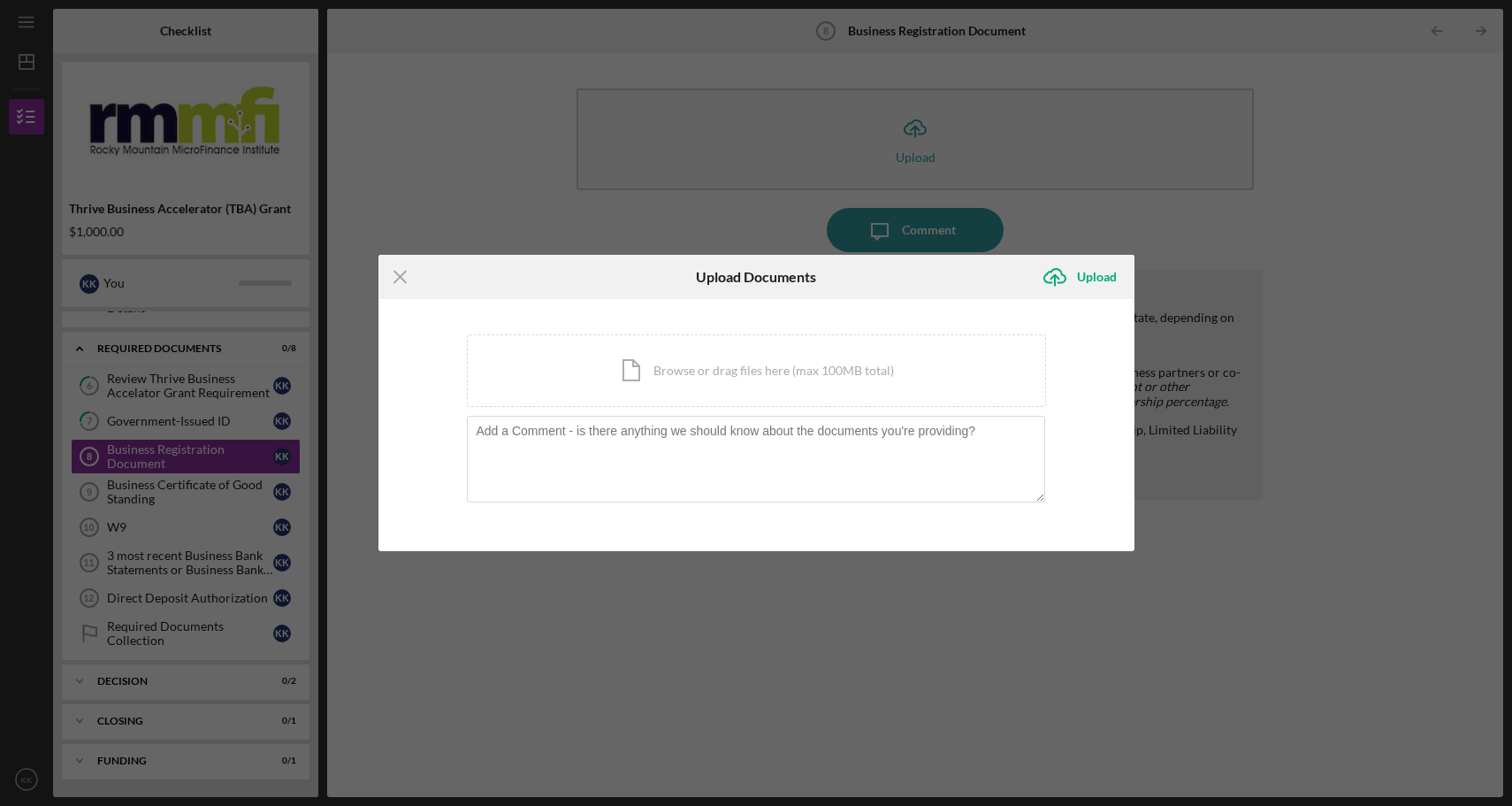
click at [498, 209] on div "Icon/Menu Close Upload Documents Icon/Upload Upload You're uploading documents …" at bounding box center [756, 403] width 1512 height 806
click at [396, 274] on line at bounding box center [400, 276] width 11 height 11
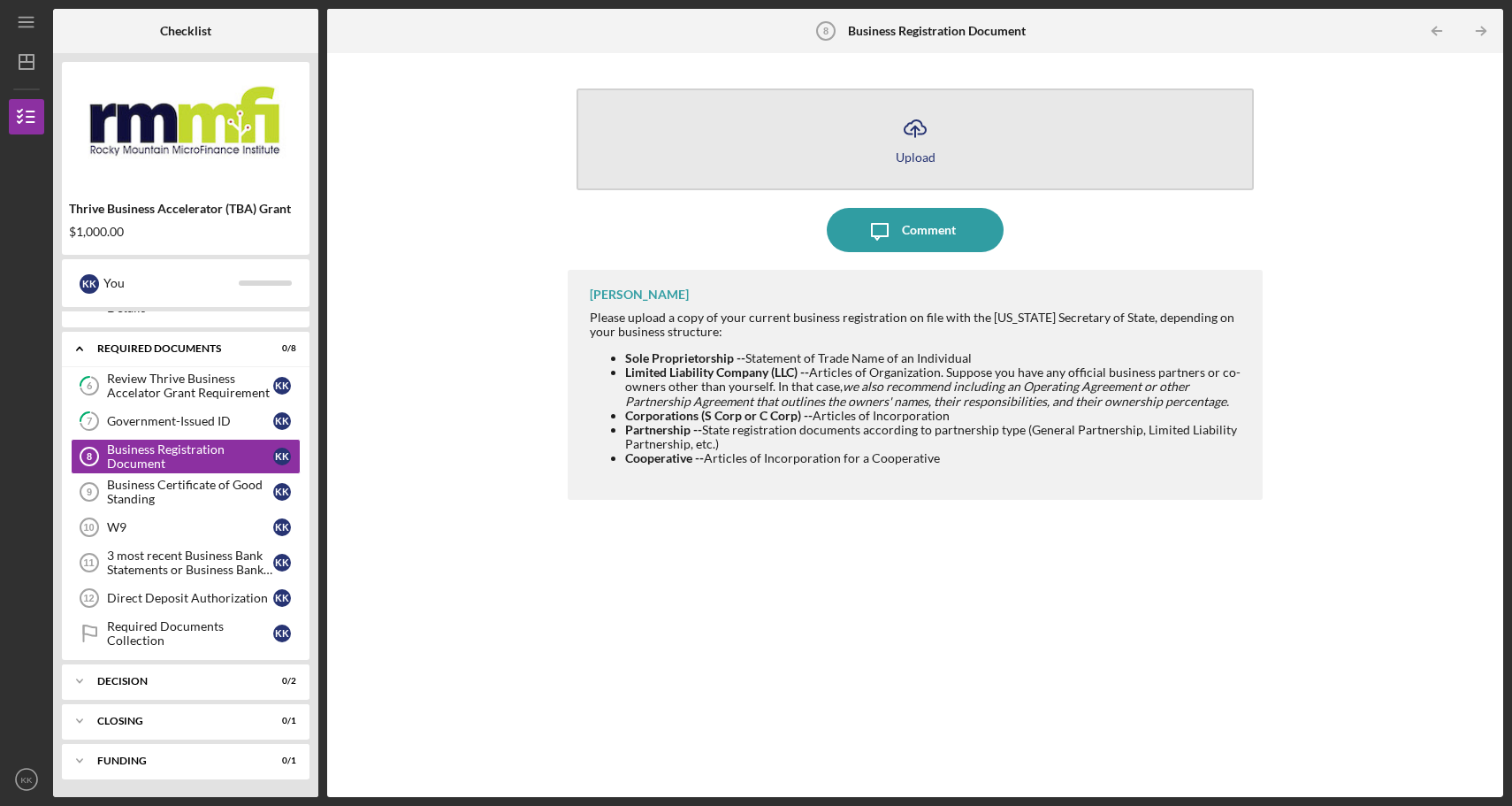
click at [914, 127] on g "button" at bounding box center [915, 128] width 22 height 17
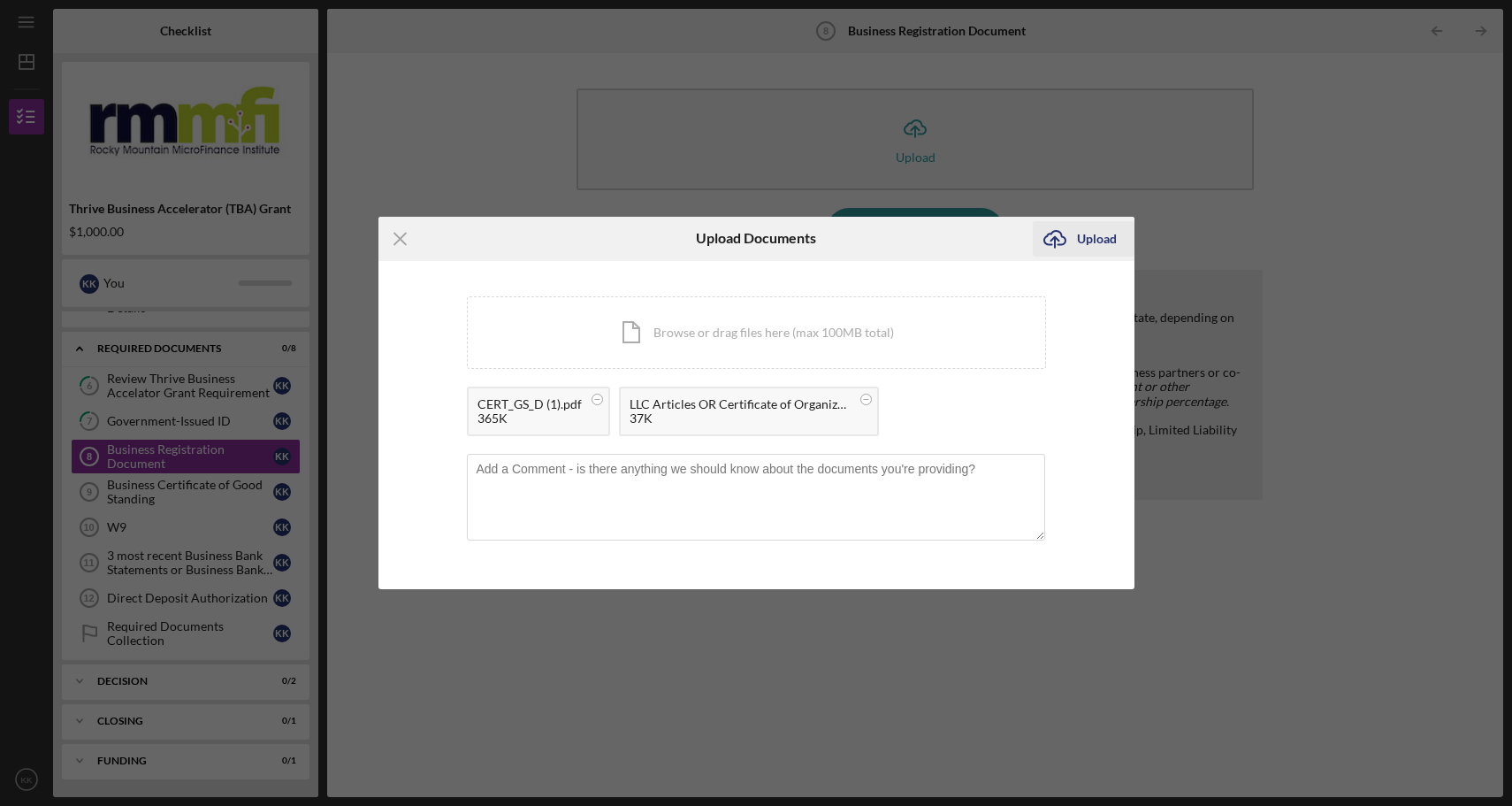
click at [1083, 232] on div "Upload" at bounding box center [1097, 239] width 39 height 36
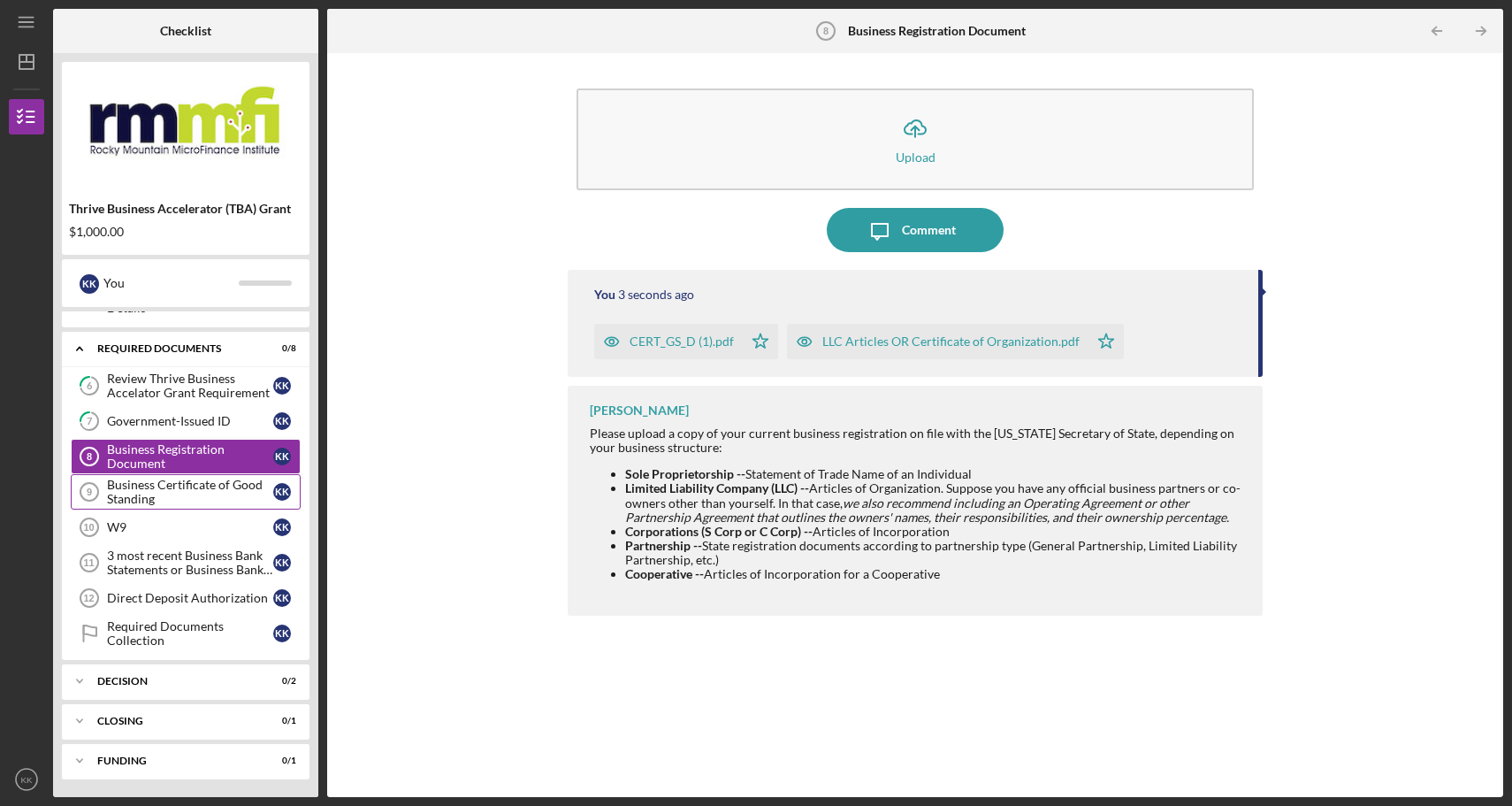
click at [173, 501] on div "Business Certificate of Good Standing" at bounding box center [189, 492] width 166 height 28
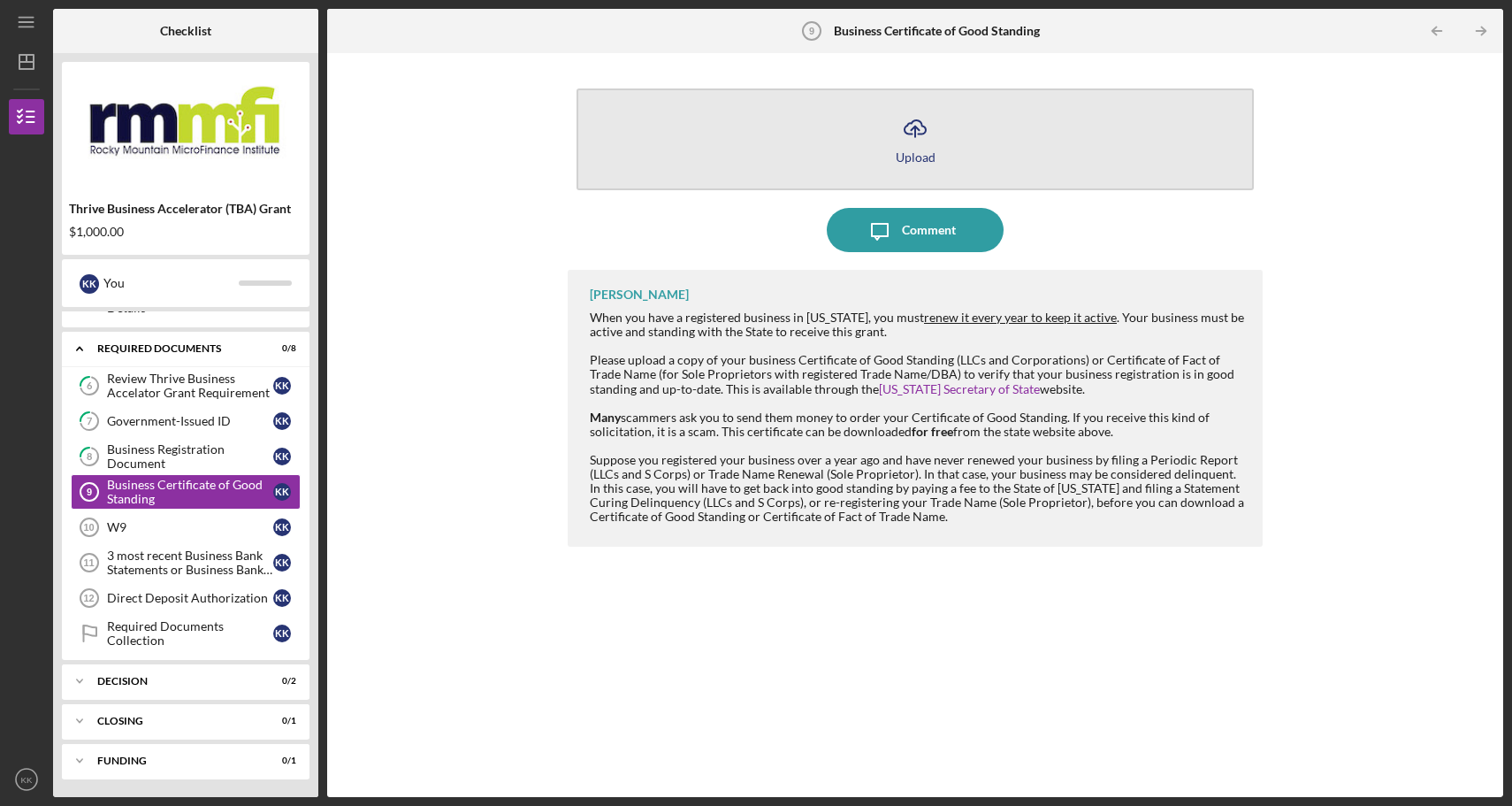
click at [922, 142] on icon "Icon/Upload" at bounding box center [915, 127] width 44 height 44
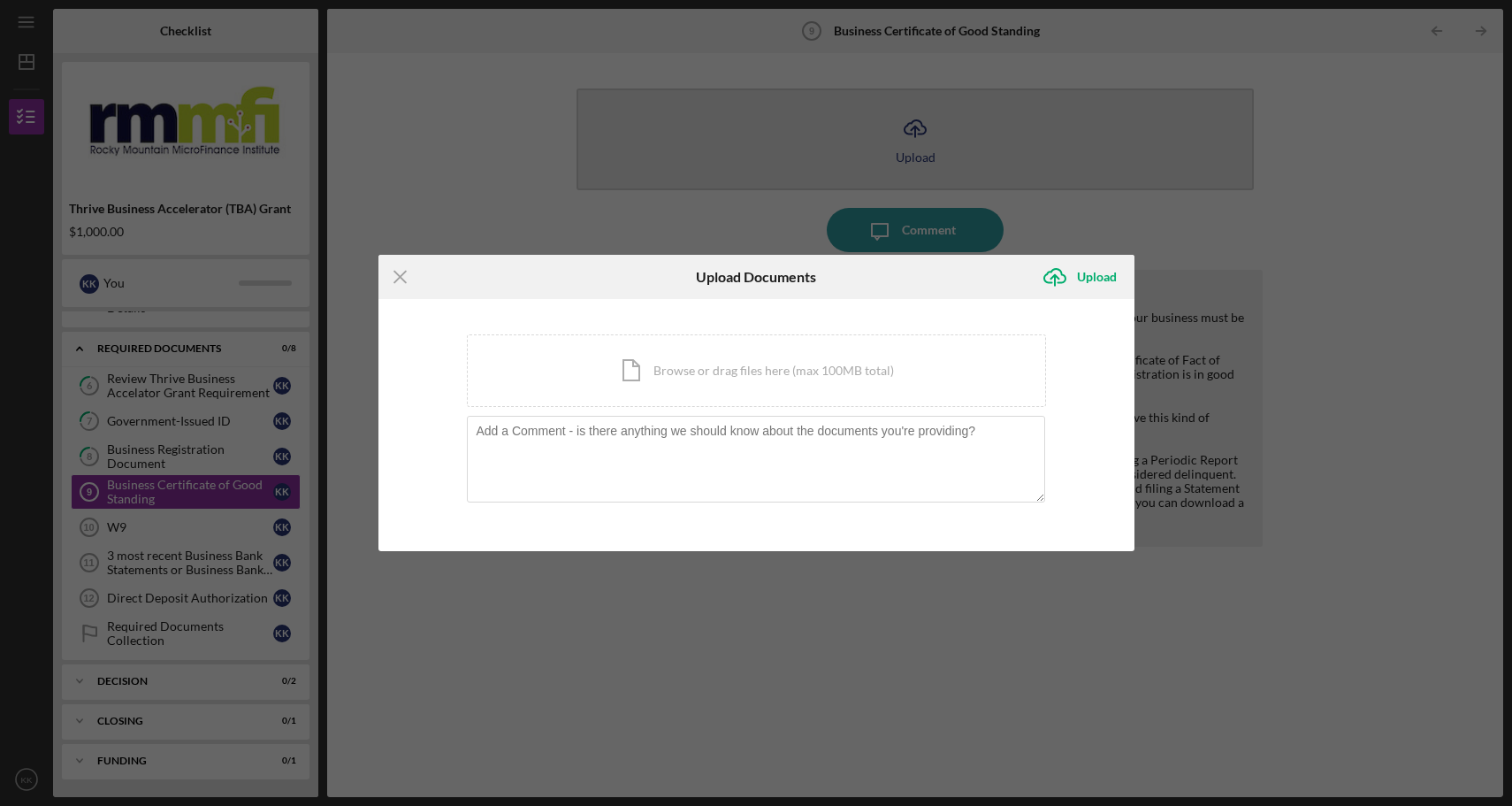
click at [922, 142] on body "Icon/Menu Business Certificate of Good Standing 9 Business Certificate of Good …" at bounding box center [756, 403] width 1512 height 806
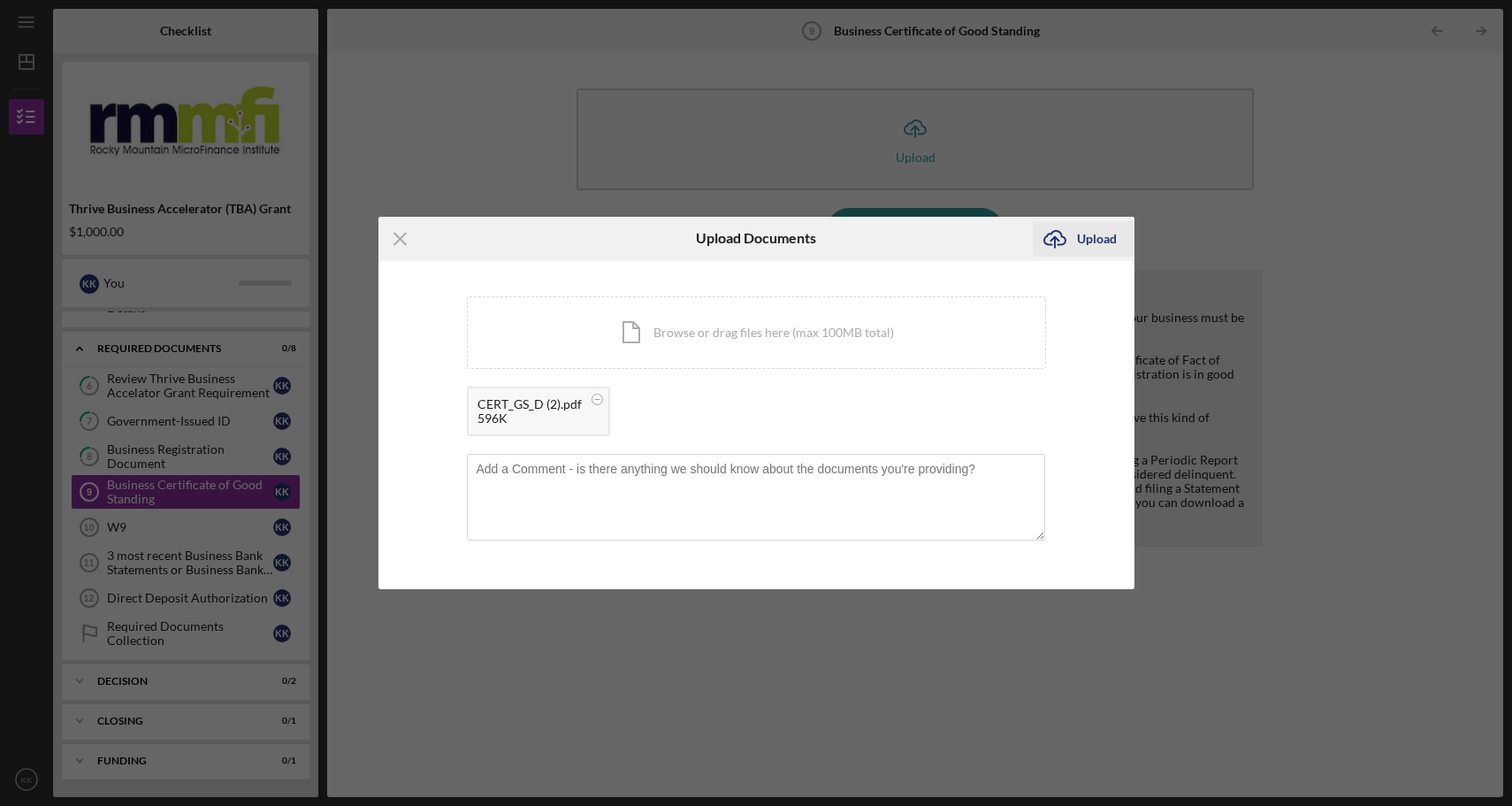
click at [1099, 239] on div "Upload" at bounding box center [1097, 239] width 39 height 36
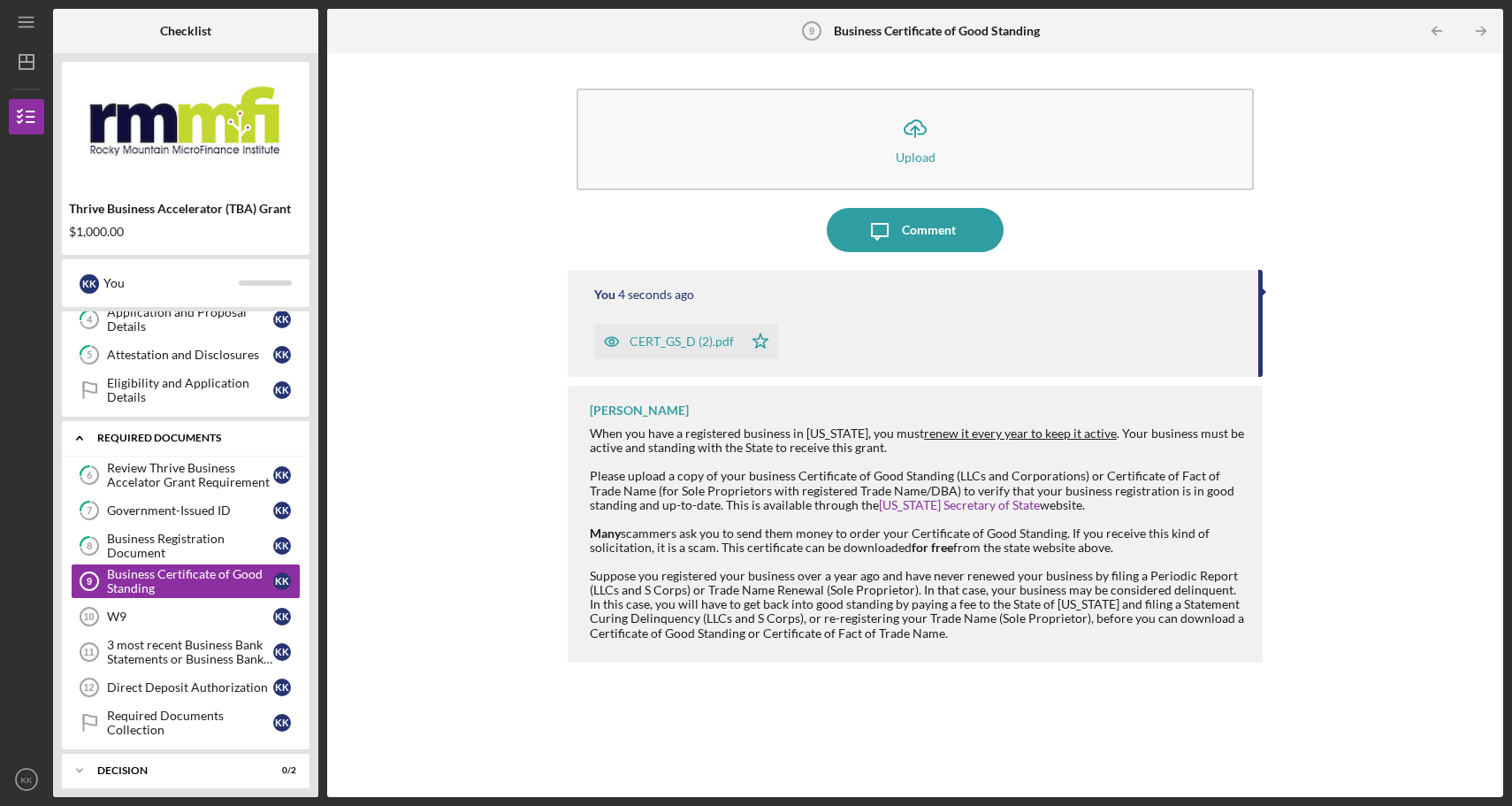
scroll to position [154, 0]
click at [193, 472] on div "Review Thrive Business Accelator Grant Requirement" at bounding box center [189, 473] width 166 height 28
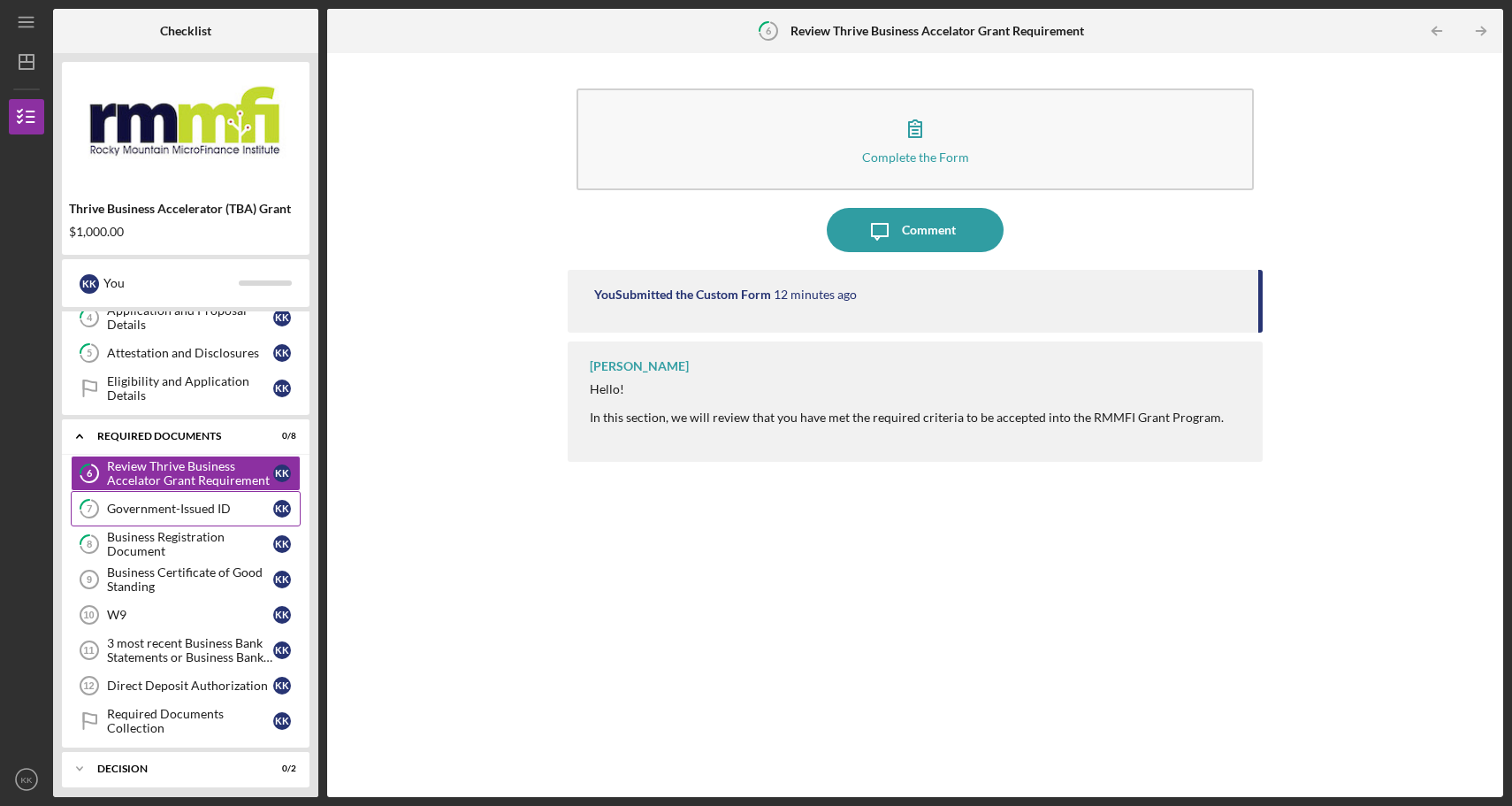
click at [151, 515] on div "Government-Issued ID" at bounding box center [189, 508] width 166 height 14
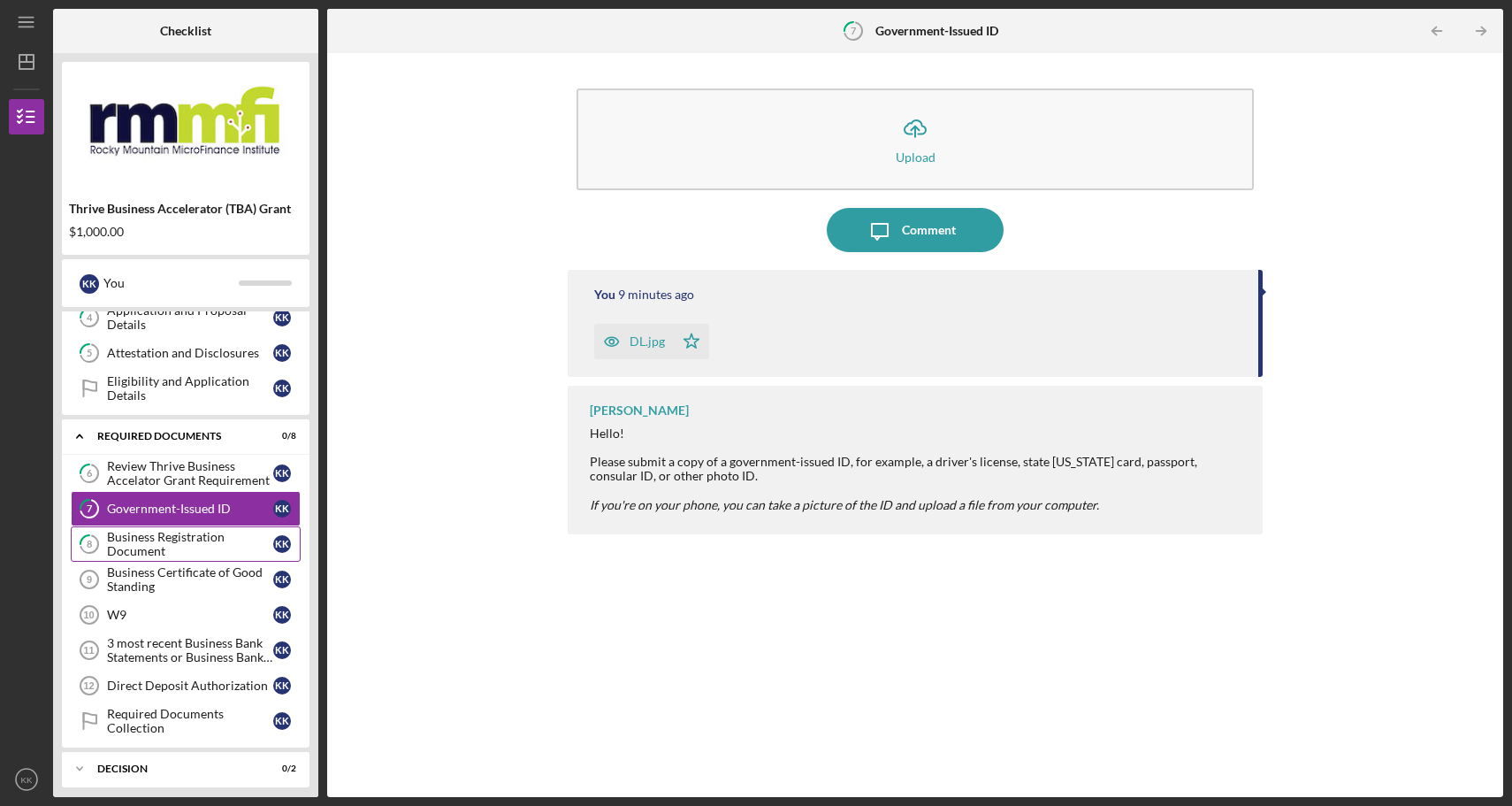
click at [145, 547] on div "Business Registration Document" at bounding box center [189, 545] width 166 height 28
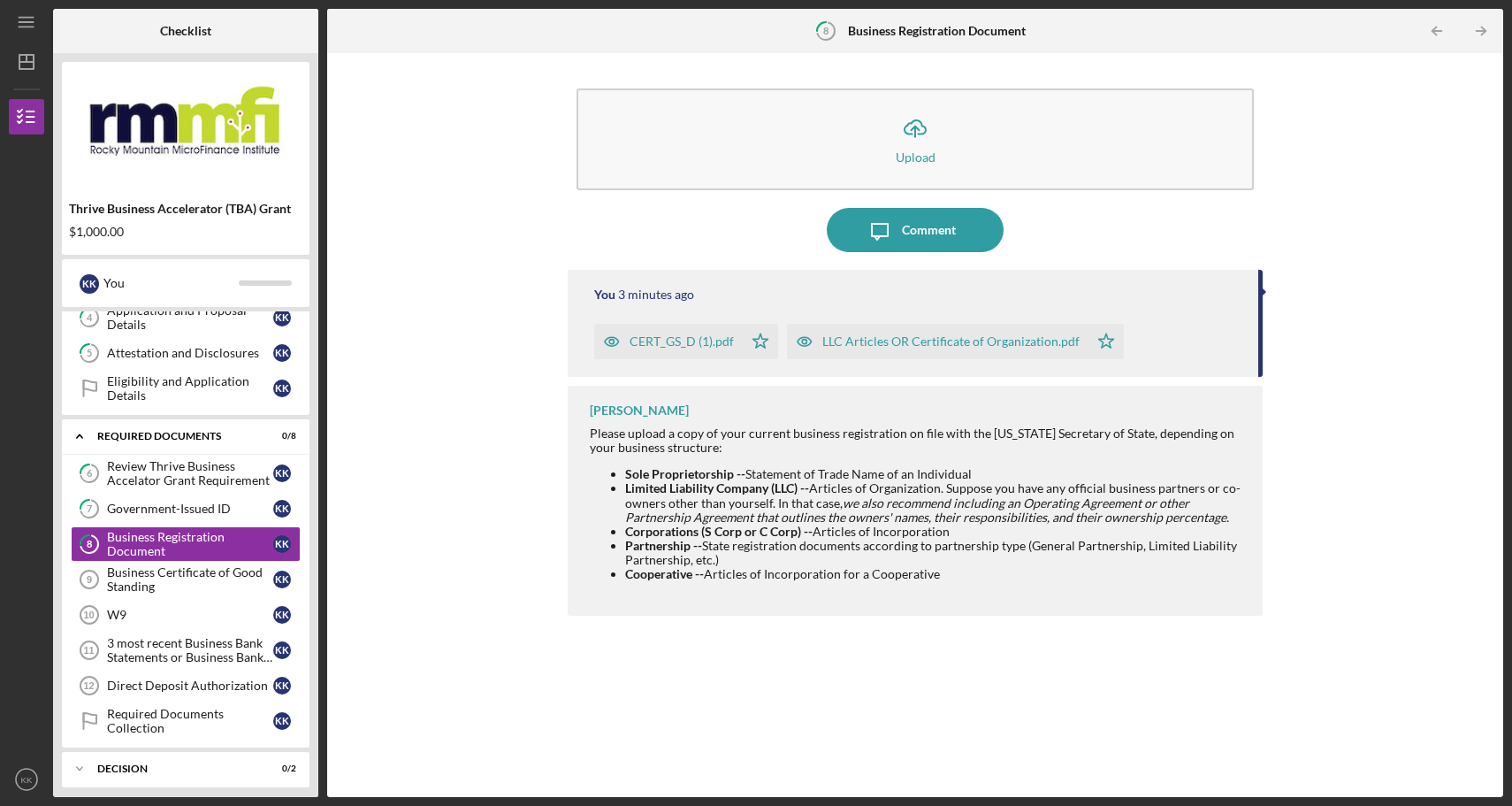
click at [719, 340] on div "CERT_GS_D (1).pdf" at bounding box center [681, 341] width 104 height 14
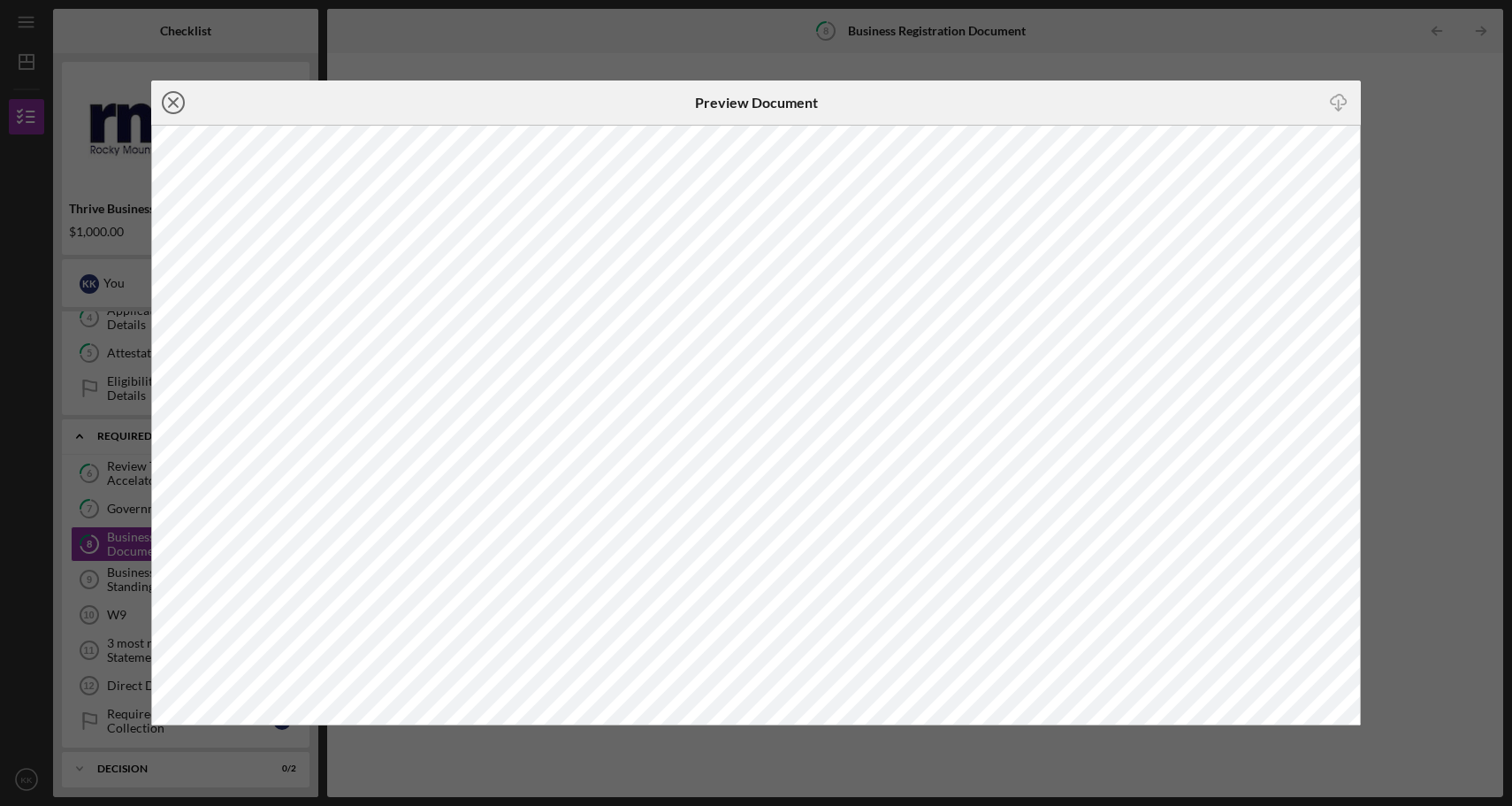
click at [169, 100] on icon "Icon/Close" at bounding box center [172, 102] width 44 height 44
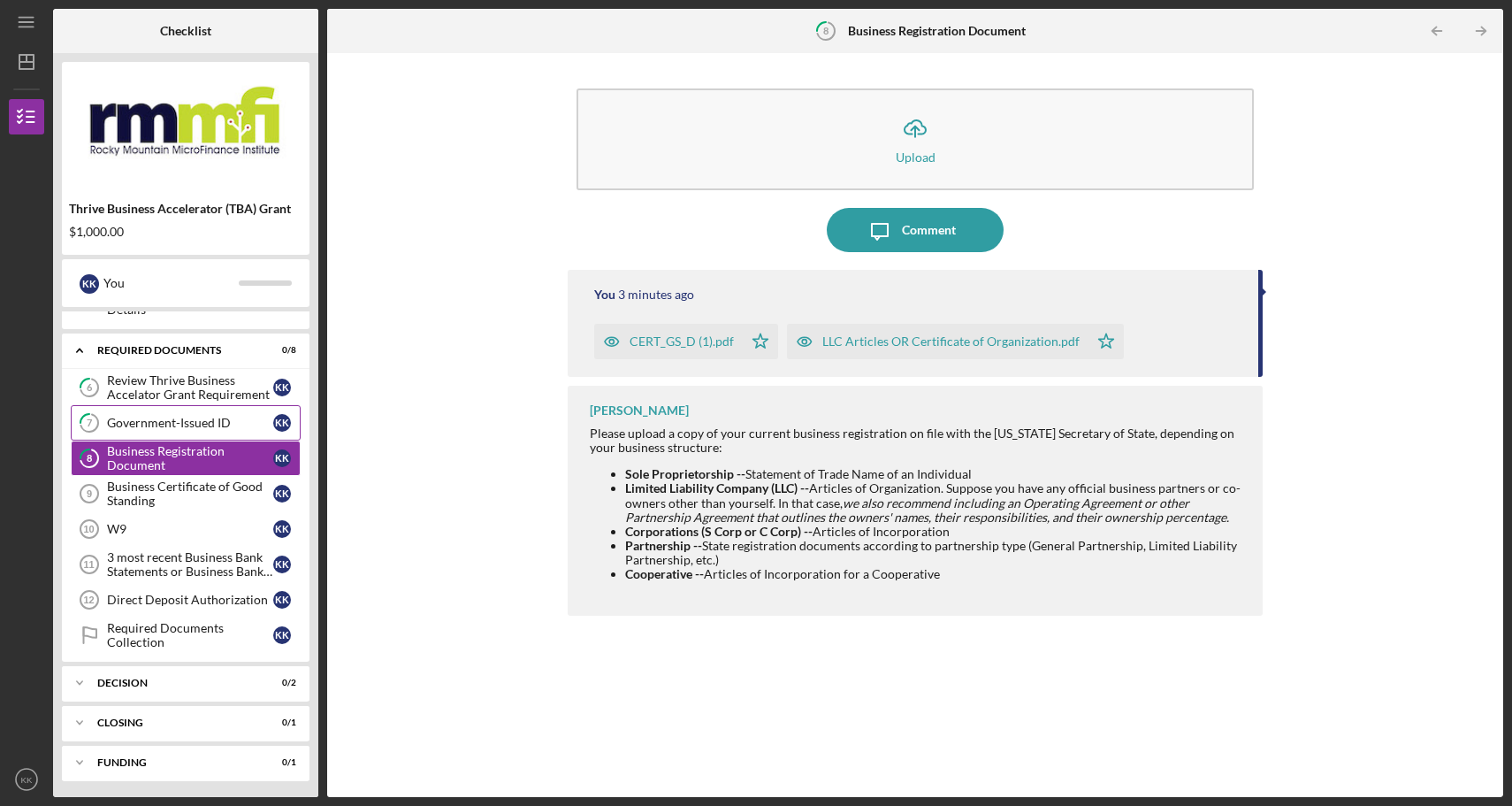
scroll to position [242, 0]
click at [197, 490] on div "Business Certificate of Good Standing" at bounding box center [189, 492] width 166 height 28
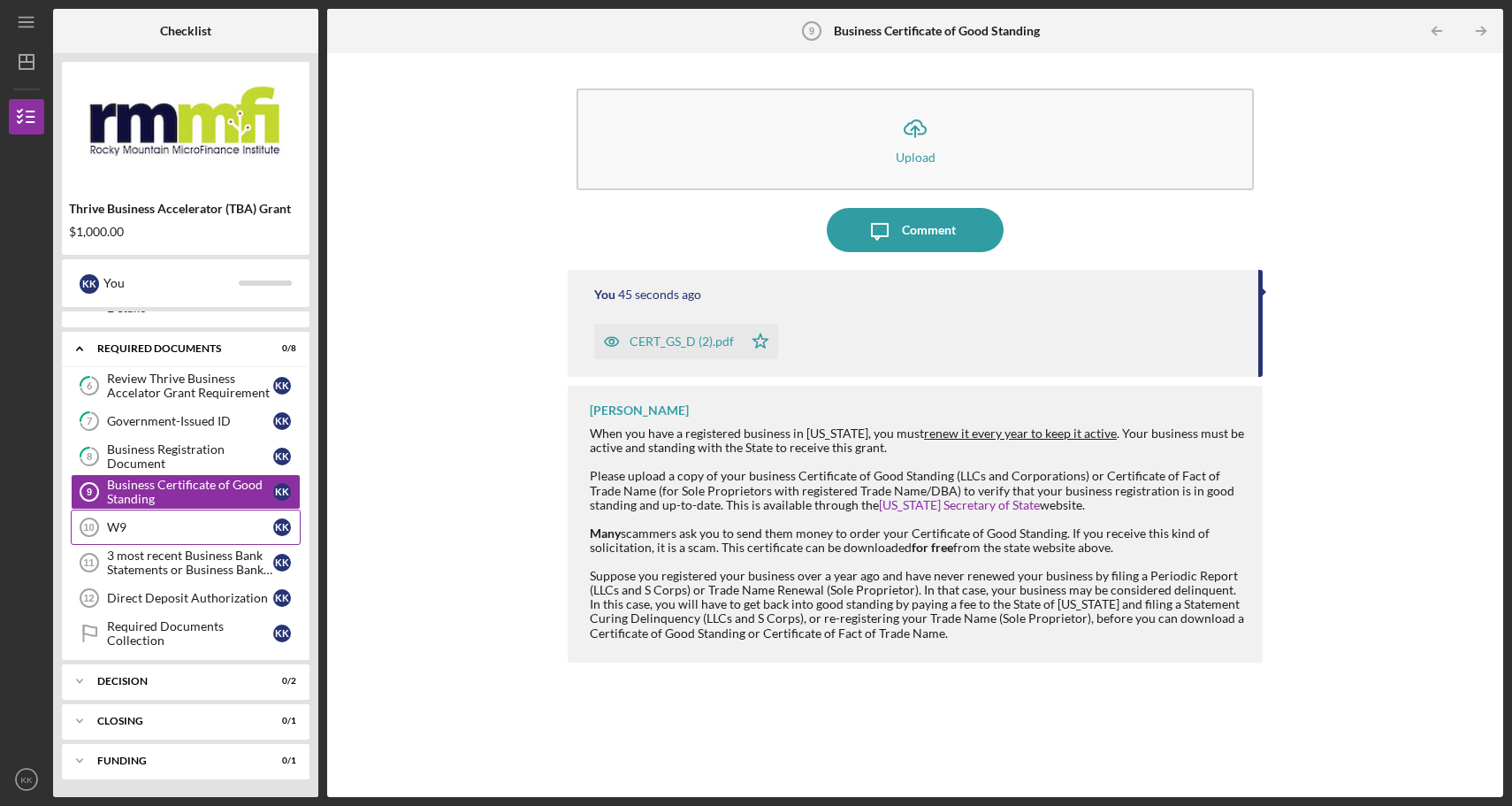
click at [177, 543] on link "W9 10 W9 K K" at bounding box center [185, 528] width 230 height 36
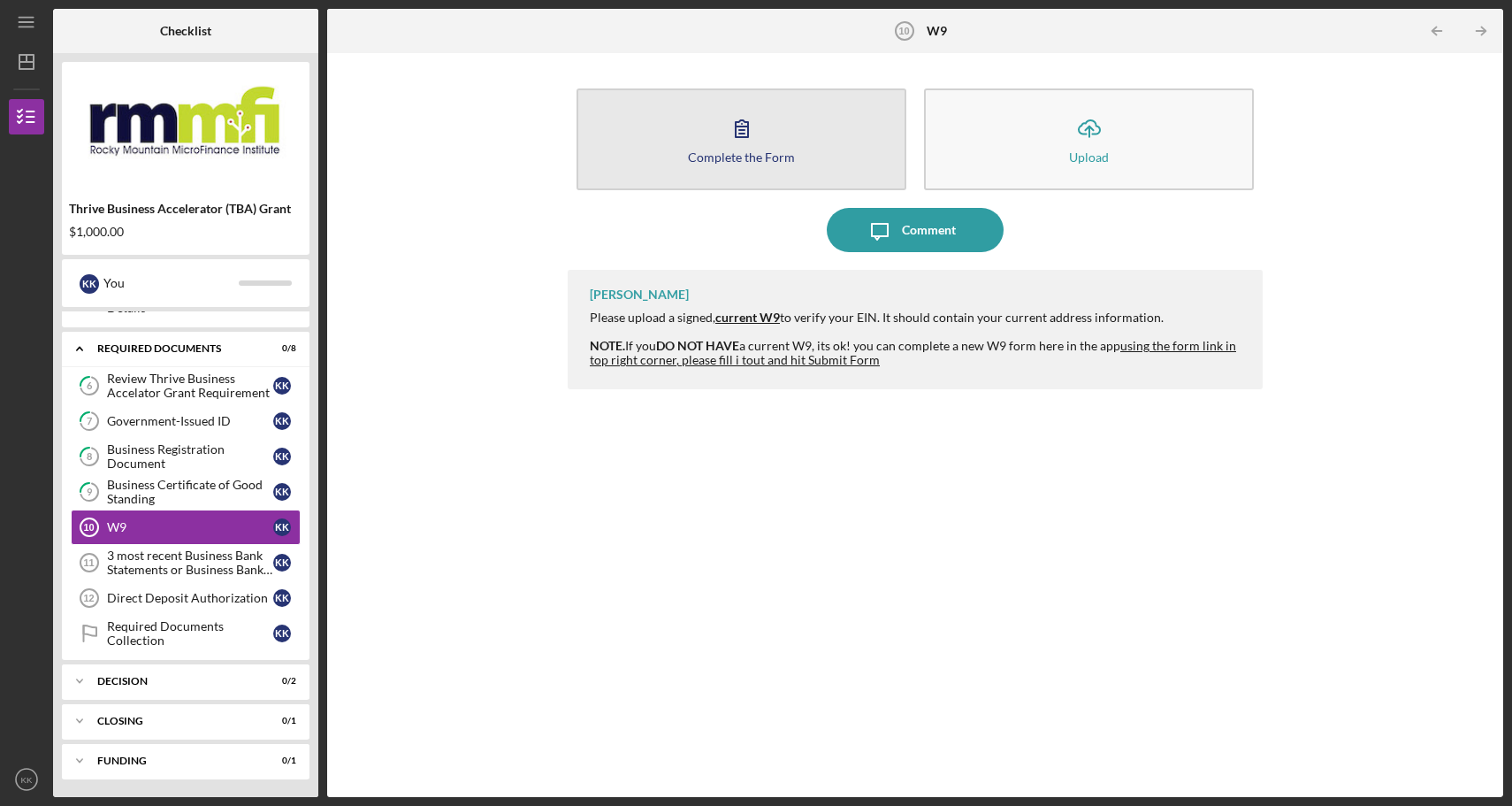
click at [743, 117] on icon "button" at bounding box center [741, 127] width 44 height 44
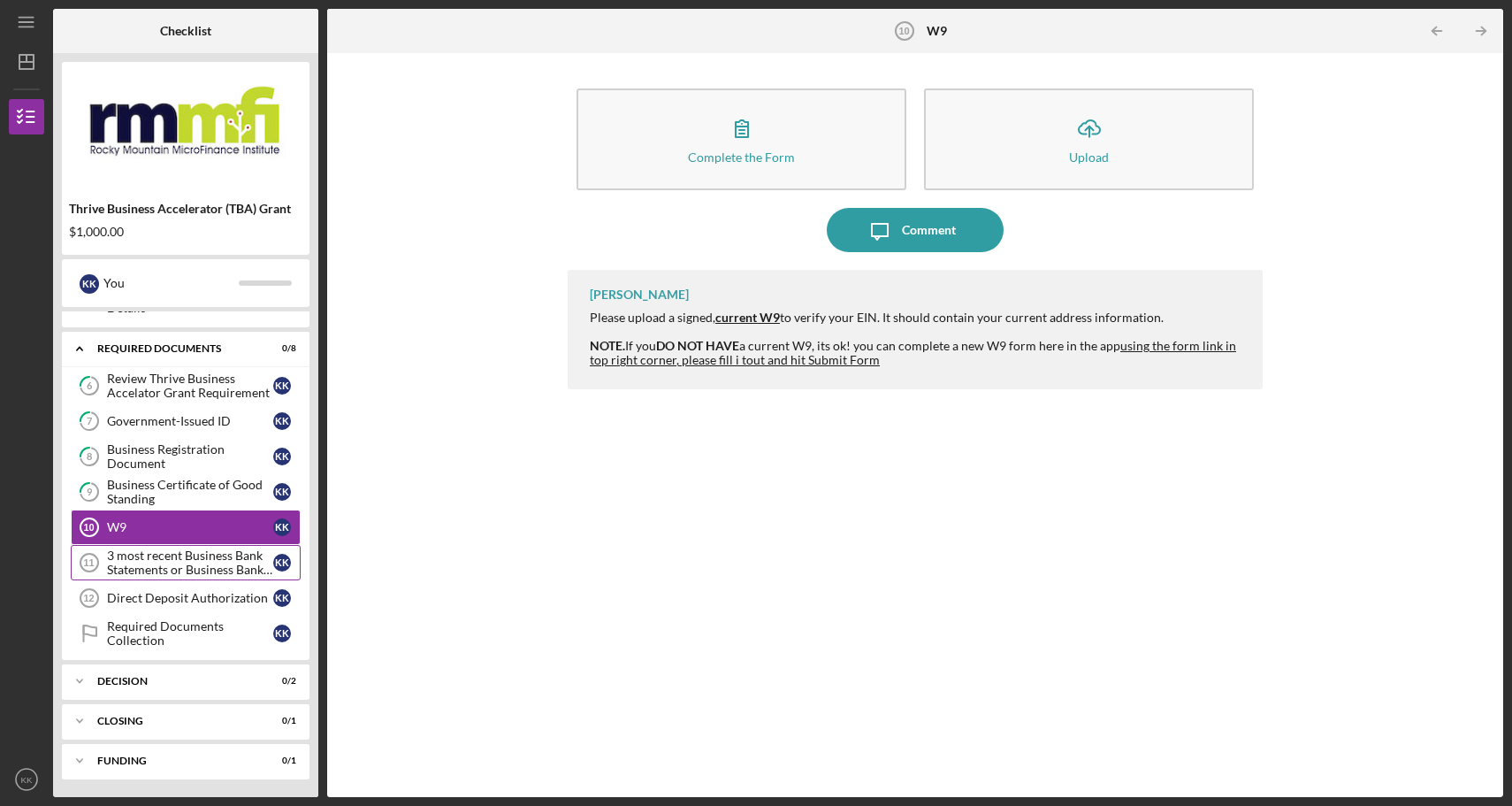
click at [208, 561] on div "3 most recent Business Bank Statements or Business Bank Account Supporting Docu…" at bounding box center [189, 562] width 166 height 28
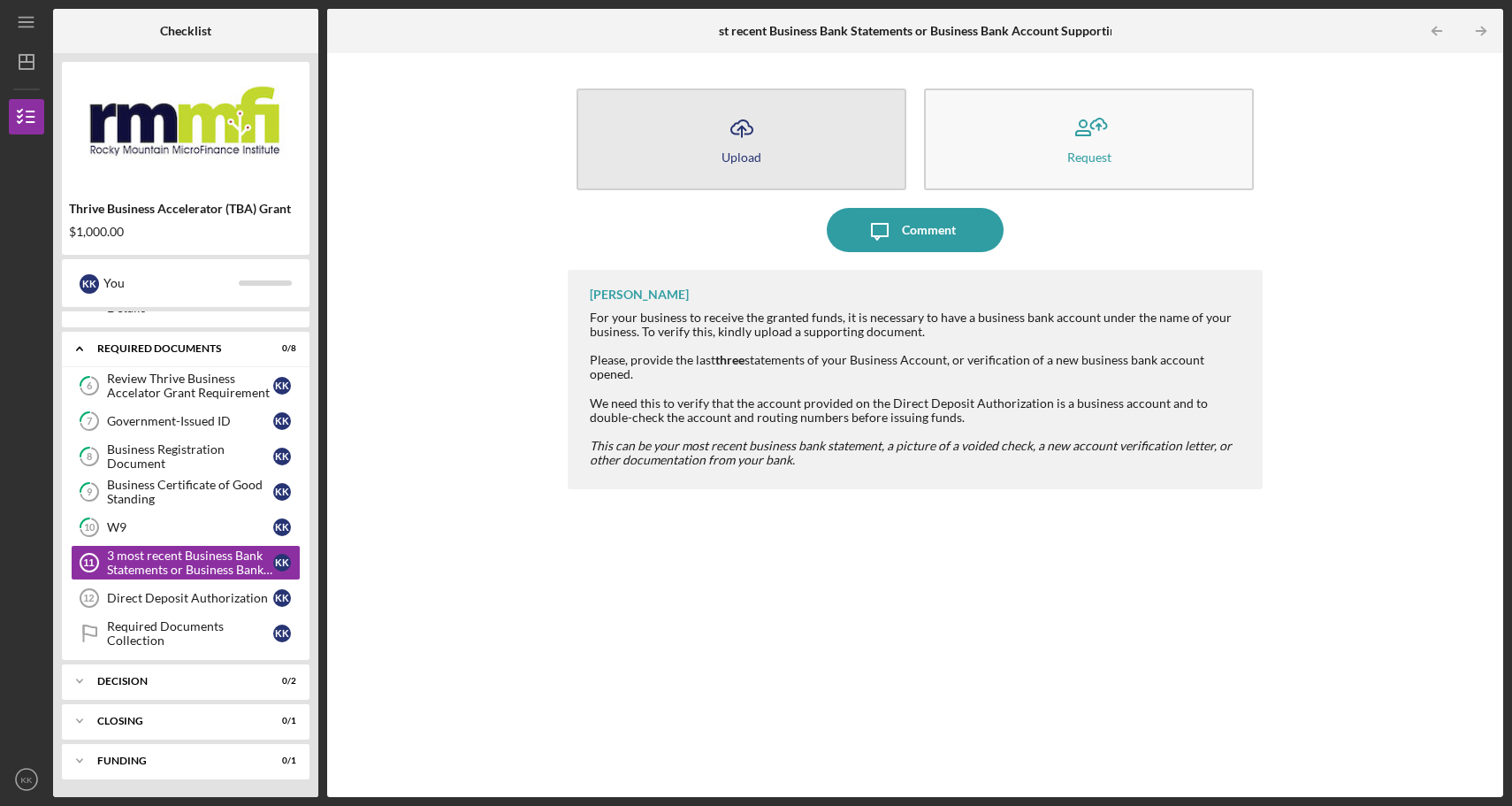
click at [751, 139] on icon "Icon/Upload" at bounding box center [741, 127] width 44 height 44
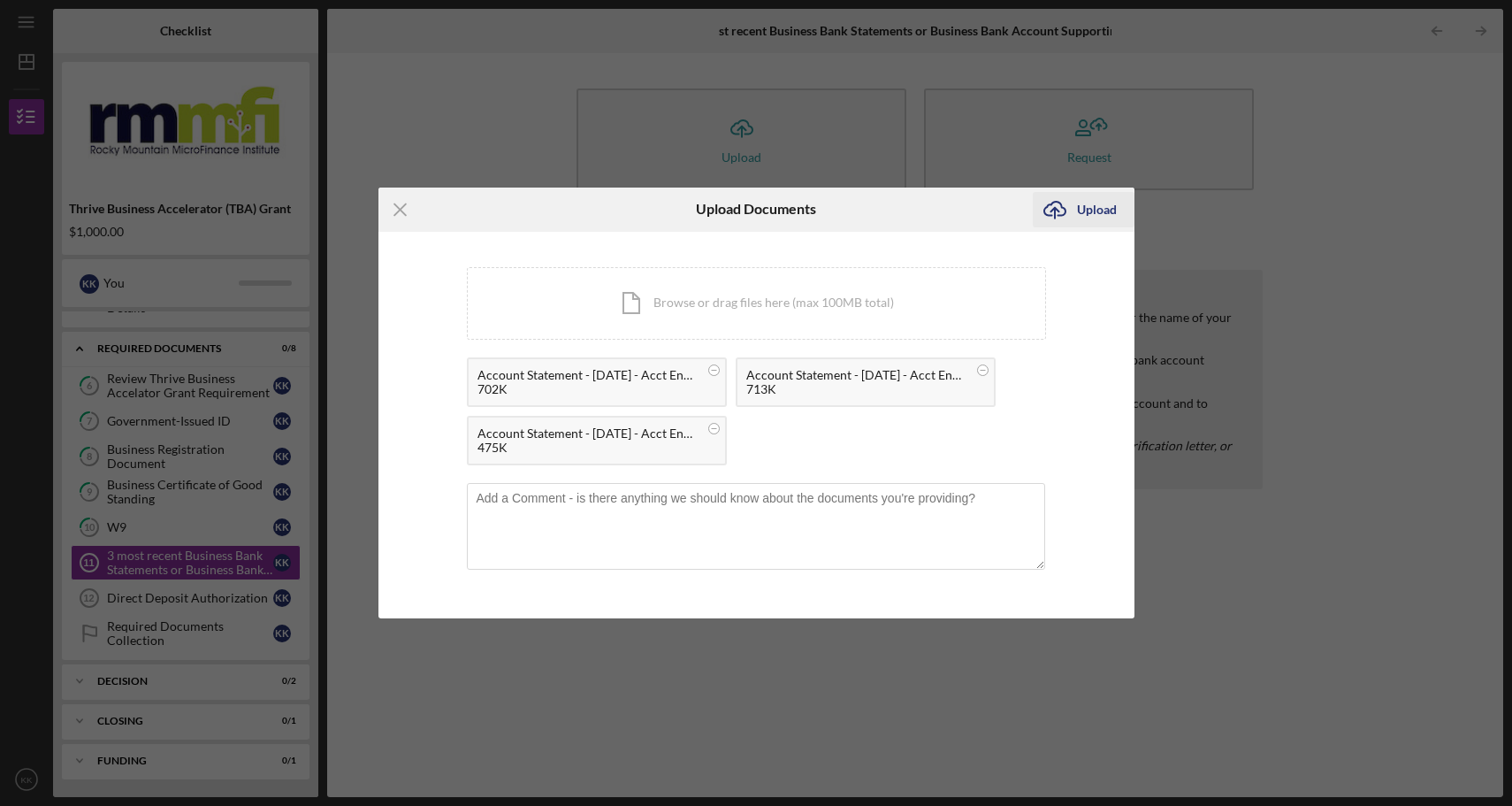
click at [1090, 210] on div "Upload" at bounding box center [1097, 210] width 39 height 36
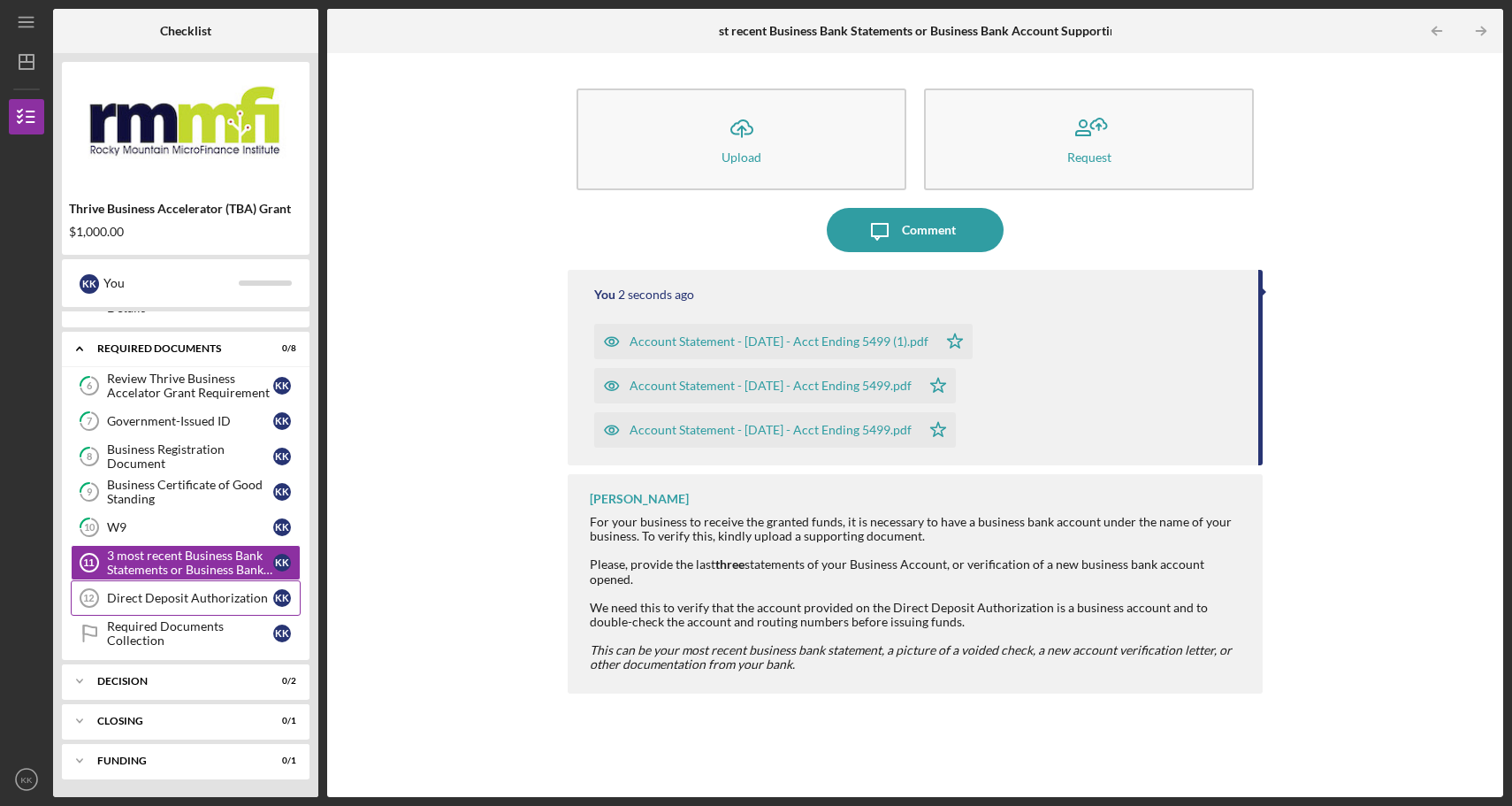
click at [160, 598] on div "Direct Deposit Authorization" at bounding box center [189, 598] width 166 height 14
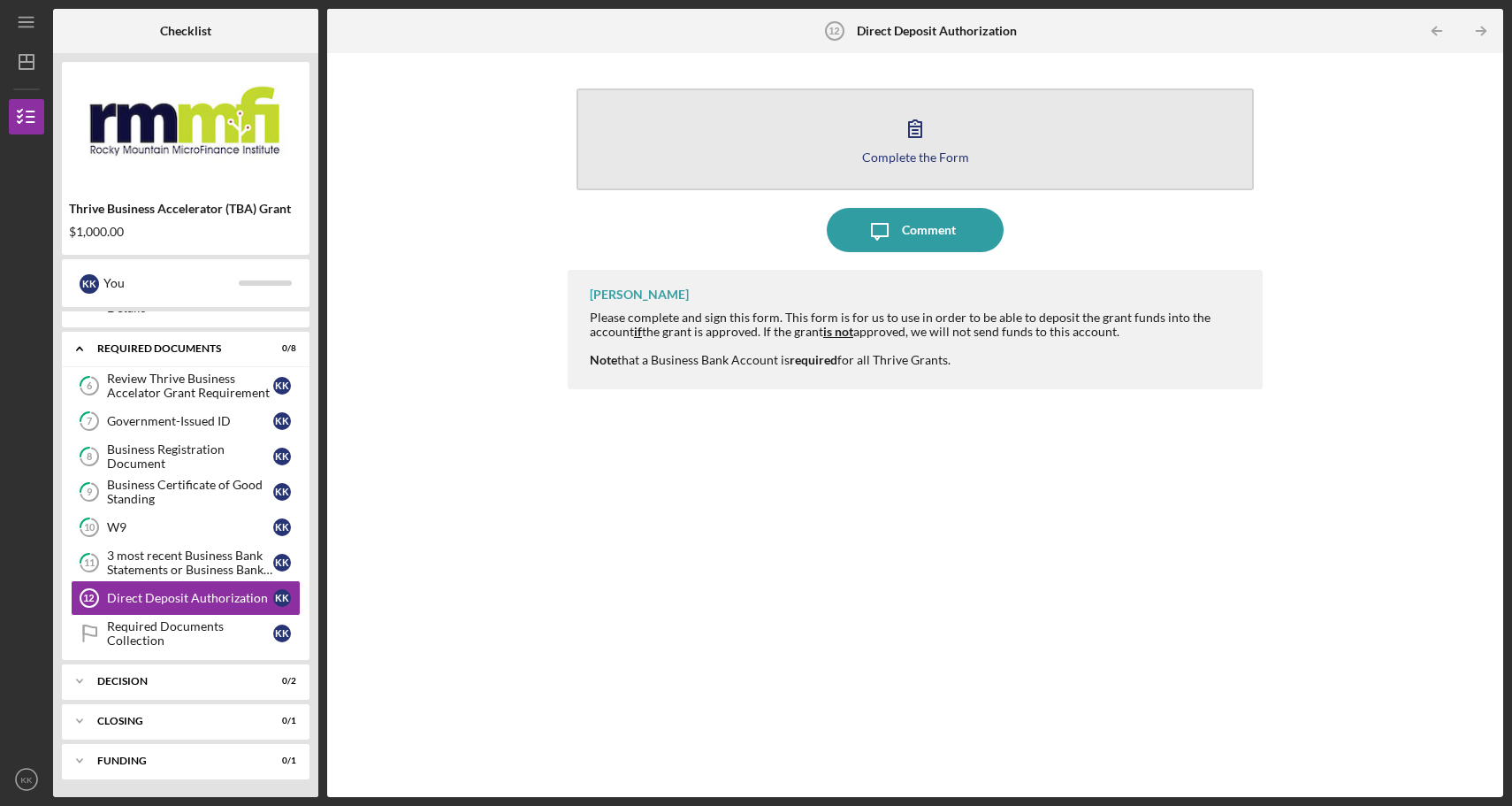
click at [919, 133] on icon "button" at bounding box center [915, 127] width 44 height 44
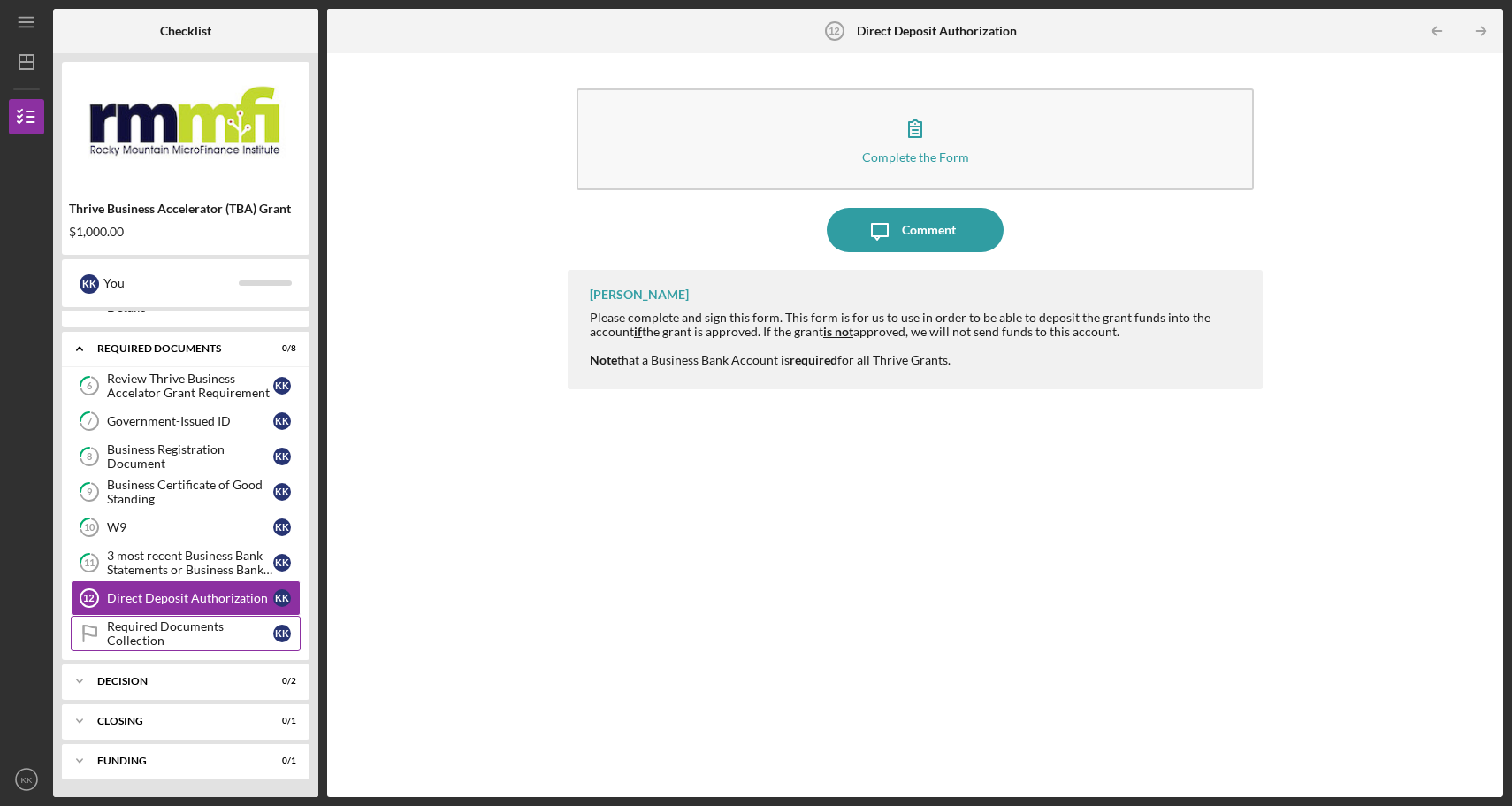
click at [189, 637] on div "Required Documents Collection" at bounding box center [189, 634] width 166 height 28
